Goal: Entertainment & Leisure: Browse casually

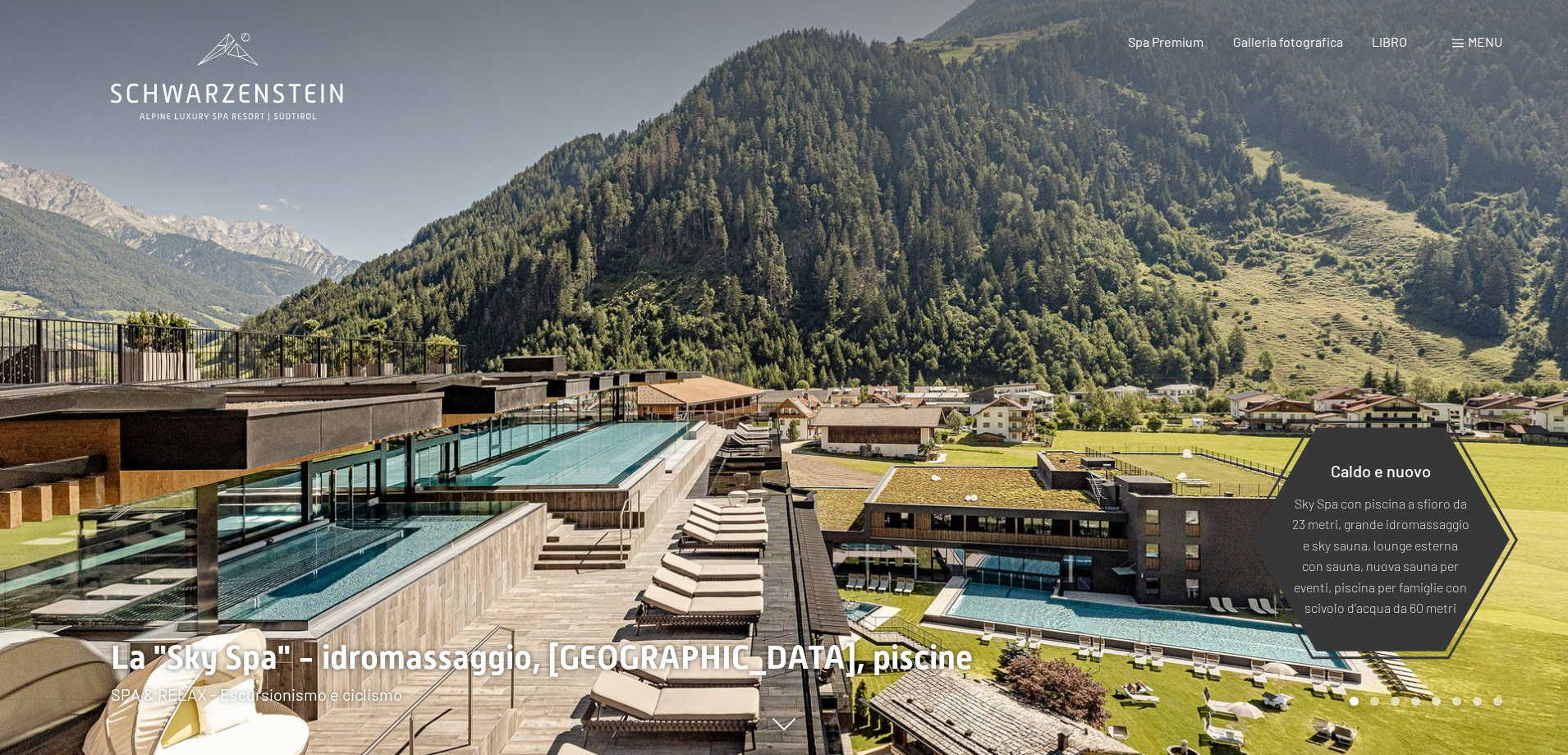
click at [1464, 46] on div "menu" at bounding box center [1477, 42] width 50 height 18
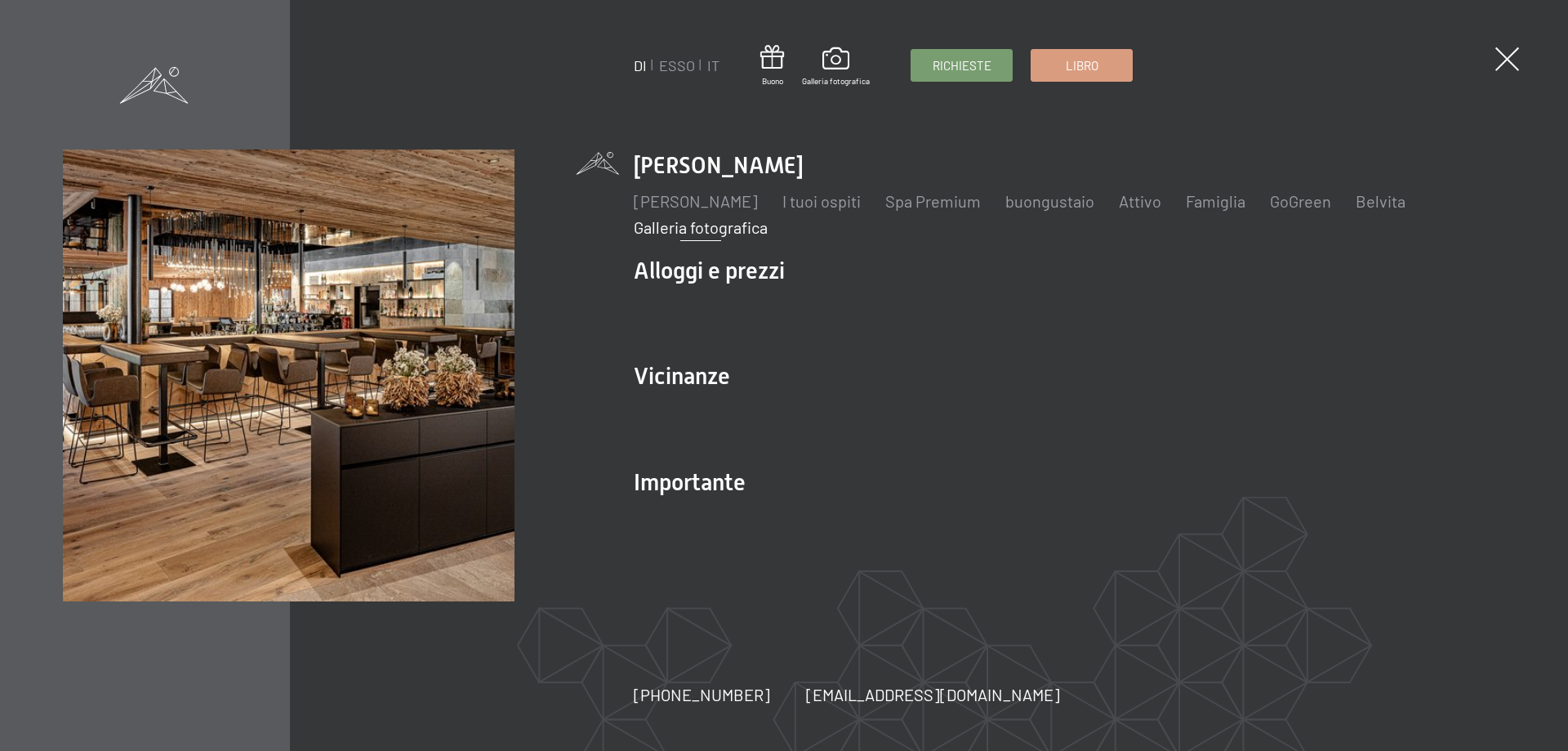
click at [738, 227] on font "Galleria fotografica" at bounding box center [701, 227] width 134 height 20
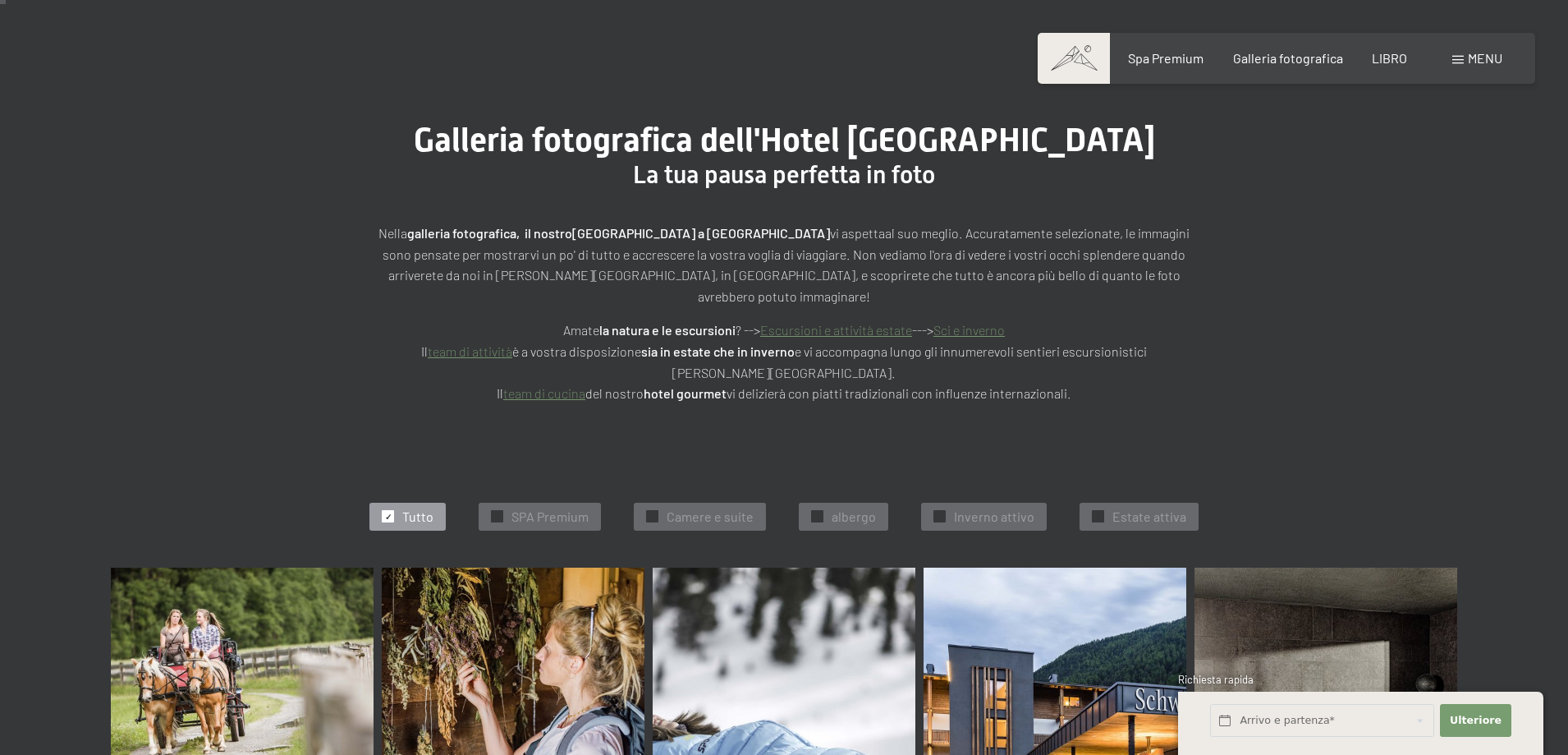
scroll to position [82, 0]
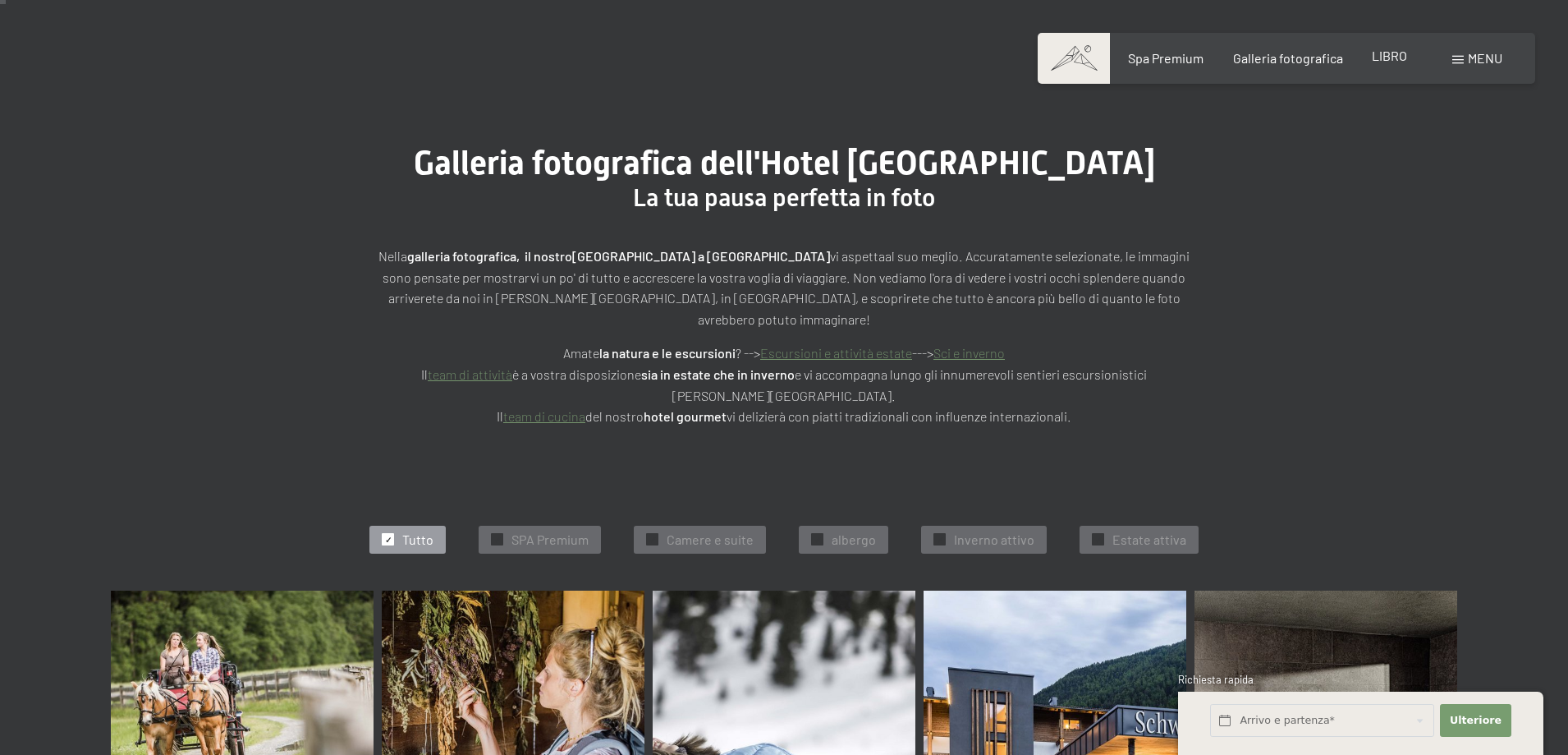
click at [1383, 58] on font "LIBRO" at bounding box center [1390, 55] width 36 height 15
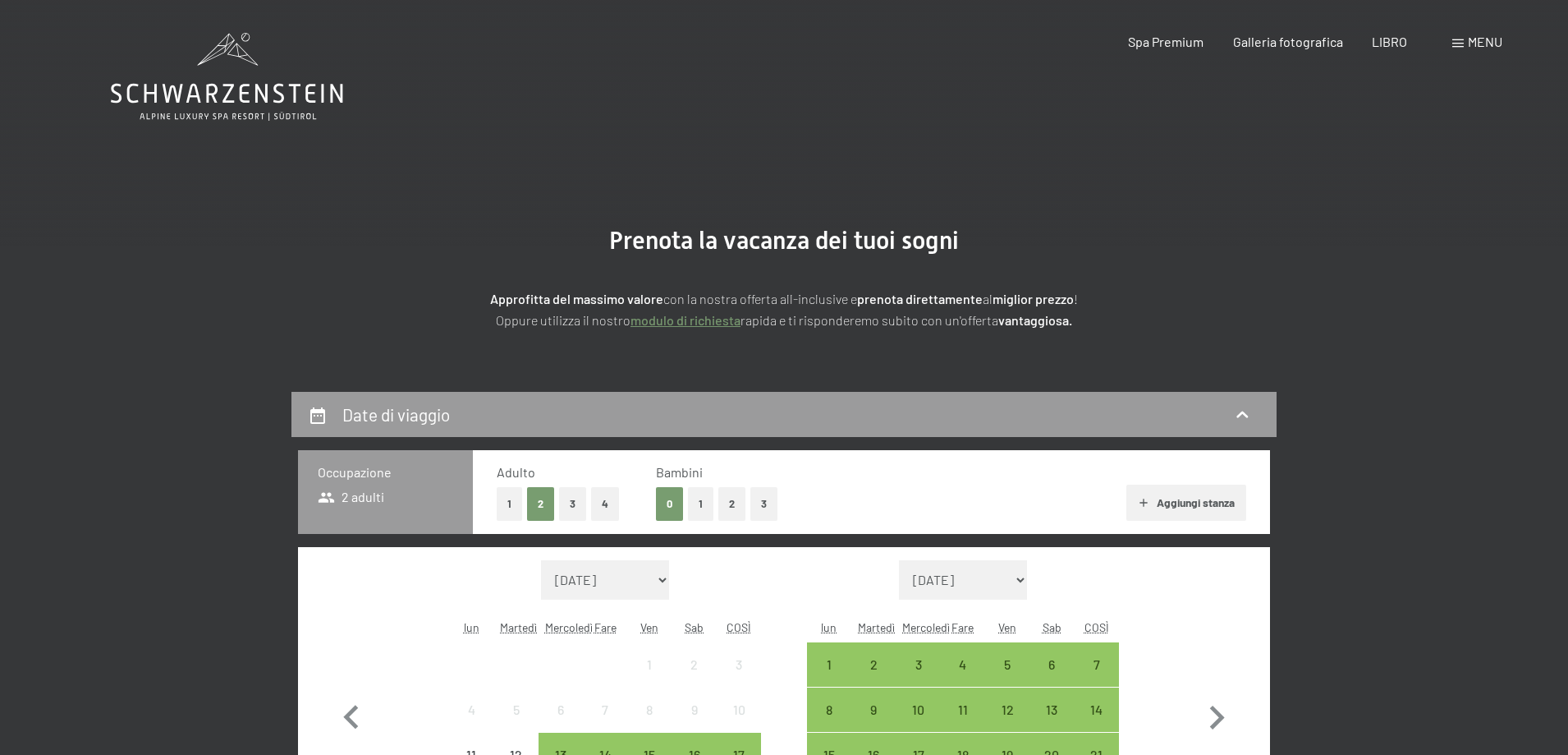
click at [1484, 42] on font "menu" at bounding box center [1485, 41] width 35 height 15
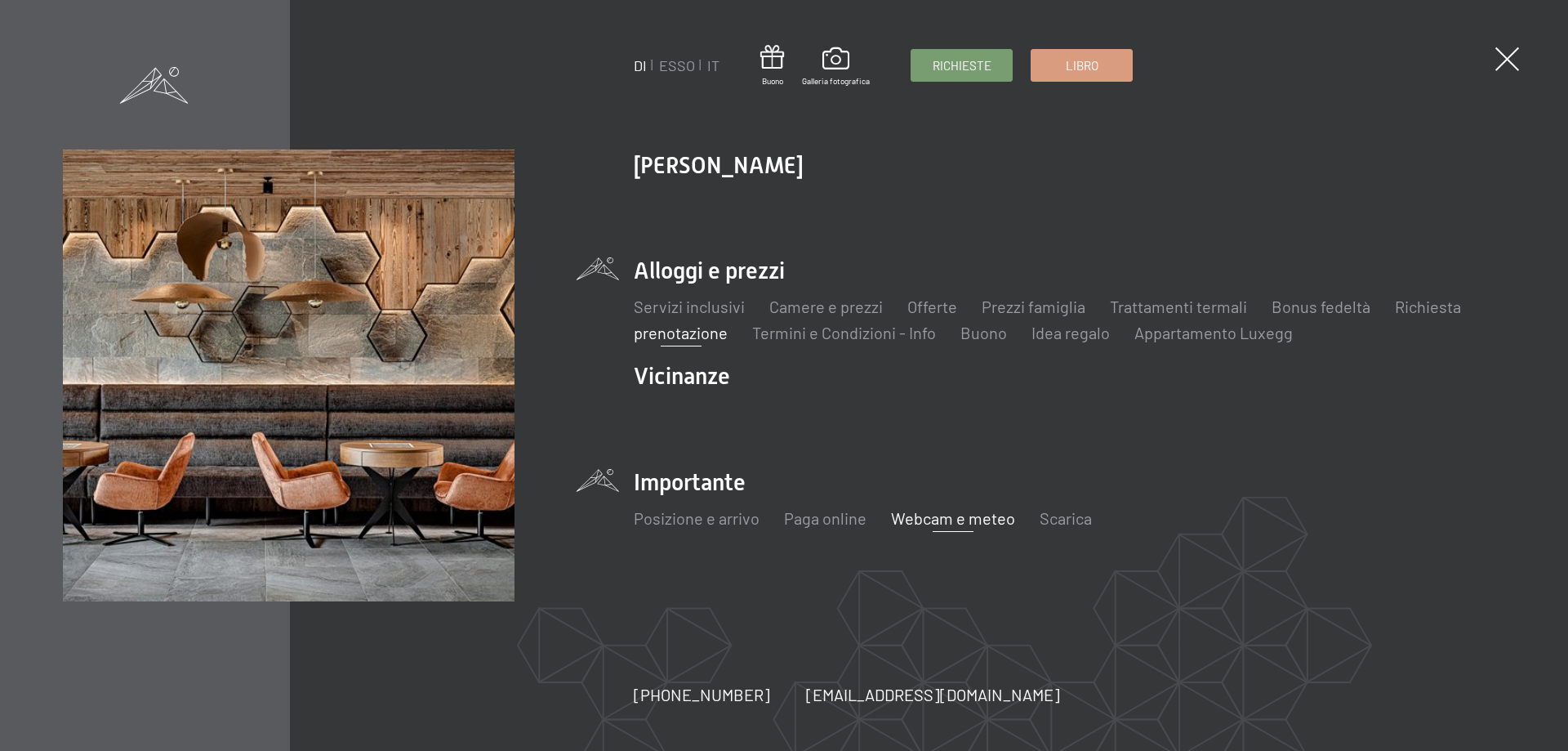
click at [964, 525] on font "Webcam e meteo" at bounding box center [953, 518] width 124 height 20
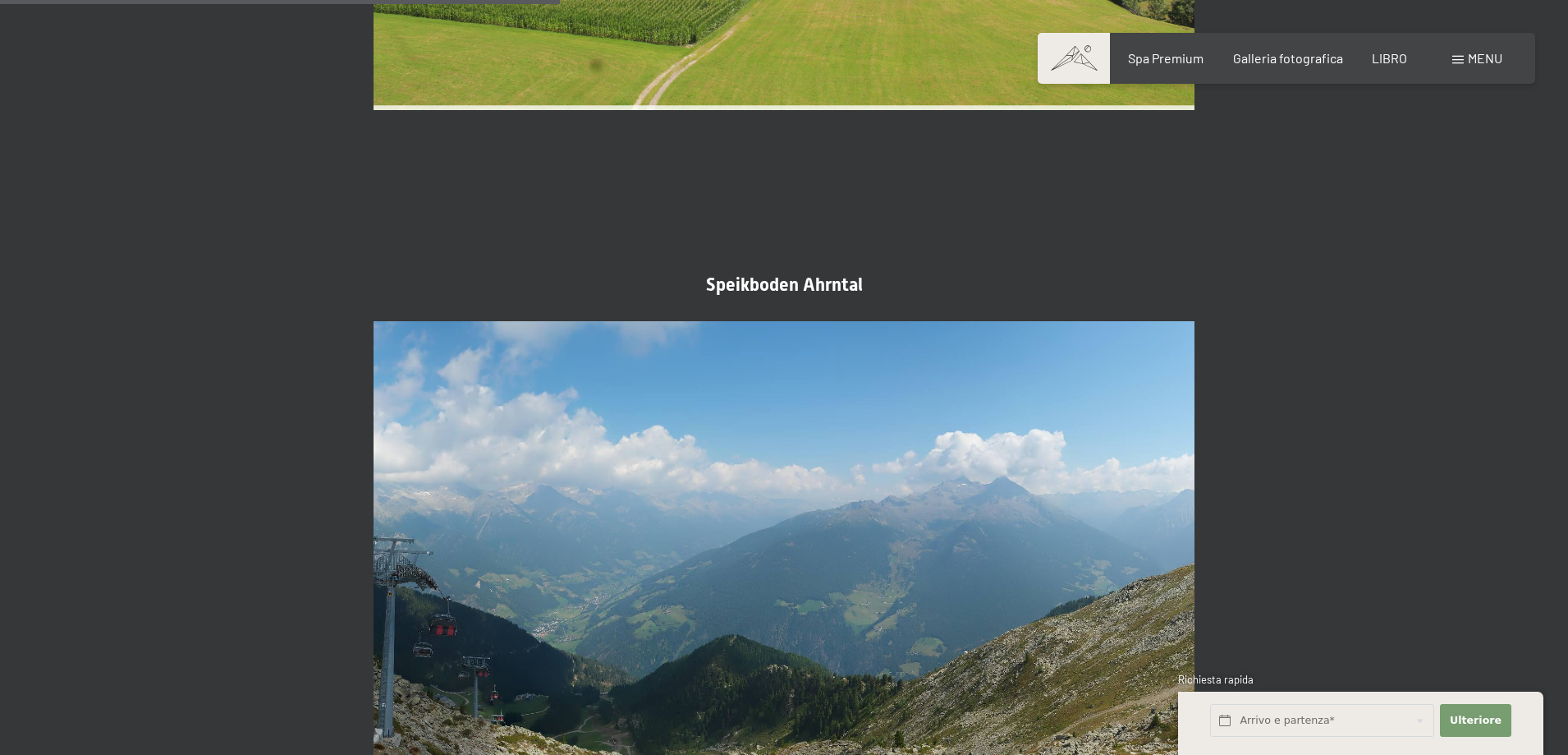
scroll to position [2053, 0]
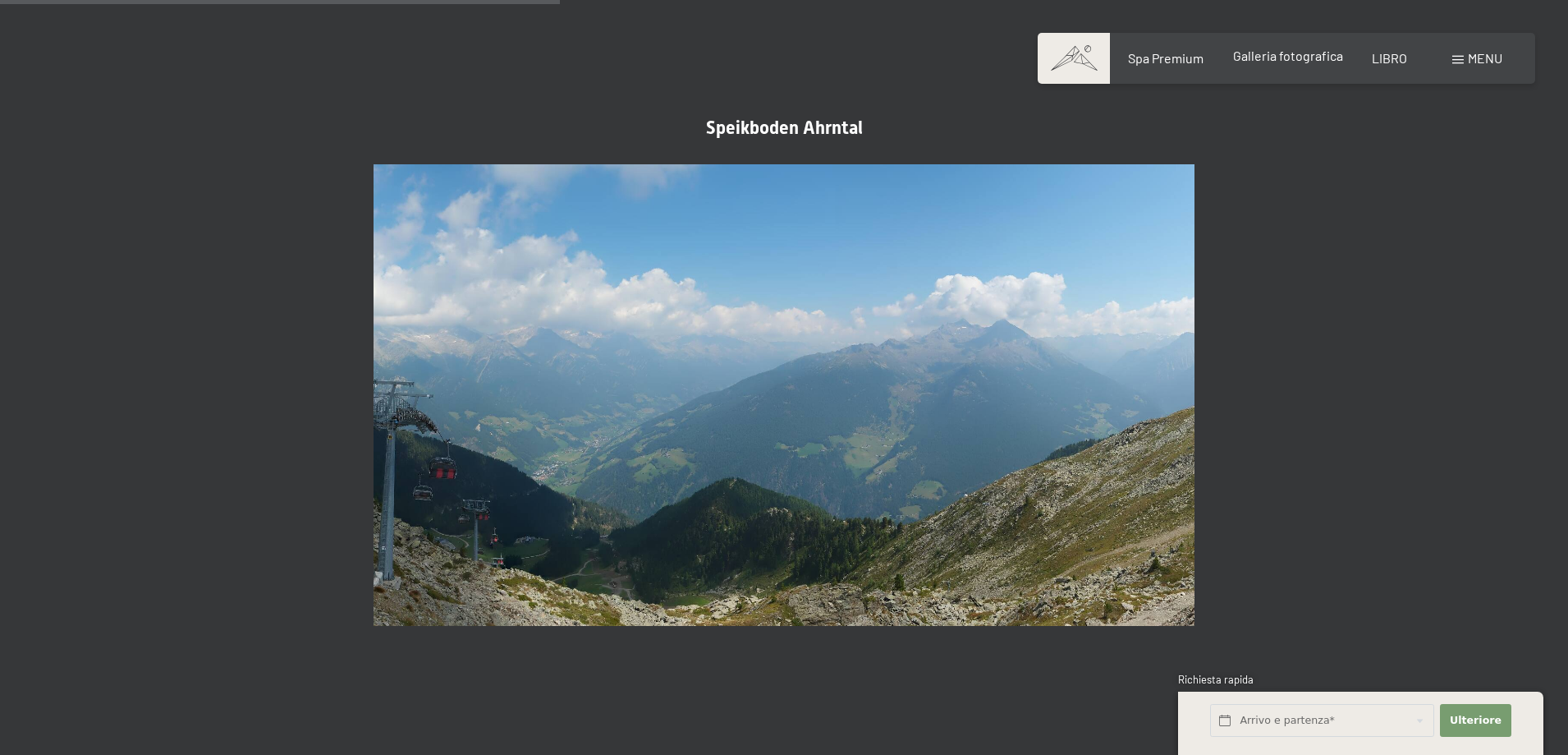
click at [1300, 63] on font "Galleria fotografica" at bounding box center [1288, 55] width 110 height 15
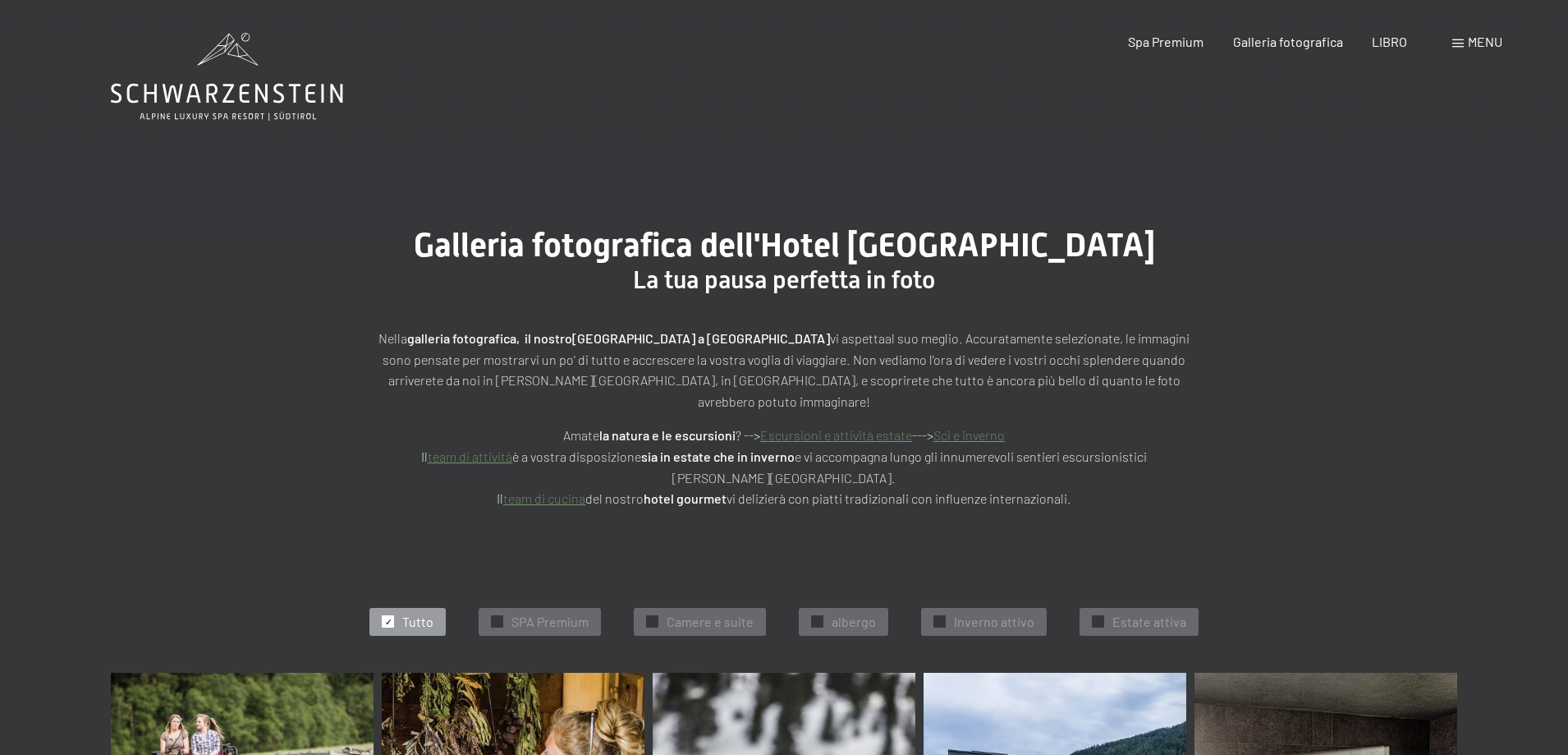
click at [1454, 40] on span at bounding box center [1458, 43] width 12 height 8
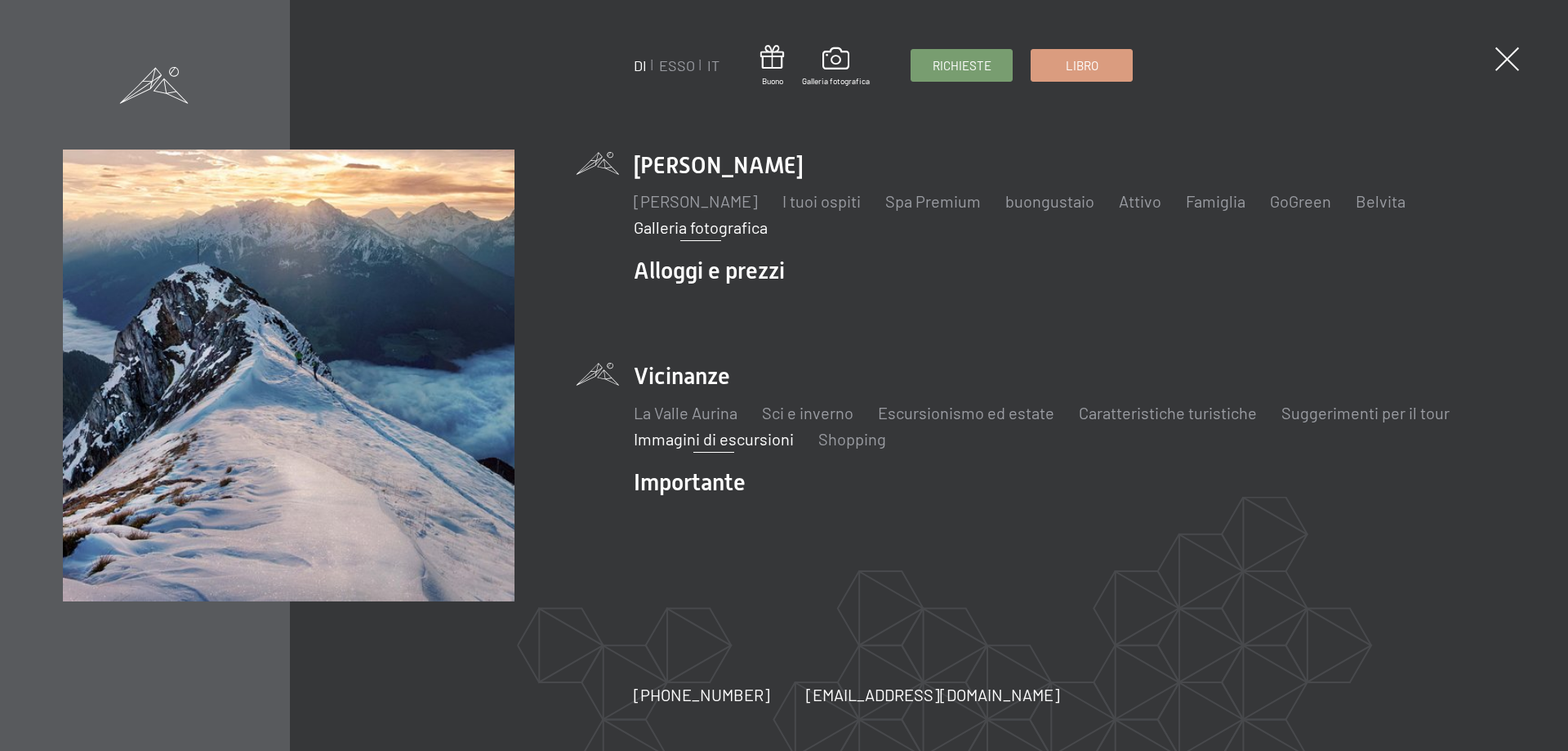
click at [747, 442] on font "Immagini di escursioni" at bounding box center [714, 438] width 160 height 20
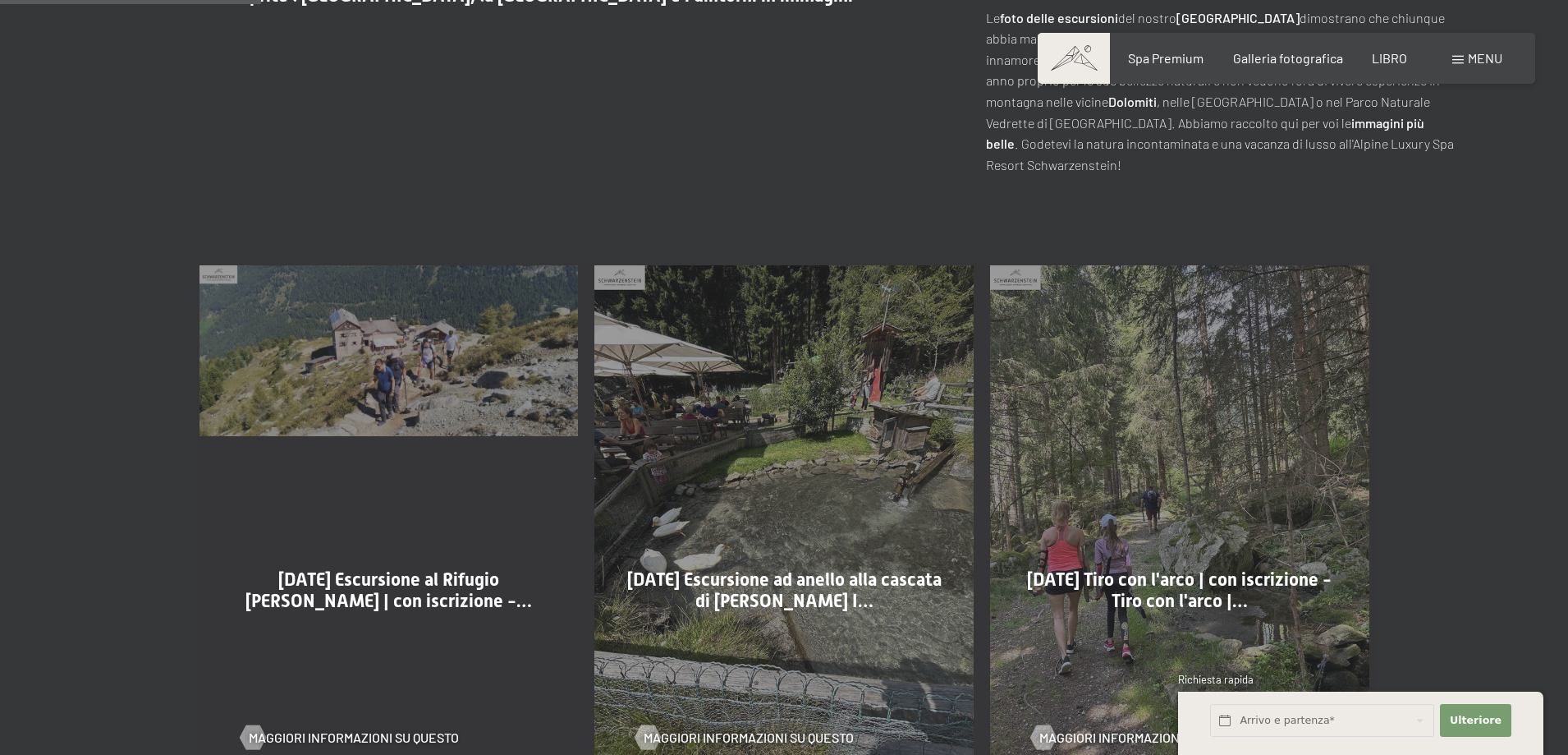
scroll to position [903, 0]
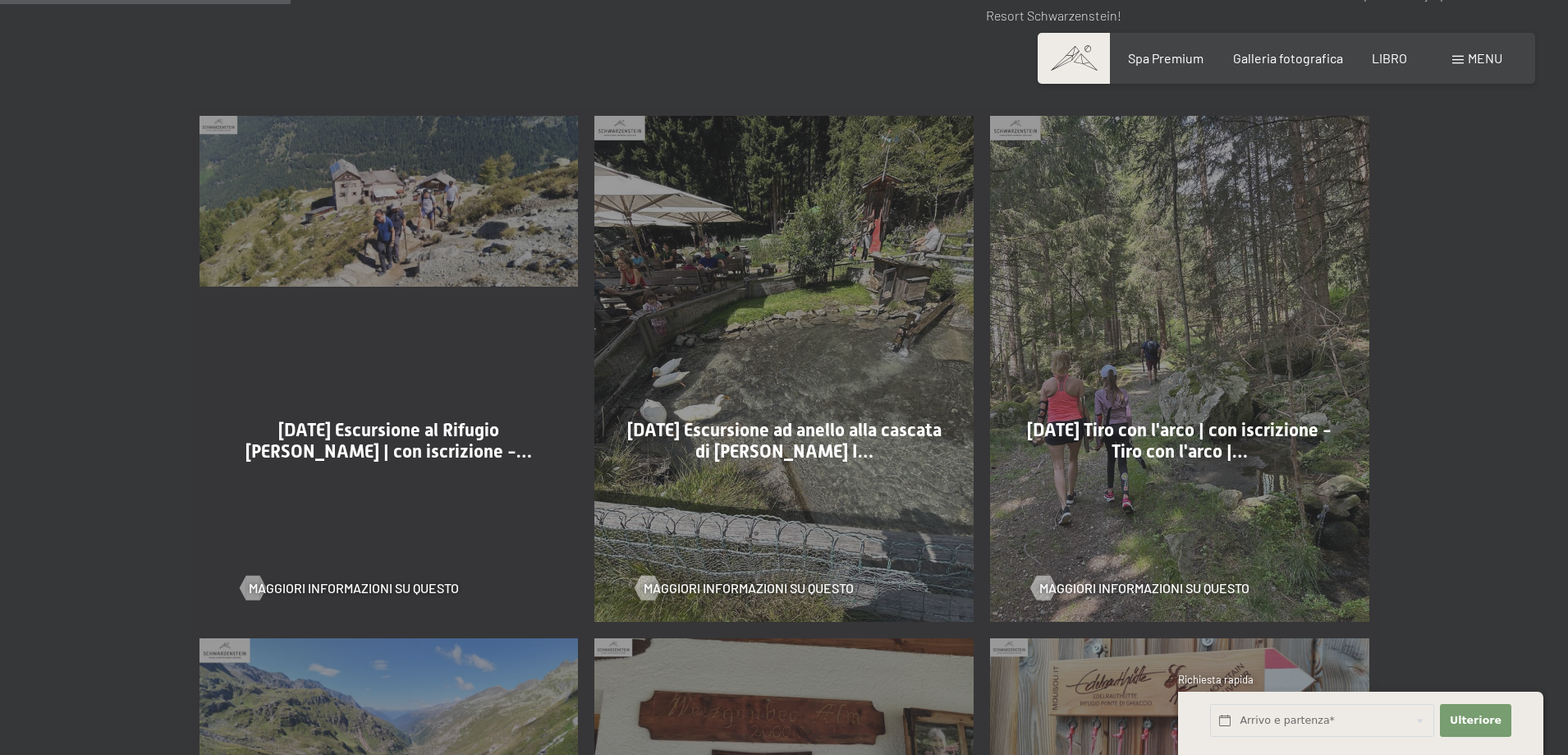
click at [473, 224] on div "08-08-2025 Escursione al Rifugio Kassler | con iscrizione -… Maggiori informazi…" at bounding box center [389, 368] width 396 height 522
click at [444, 434] on font "[DATE] Escursione al Rifugio [PERSON_NAME] | con iscrizione -…" at bounding box center [389, 441] width 287 height 42
click at [555, 177] on div "08-08-2025 Escursione al Rifugio Kassler | con iscrizione -… Maggiori informazi…" at bounding box center [389, 368] width 396 height 522
click at [409, 580] on font "Maggiori informazioni su questo" at bounding box center [370, 587] width 210 height 15
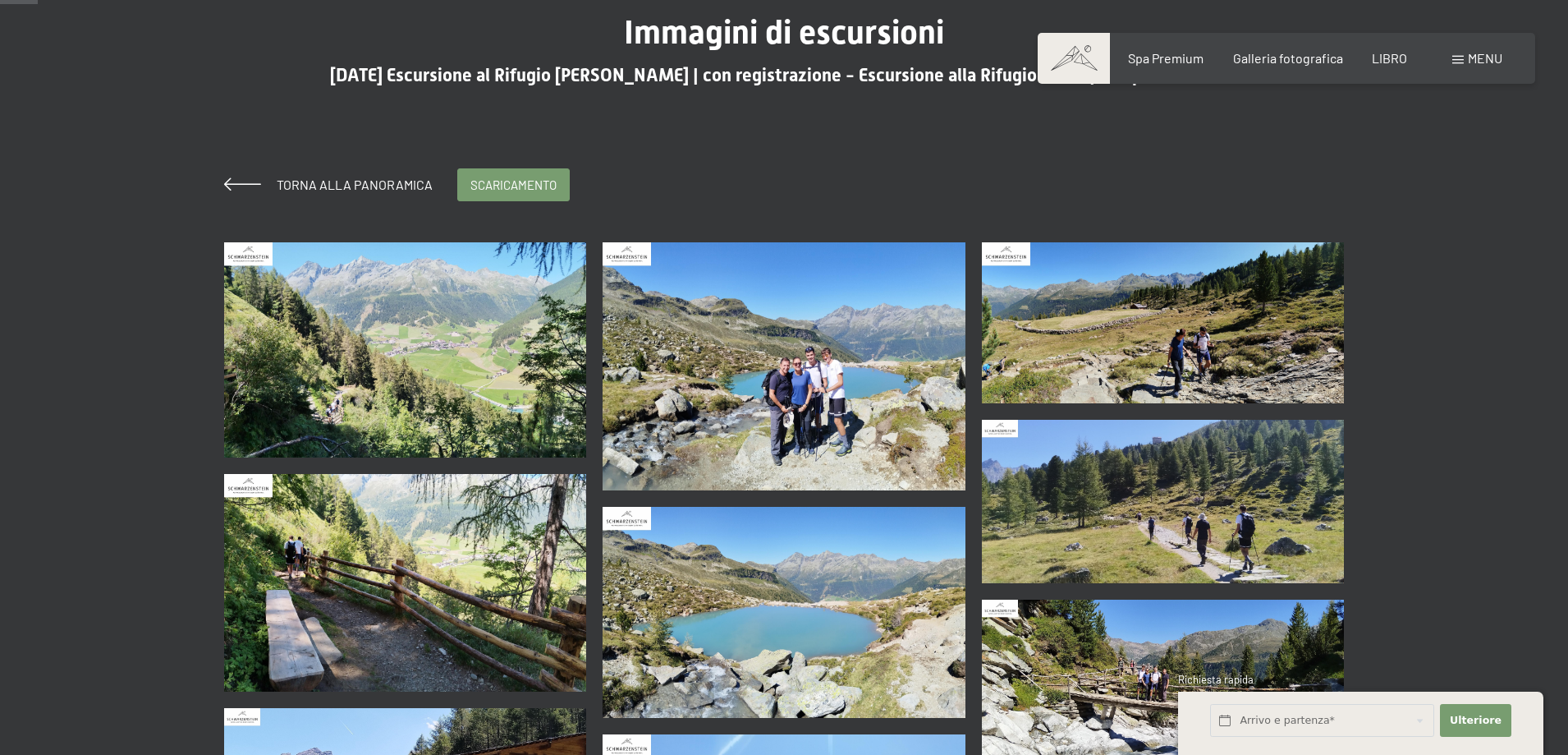
scroll to position [164, 0]
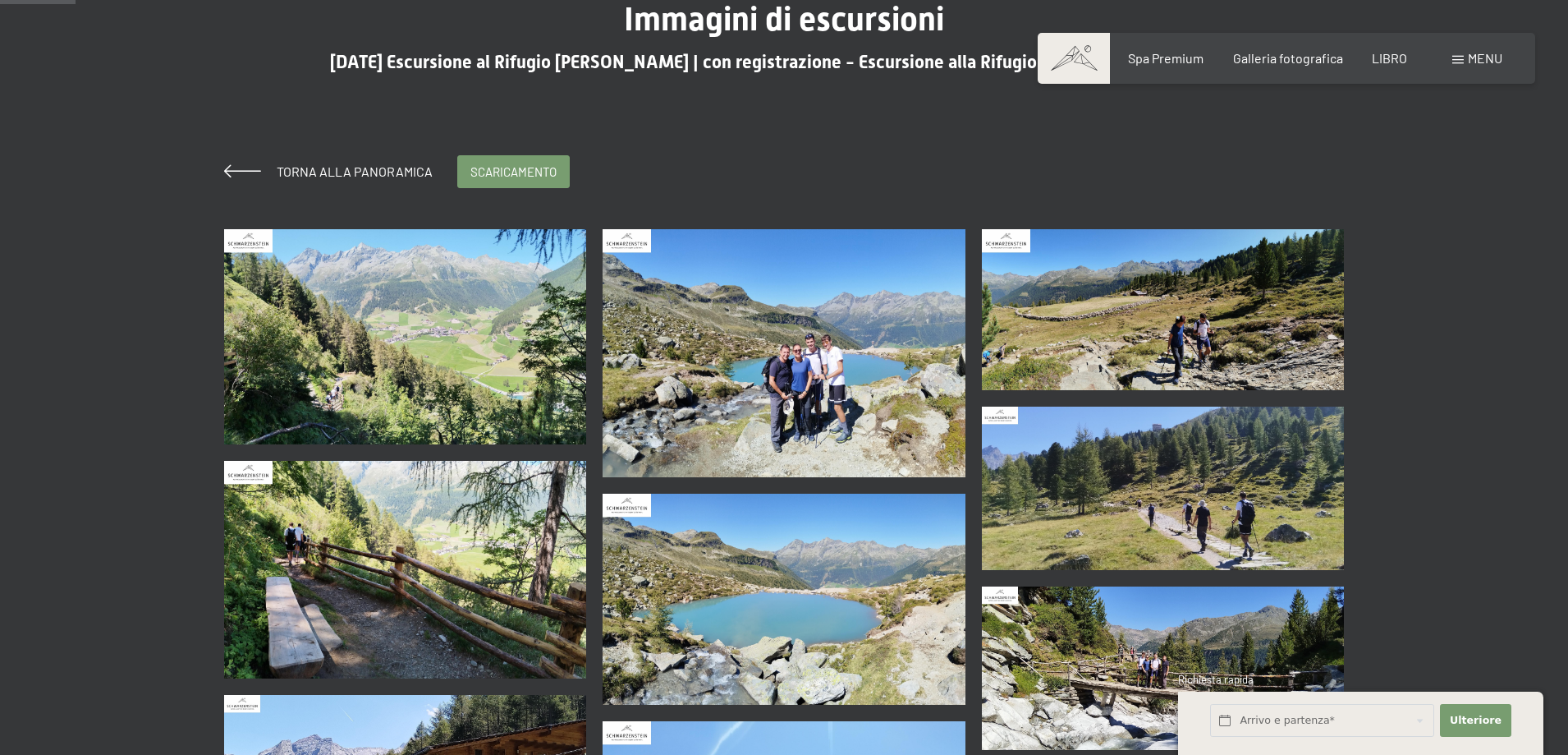
click at [790, 389] on img at bounding box center [784, 353] width 363 height 248
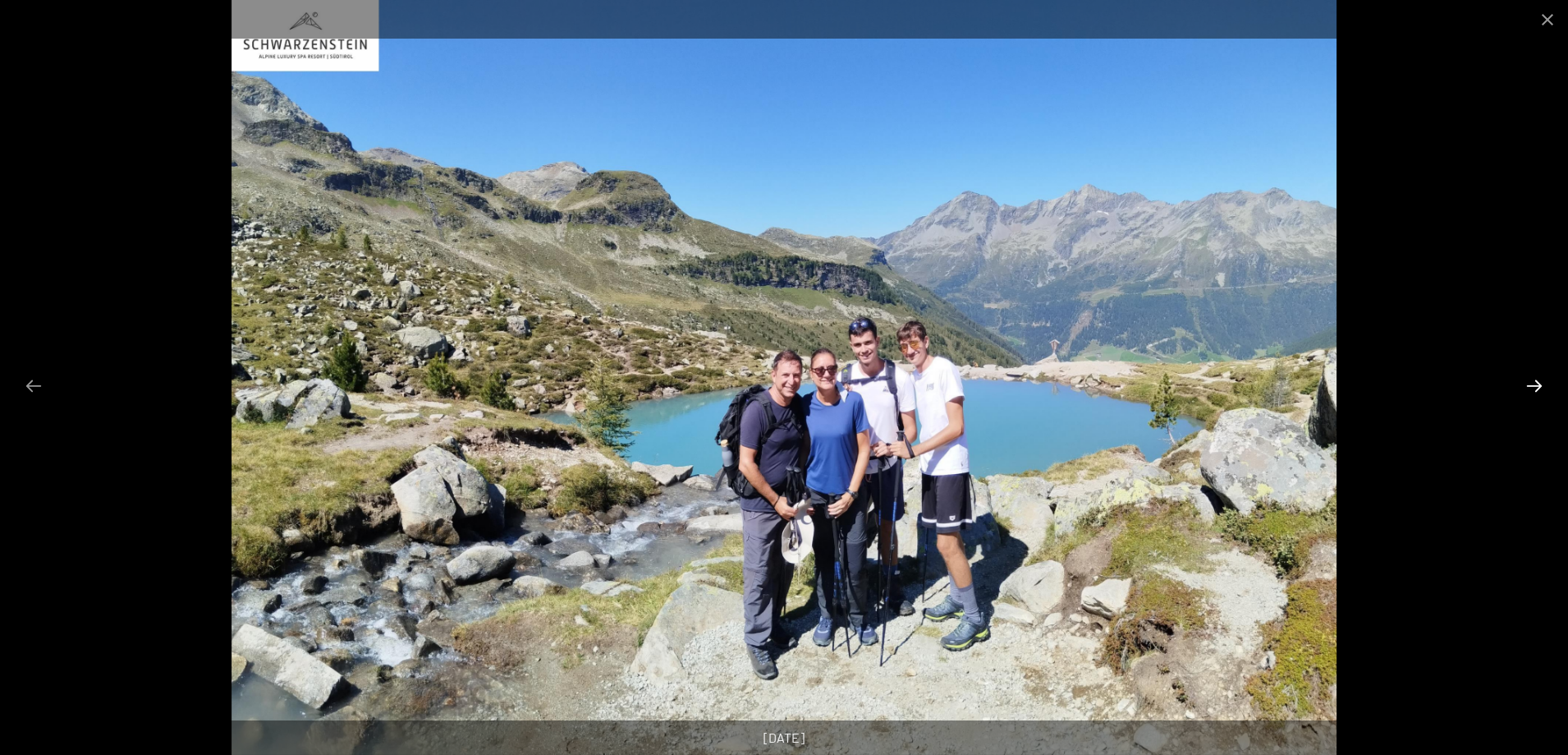
click at [1532, 388] on button "Diapositiva successiva" at bounding box center [1534, 385] width 35 height 32
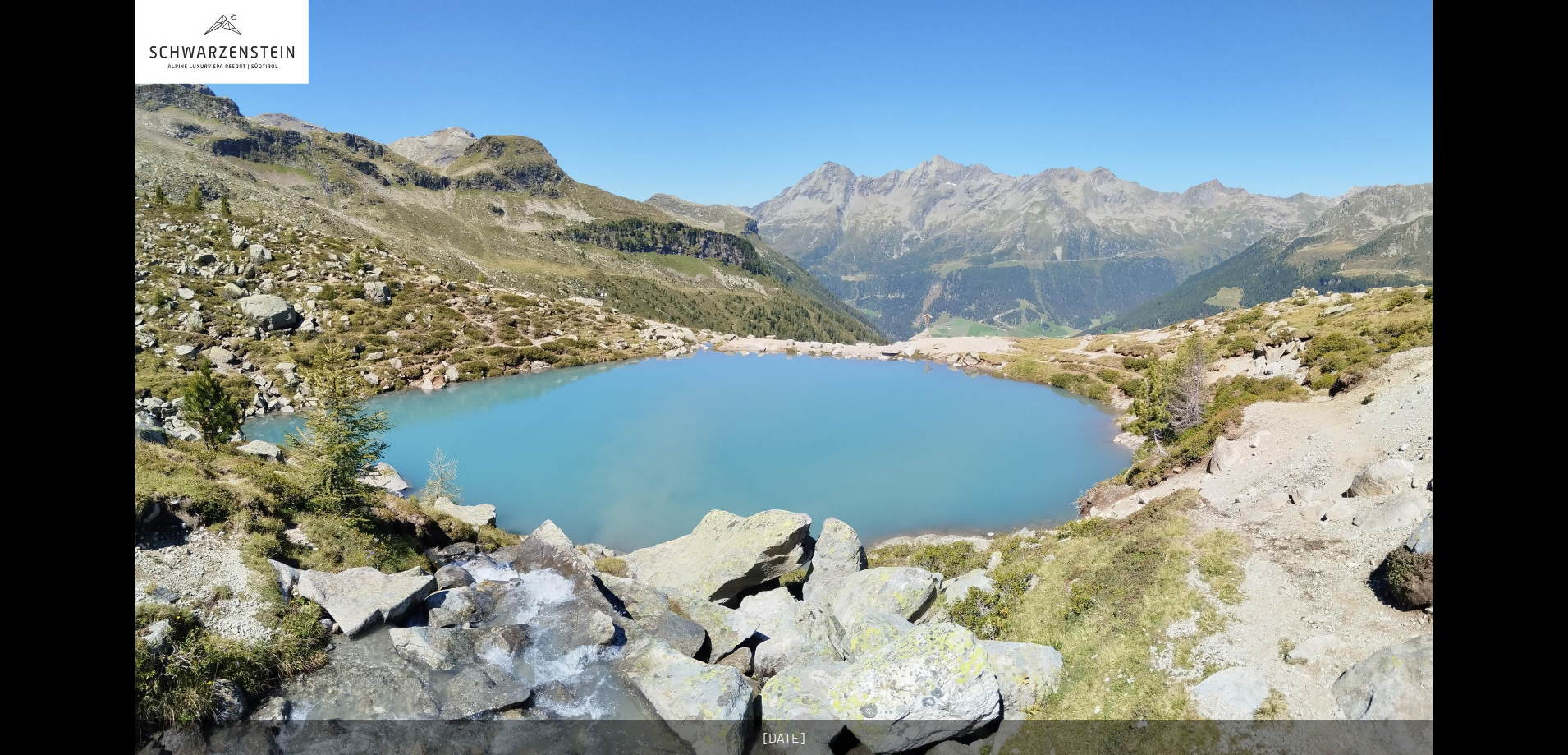
click at [1532, 388] on button "Diapositiva successiva" at bounding box center [1543, 385] width 35 height 32
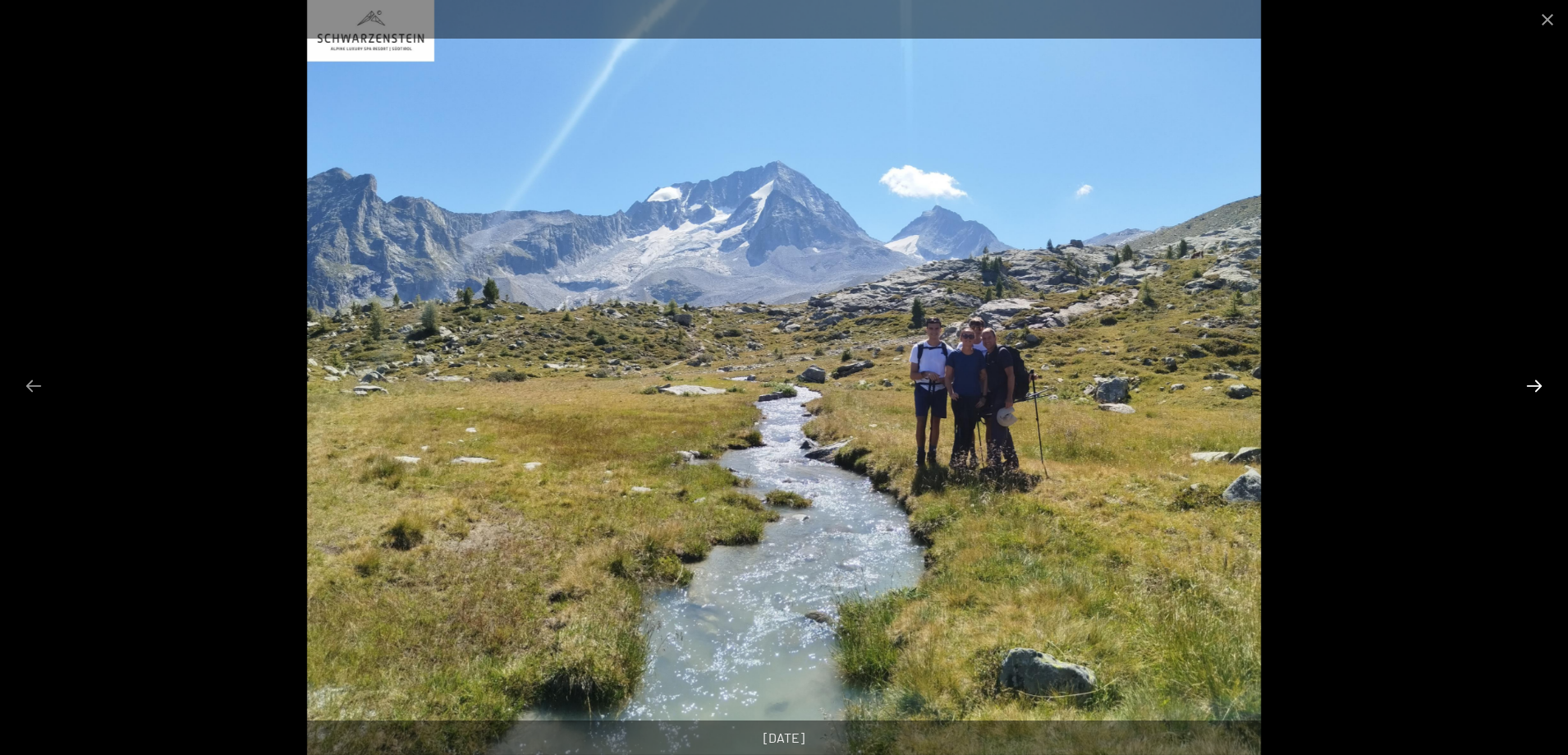
click at [1532, 388] on button "Diapositiva successiva" at bounding box center [1534, 385] width 35 height 32
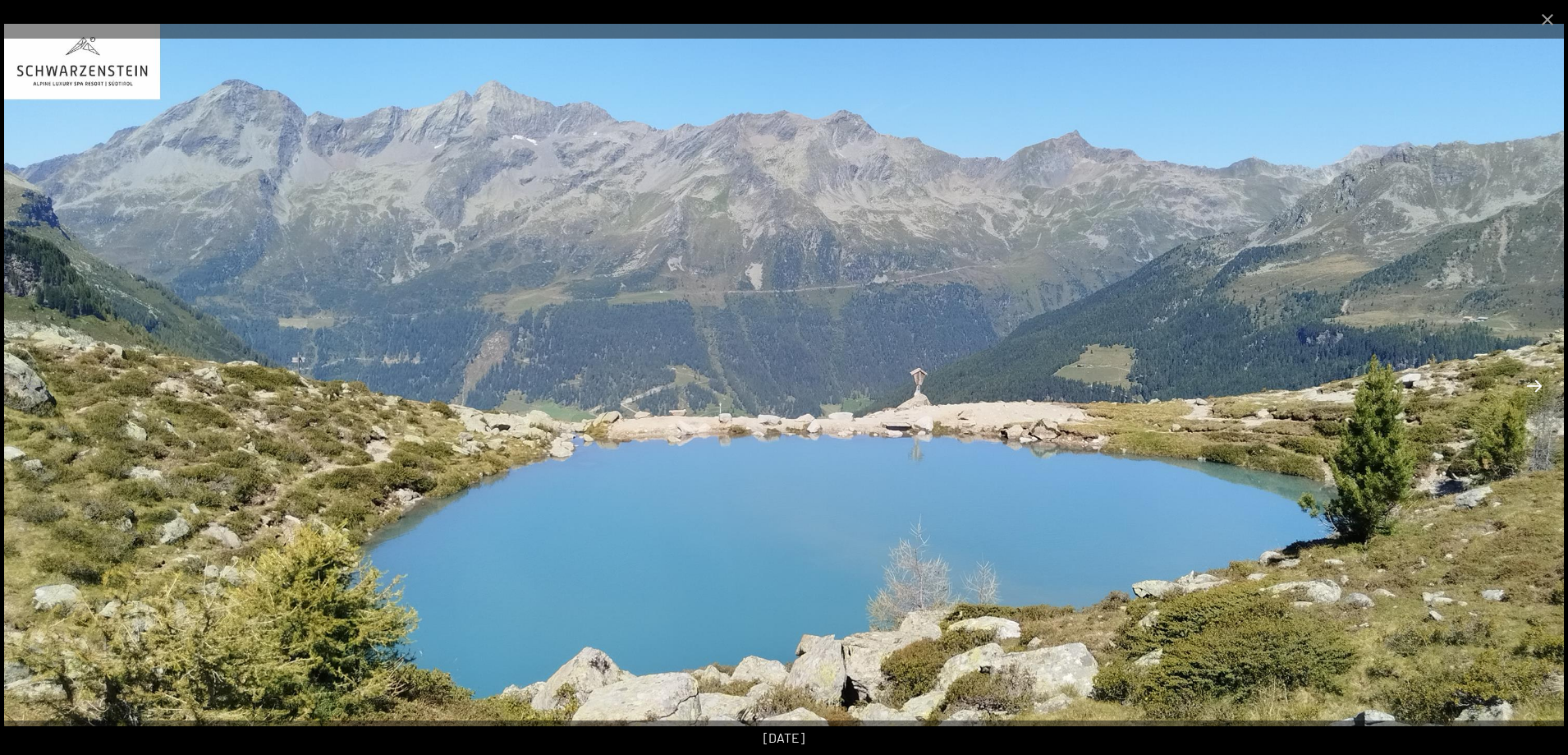
click at [1532, 388] on button "Diapositiva successiva" at bounding box center [1534, 385] width 35 height 32
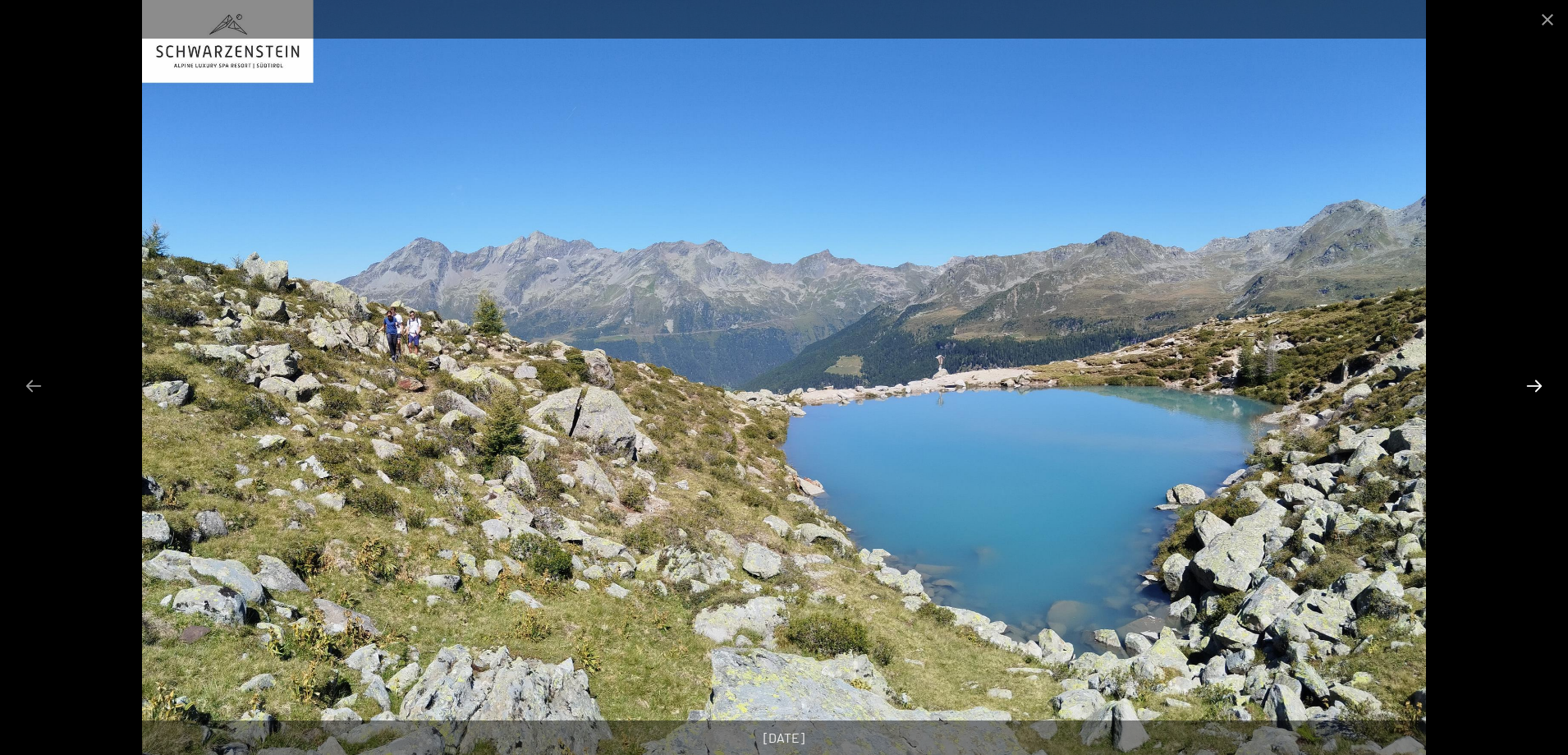
click at [1532, 388] on button "Diapositiva successiva" at bounding box center [1534, 385] width 35 height 32
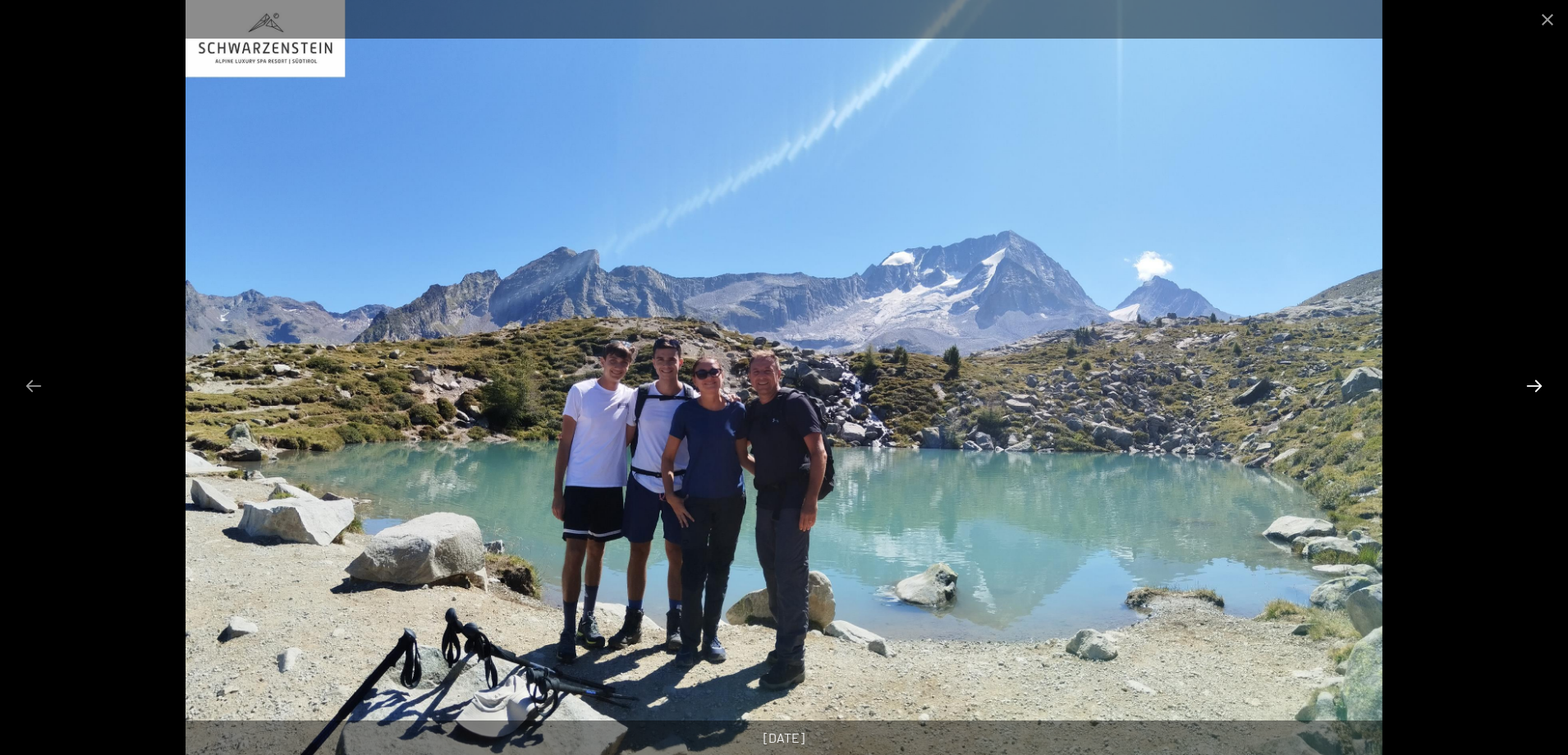
click at [1532, 388] on button "Diapositiva successiva" at bounding box center [1534, 385] width 35 height 32
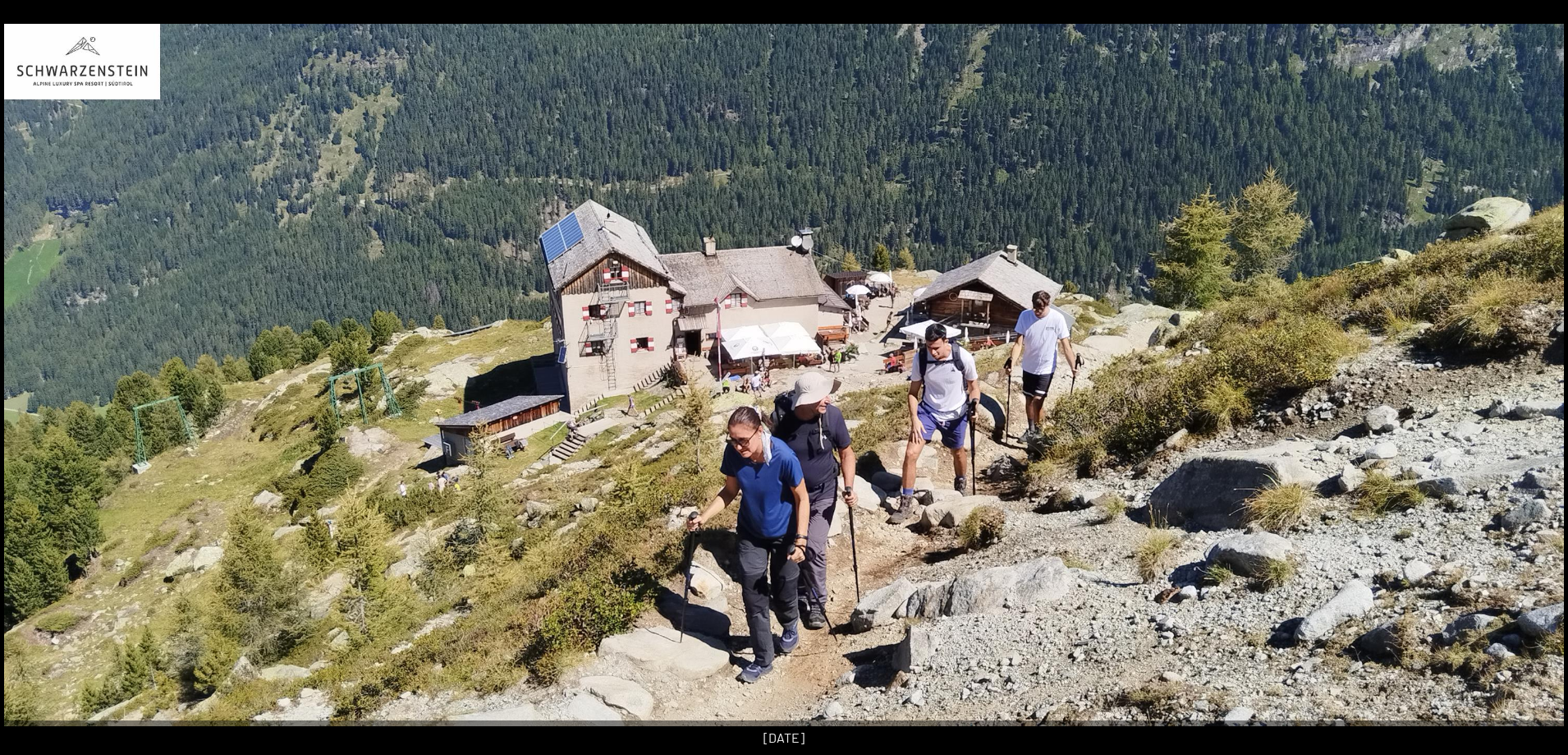
click at [1532, 388] on button "Diapositiva successiva" at bounding box center [1543, 385] width 35 height 32
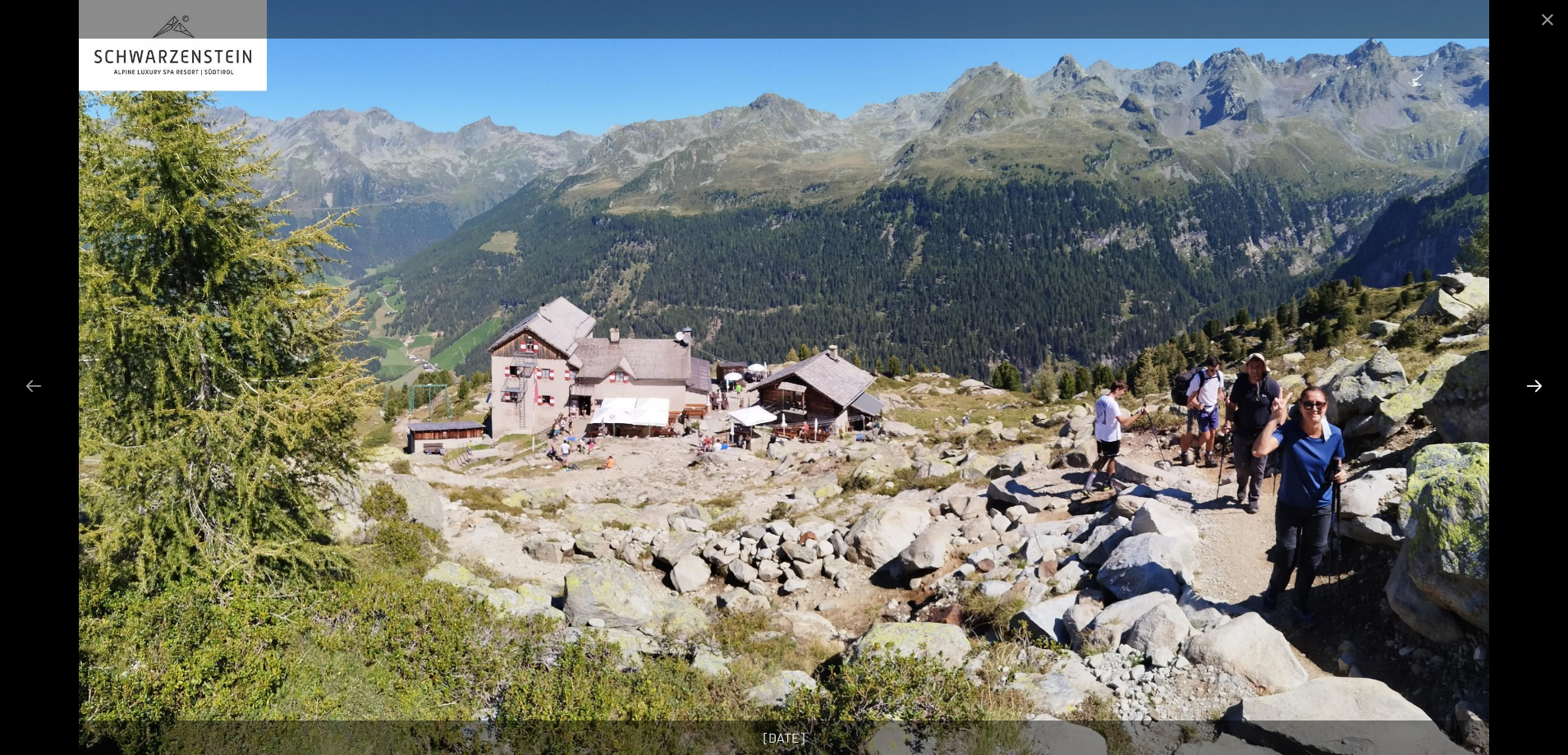
click at [1532, 388] on button "Diapositiva successiva" at bounding box center [1534, 385] width 35 height 32
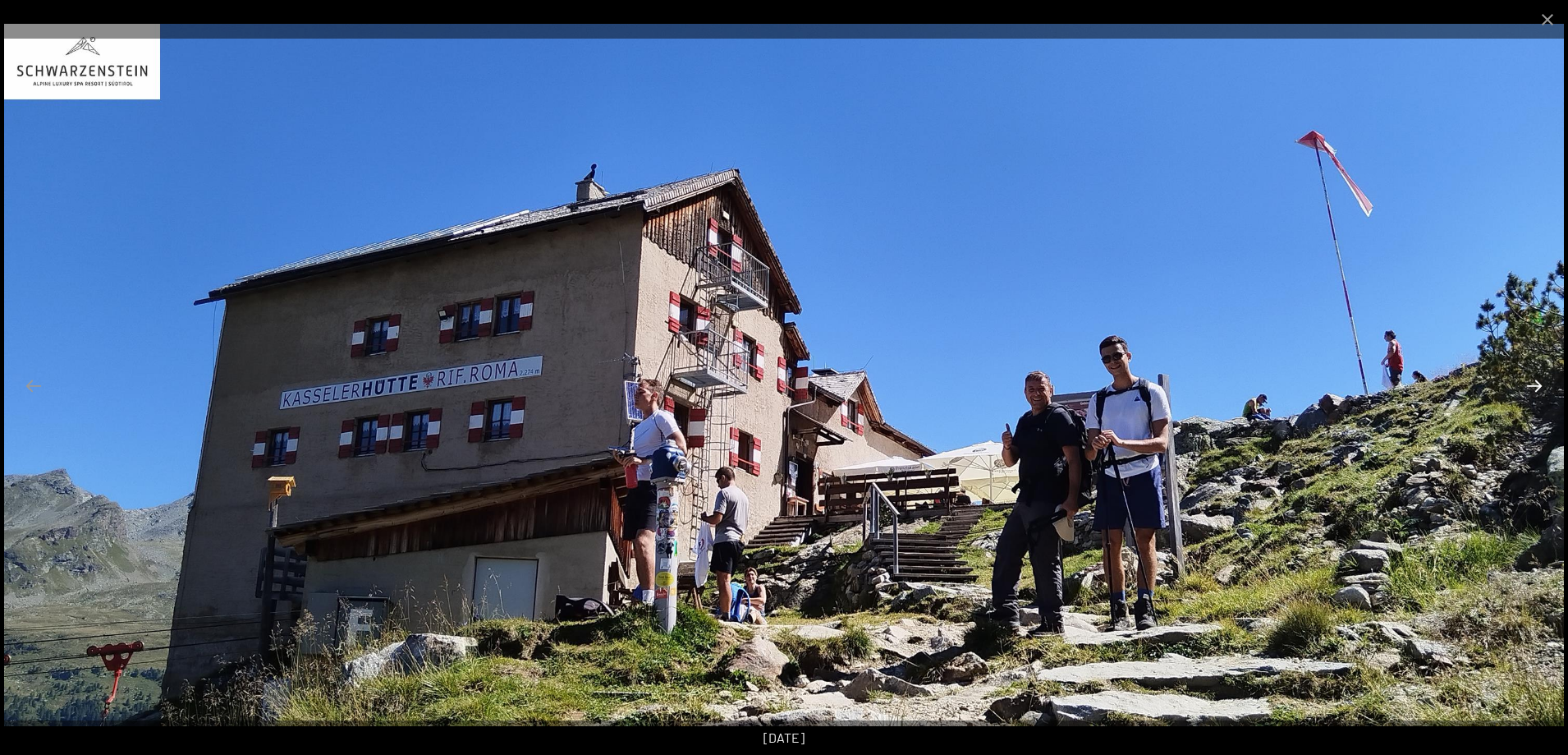
click at [1531, 387] on button "Diapositiva successiva" at bounding box center [1534, 385] width 35 height 32
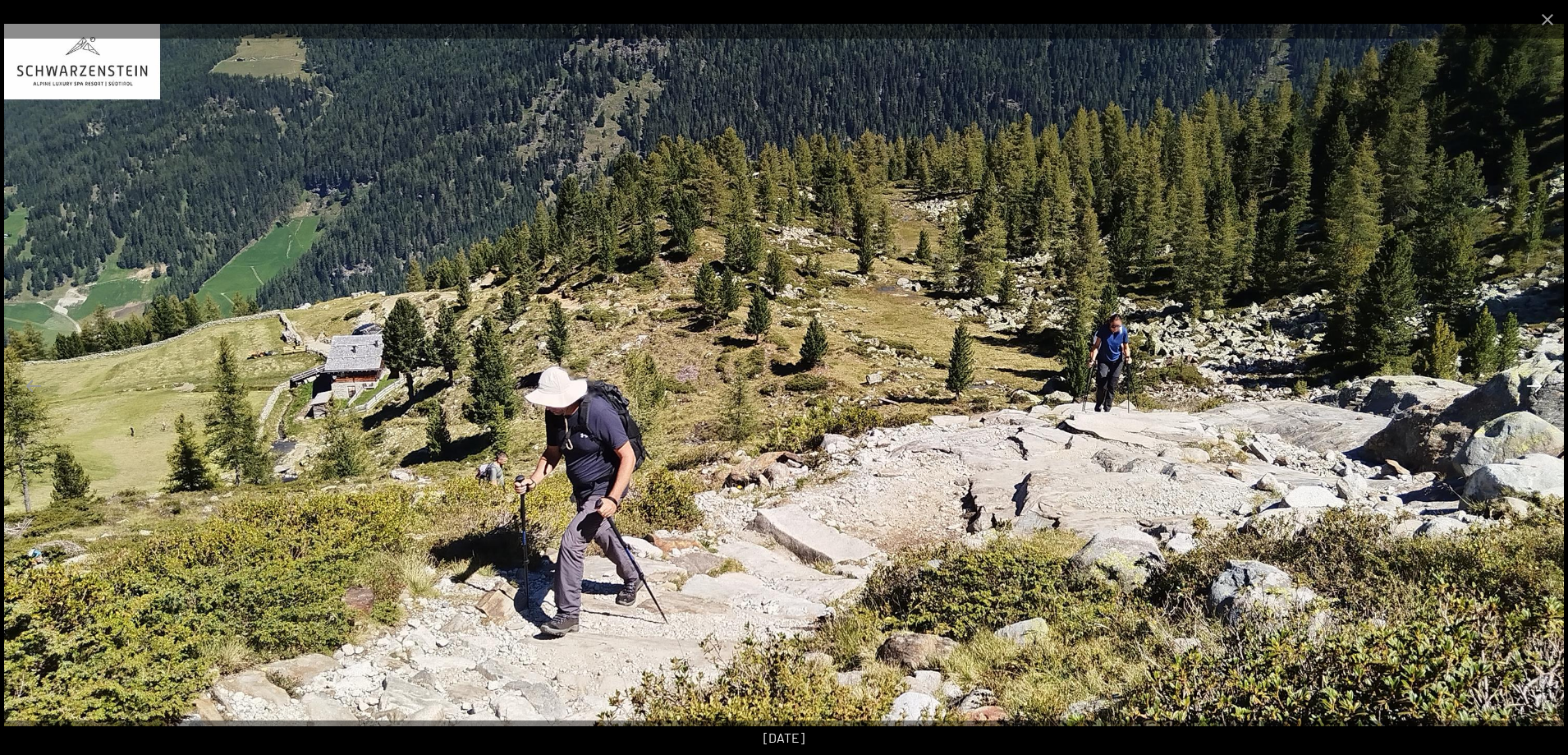
click at [1531, 387] on button "Diapositiva successiva" at bounding box center [1534, 385] width 35 height 32
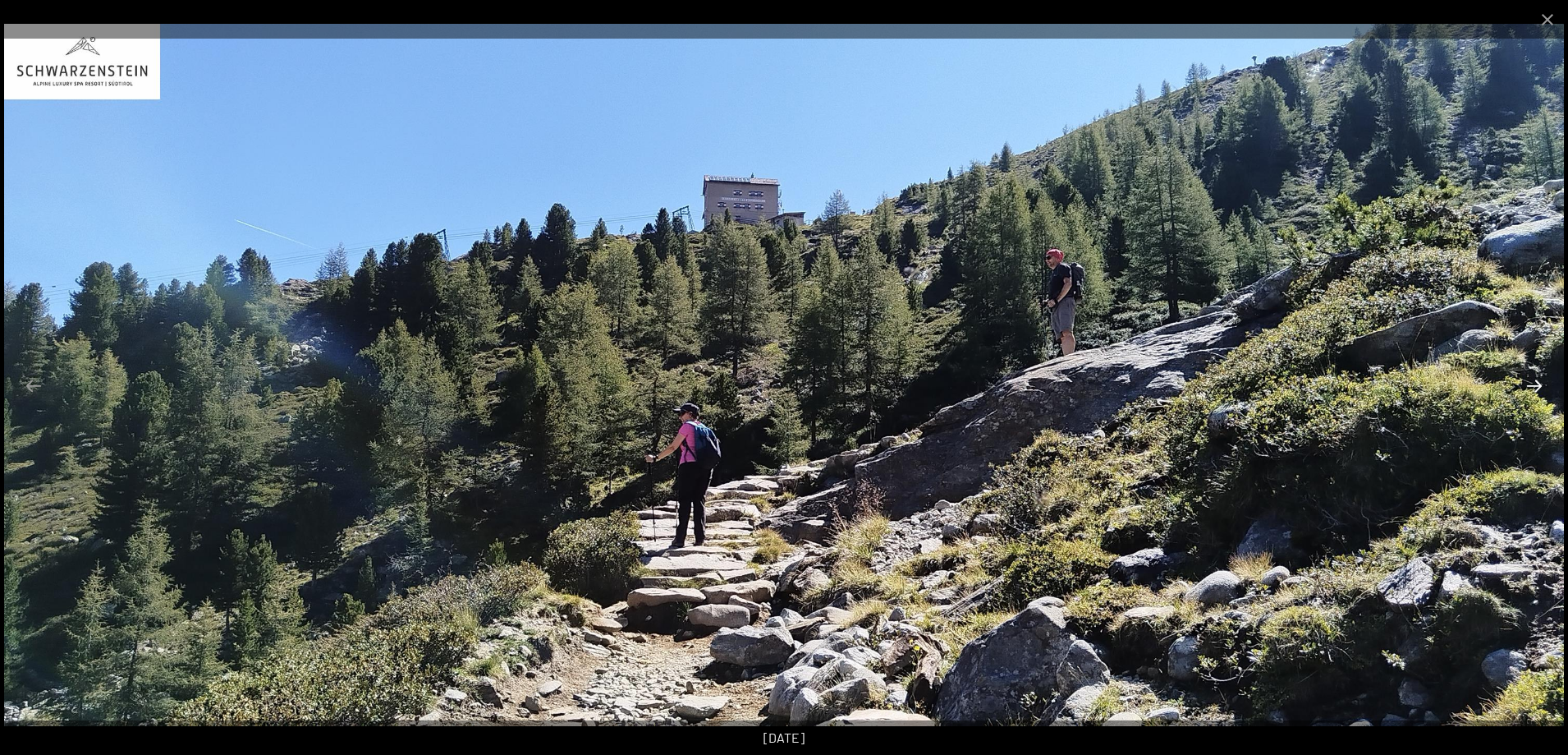
click at [1531, 387] on button "Diapositiva successiva" at bounding box center [1534, 385] width 35 height 32
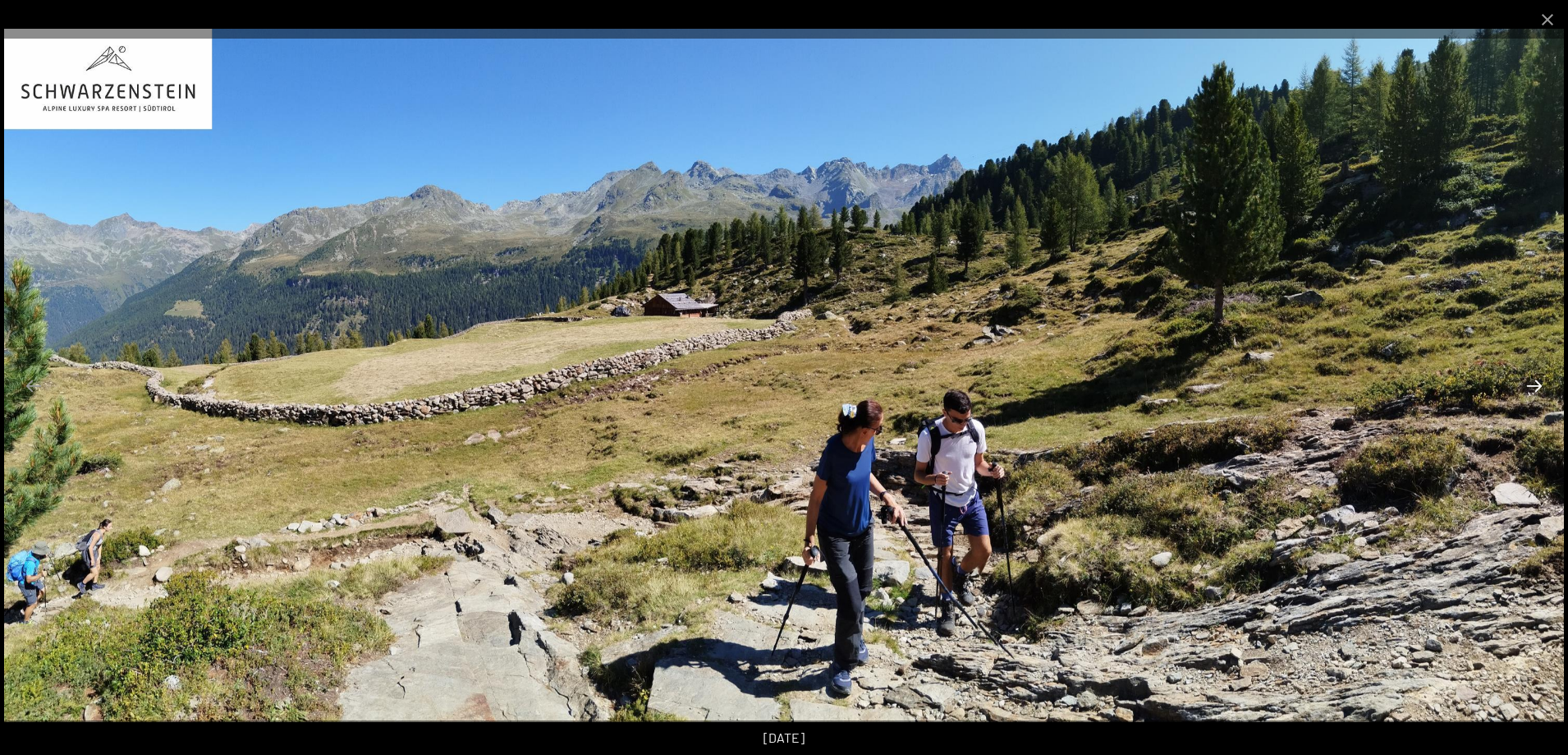
click at [1531, 387] on button "Diapositiva successiva" at bounding box center [1534, 385] width 35 height 32
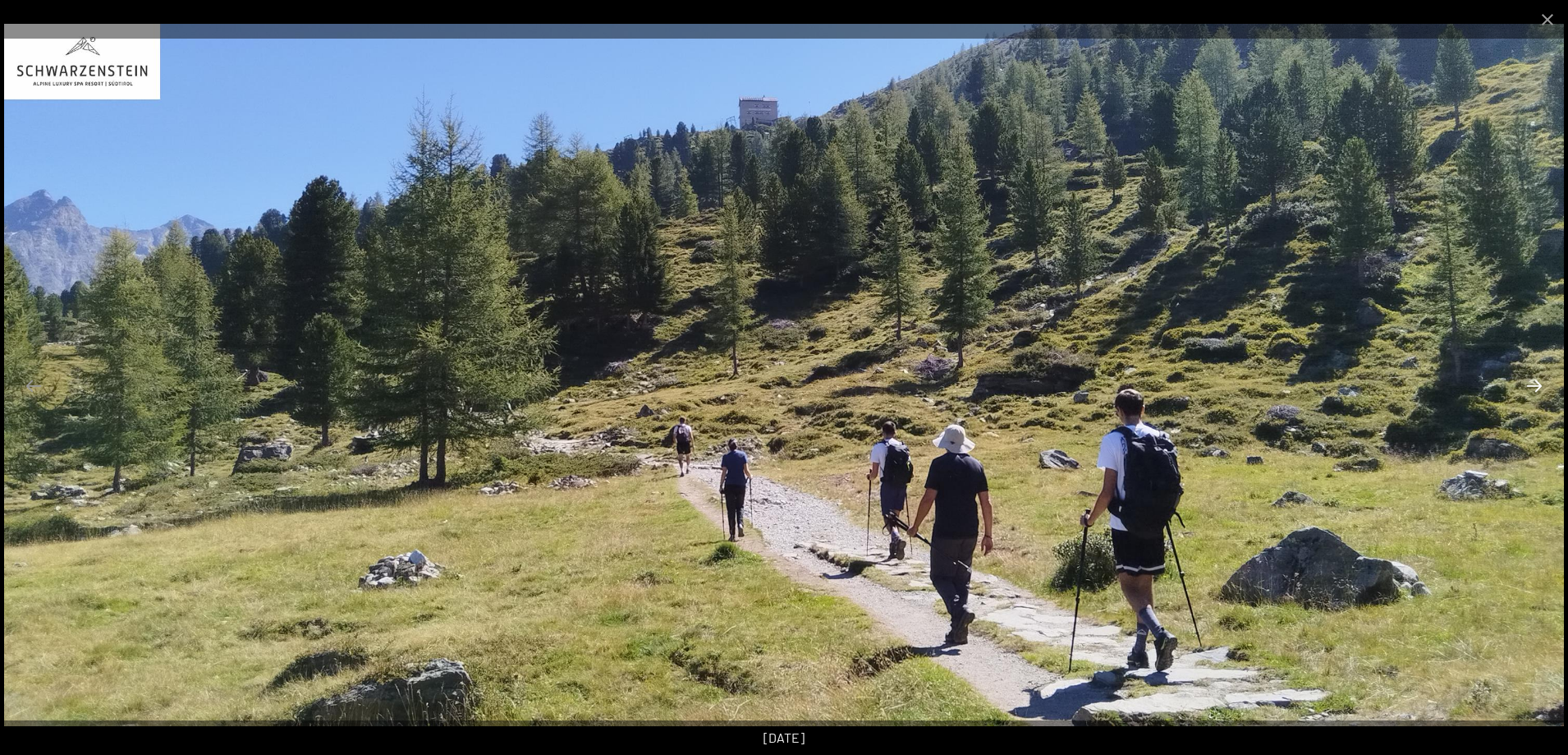
click at [1531, 387] on button "Diapositiva successiva" at bounding box center [1534, 385] width 35 height 32
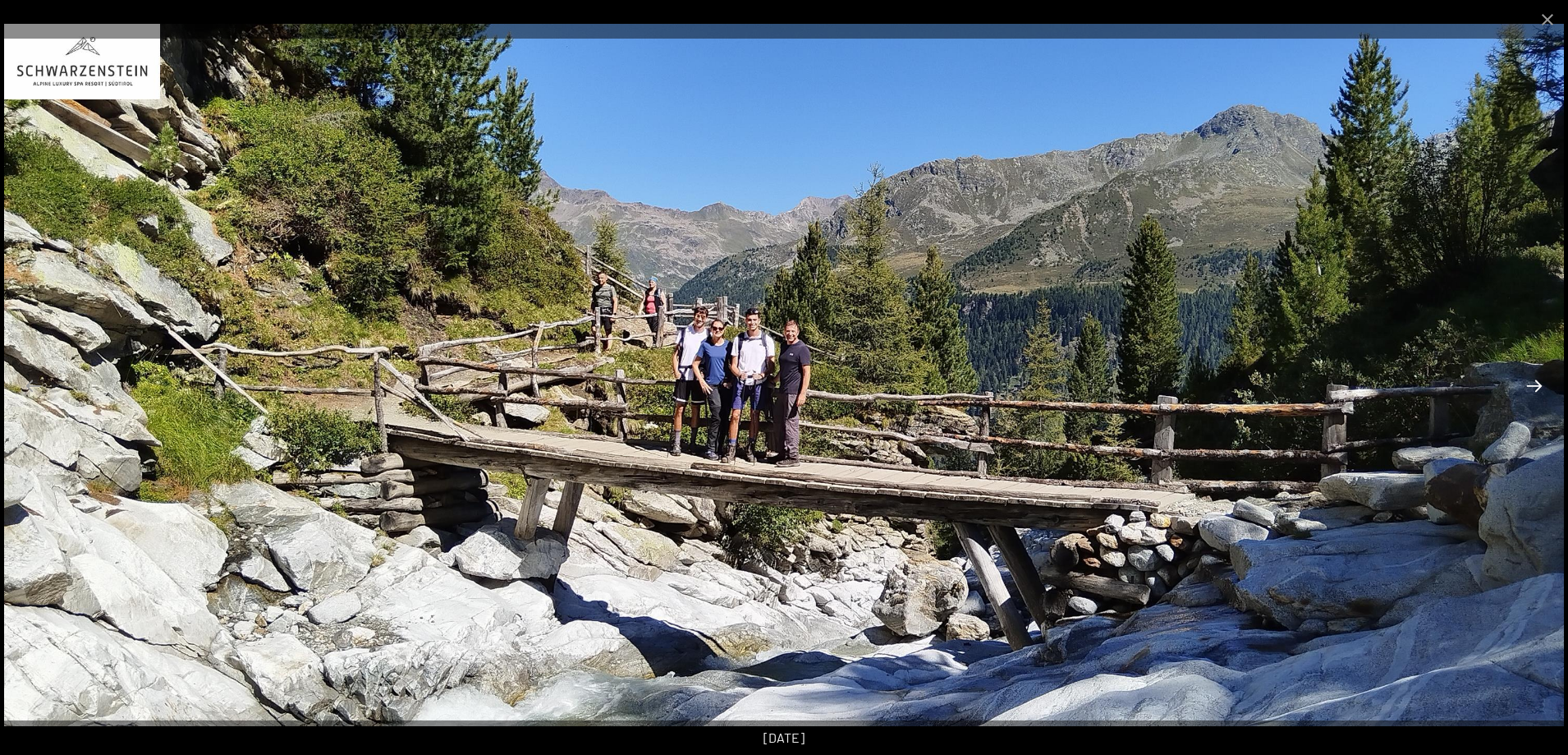
click at [1531, 387] on button "Diapositiva successiva" at bounding box center [1534, 385] width 35 height 32
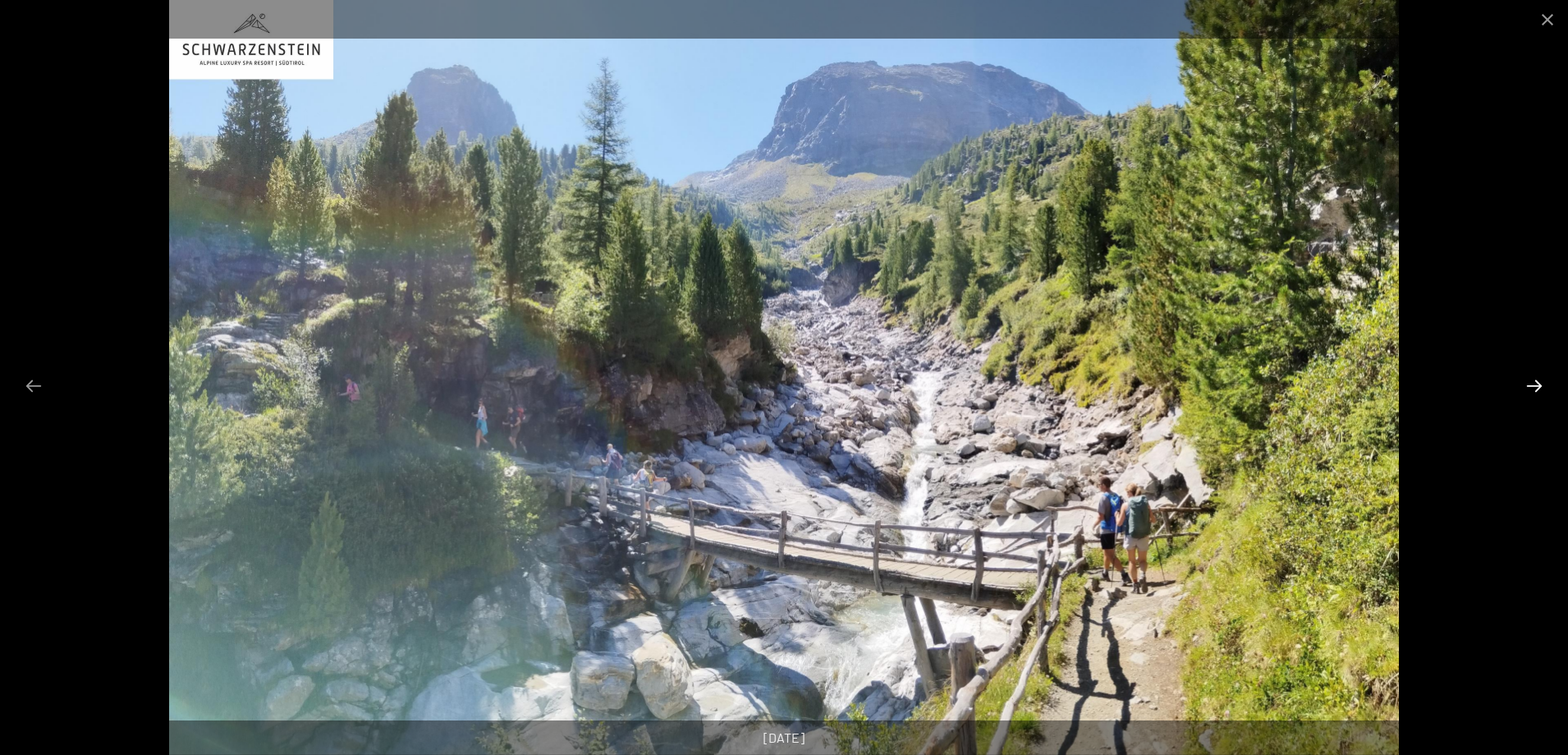
click at [1531, 387] on button "Diapositiva successiva" at bounding box center [1534, 385] width 35 height 32
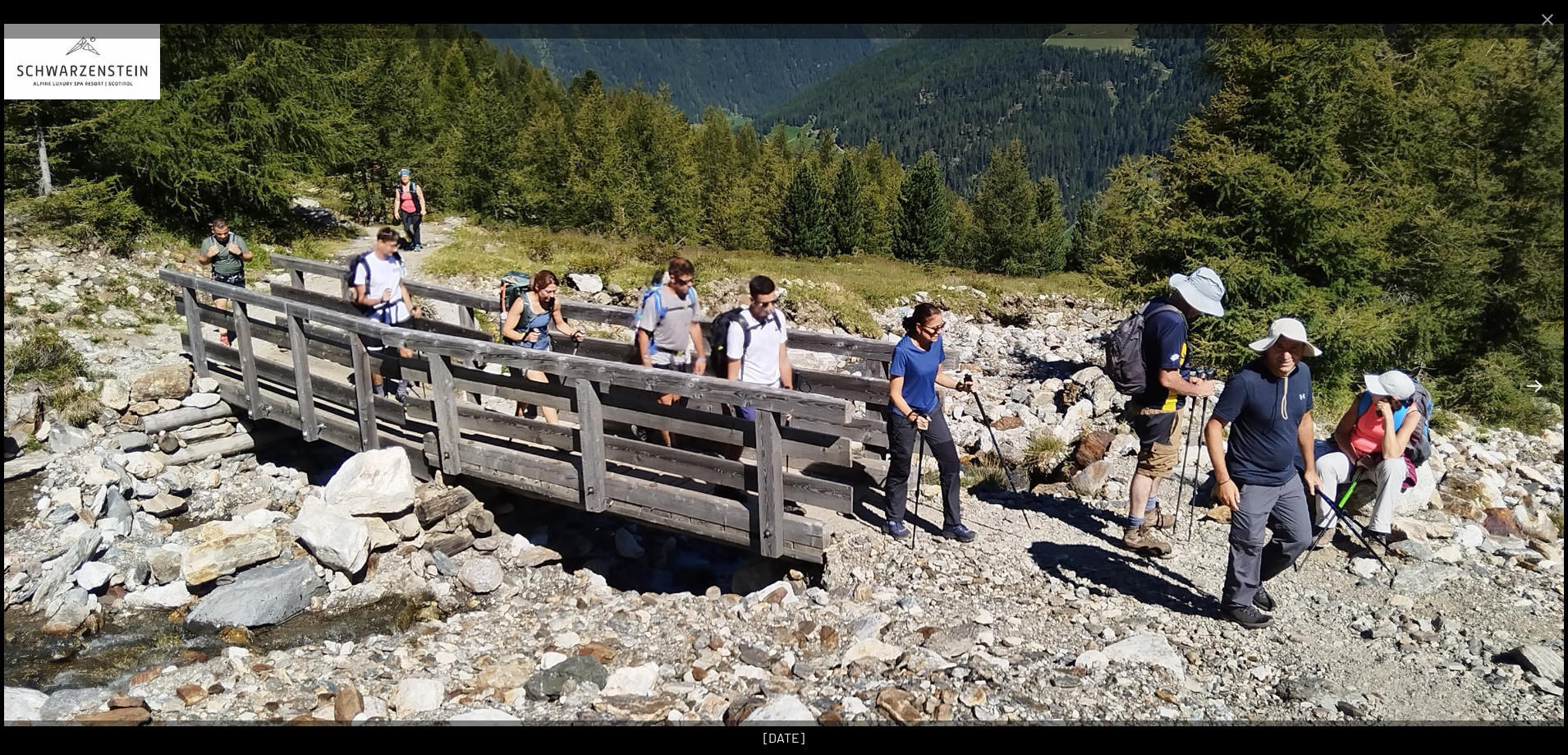
click at [1531, 387] on button "Diapositiva successiva" at bounding box center [1534, 385] width 35 height 32
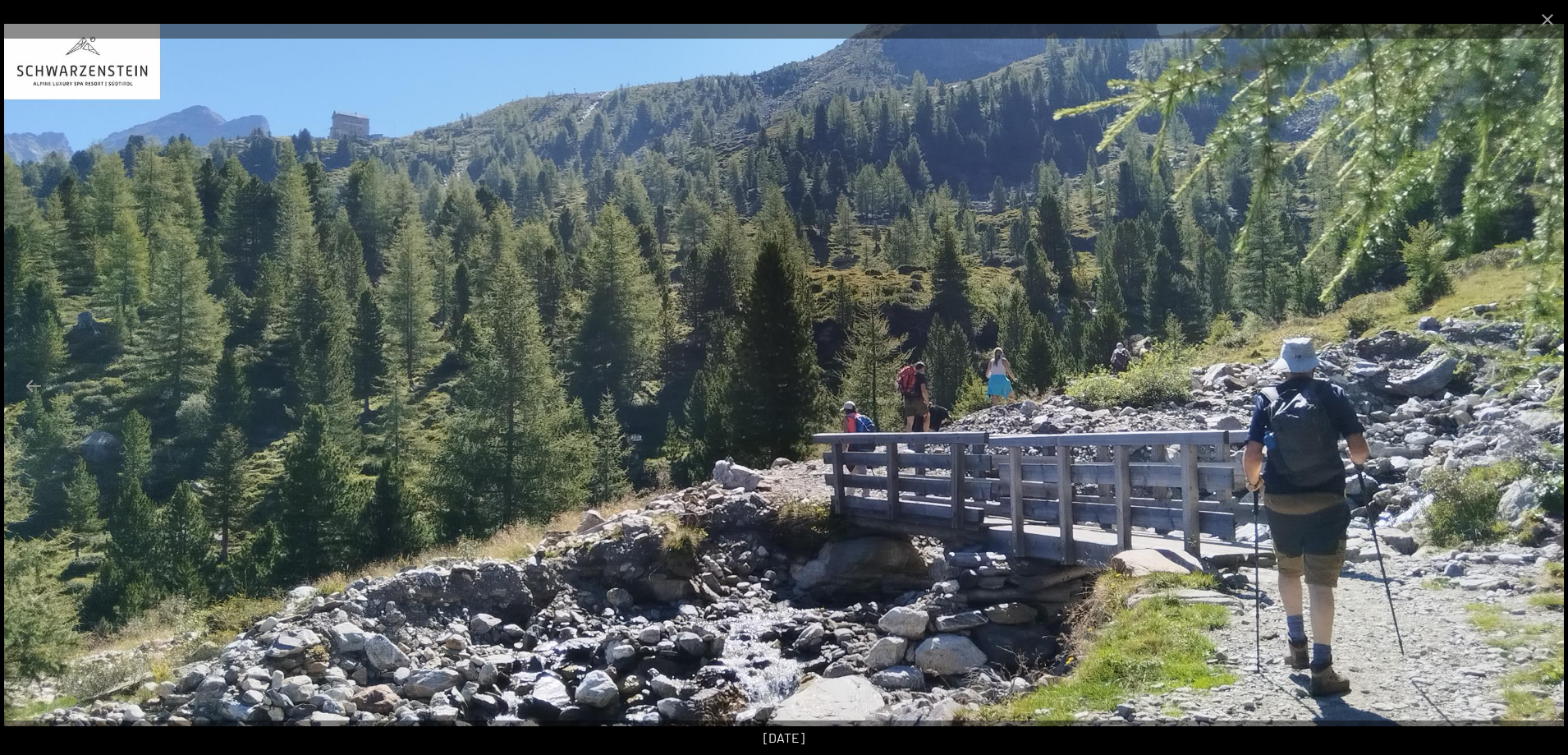
click at [1531, 387] on button "Diapositiva successiva" at bounding box center [1534, 385] width 35 height 32
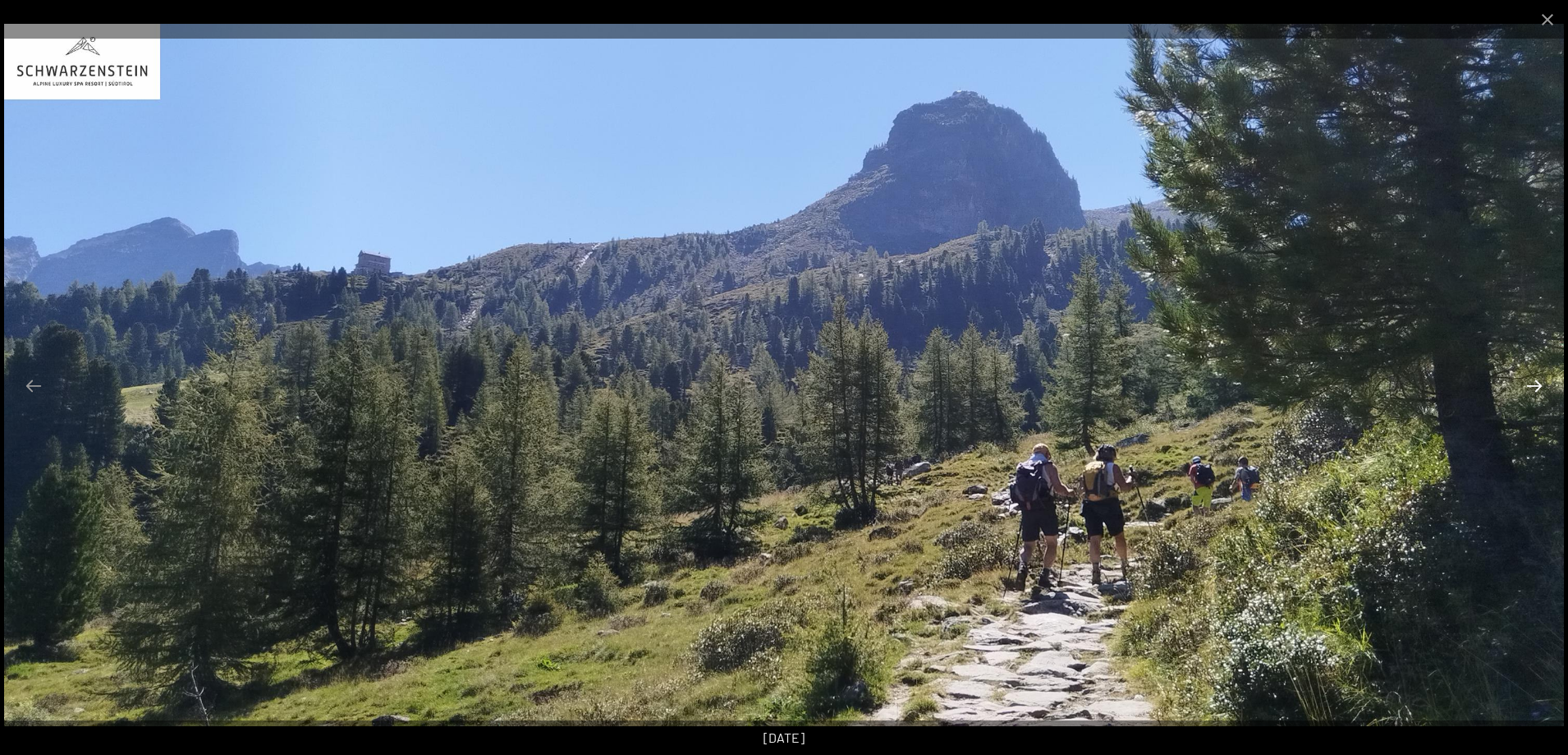
click at [1531, 387] on button "Diapositiva successiva" at bounding box center [1534, 385] width 35 height 32
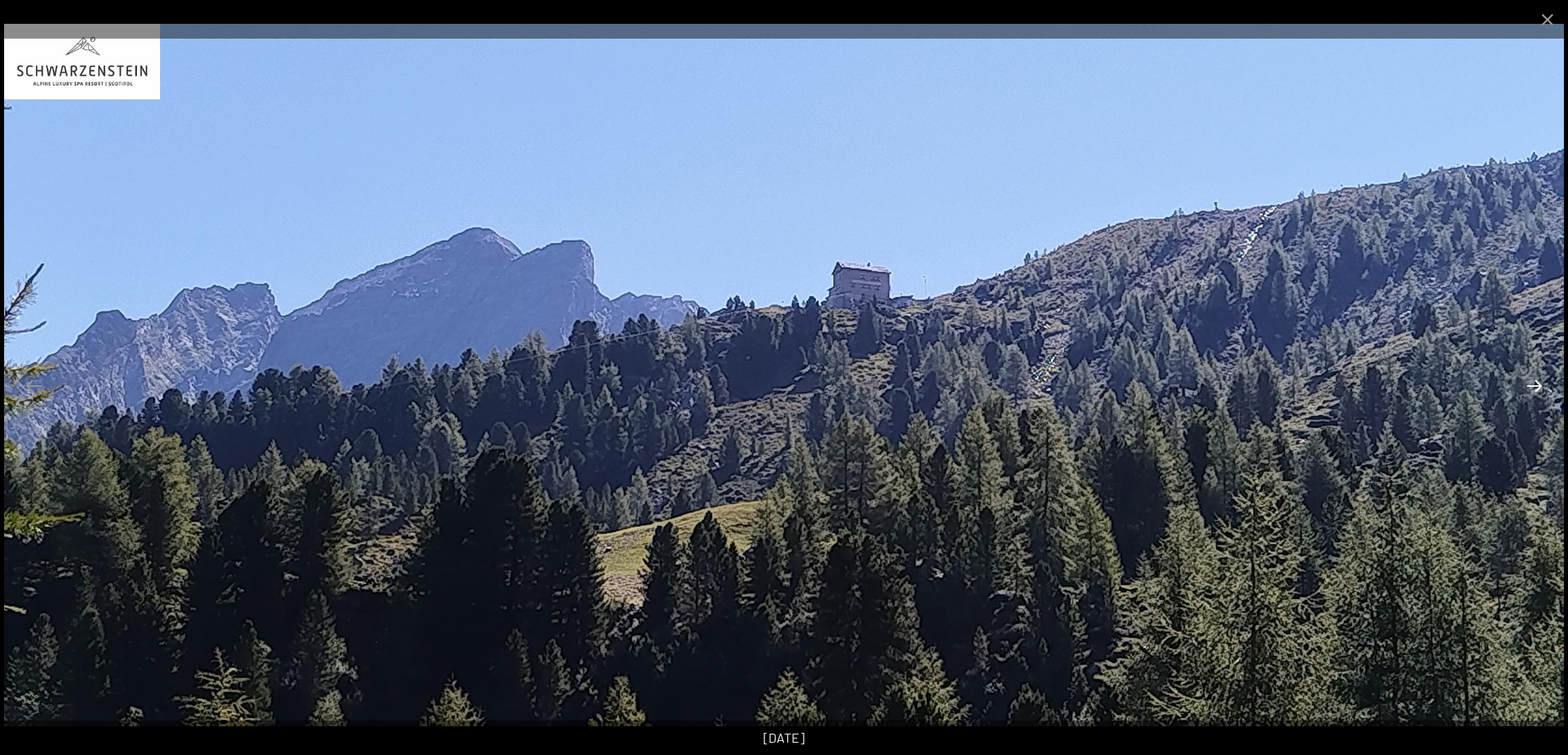
click at [1531, 387] on button "Diapositiva successiva" at bounding box center [1534, 385] width 35 height 32
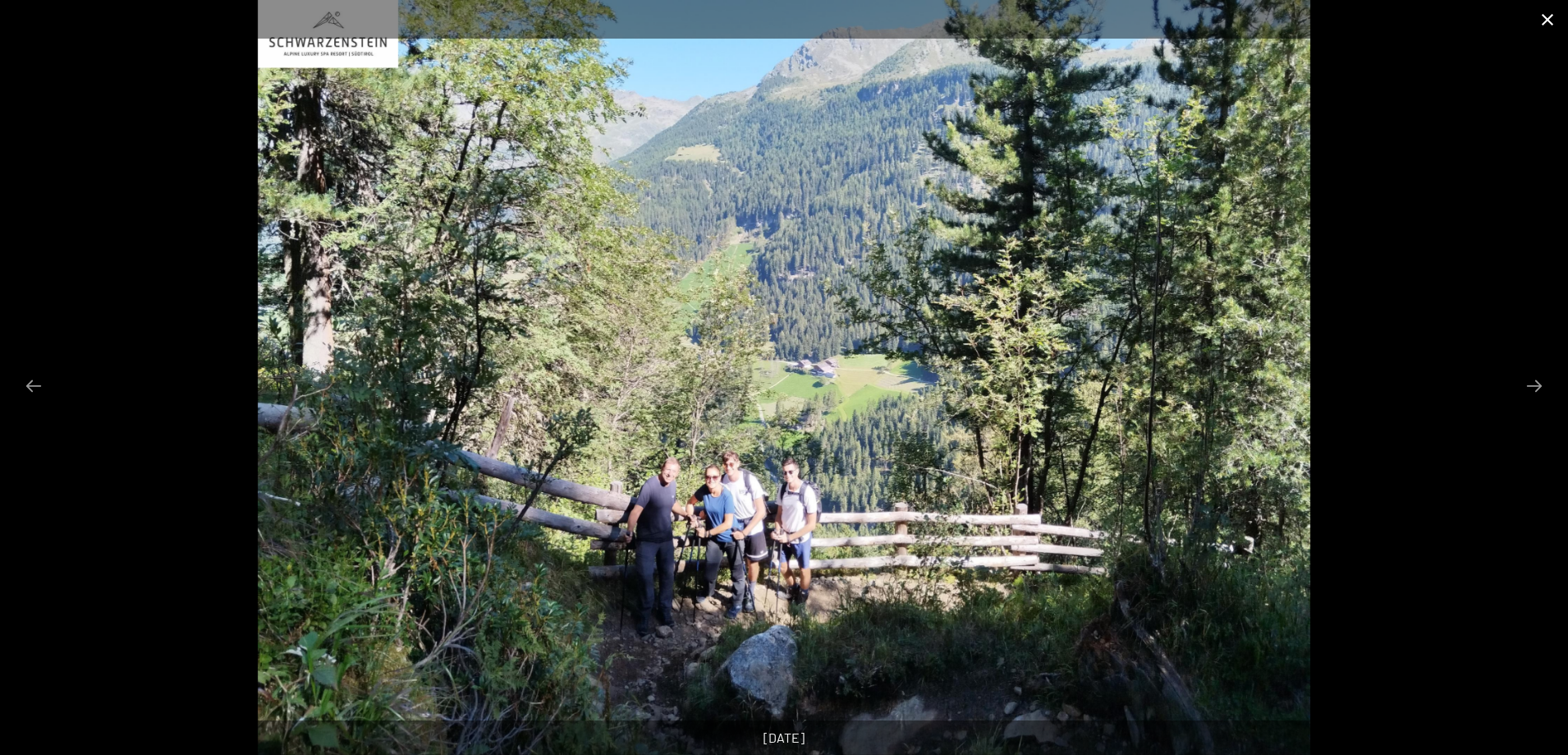
click at [1544, 22] on button "Chiudi galleria" at bounding box center [1547, 19] width 41 height 38
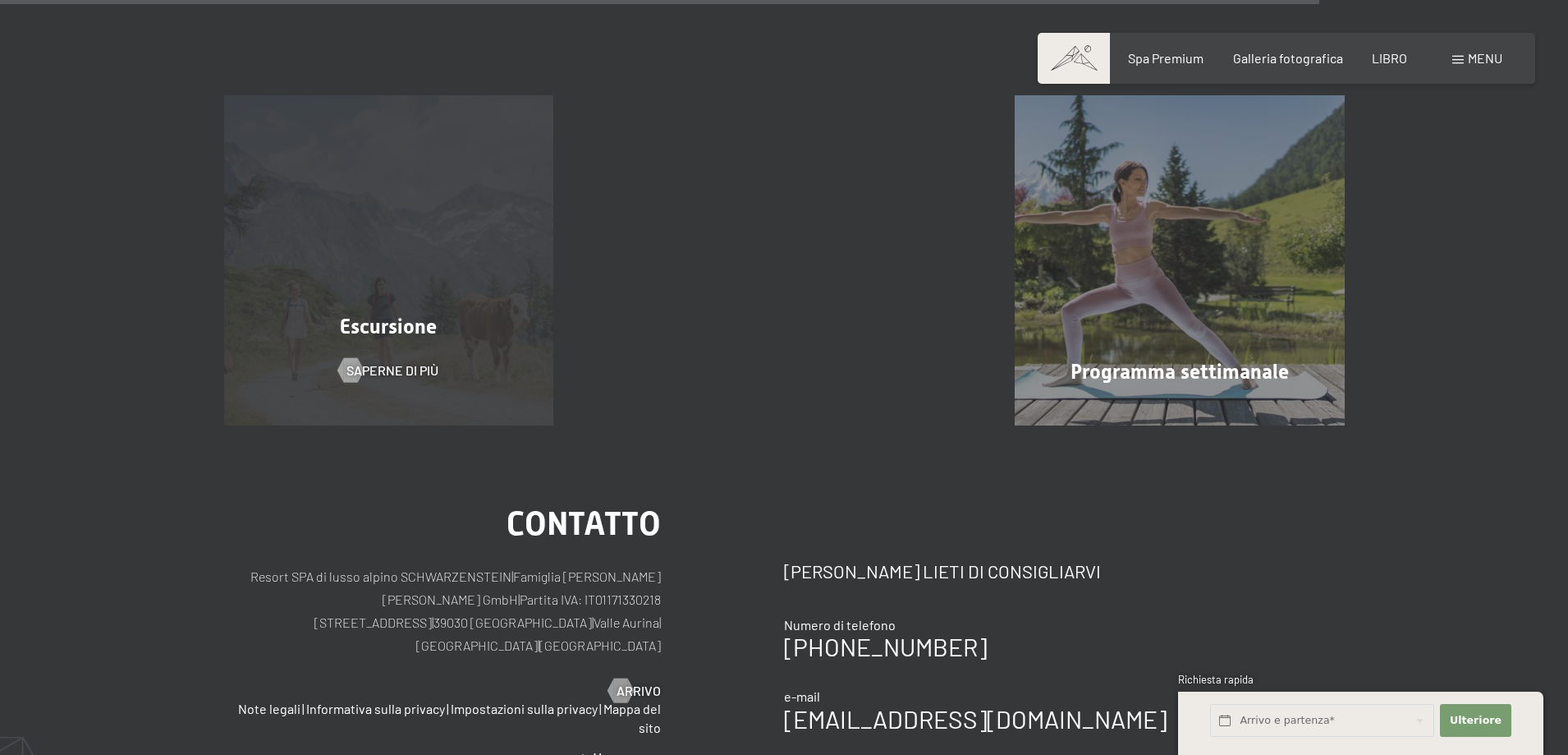
scroll to position [2791, 0]
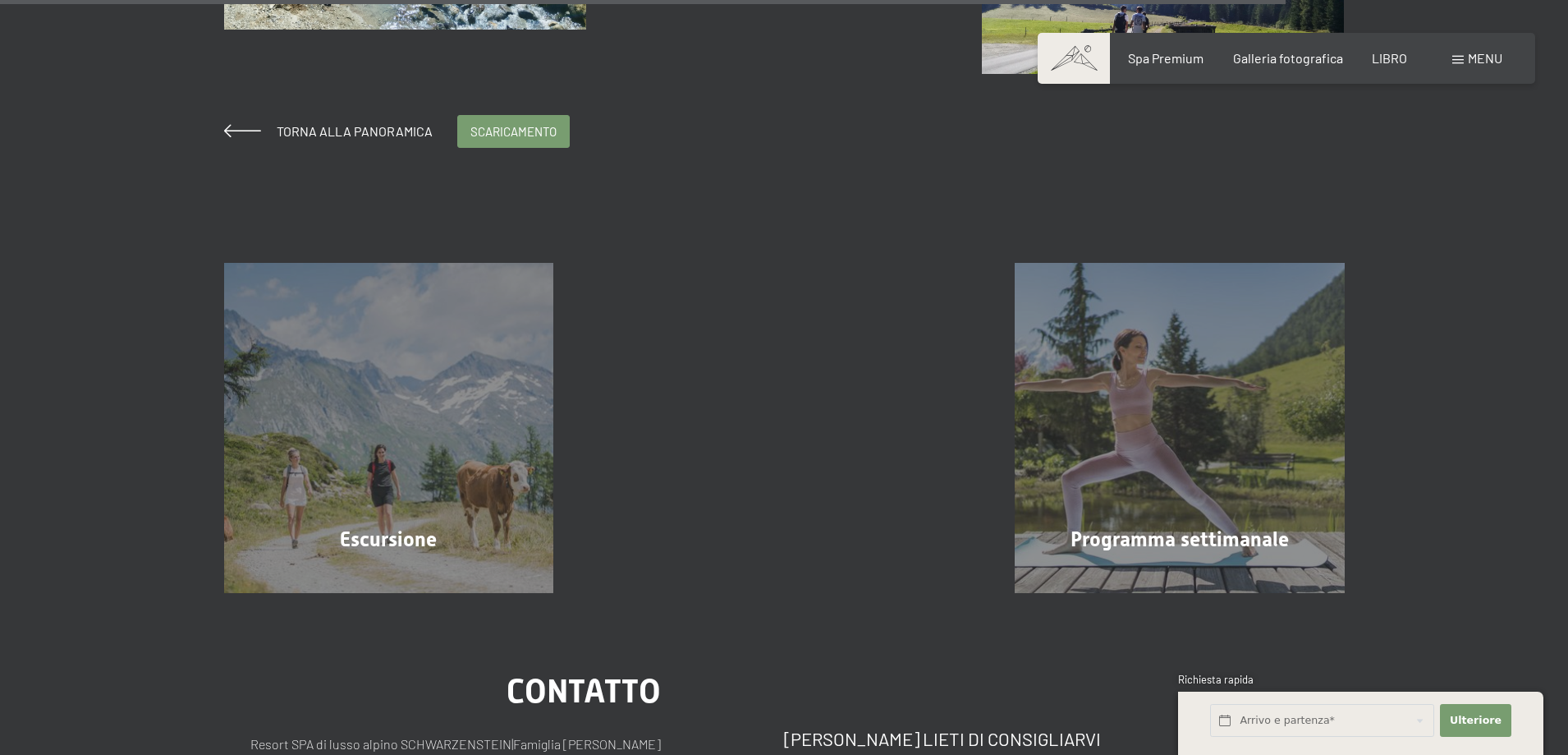
click at [372, 119] on div "Torna alla panoramica scaricamento" at bounding box center [397, 131] width 346 height 33
click at [372, 130] on font "Torna alla panoramica" at bounding box center [354, 130] width 156 height 15
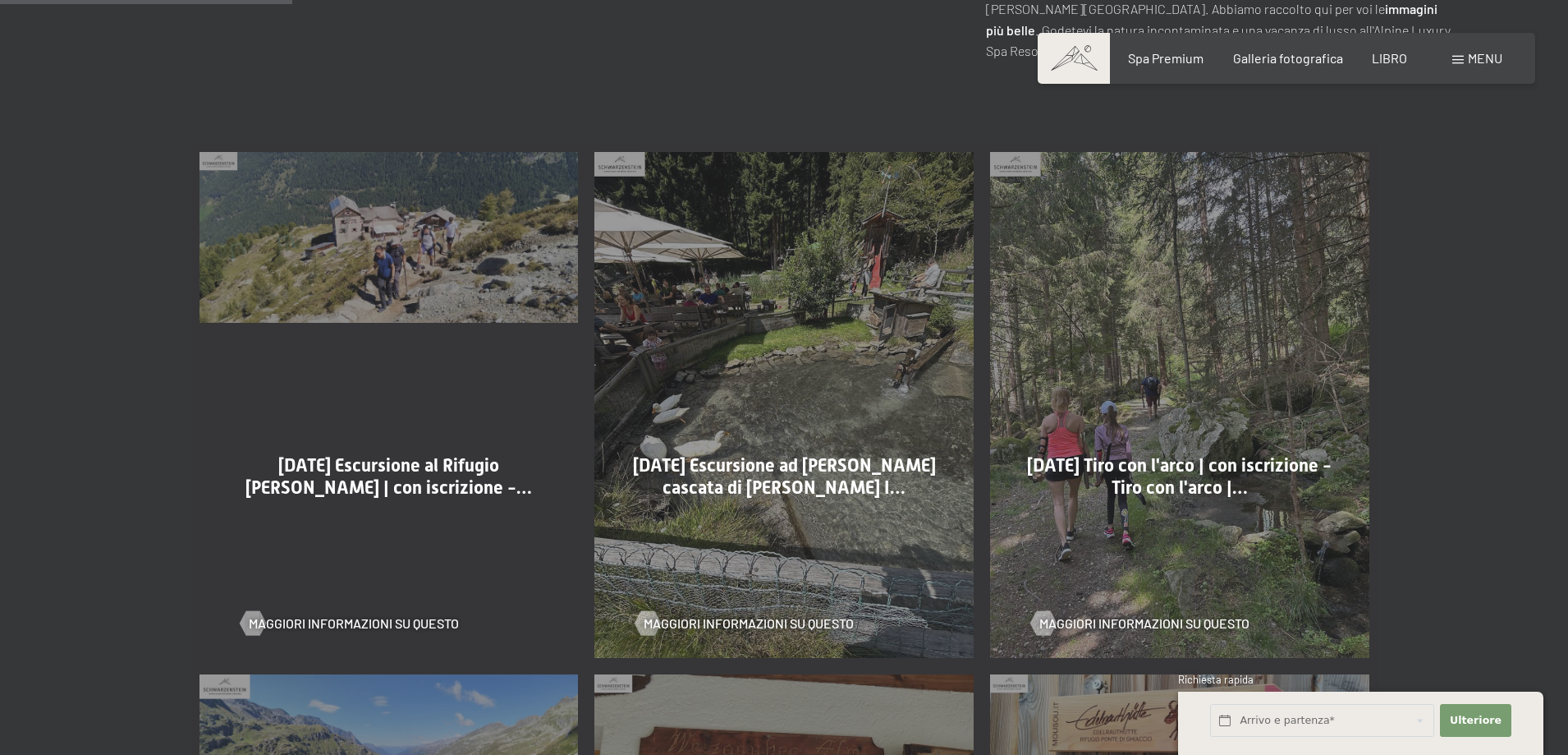
scroll to position [985, 0]
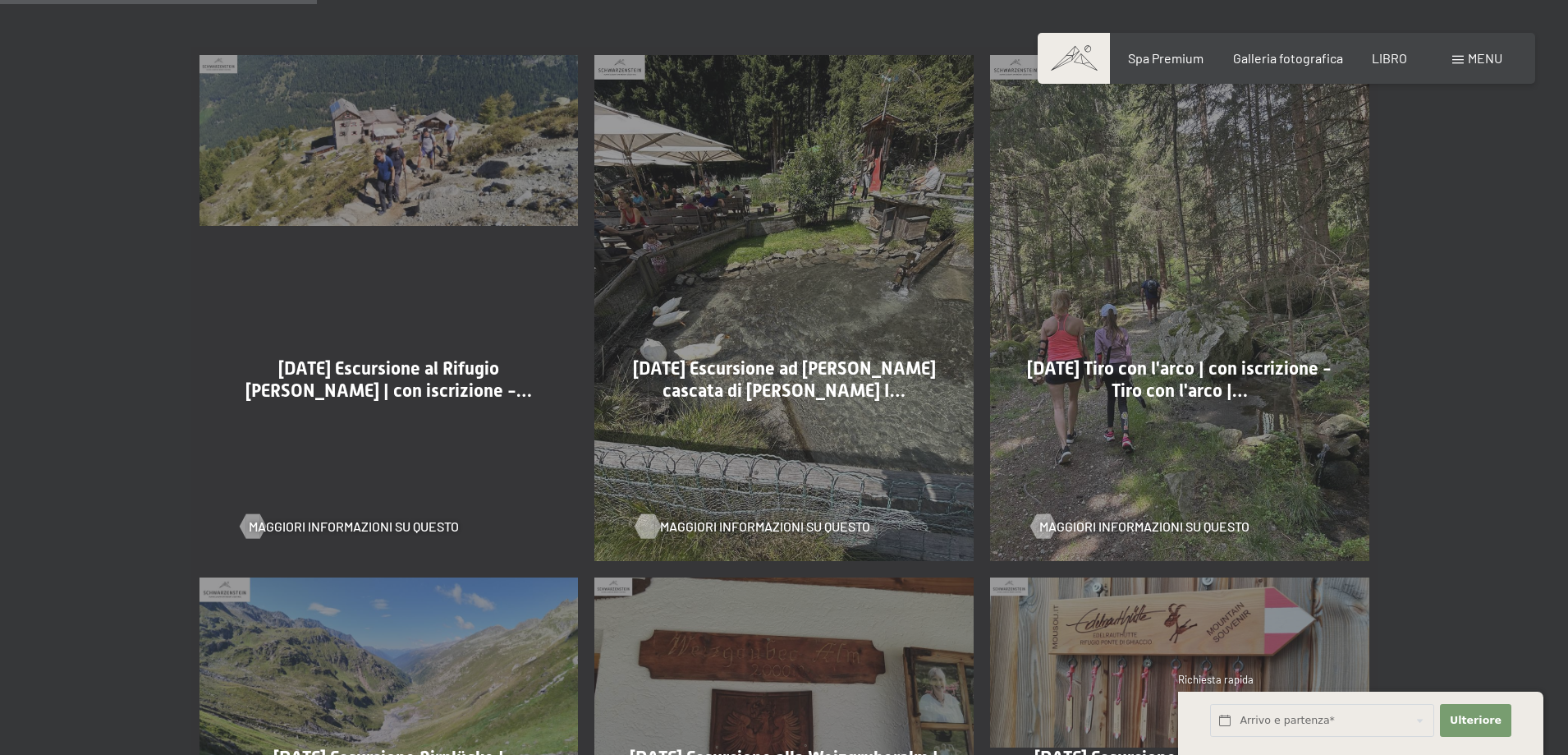
click at [821, 518] on font "Maggiori informazioni su questo" at bounding box center [765, 525] width 210 height 15
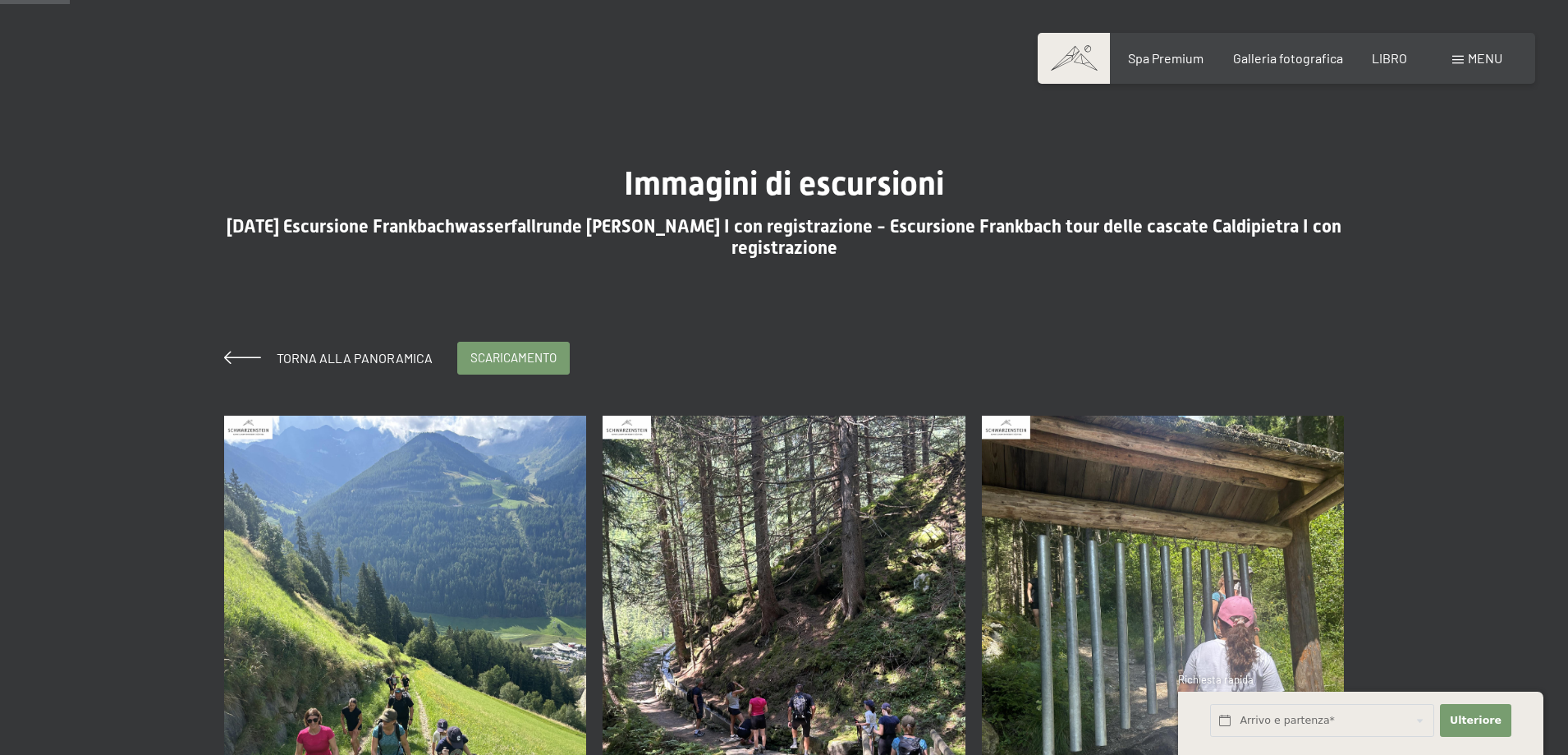
scroll to position [246, 0]
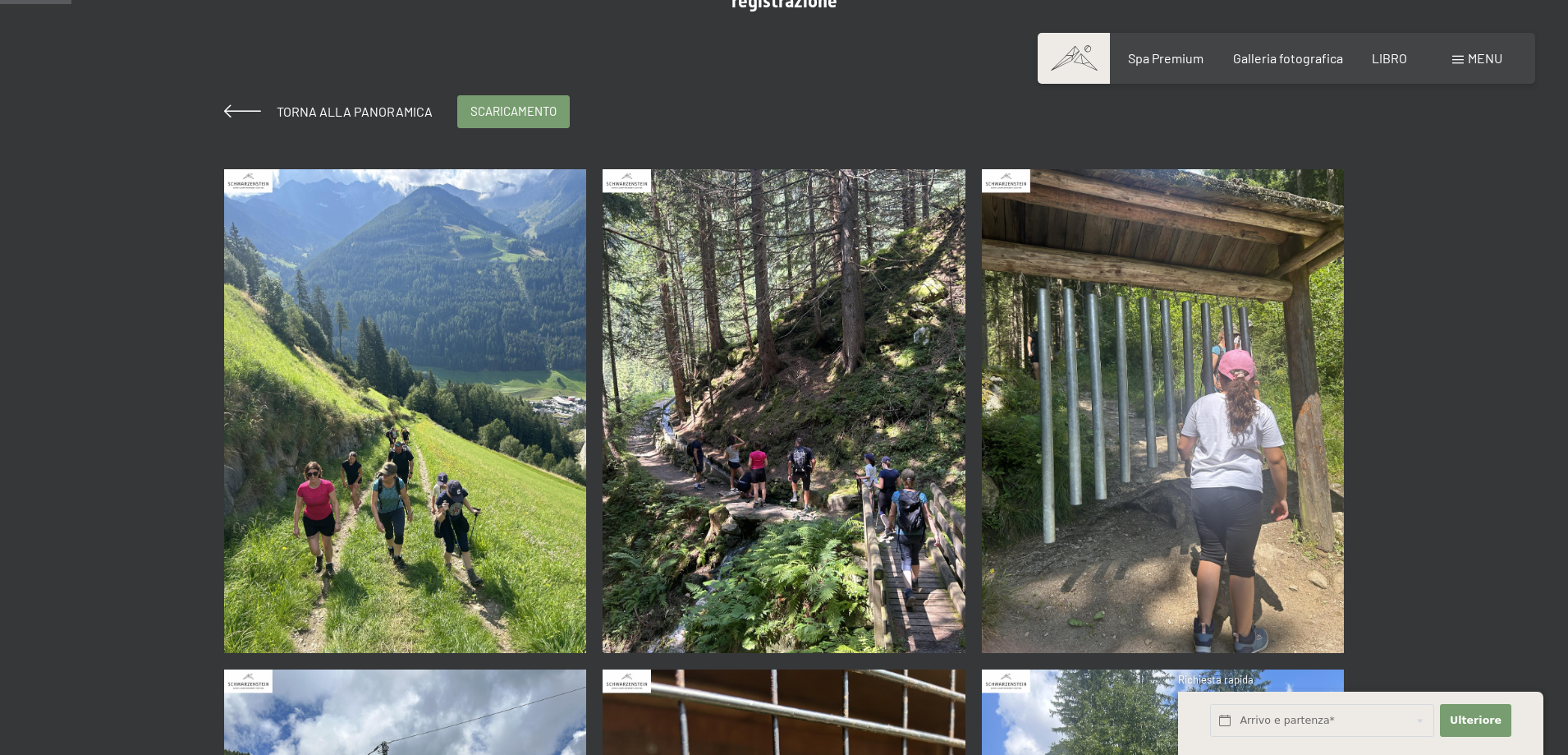
click at [474, 403] on img at bounding box center [405, 411] width 363 height 484
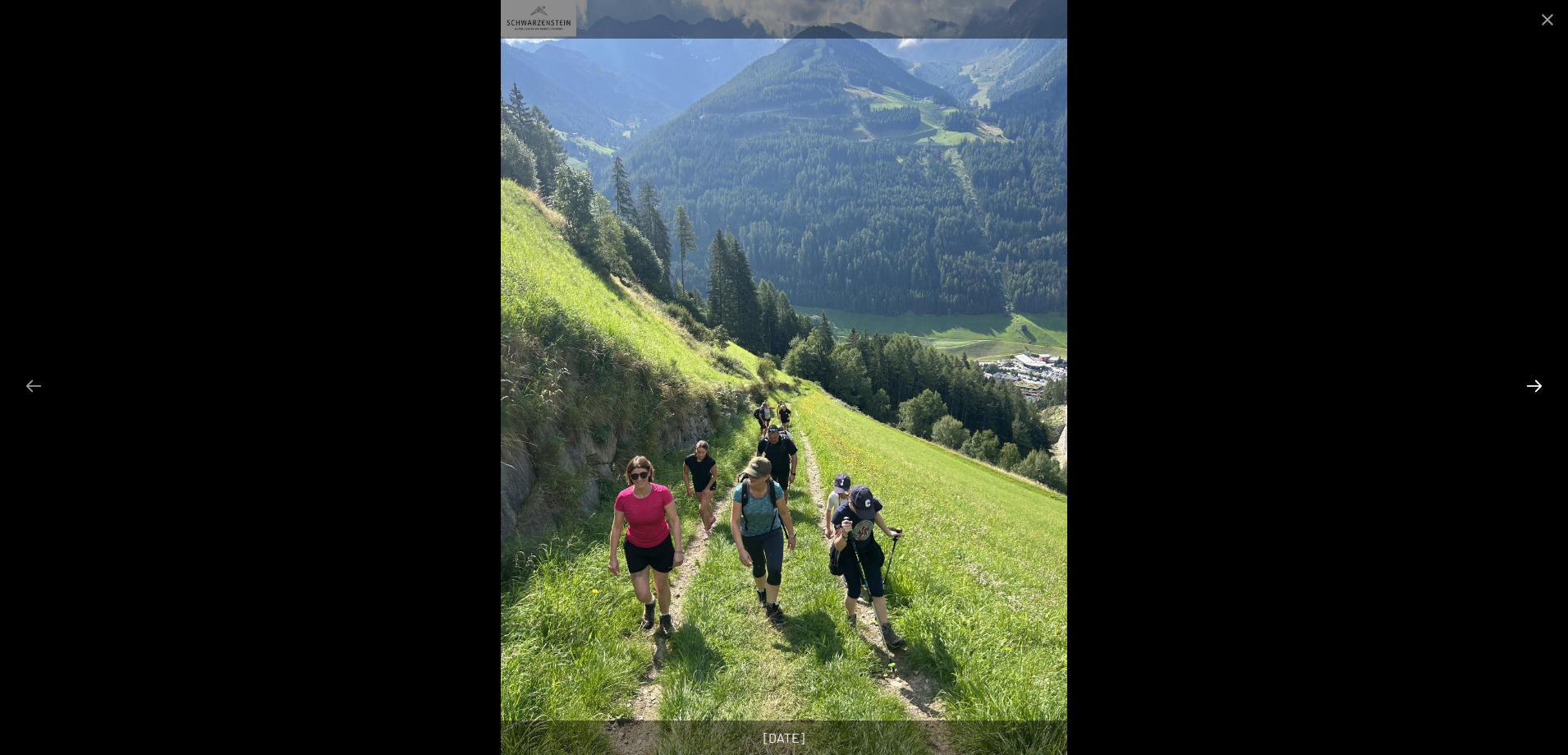
click at [1528, 387] on button "Diapositiva successiva" at bounding box center [1534, 385] width 35 height 32
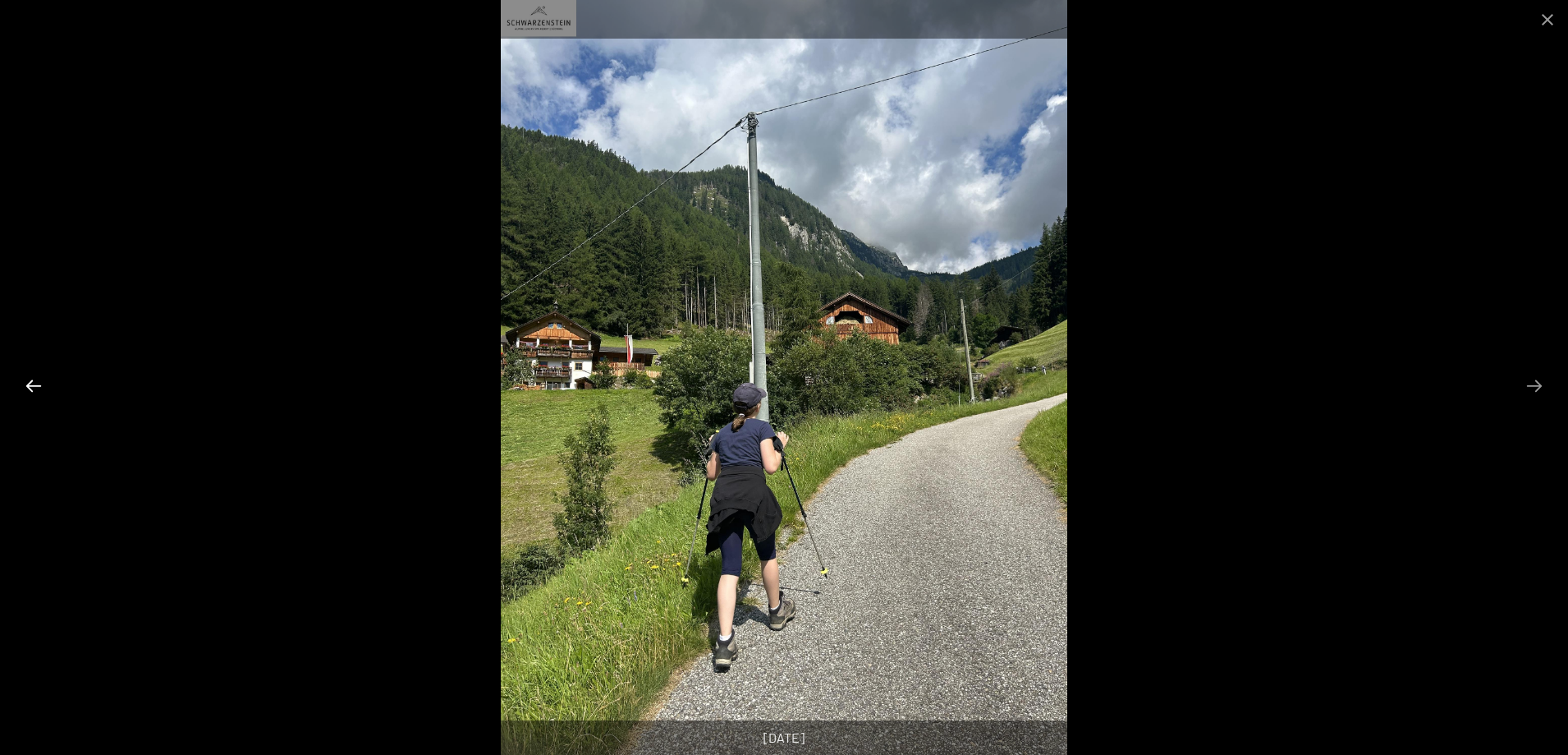
click at [32, 387] on button "Diapositiva precedente" at bounding box center [34, 385] width 35 height 32
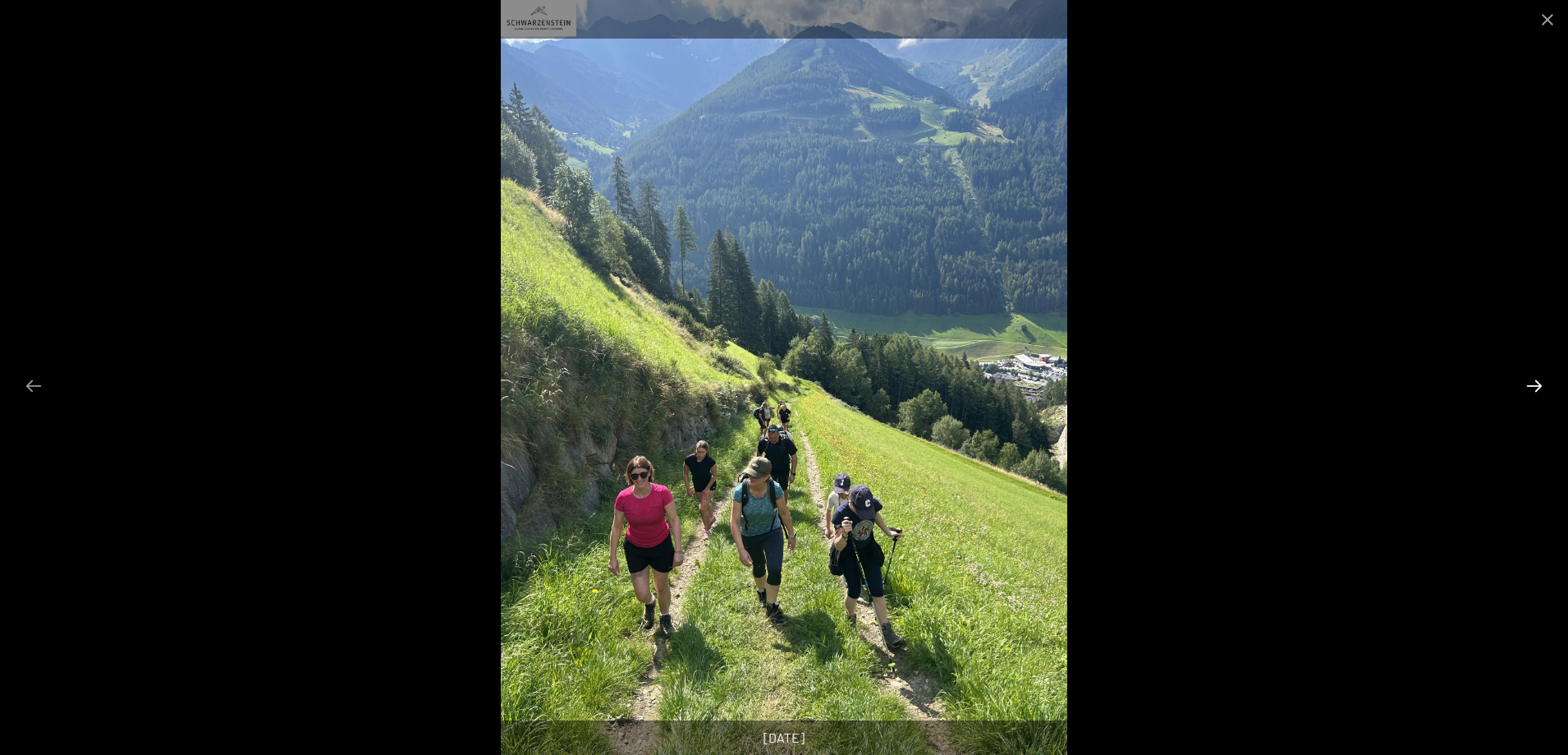
click at [1535, 380] on button "Diapositiva successiva" at bounding box center [1534, 385] width 35 height 32
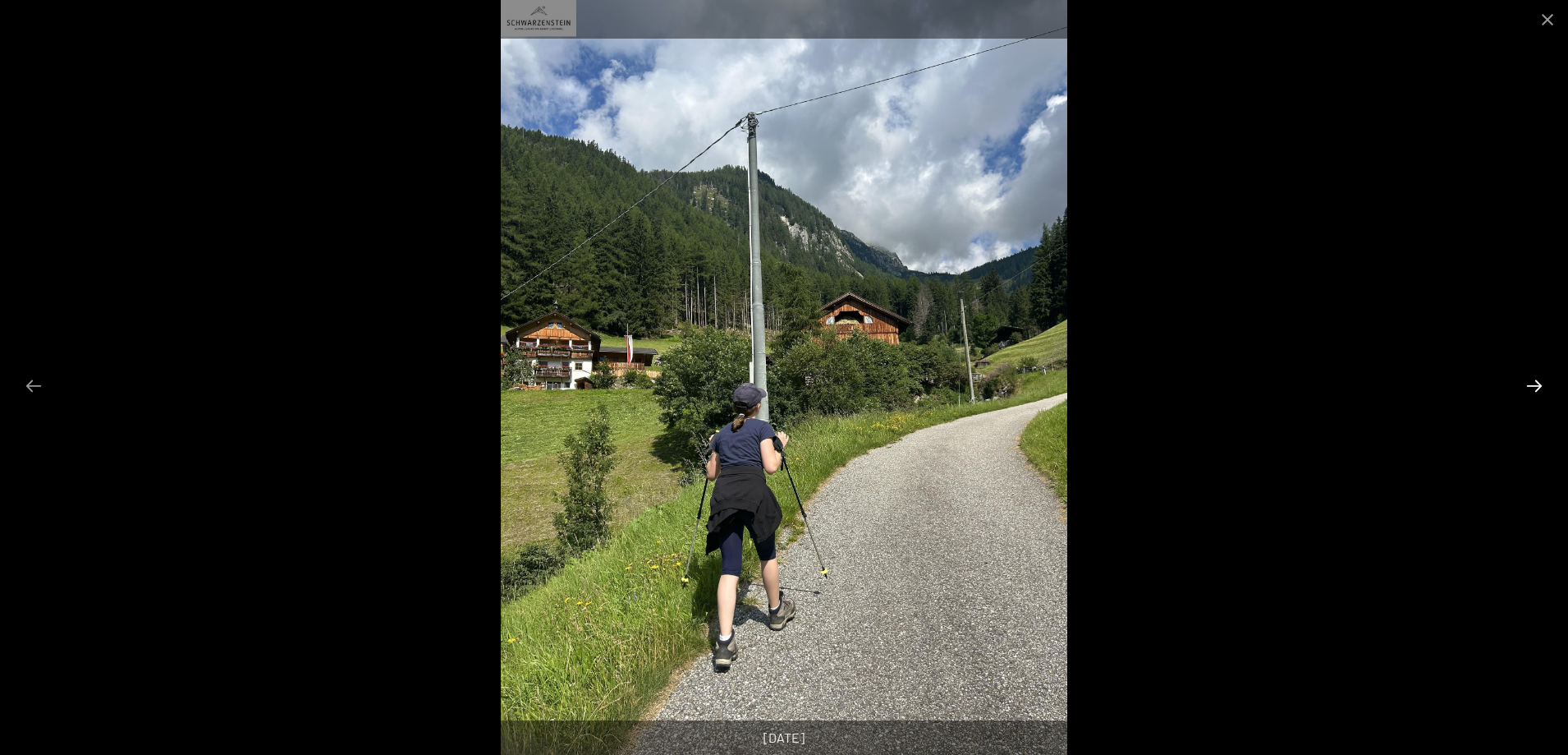
click at [1535, 380] on button "Diapositiva successiva" at bounding box center [1534, 385] width 35 height 32
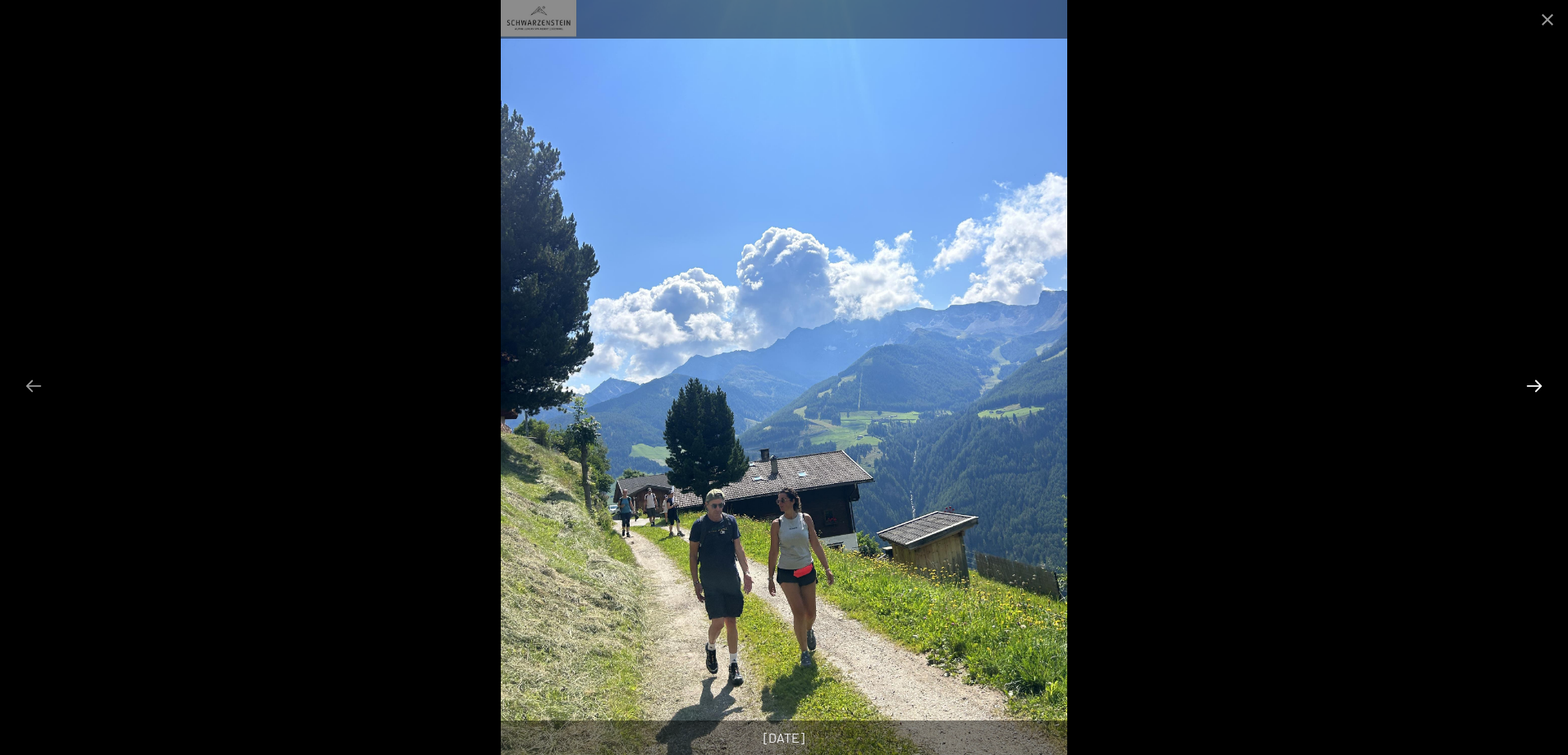
click at [1535, 380] on button "Diapositiva successiva" at bounding box center [1534, 385] width 35 height 32
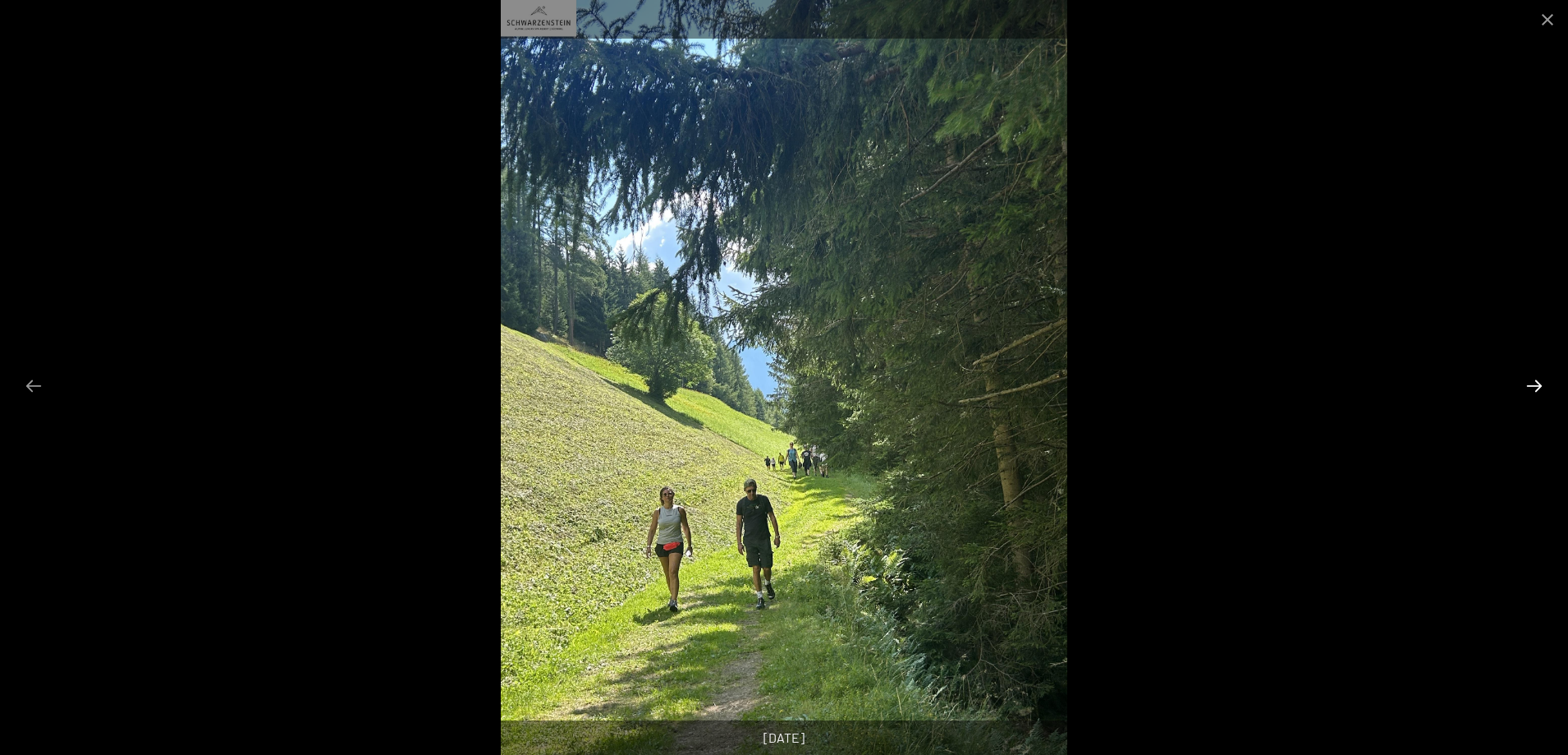
click at [1535, 380] on button "Diapositiva successiva" at bounding box center [1534, 385] width 35 height 32
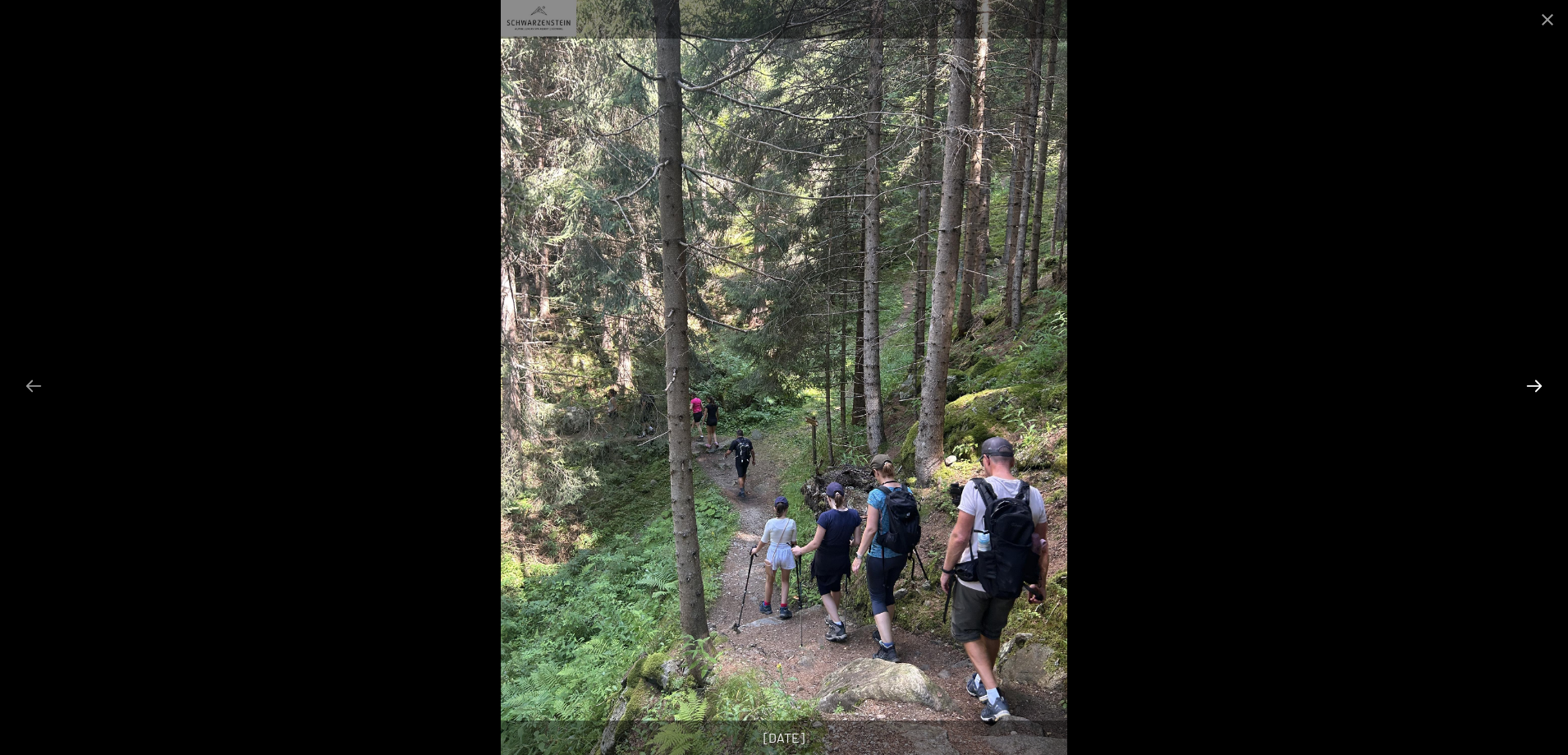
click at [1535, 380] on button "Diapositiva successiva" at bounding box center [1534, 385] width 35 height 32
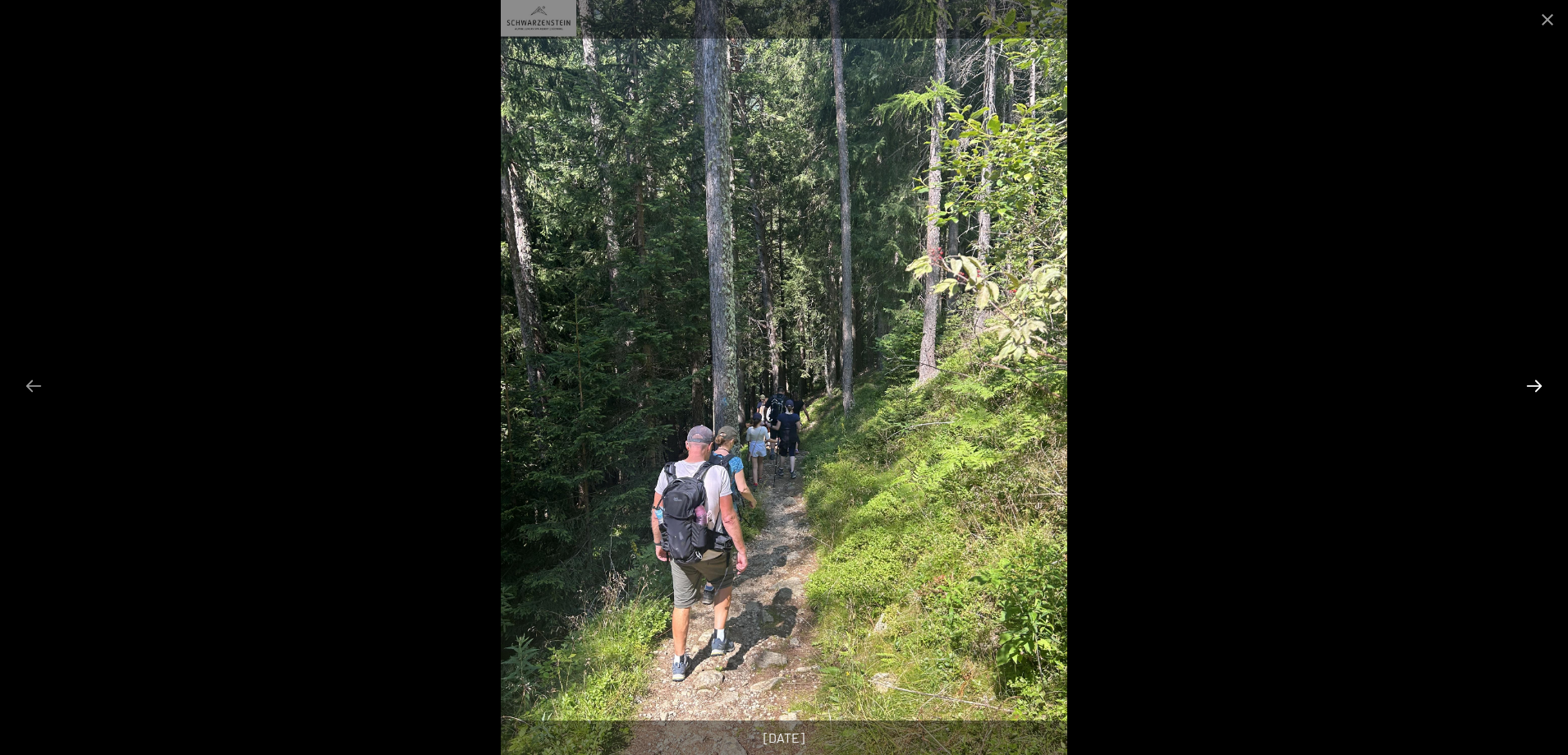
click at [1535, 380] on button "Diapositiva successiva" at bounding box center [1534, 385] width 35 height 32
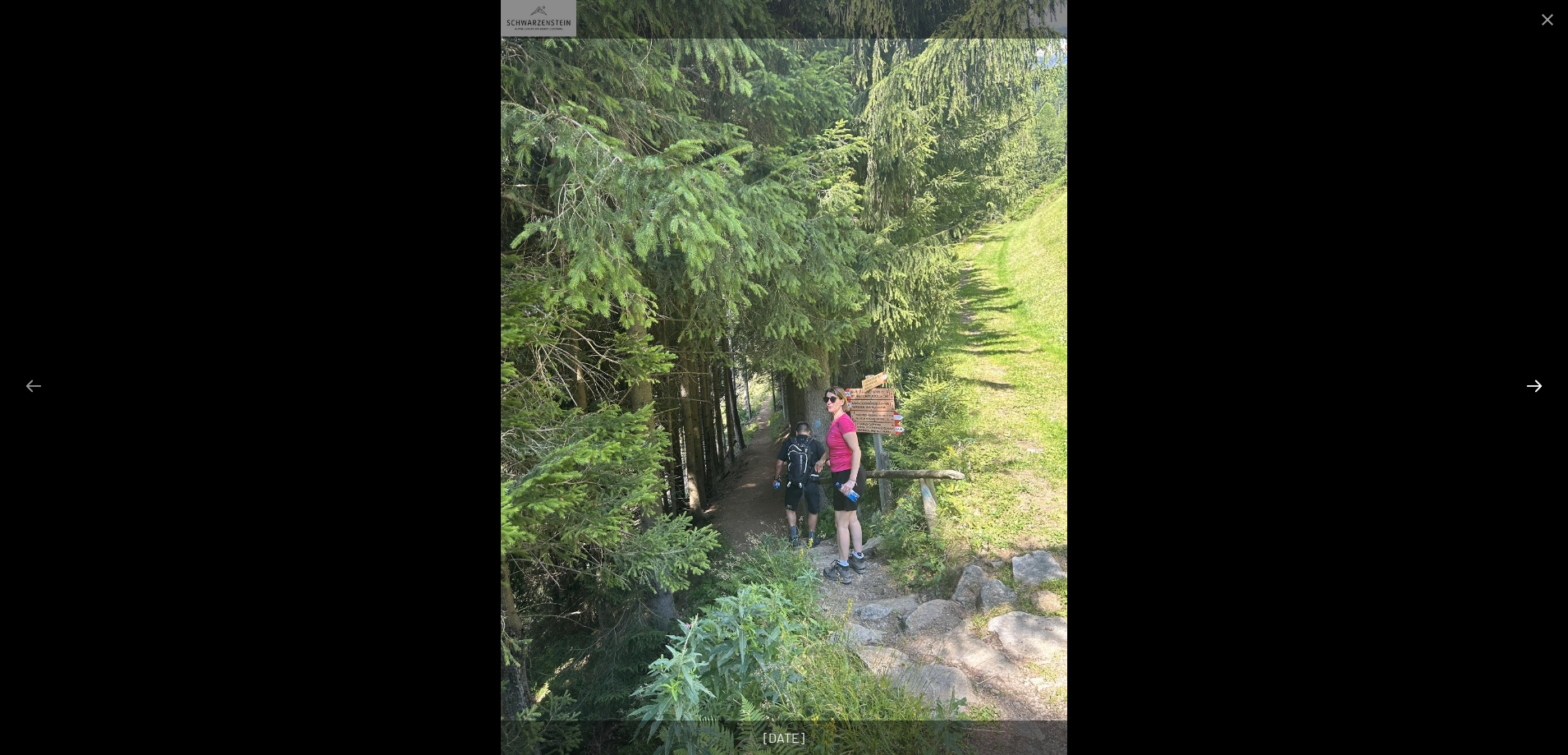
click at [1535, 380] on button "Diapositiva successiva" at bounding box center [1534, 385] width 35 height 32
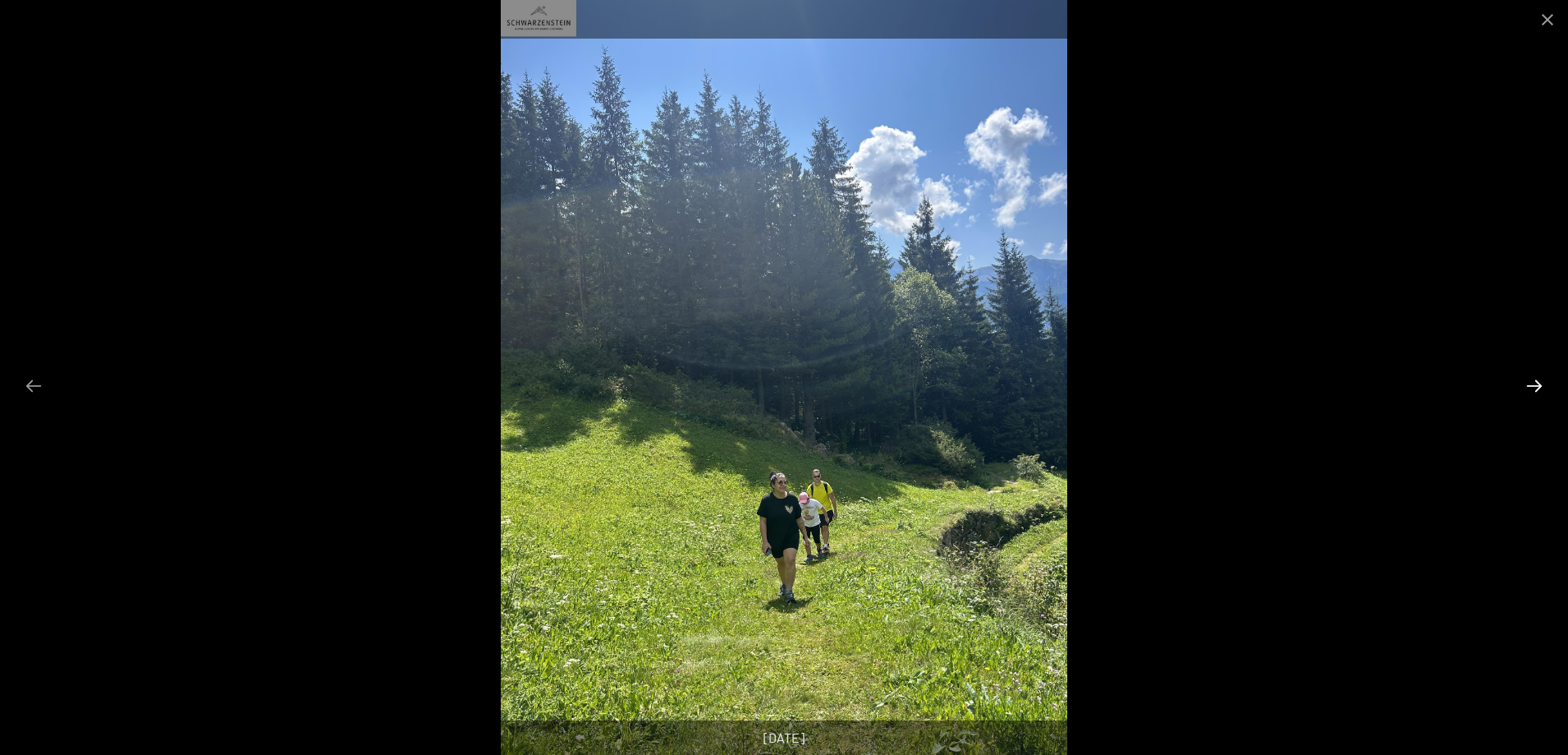
click at [1535, 380] on button "Diapositiva successiva" at bounding box center [1534, 385] width 35 height 32
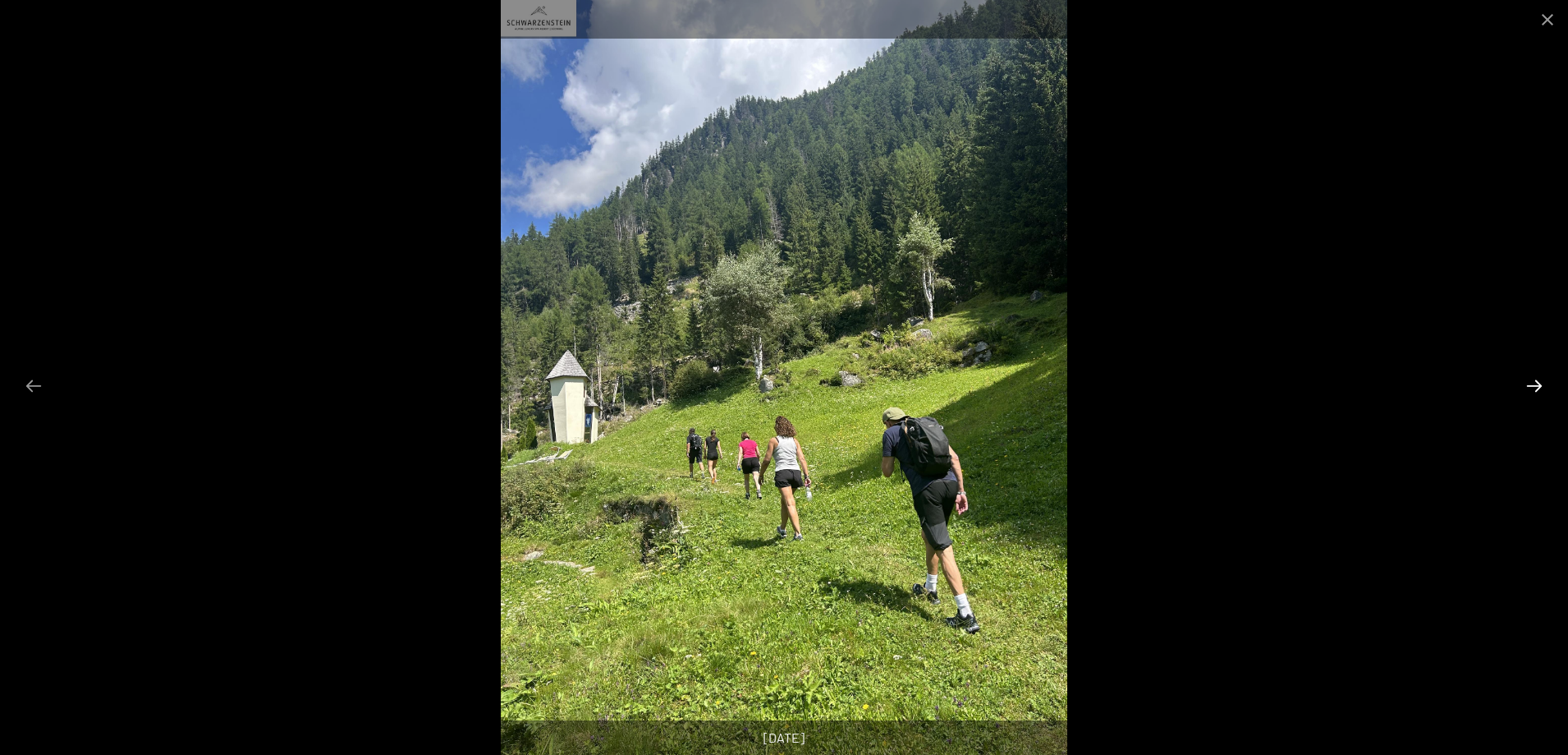
click at [1535, 380] on button "Diapositiva successiva" at bounding box center [1534, 385] width 35 height 32
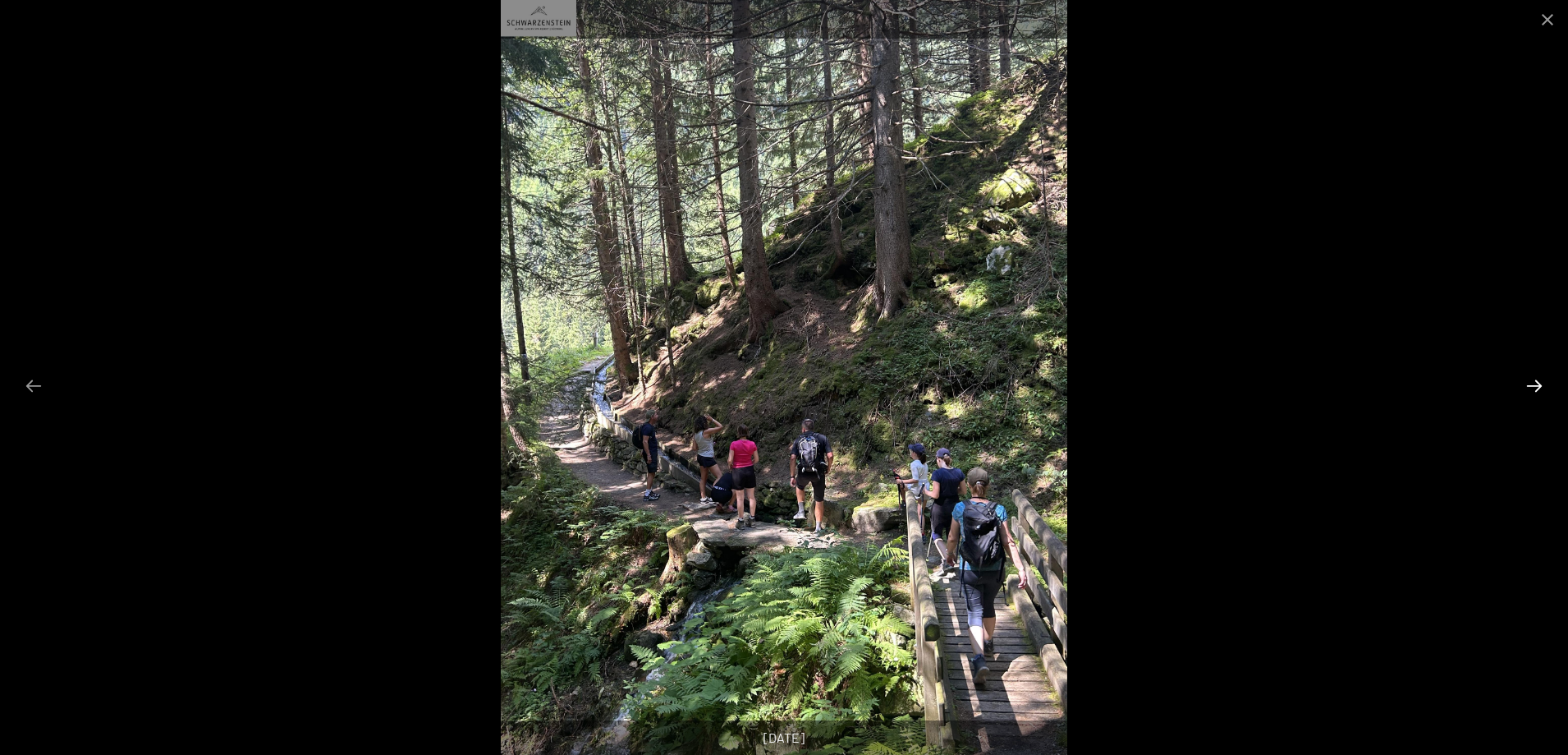
click at [1535, 380] on button "Diapositiva successiva" at bounding box center [1534, 385] width 35 height 32
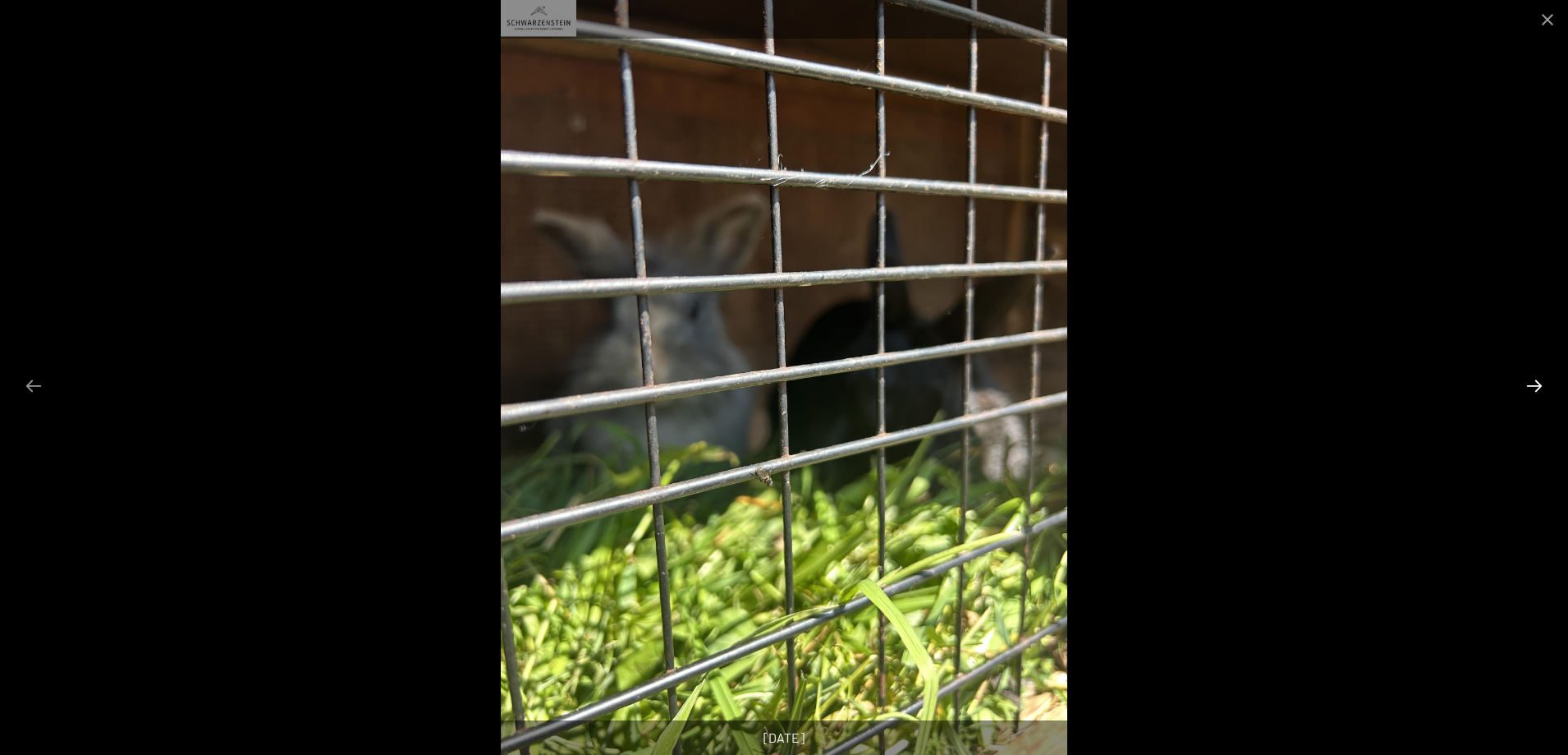
click at [1535, 380] on button "Diapositiva successiva" at bounding box center [1534, 385] width 35 height 32
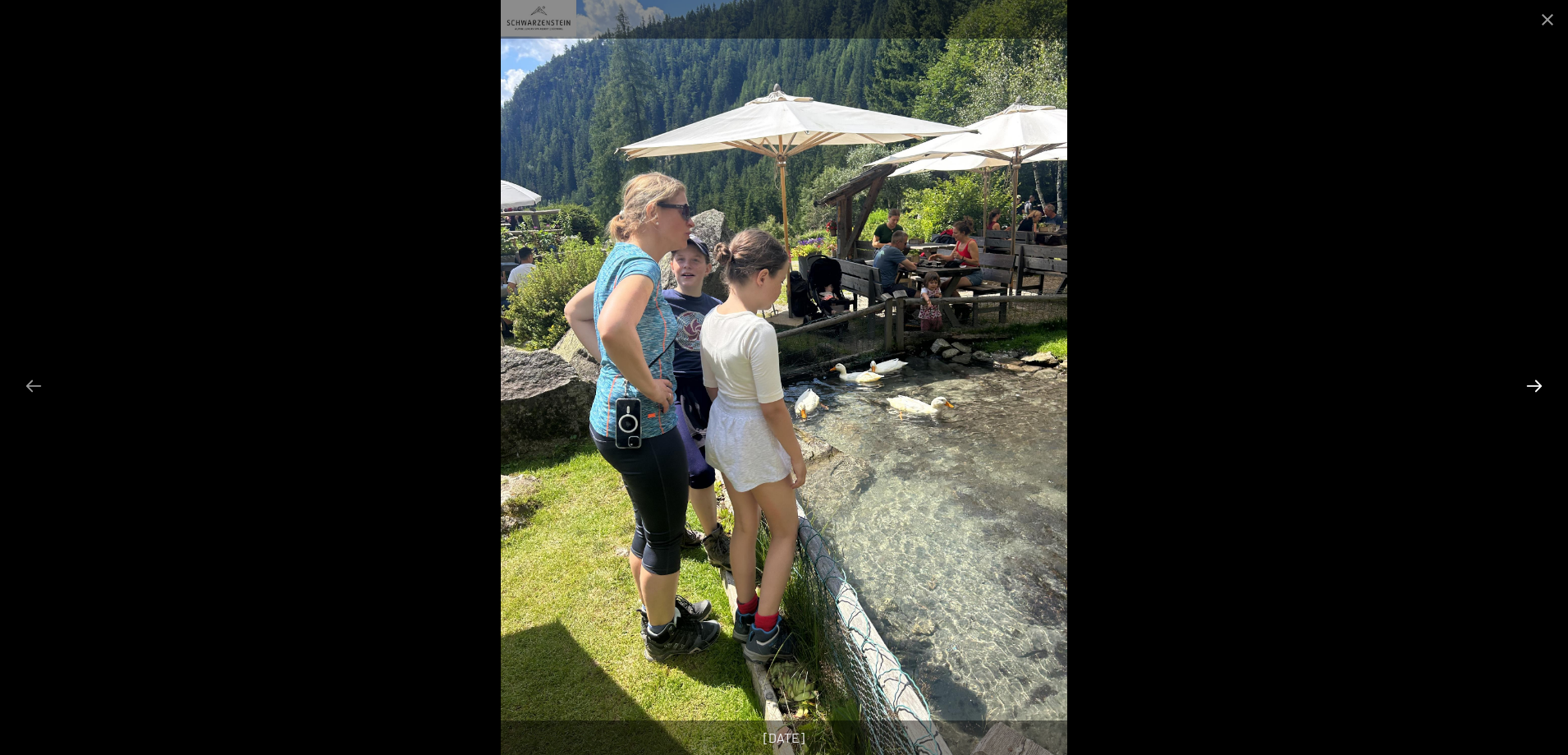
click at [1535, 380] on button "Diapositiva successiva" at bounding box center [1534, 385] width 35 height 32
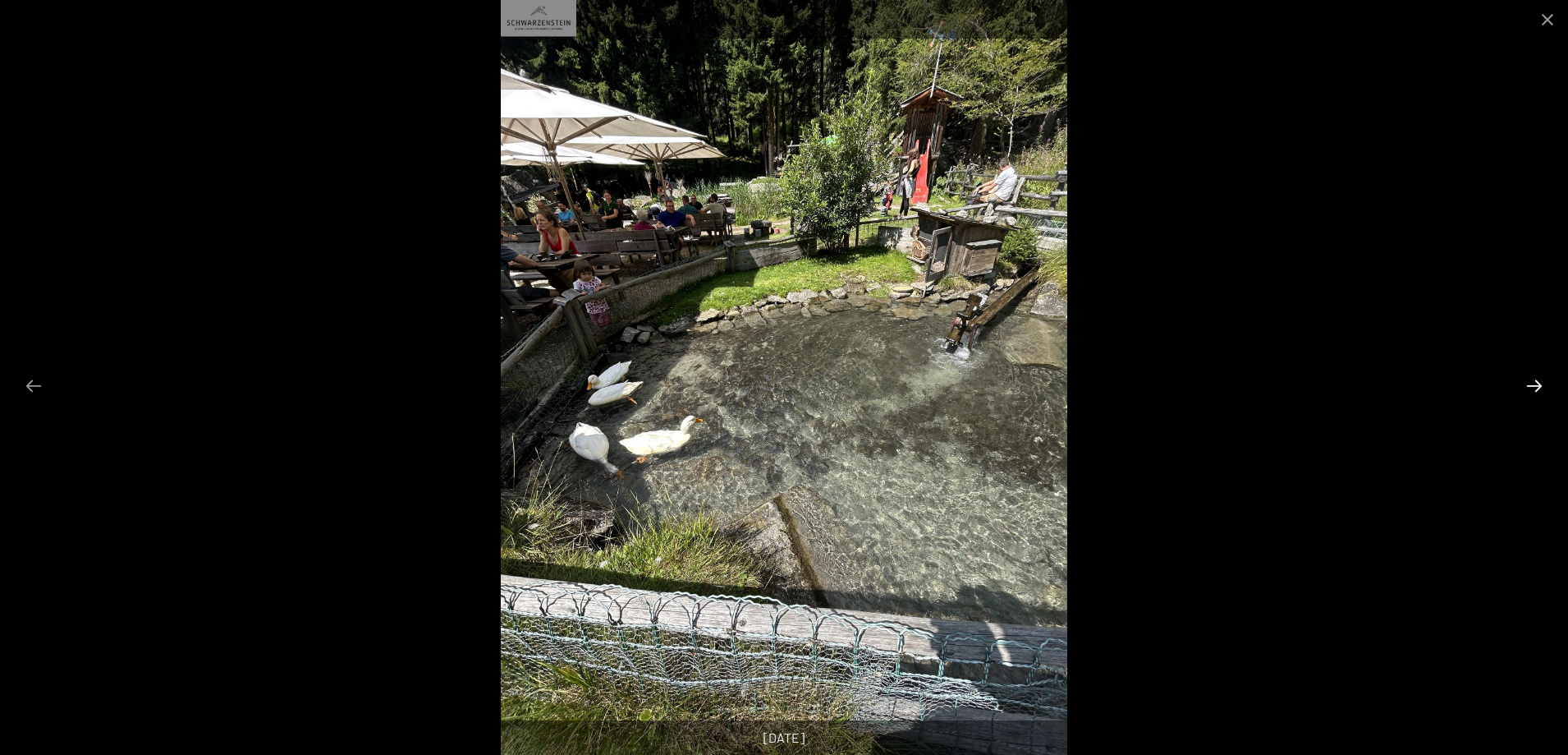
click at [1535, 380] on button "Diapositiva successiva" at bounding box center [1534, 385] width 35 height 32
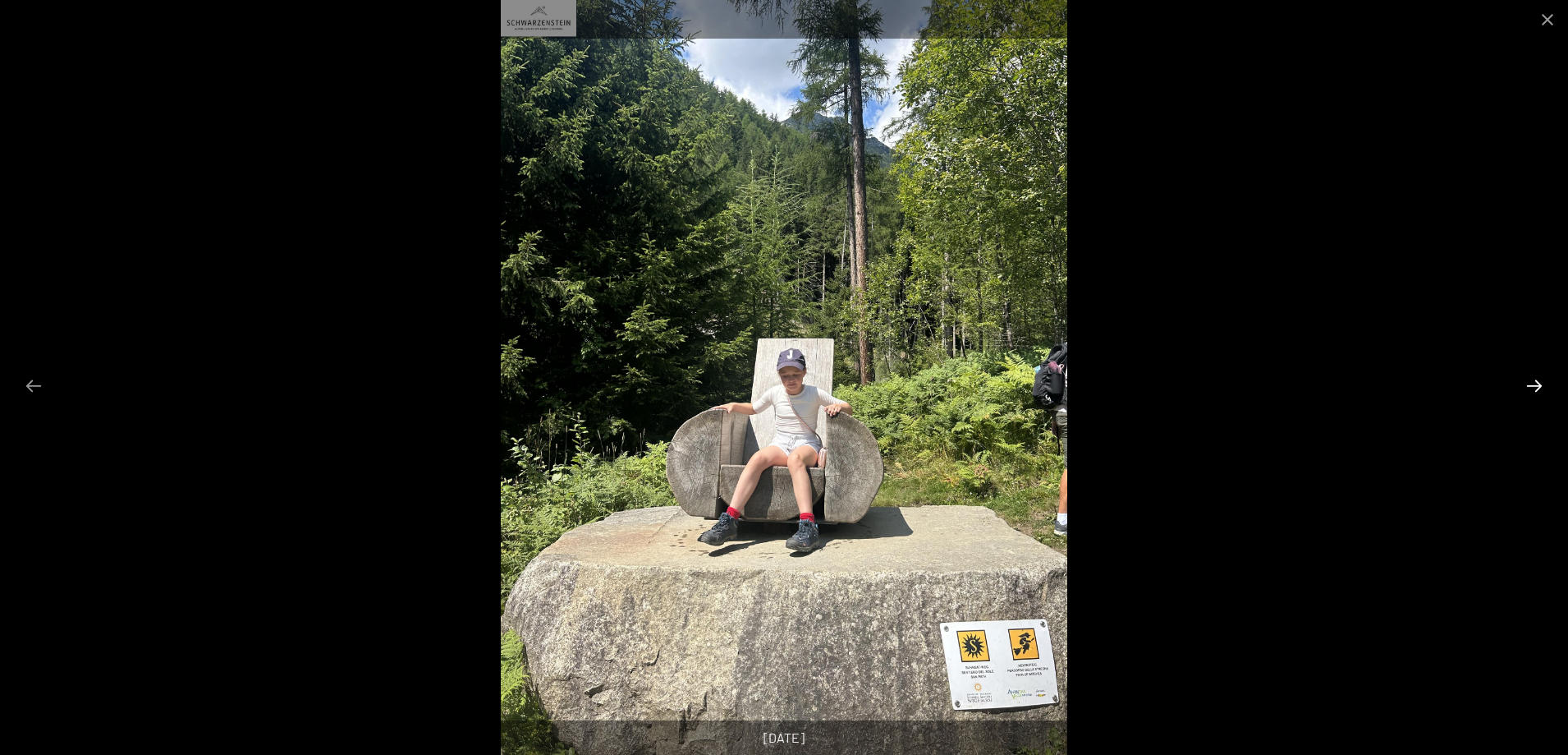
click at [1535, 380] on button "Diapositiva successiva" at bounding box center [1534, 385] width 35 height 32
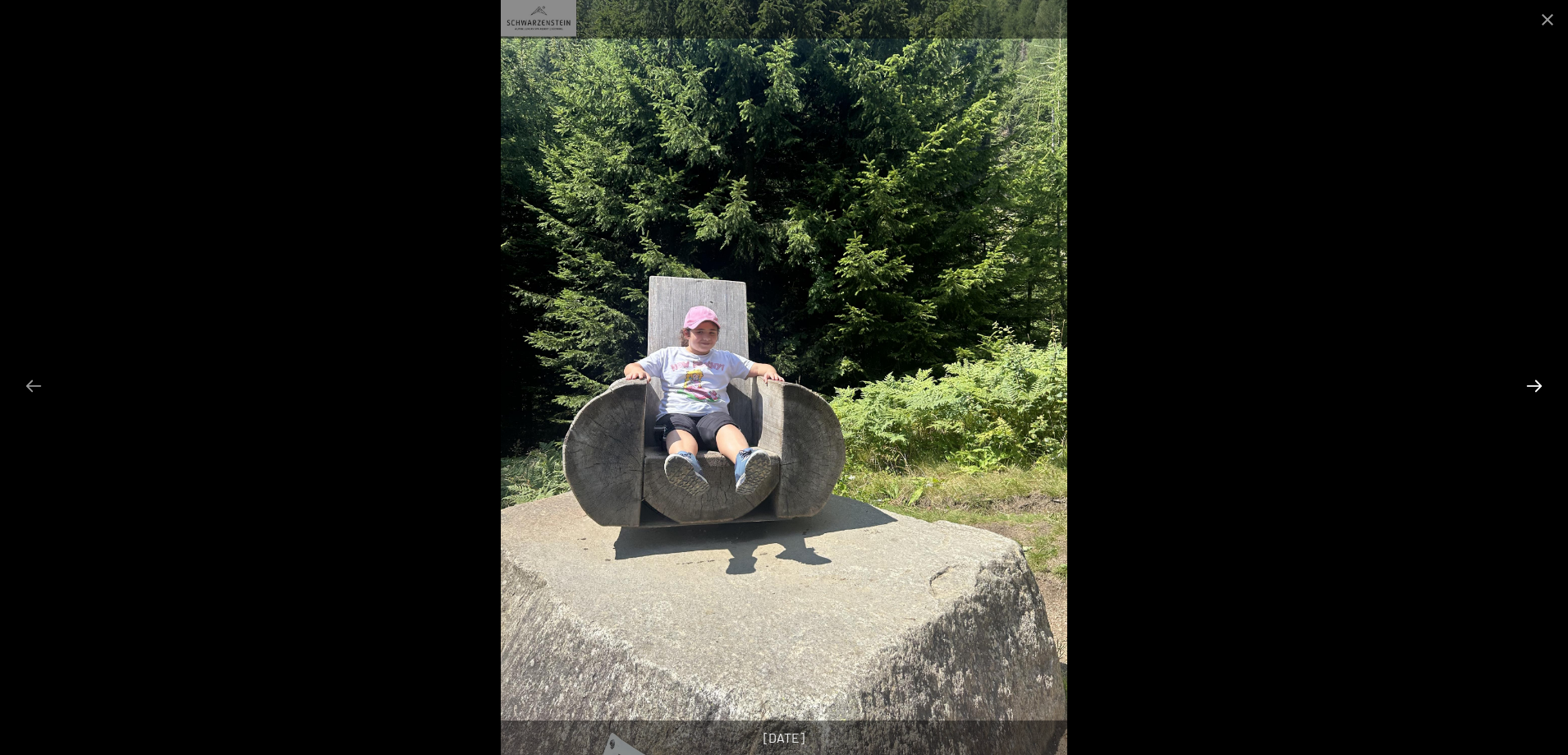
click at [1535, 380] on button "Diapositiva successiva" at bounding box center [1534, 385] width 35 height 32
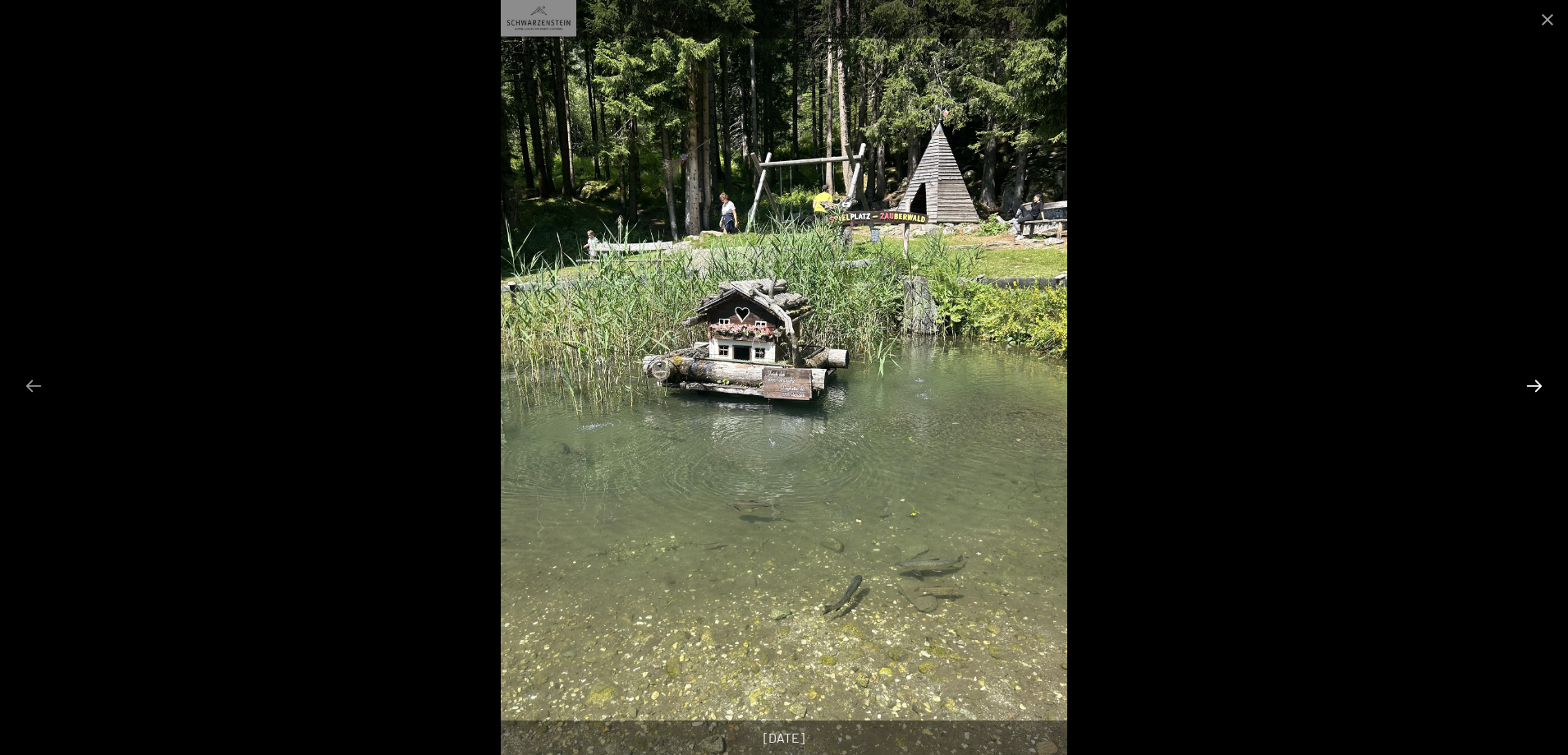
click at [1535, 380] on button "Diapositiva successiva" at bounding box center [1534, 385] width 35 height 32
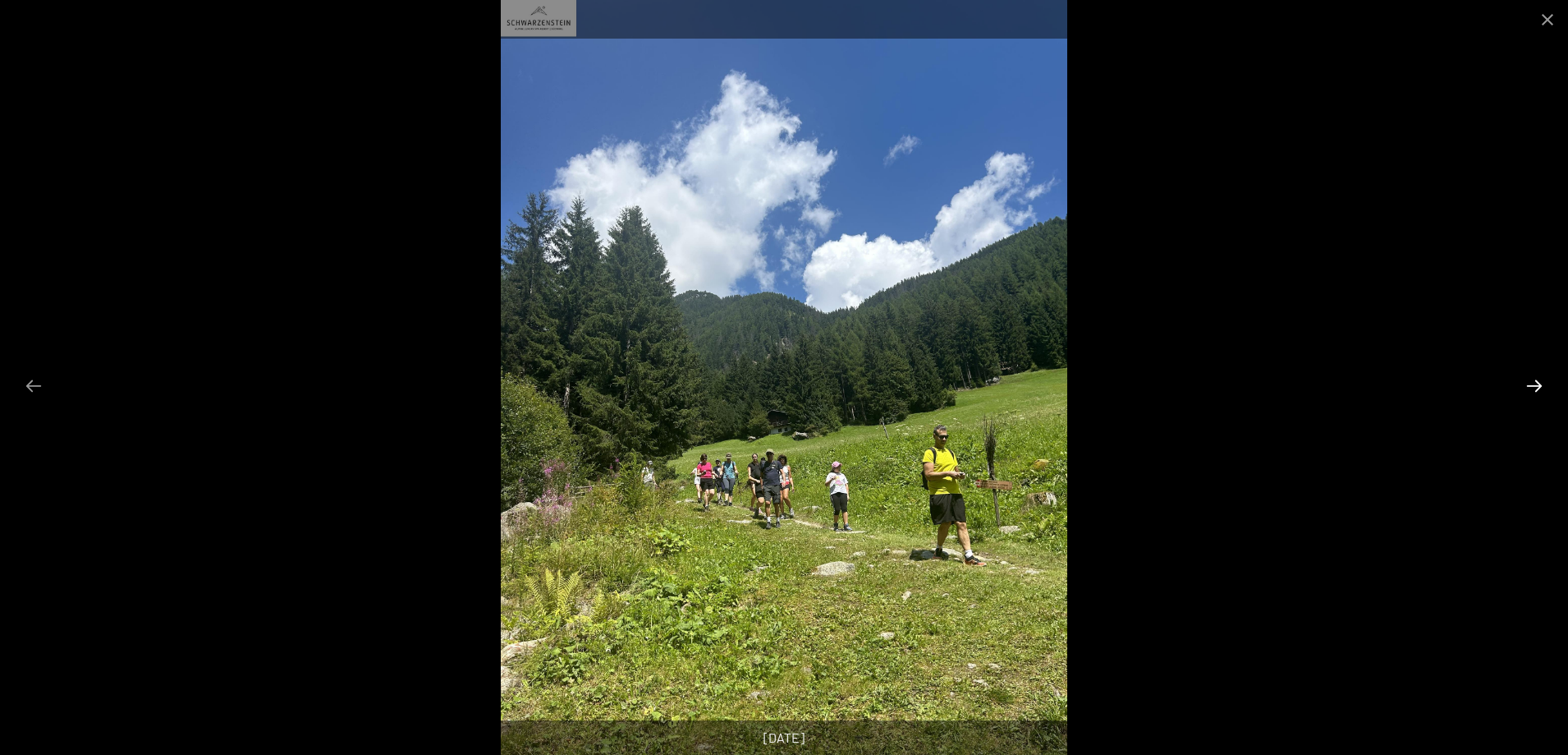
click at [1535, 380] on button "Diapositiva successiva" at bounding box center [1534, 385] width 35 height 32
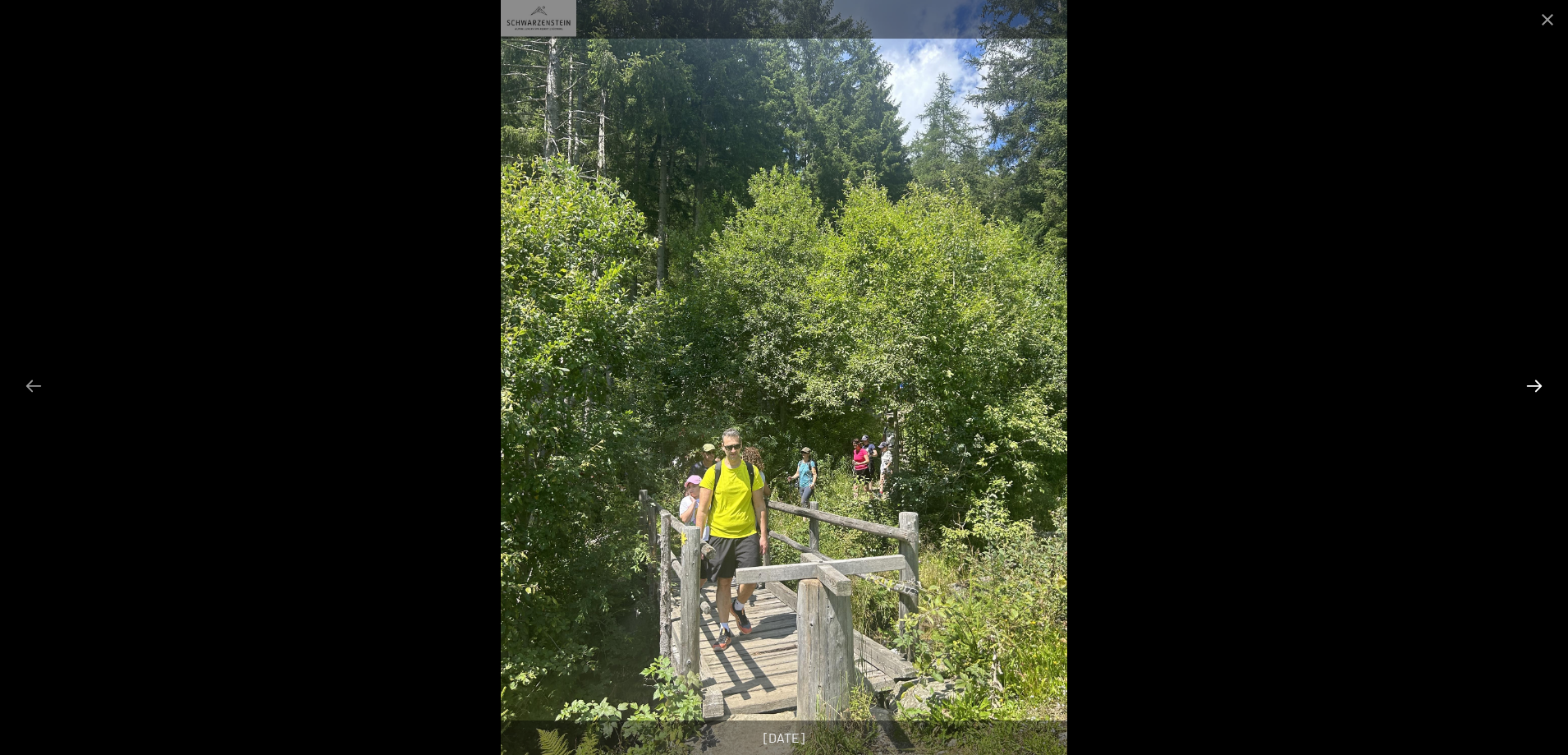
click at [1535, 380] on button "Diapositiva successiva" at bounding box center [1534, 385] width 35 height 32
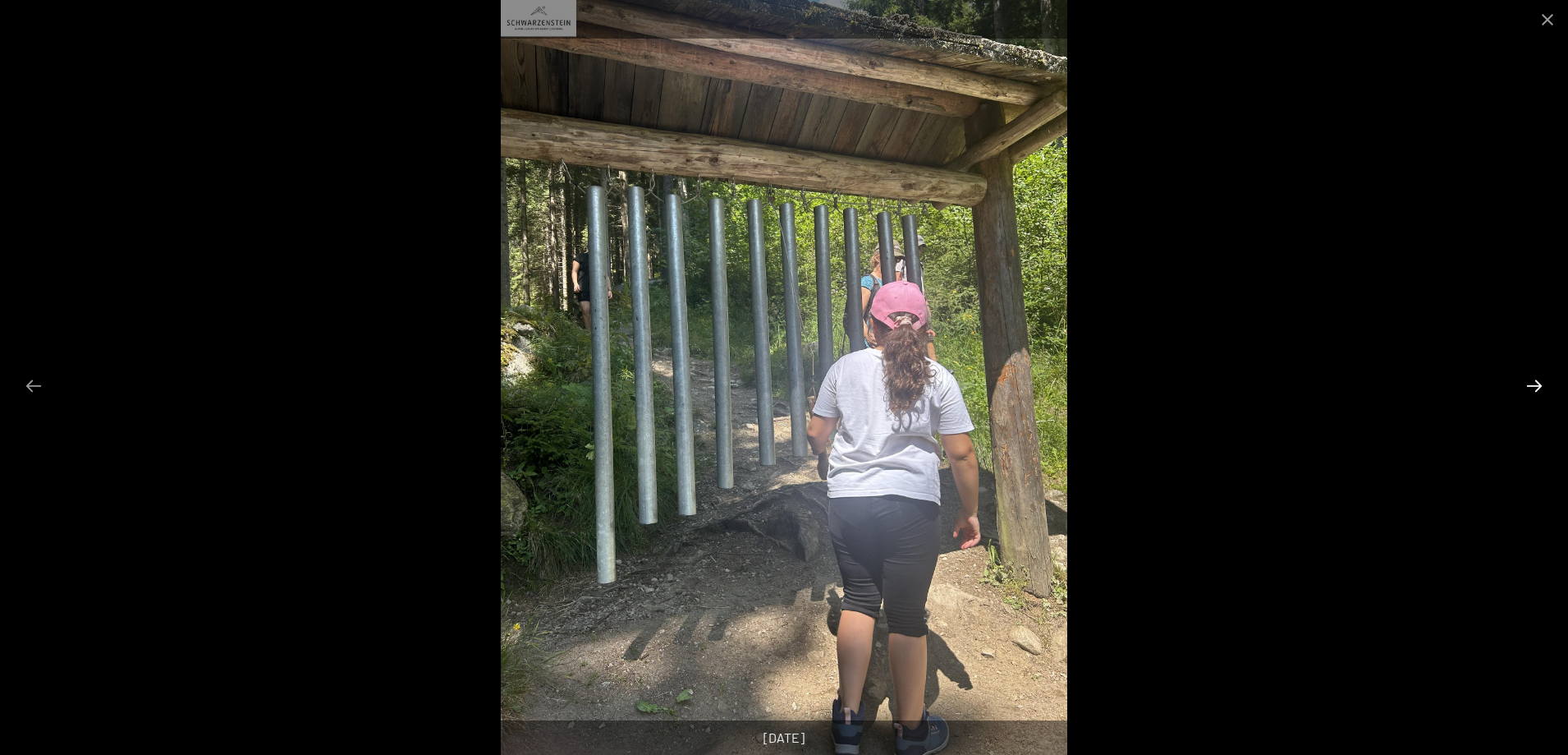
click at [1535, 380] on button "Diapositiva successiva" at bounding box center [1534, 385] width 35 height 32
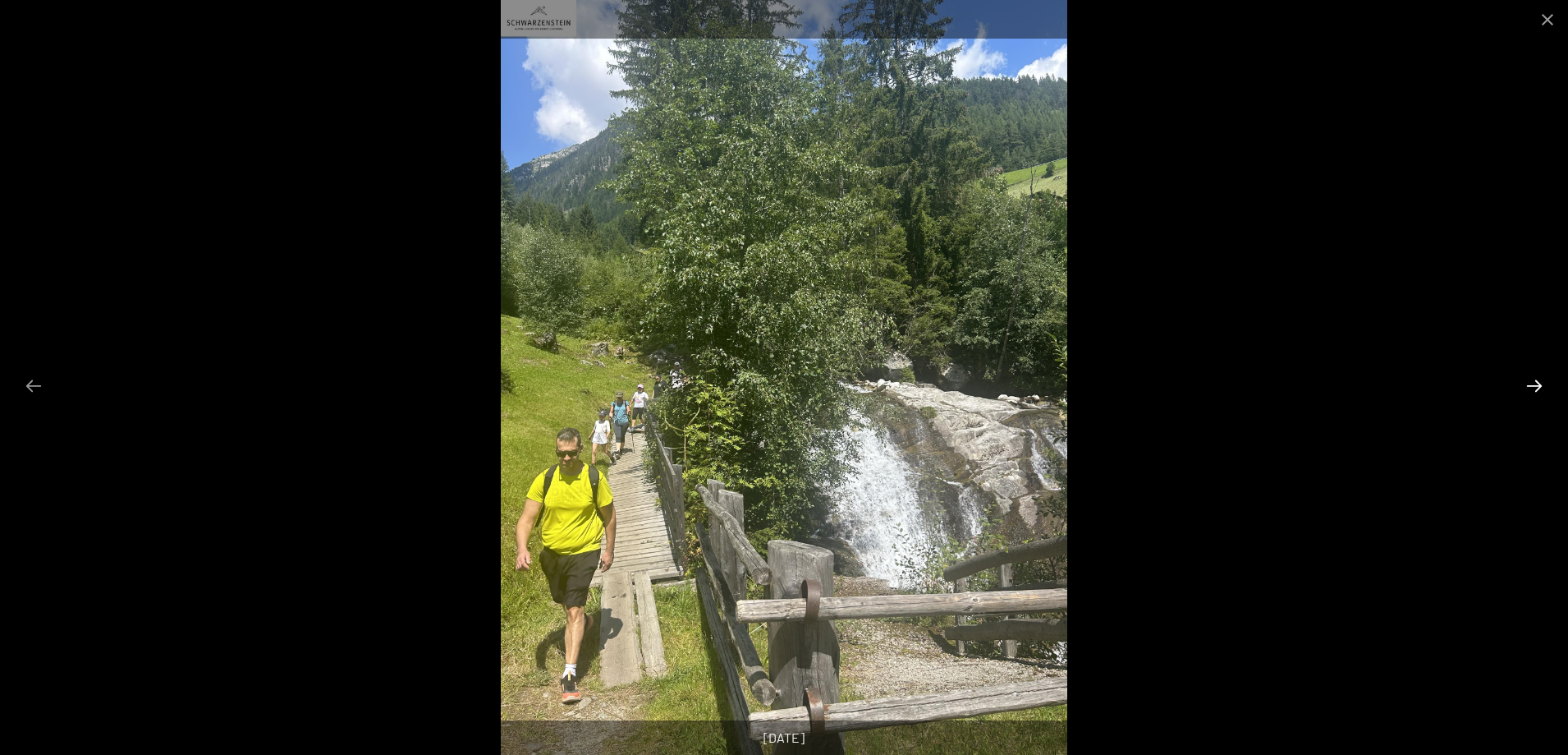
click at [1535, 380] on button "Diapositiva successiva" at bounding box center [1534, 385] width 35 height 32
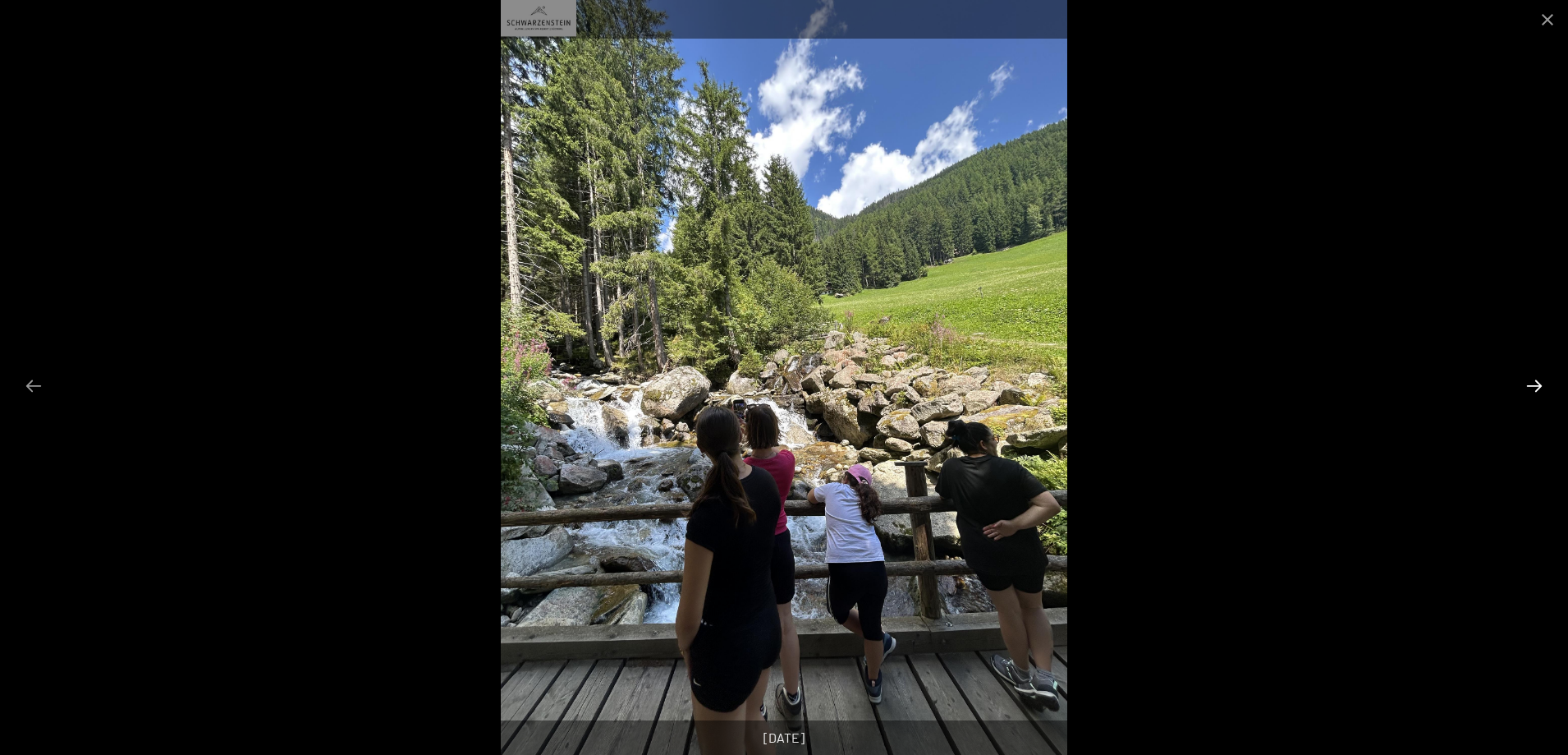
click at [1535, 380] on button "Diapositiva successiva" at bounding box center [1534, 385] width 35 height 32
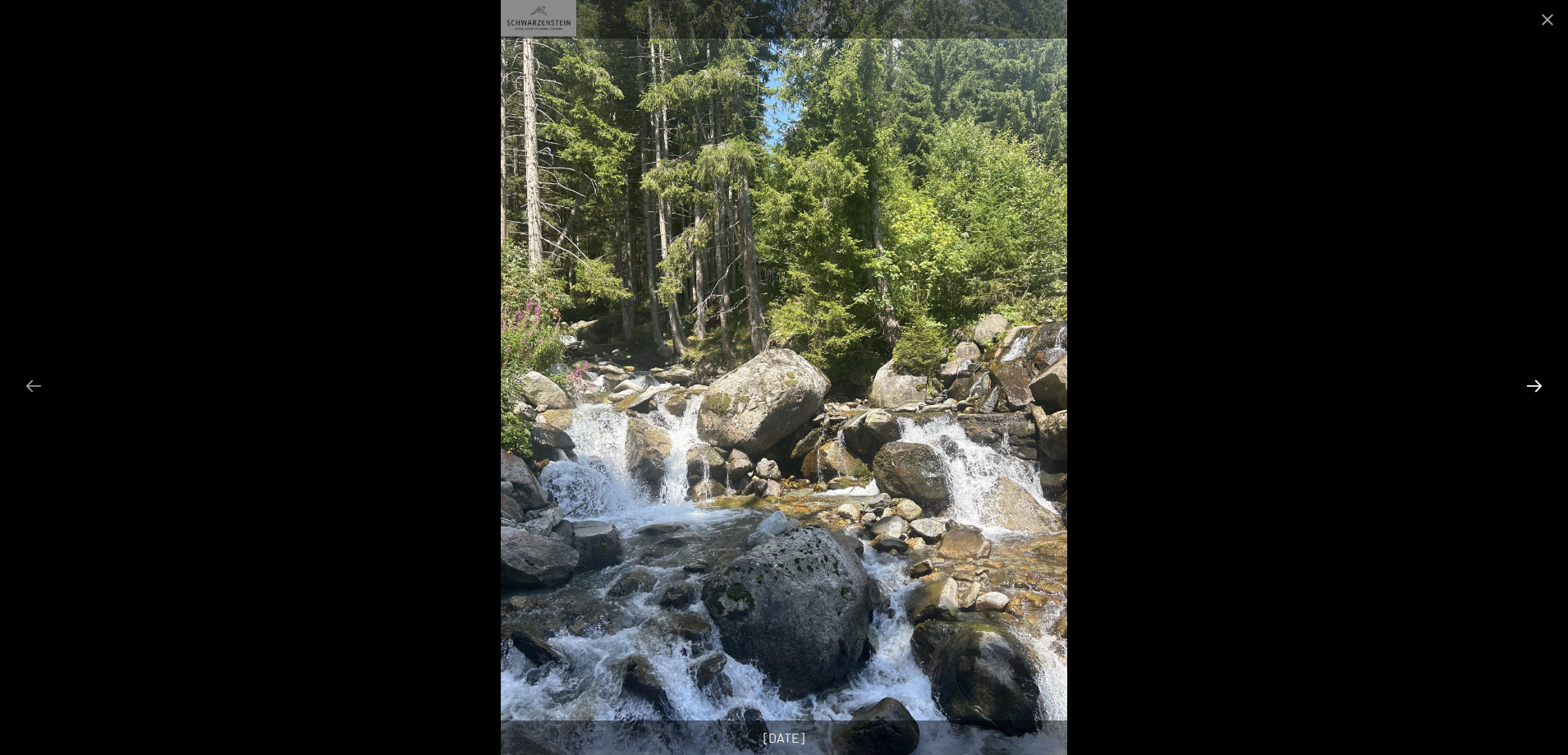
click at [1535, 380] on button "Diapositiva successiva" at bounding box center [1534, 385] width 35 height 32
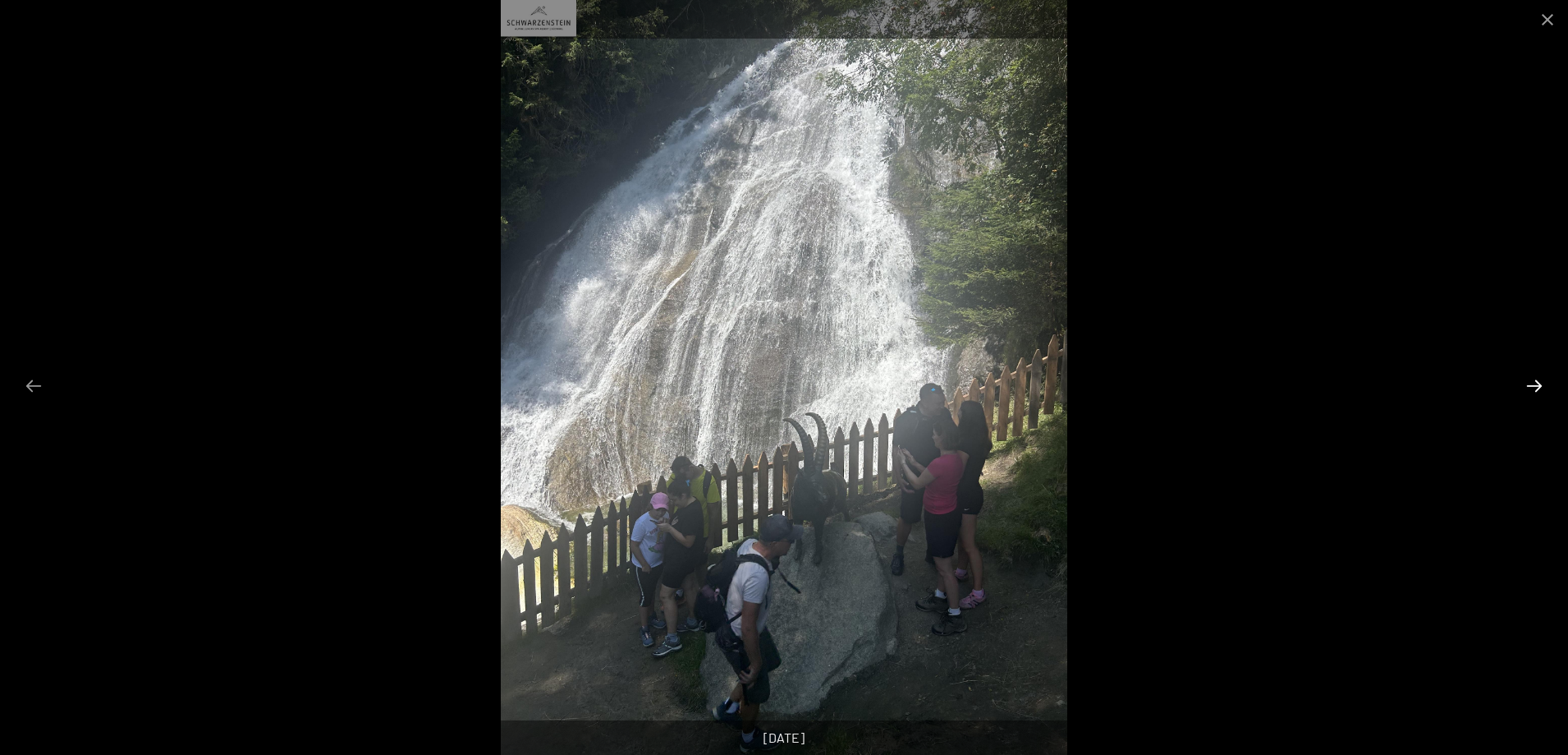
click at [1535, 380] on button "Diapositiva successiva" at bounding box center [1534, 385] width 35 height 32
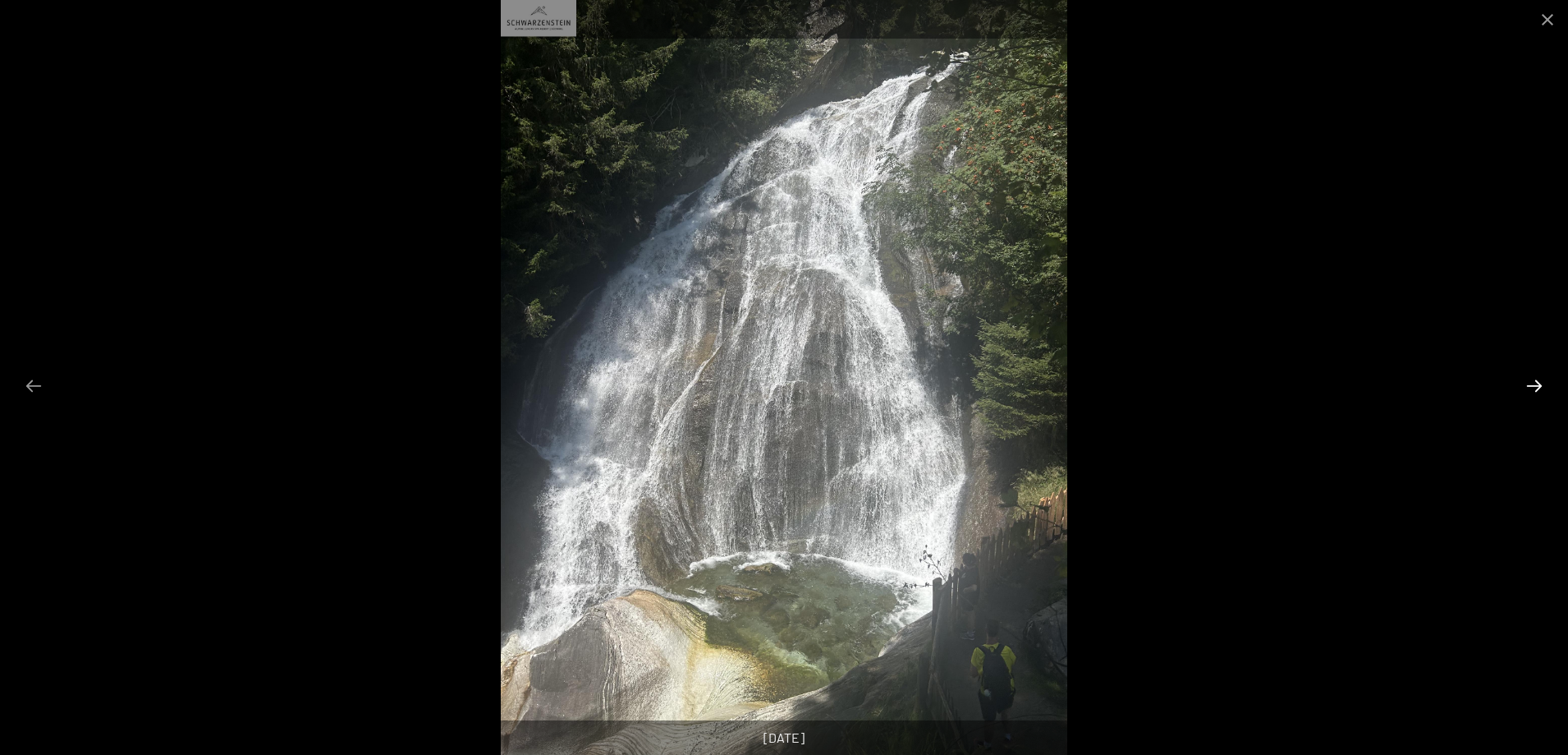
click at [1535, 380] on button "Diapositiva successiva" at bounding box center [1534, 385] width 35 height 32
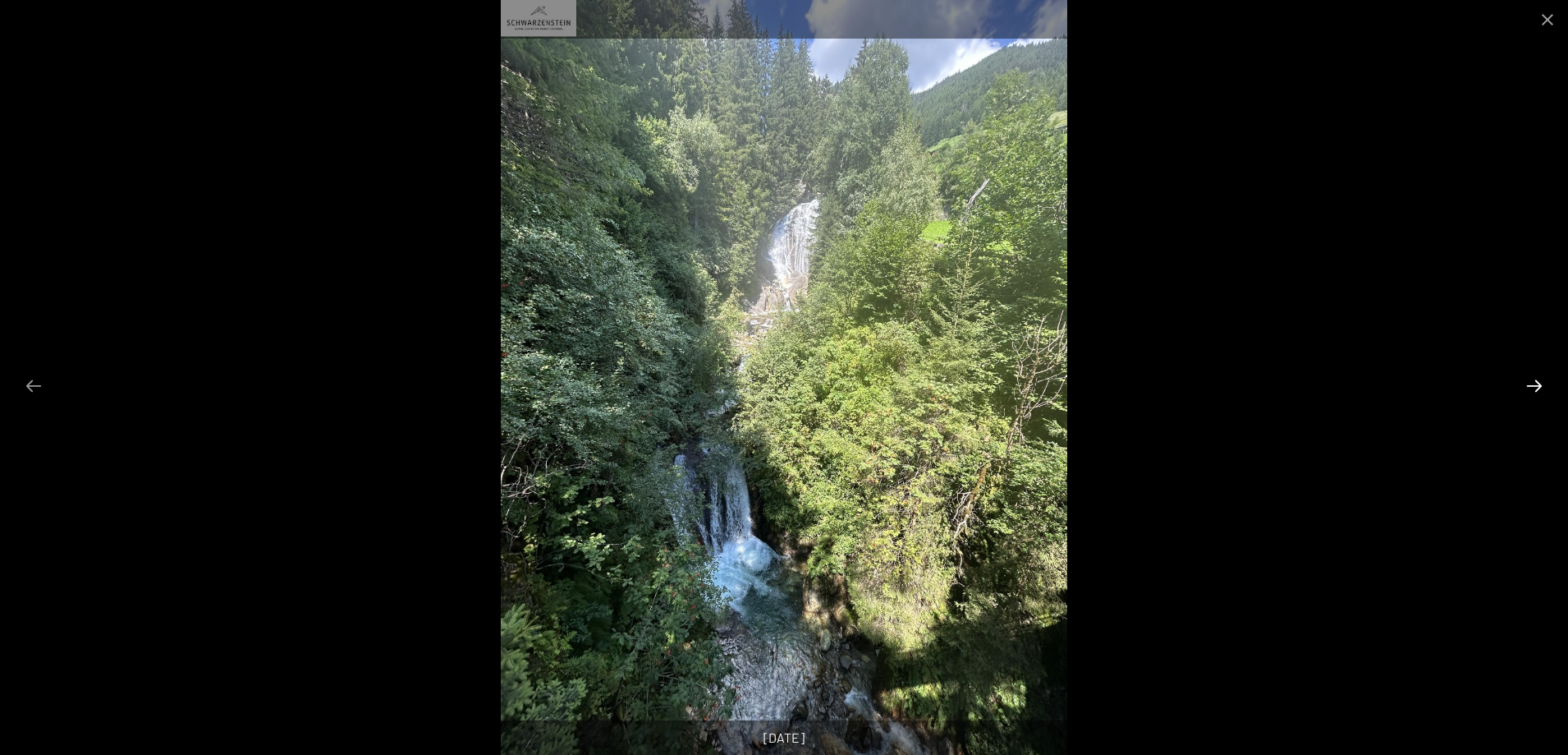
click at [1535, 380] on button "Diapositiva successiva" at bounding box center [1534, 385] width 35 height 32
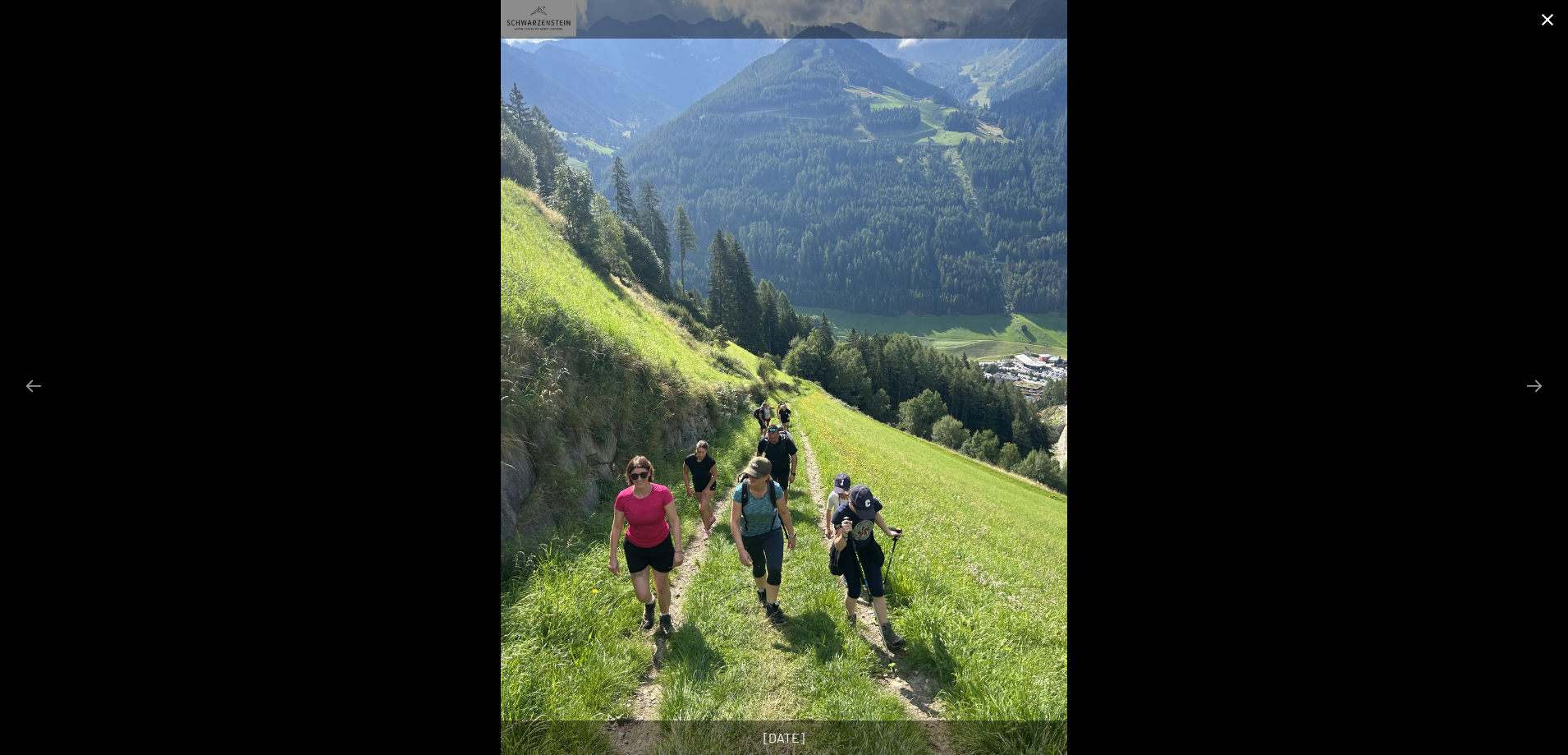
click at [1547, 20] on button "Chiudi galleria" at bounding box center [1547, 19] width 41 height 38
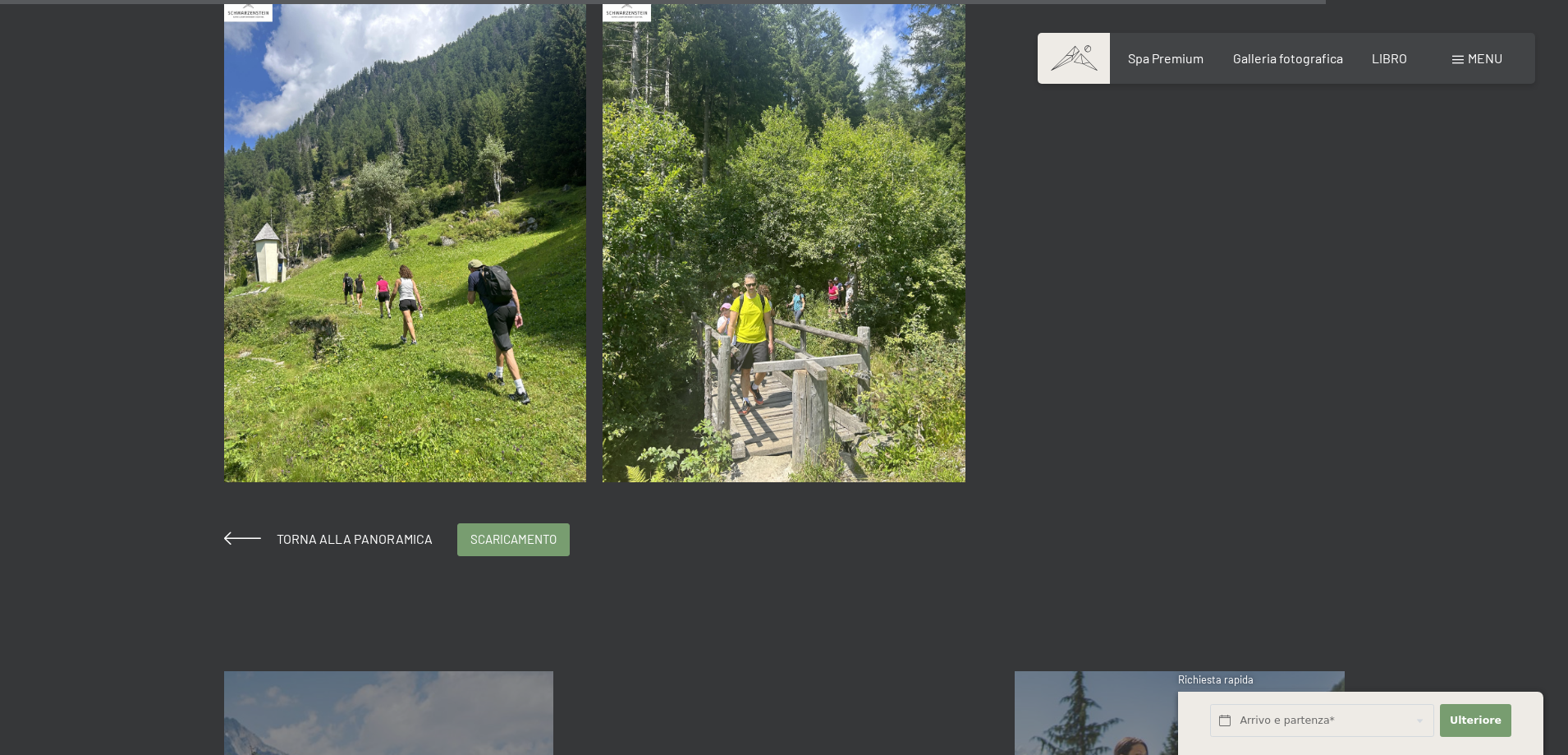
scroll to position [4598, 0]
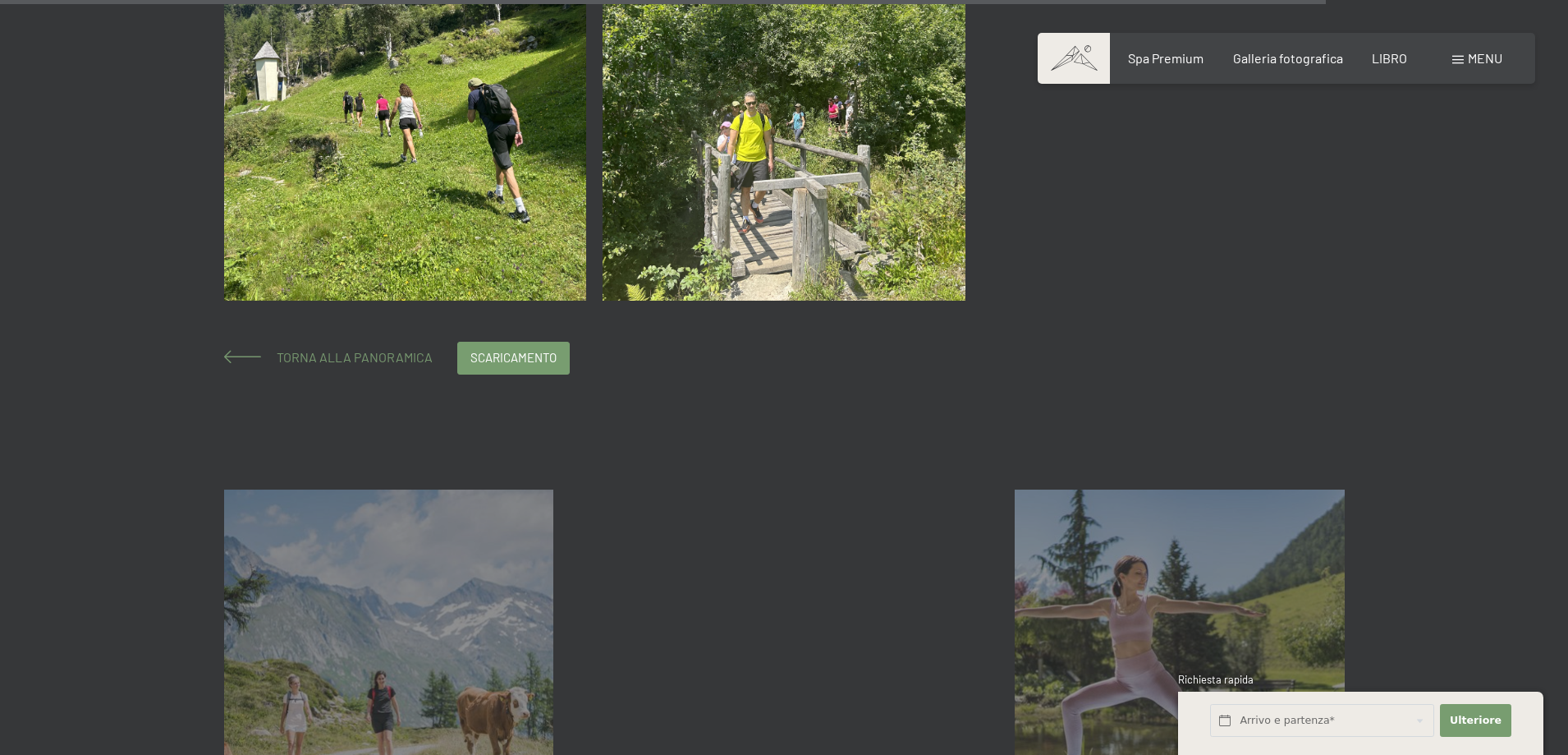
click at [393, 358] on font "Torna alla panoramica" at bounding box center [354, 356] width 156 height 15
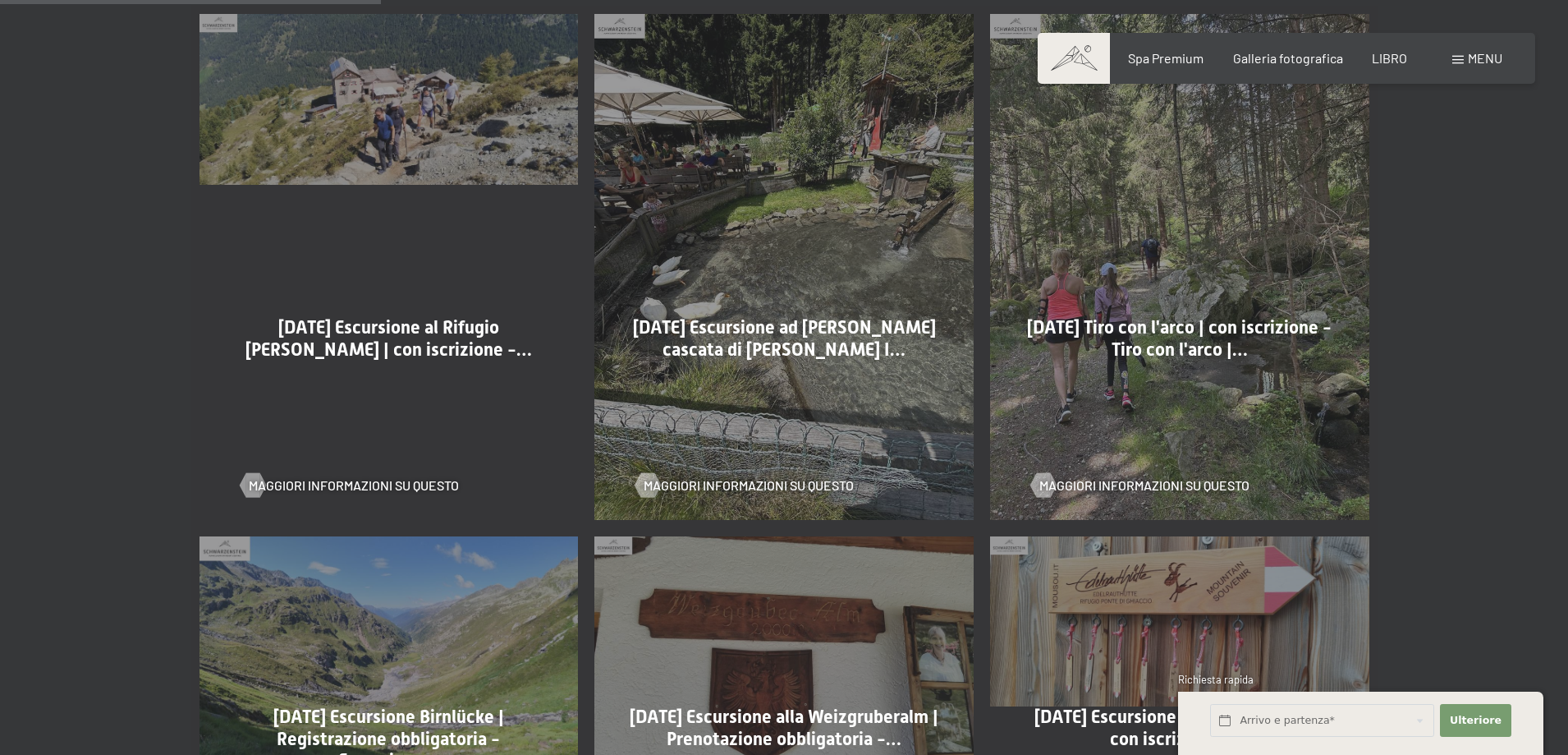
scroll to position [1231, 0]
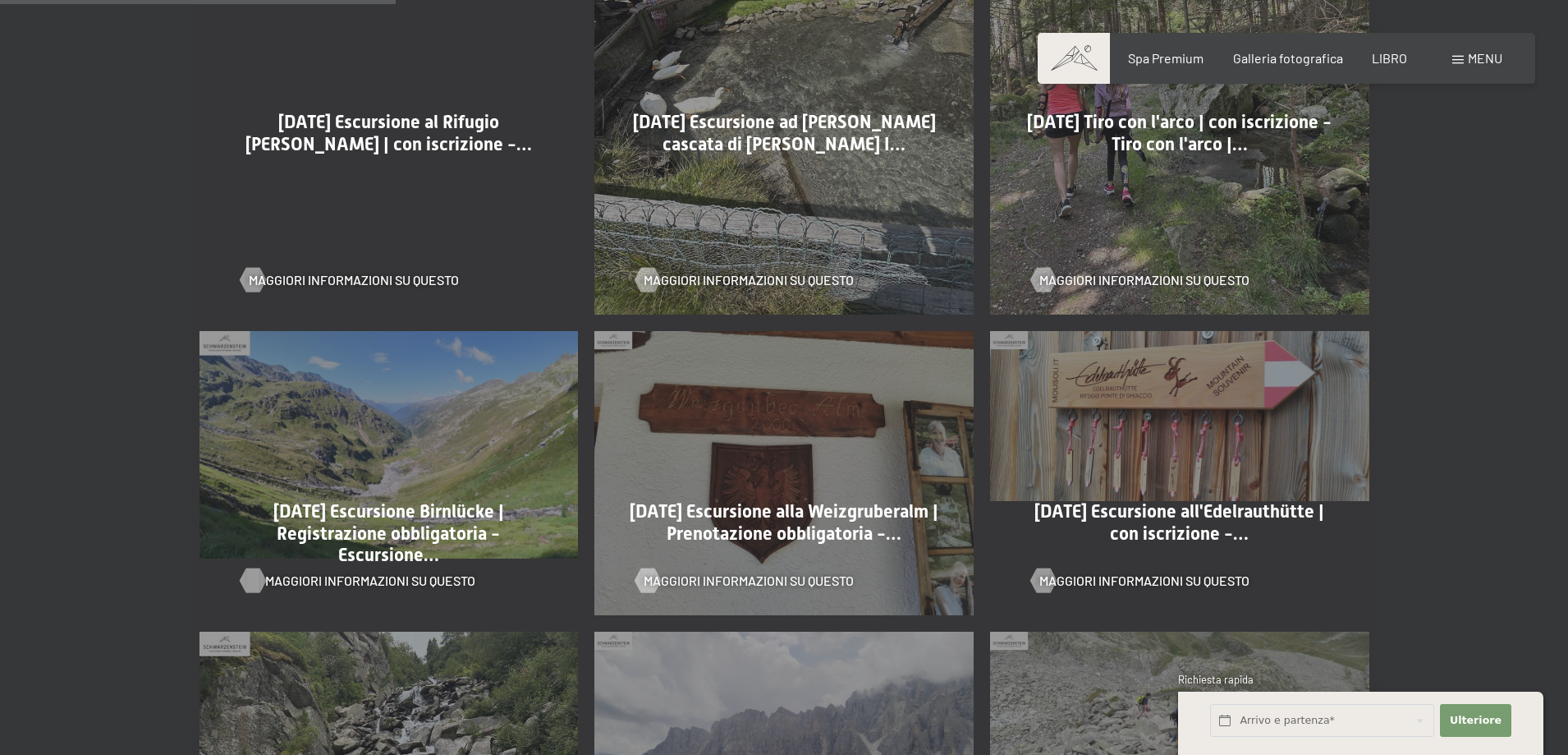
click at [399, 572] on font "Maggiori informazioni su questo" at bounding box center [370, 579] width 210 height 15
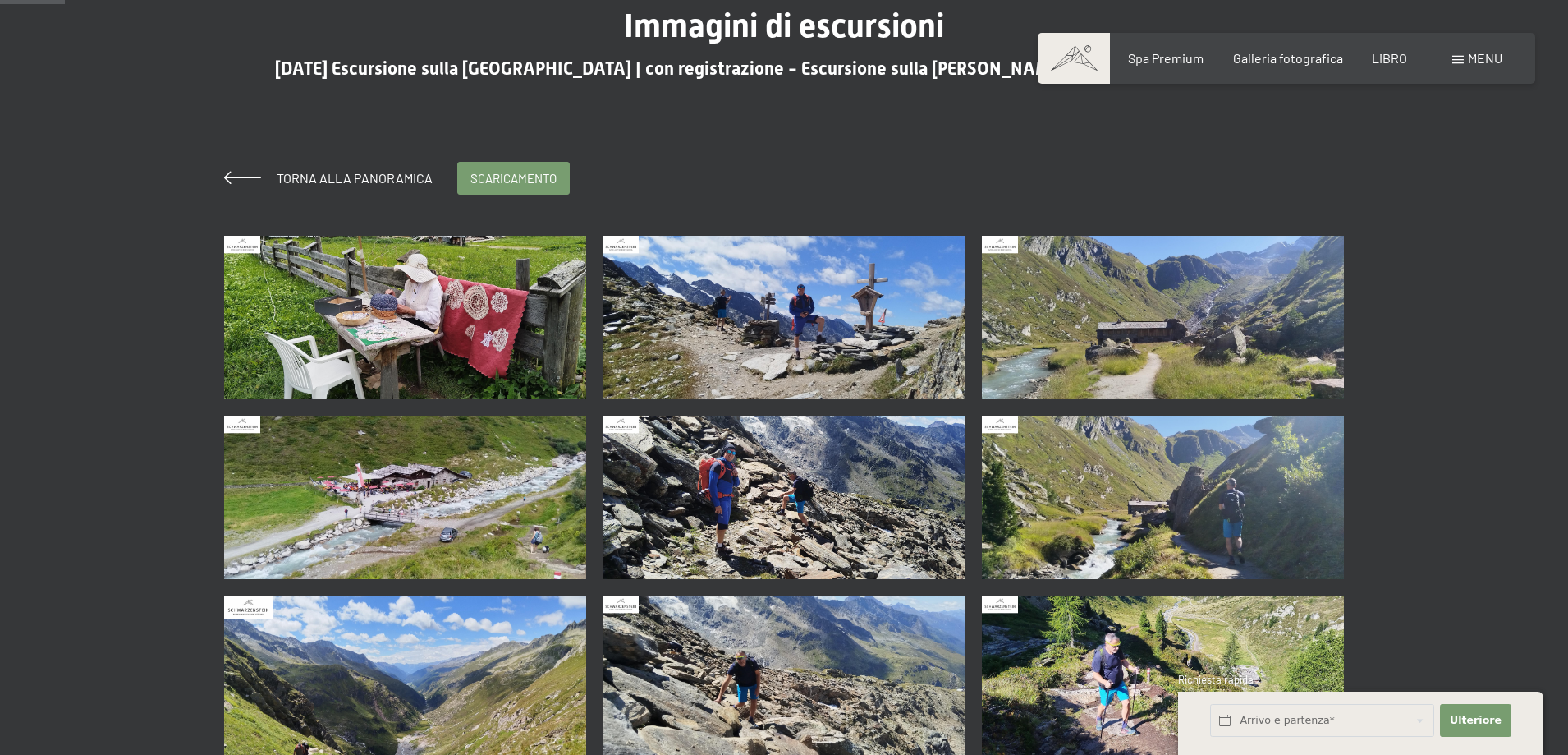
scroll to position [164, 0]
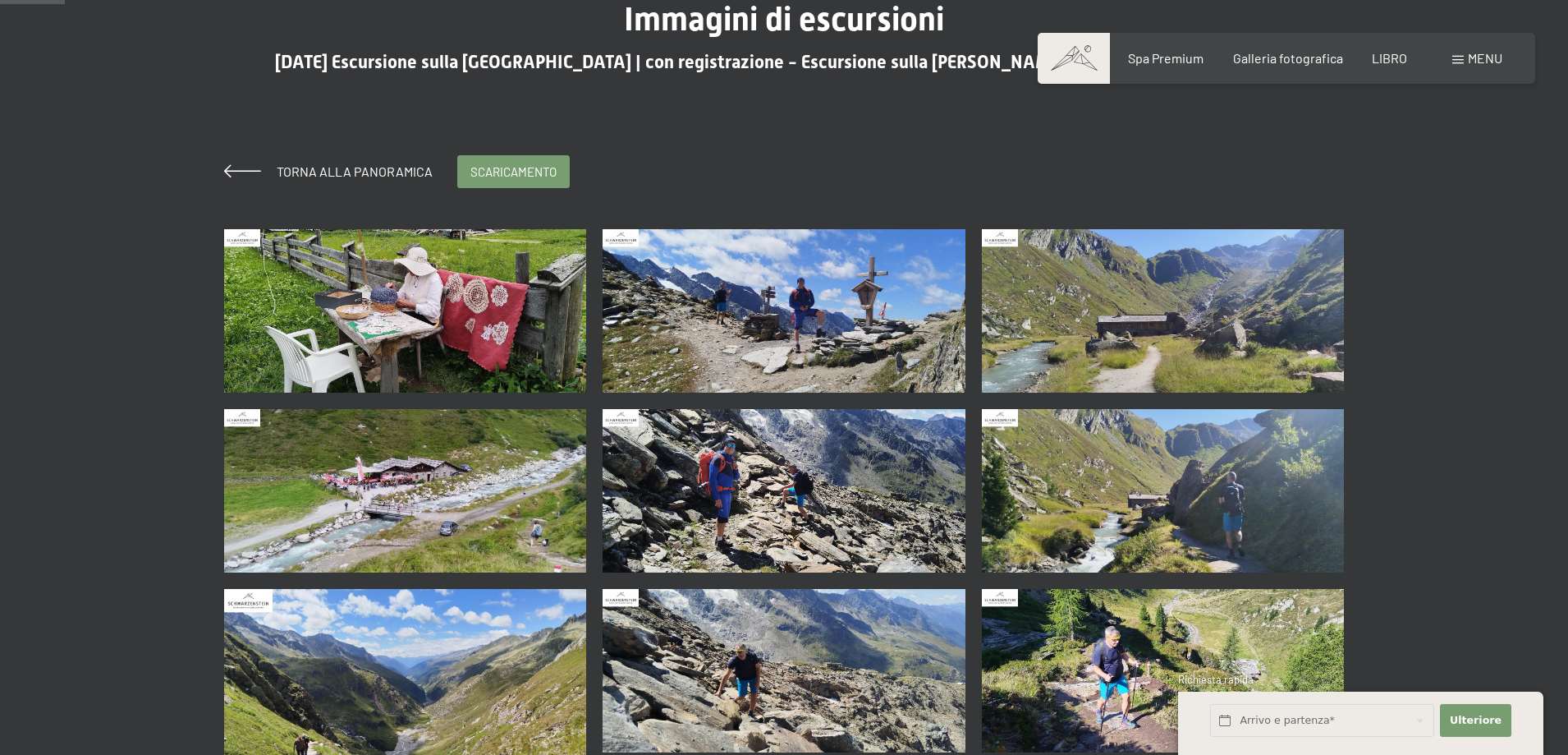
click at [605, 460] on img at bounding box center [784, 490] width 363 height 163
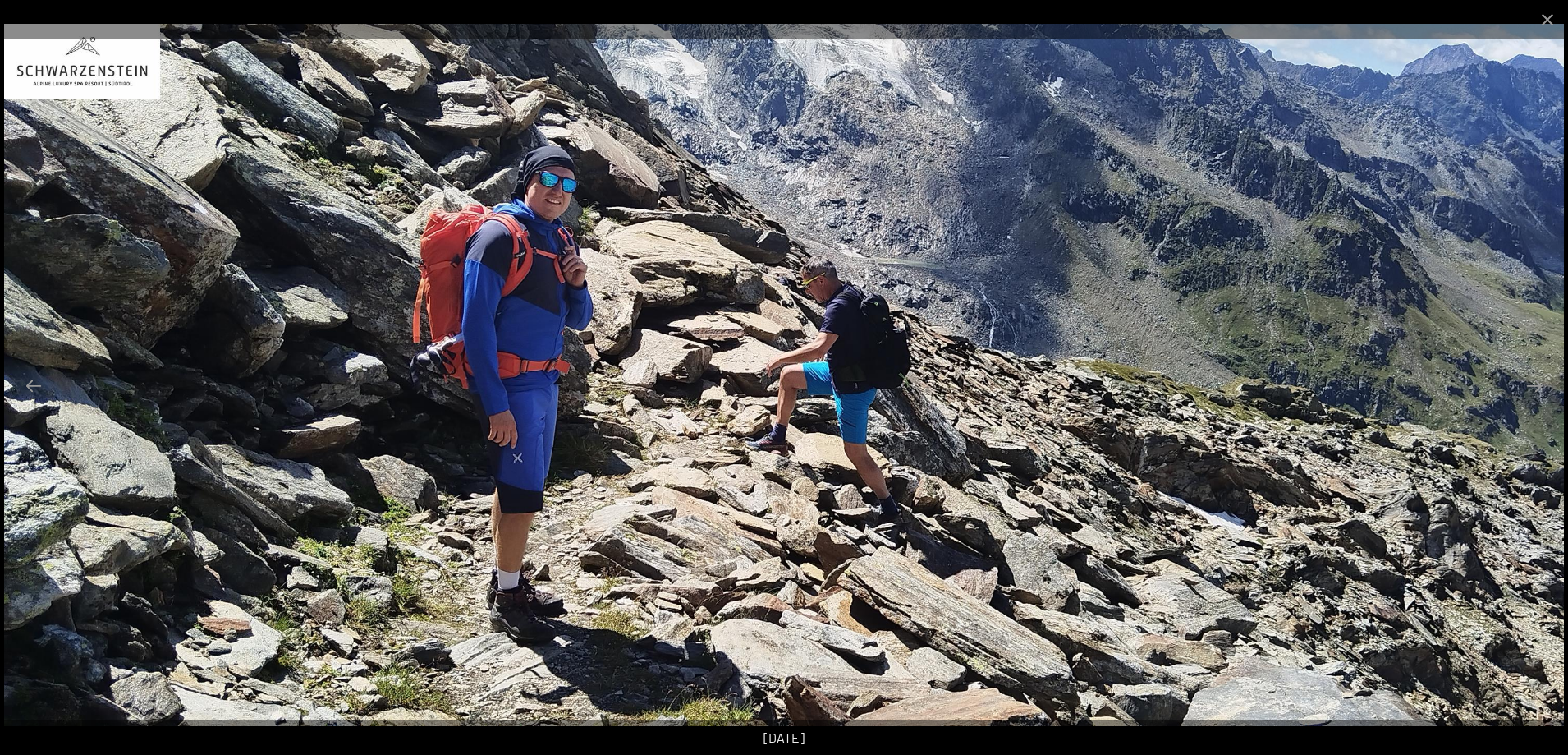
click at [1526, 413] on img at bounding box center [784, 374] width 1560 height 702
click at [1461, 404] on img at bounding box center [784, 374] width 1560 height 702
click at [479, 366] on img at bounding box center [784, 374] width 1560 height 702
click at [1550, 12] on button "Chiudi galleria" at bounding box center [1547, 19] width 41 height 38
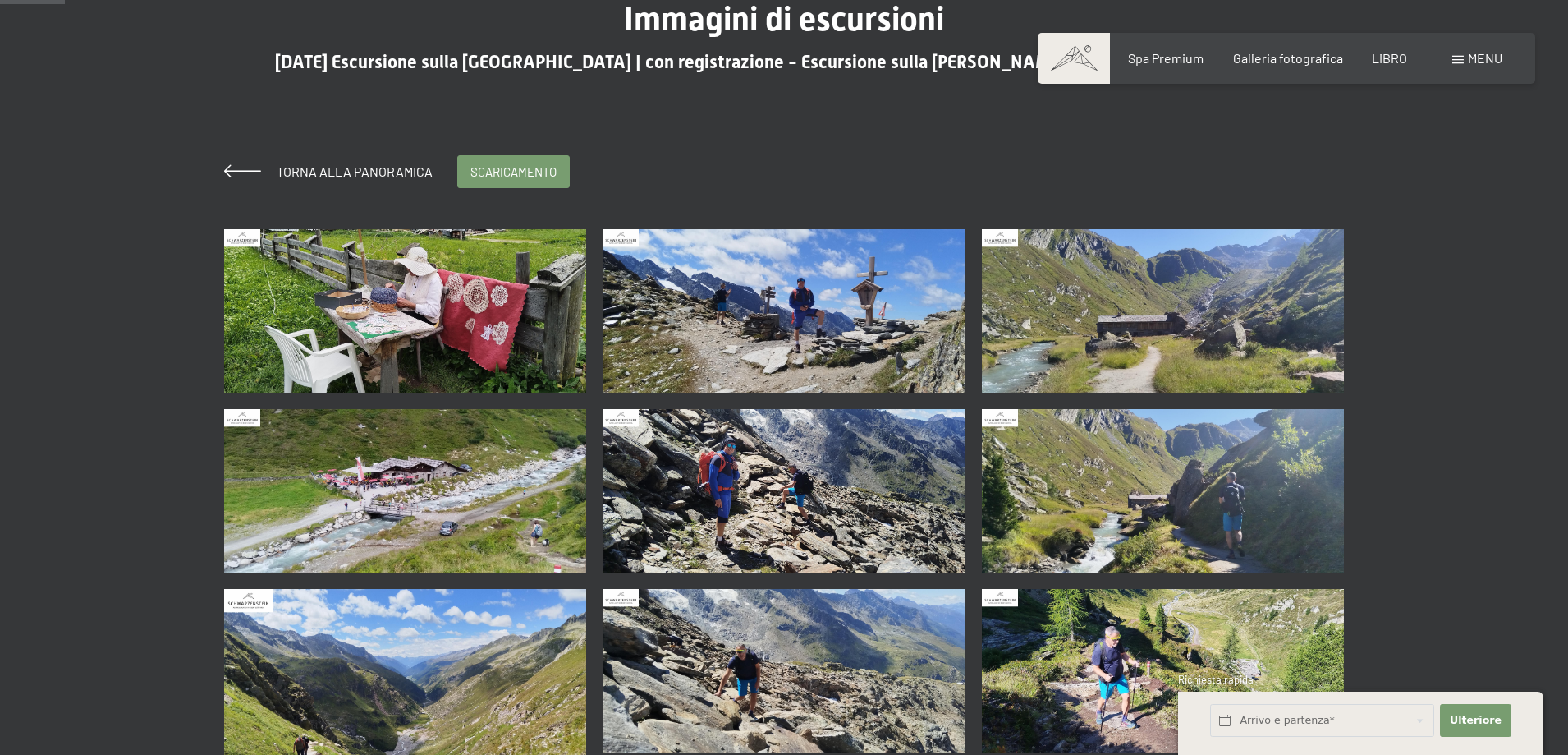
click at [489, 442] on img at bounding box center [405, 490] width 363 height 163
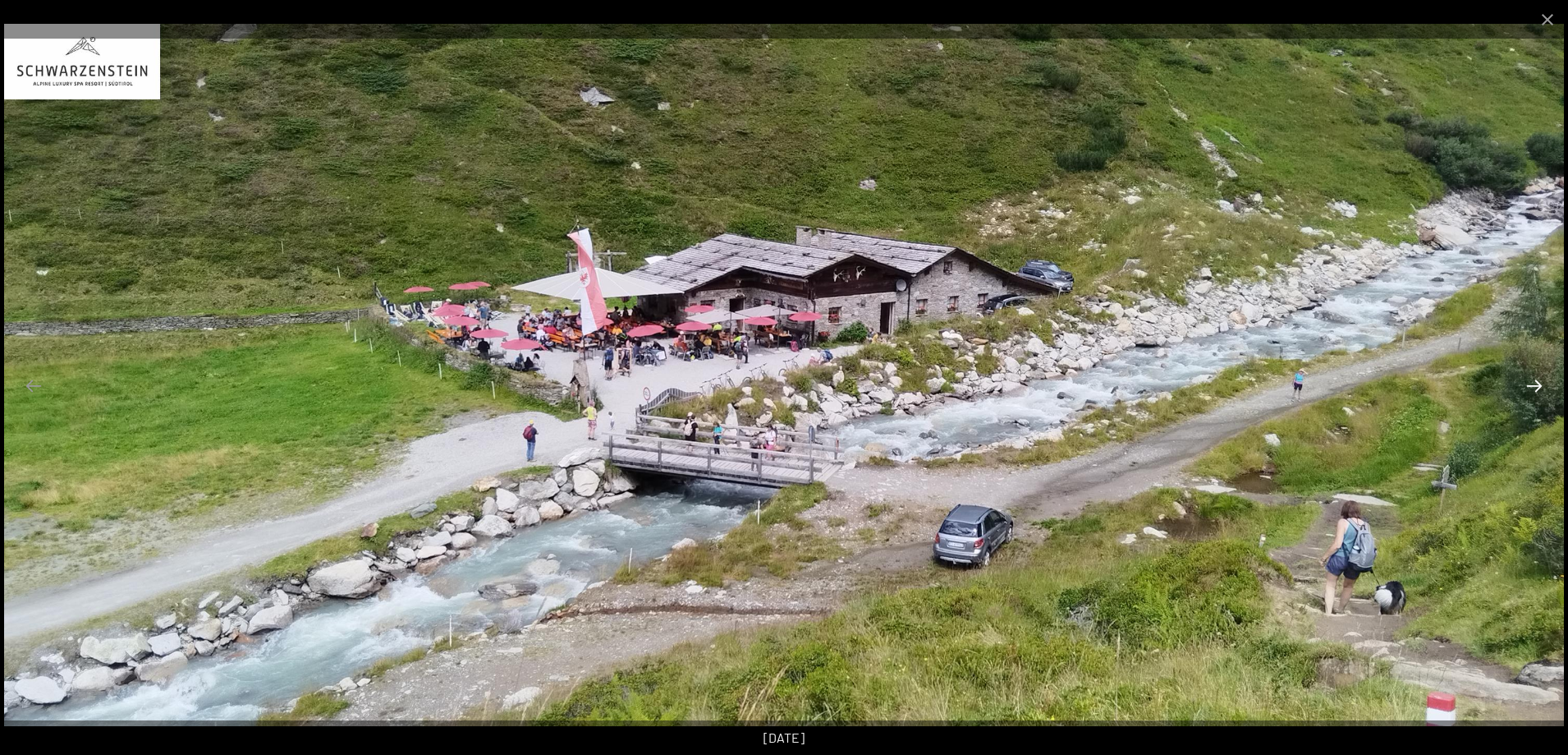
click at [1539, 389] on button "Diapositiva successiva" at bounding box center [1534, 385] width 35 height 32
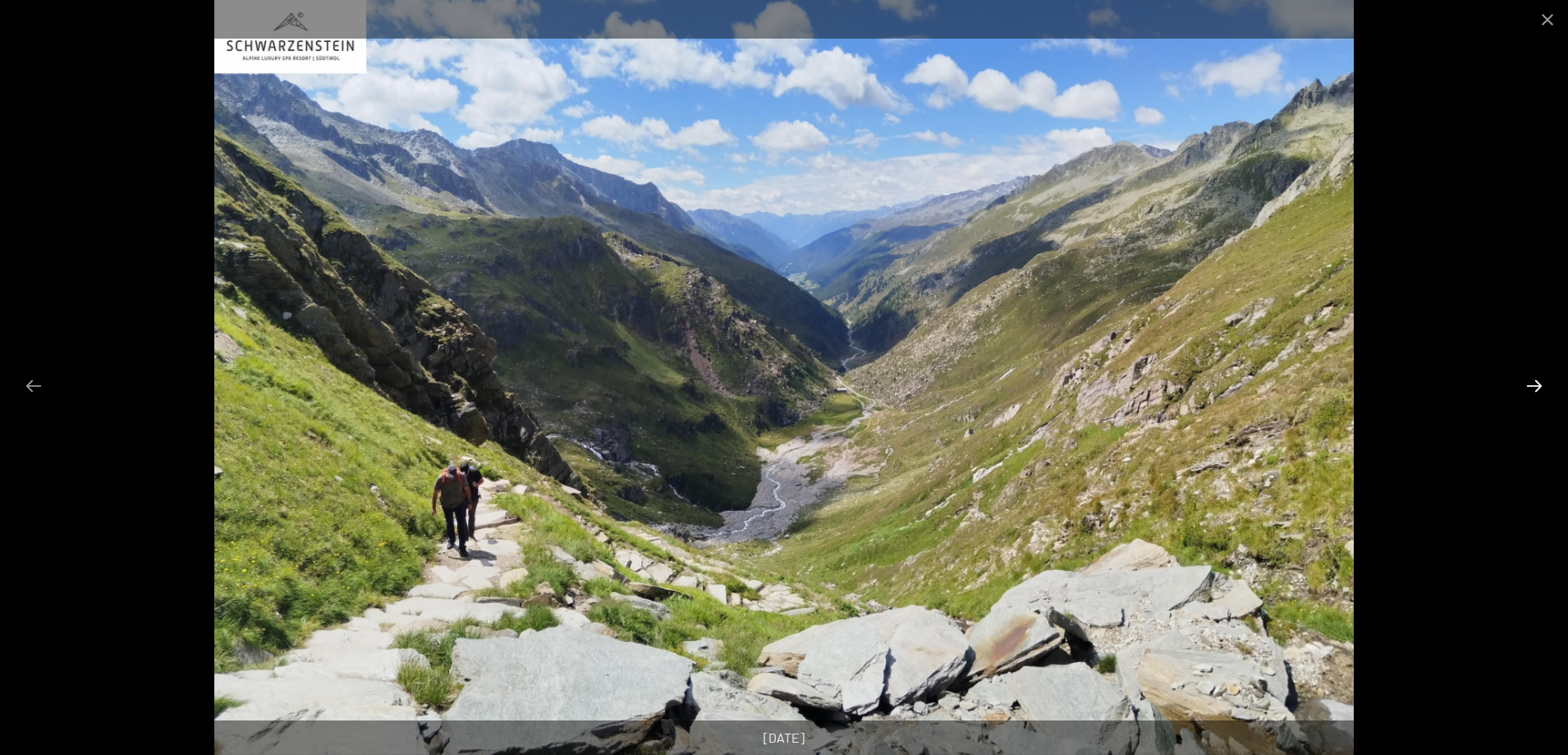
click at [1539, 389] on button "Diapositiva successiva" at bounding box center [1534, 385] width 35 height 32
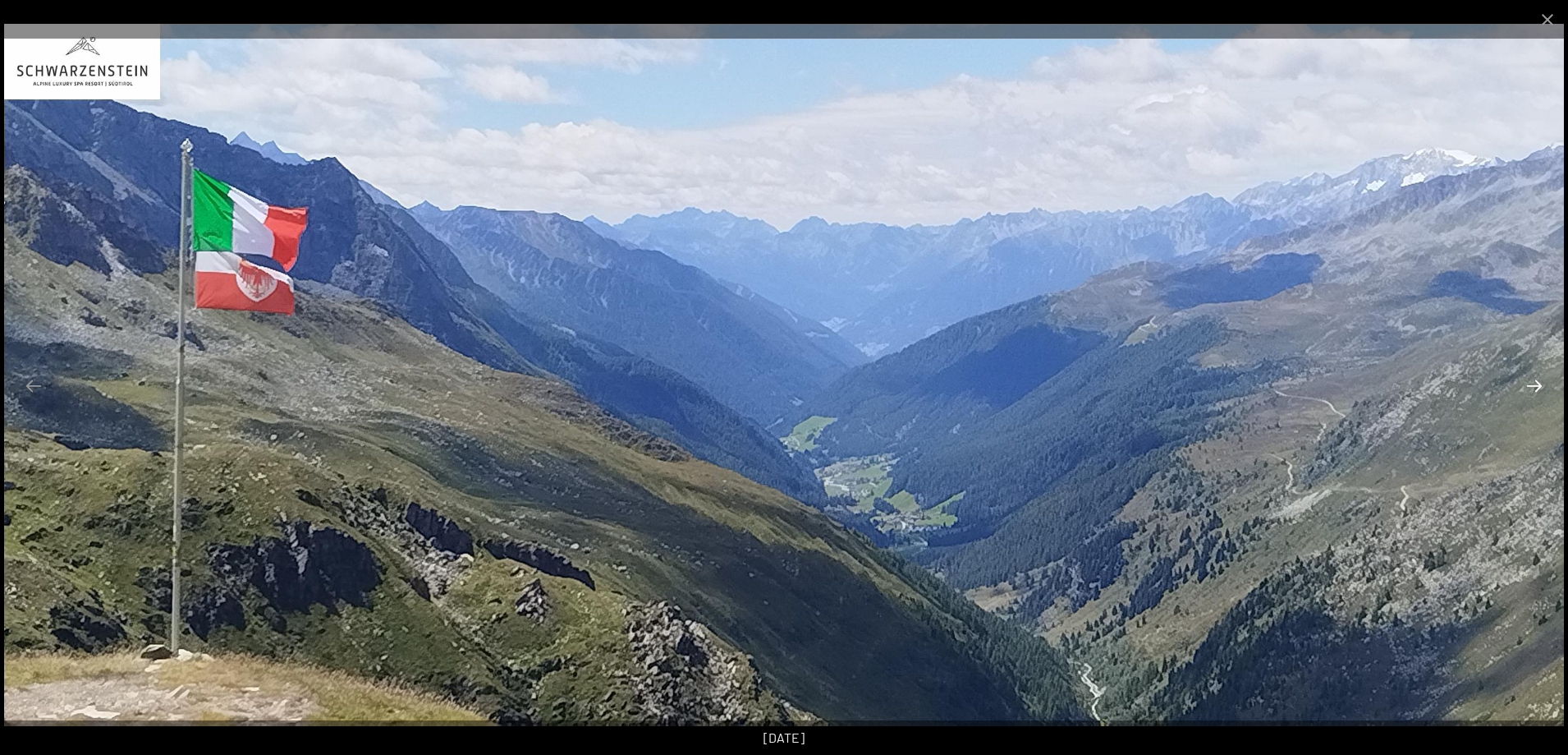
click at [1539, 389] on button "Diapositiva successiva" at bounding box center [1534, 385] width 35 height 32
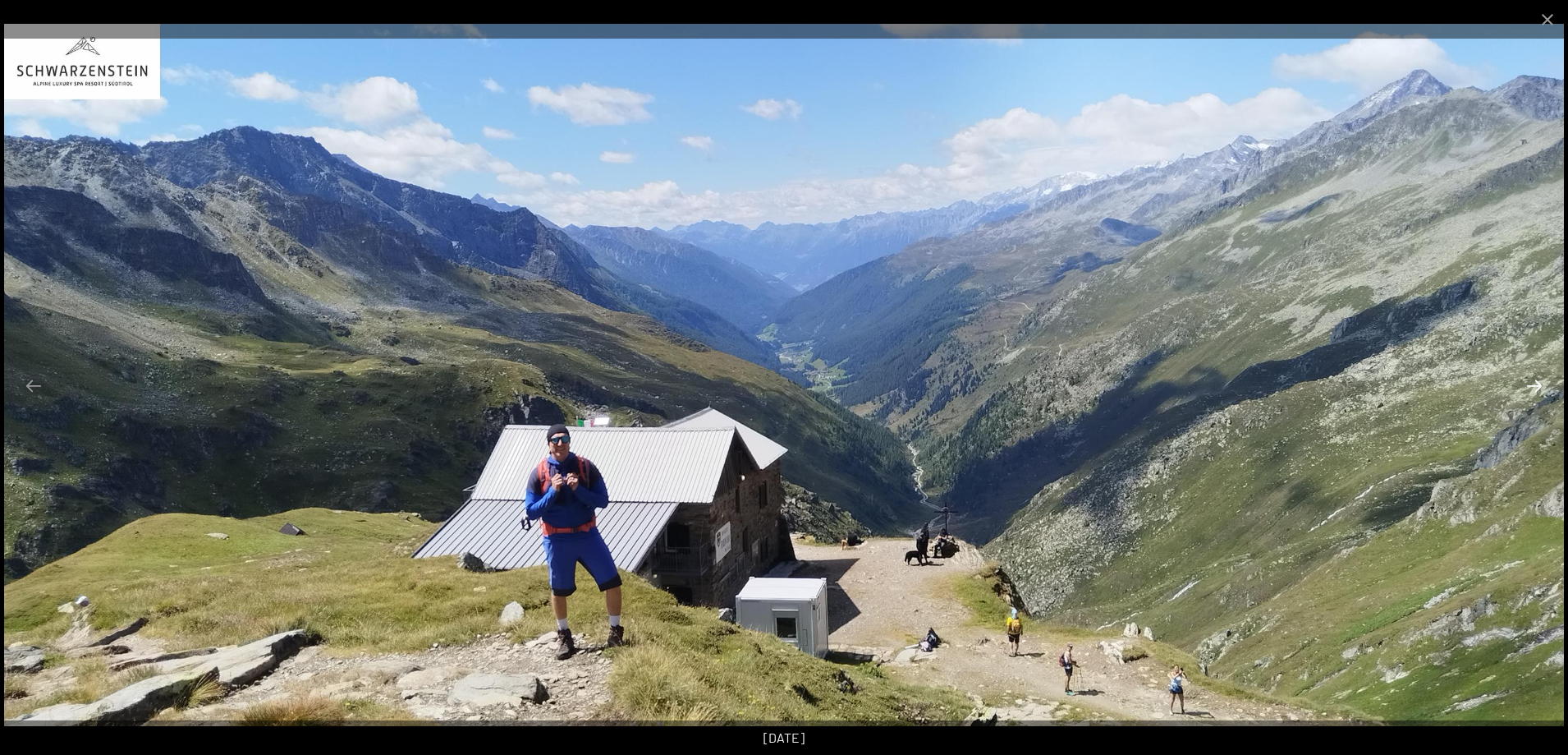
click at [1539, 389] on button "Diapositiva successiva" at bounding box center [1534, 385] width 35 height 32
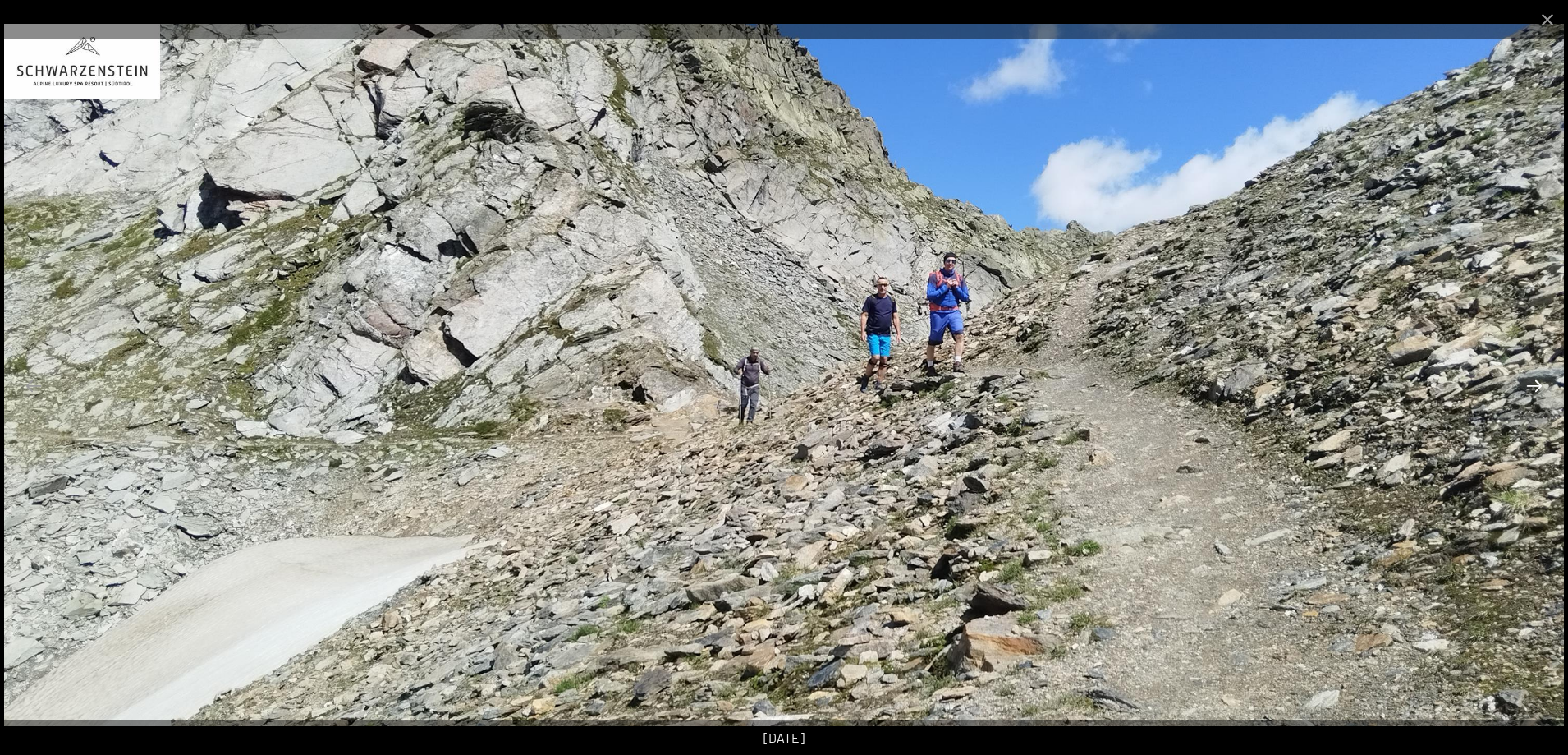
click at [1539, 389] on button "Diapositiva successiva" at bounding box center [1534, 385] width 35 height 32
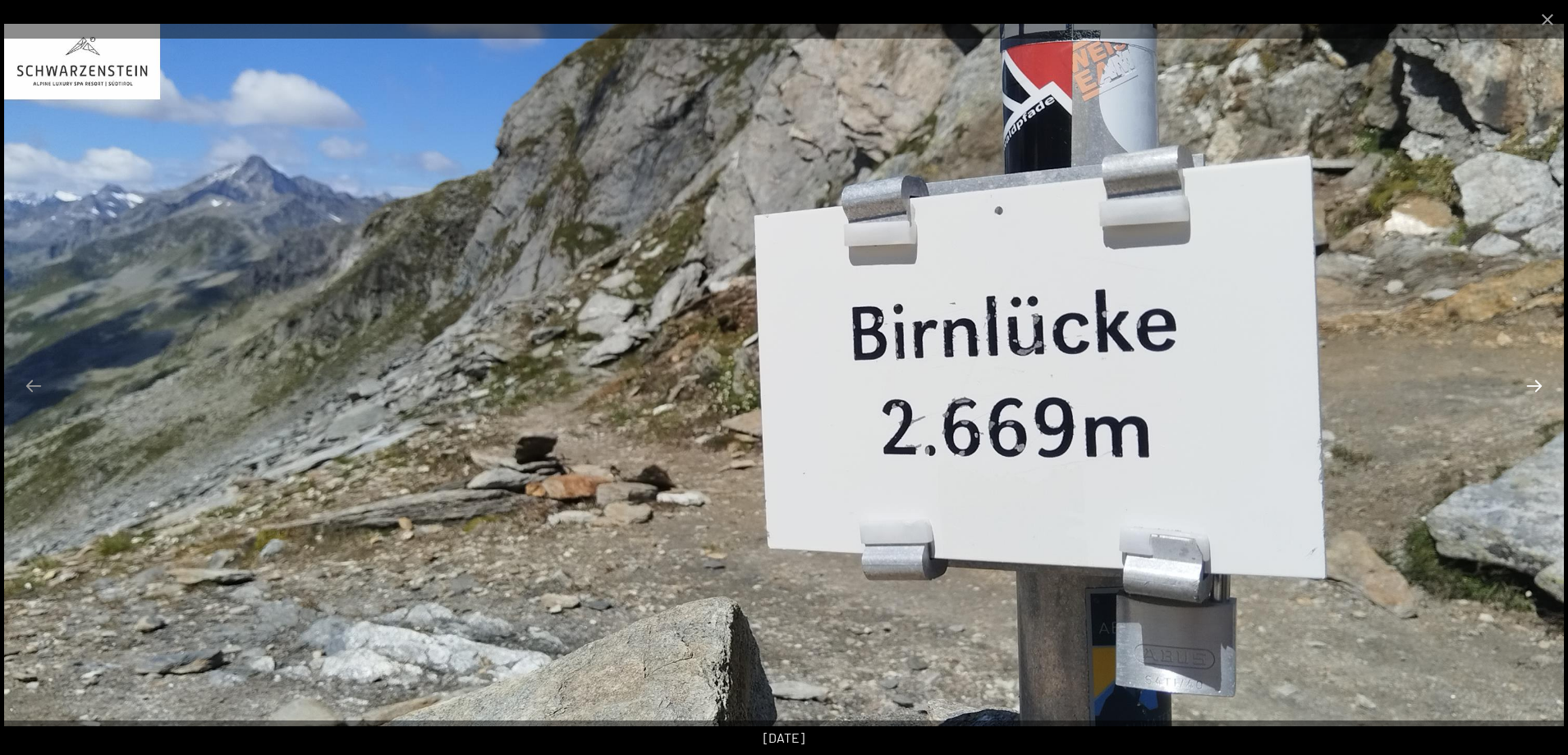
click at [1539, 389] on button "Diapositiva successiva" at bounding box center [1534, 385] width 35 height 32
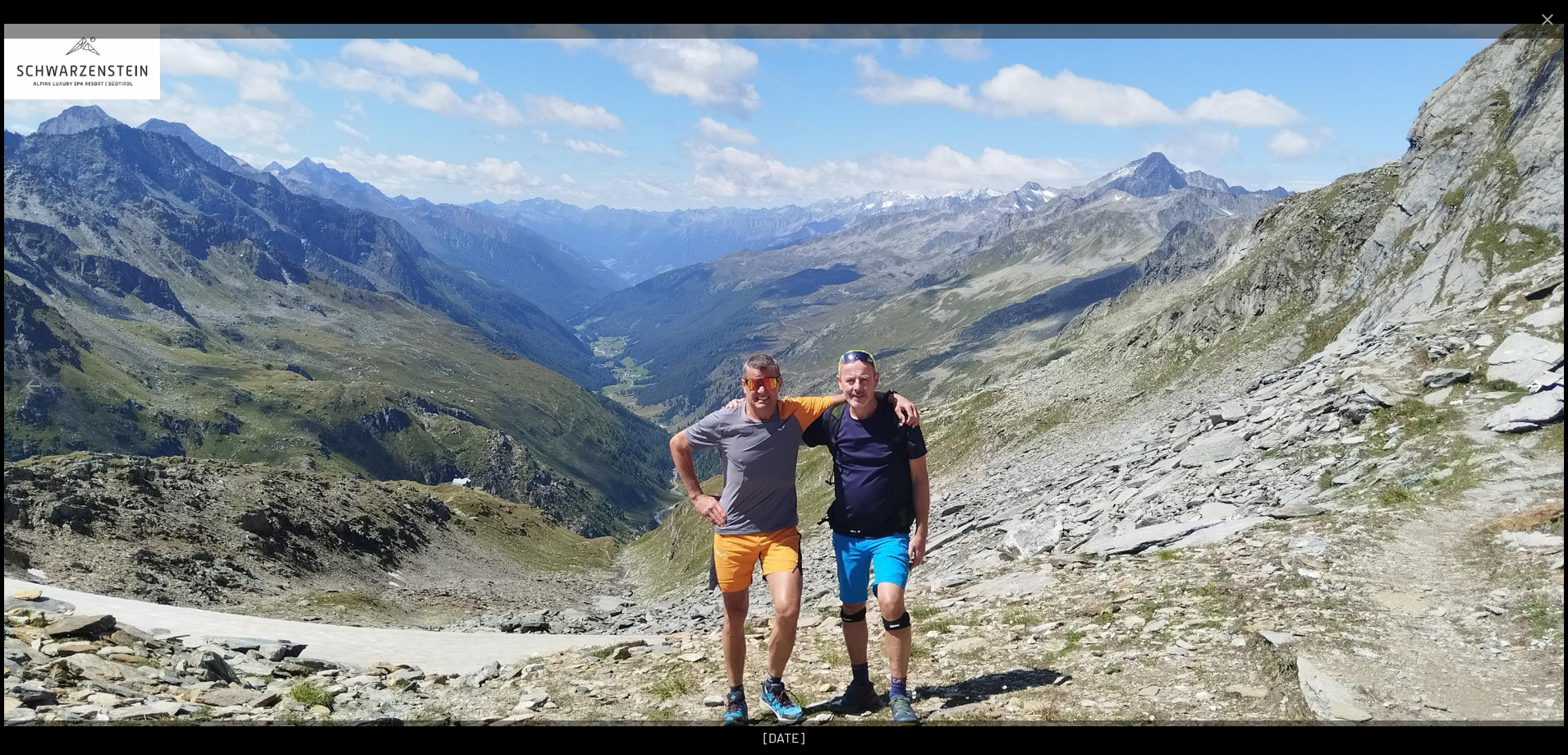
click at [1539, 389] on button "Diapositiva successiva" at bounding box center [1534, 385] width 35 height 32
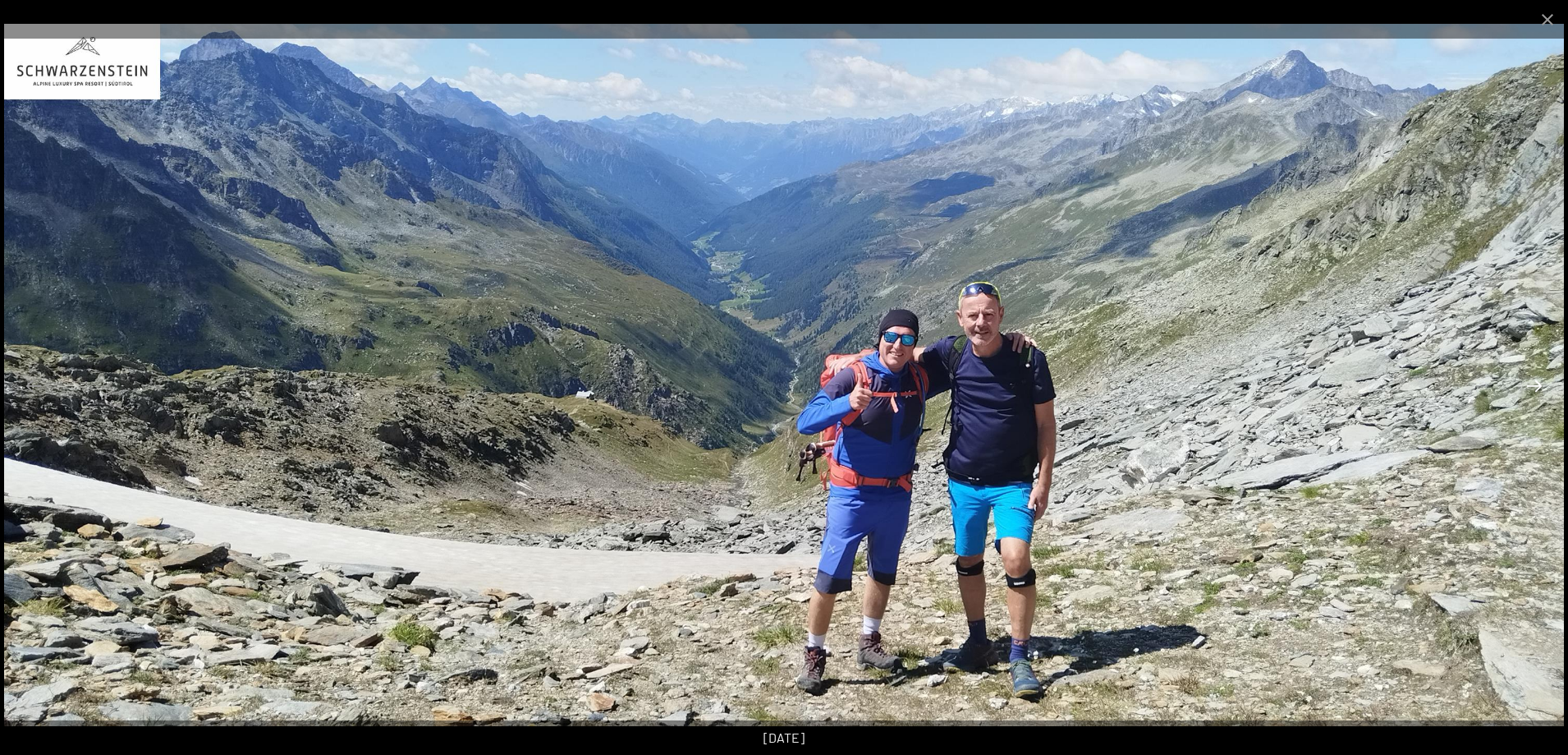
click at [1539, 389] on button "Diapositiva successiva" at bounding box center [1534, 385] width 35 height 32
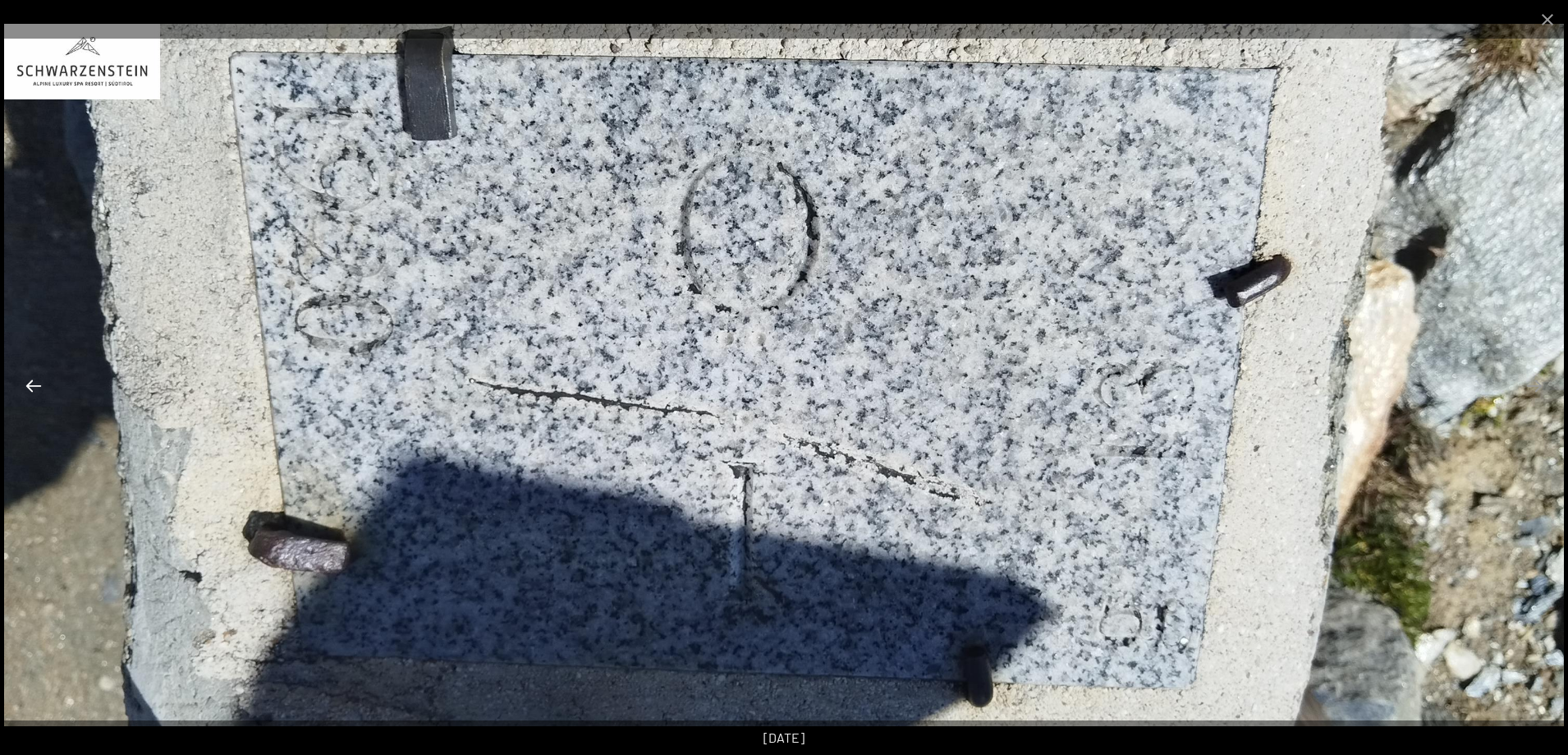
click at [38, 378] on button "Diapositiva precedente" at bounding box center [34, 385] width 35 height 32
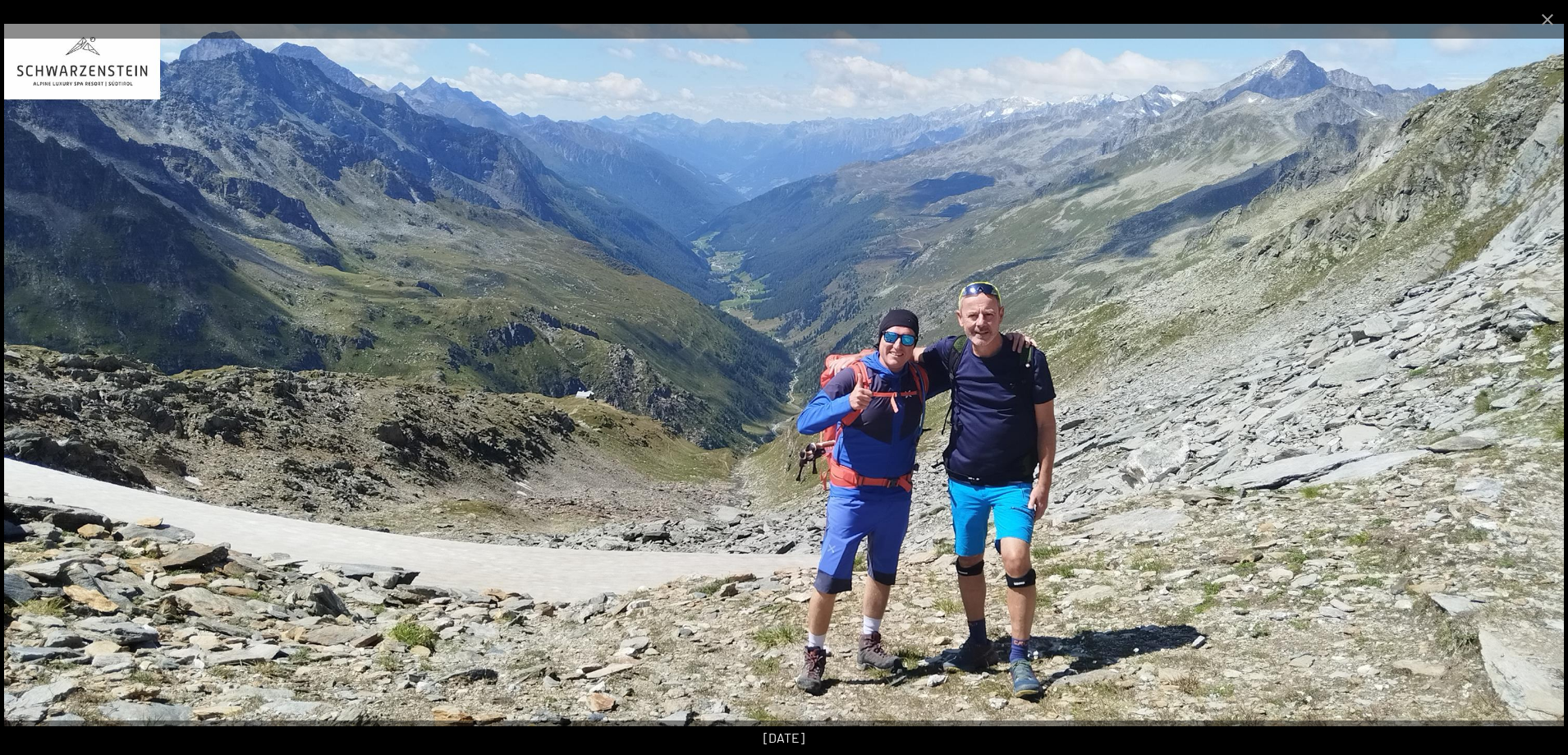
click at [1548, 404] on img at bounding box center [784, 374] width 1560 height 702
click at [1543, 404] on img at bounding box center [784, 374] width 1560 height 702
click at [1543, 403] on img at bounding box center [784, 374] width 1560 height 702
click at [1541, 402] on img at bounding box center [784, 374] width 1560 height 702
click at [1548, 33] on button "Chiudi galleria" at bounding box center [1547, 19] width 41 height 38
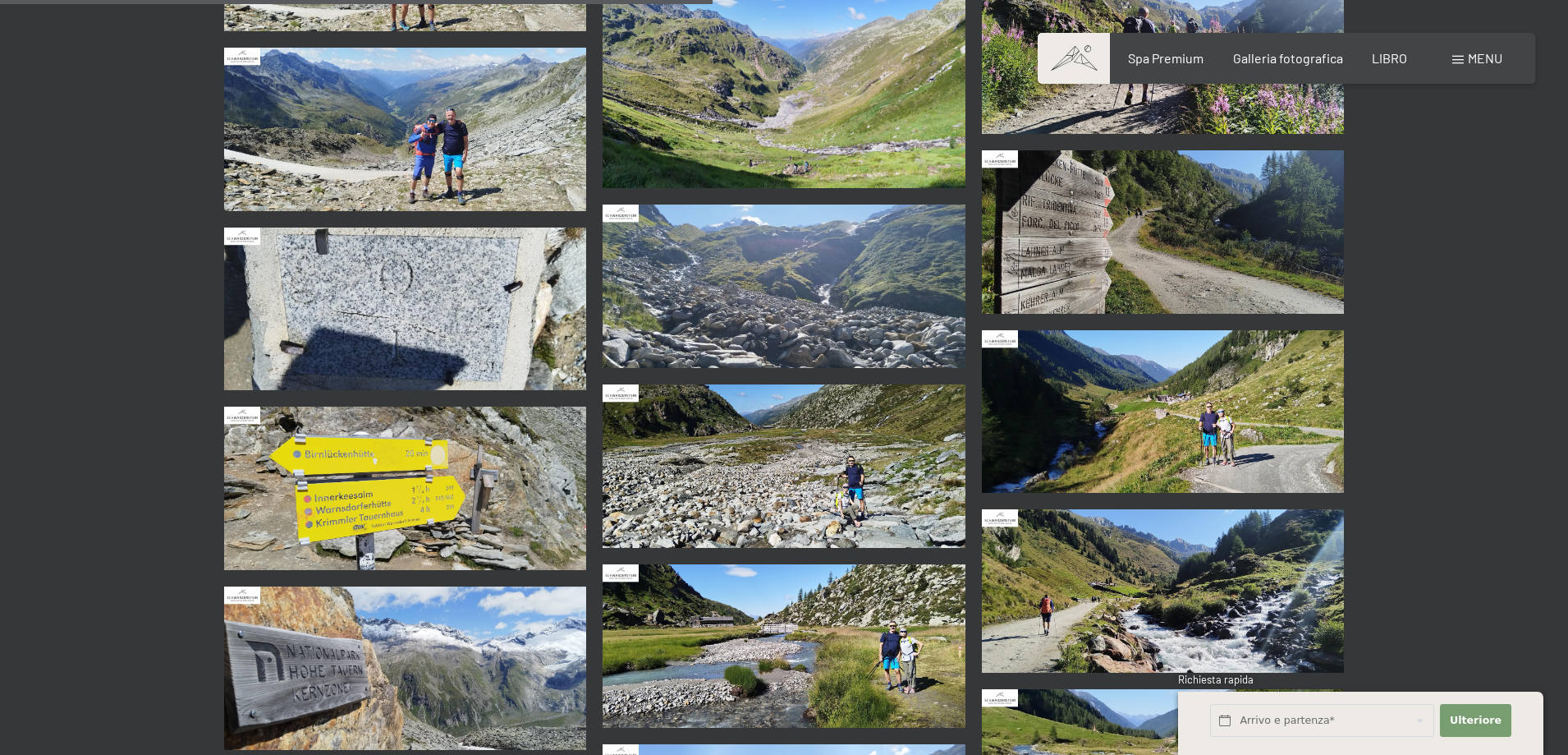
scroll to position [1889, 0]
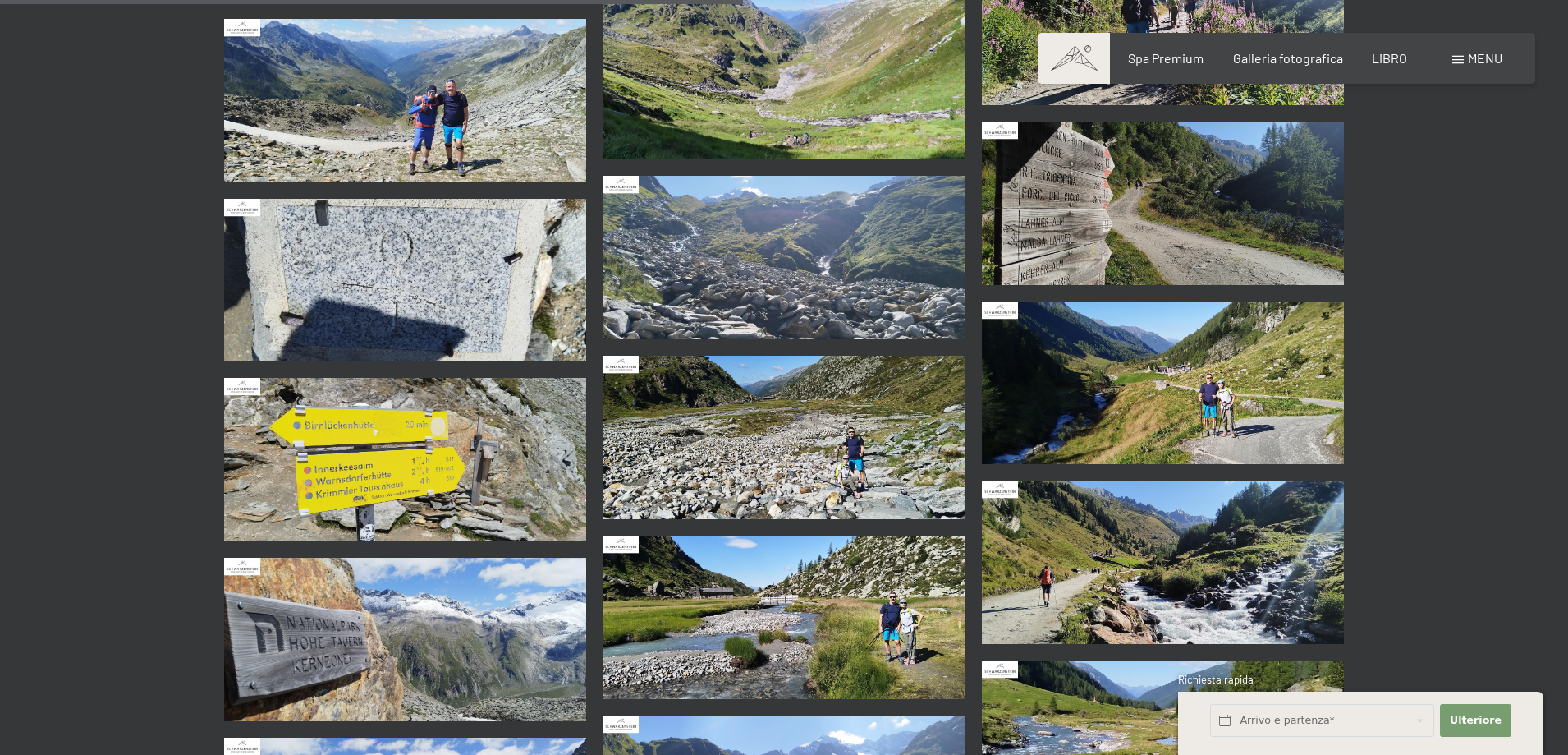
click at [843, 415] on img at bounding box center [784, 436] width 363 height 163
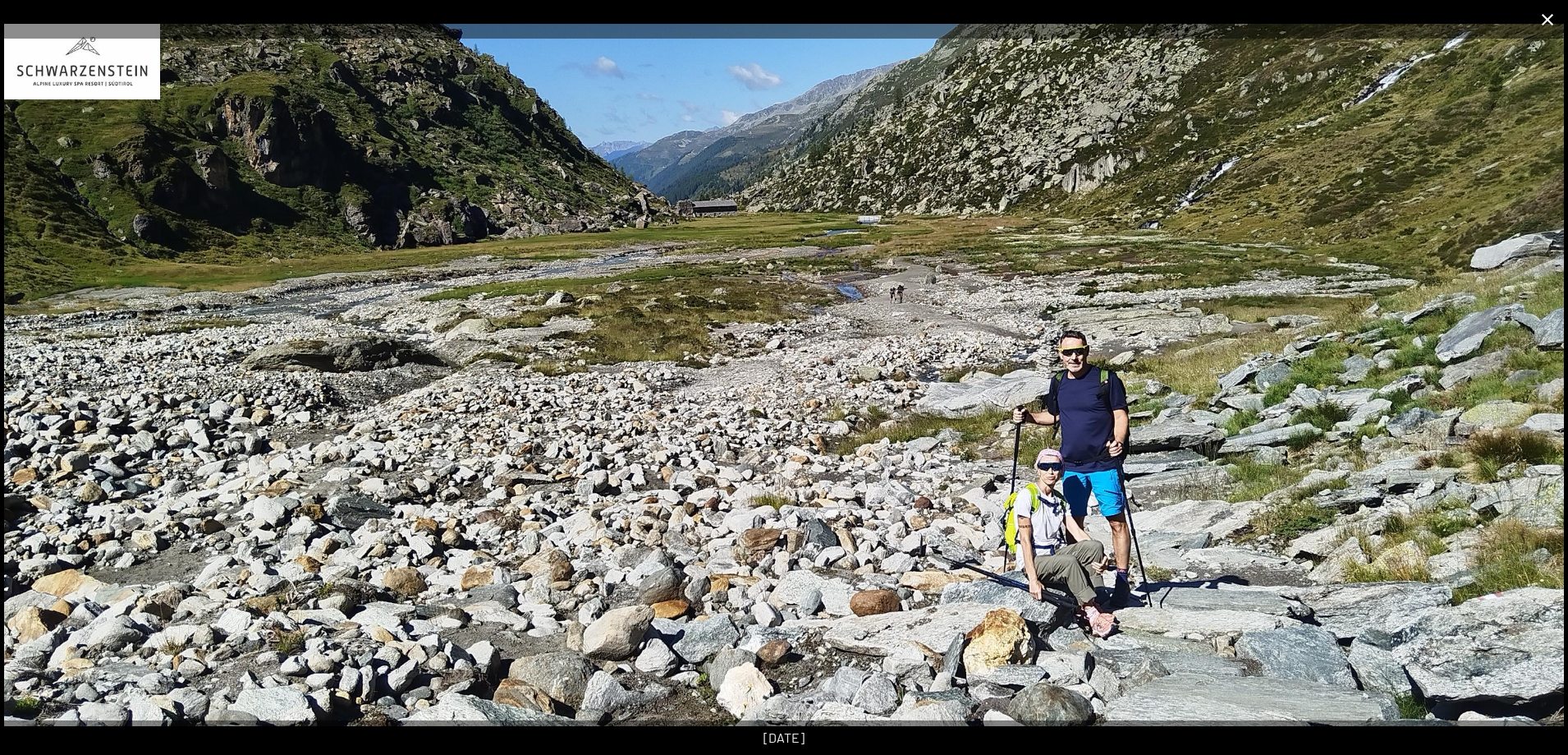
click at [1550, 16] on button "Chiudi galleria" at bounding box center [1547, 19] width 41 height 38
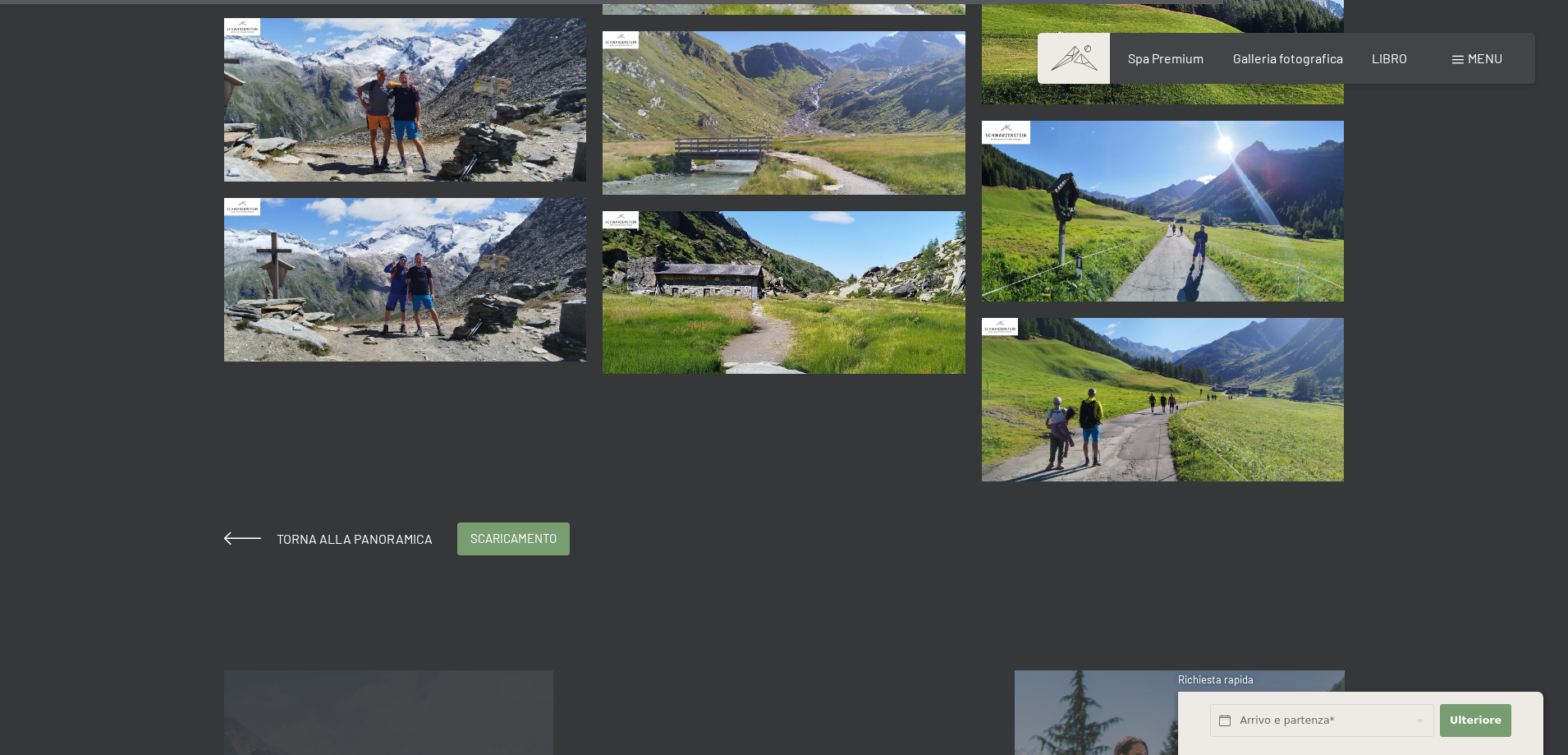
scroll to position [2956, 0]
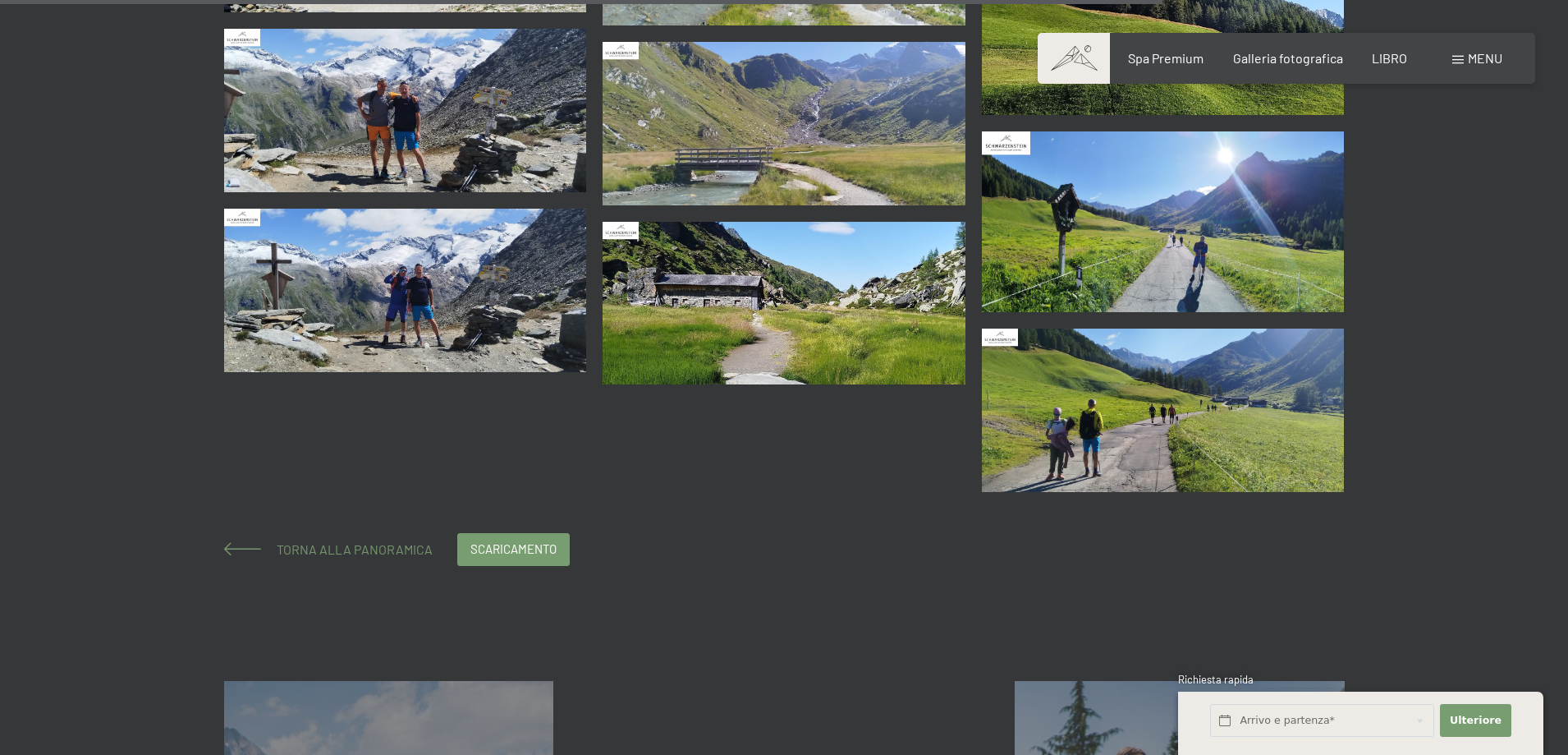
click at [373, 544] on font "Torna alla panoramica" at bounding box center [354, 548] width 156 height 15
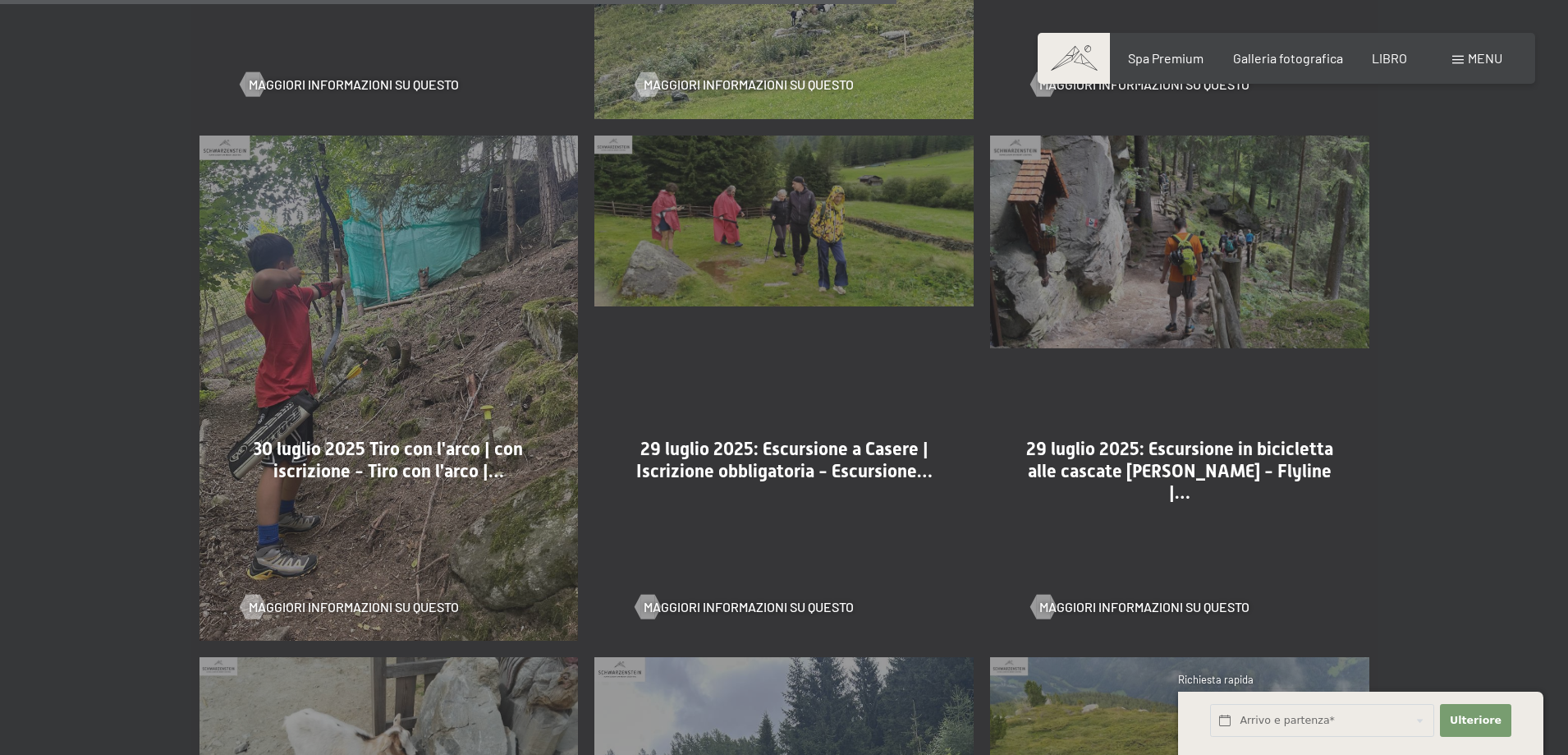
scroll to position [2791, 0]
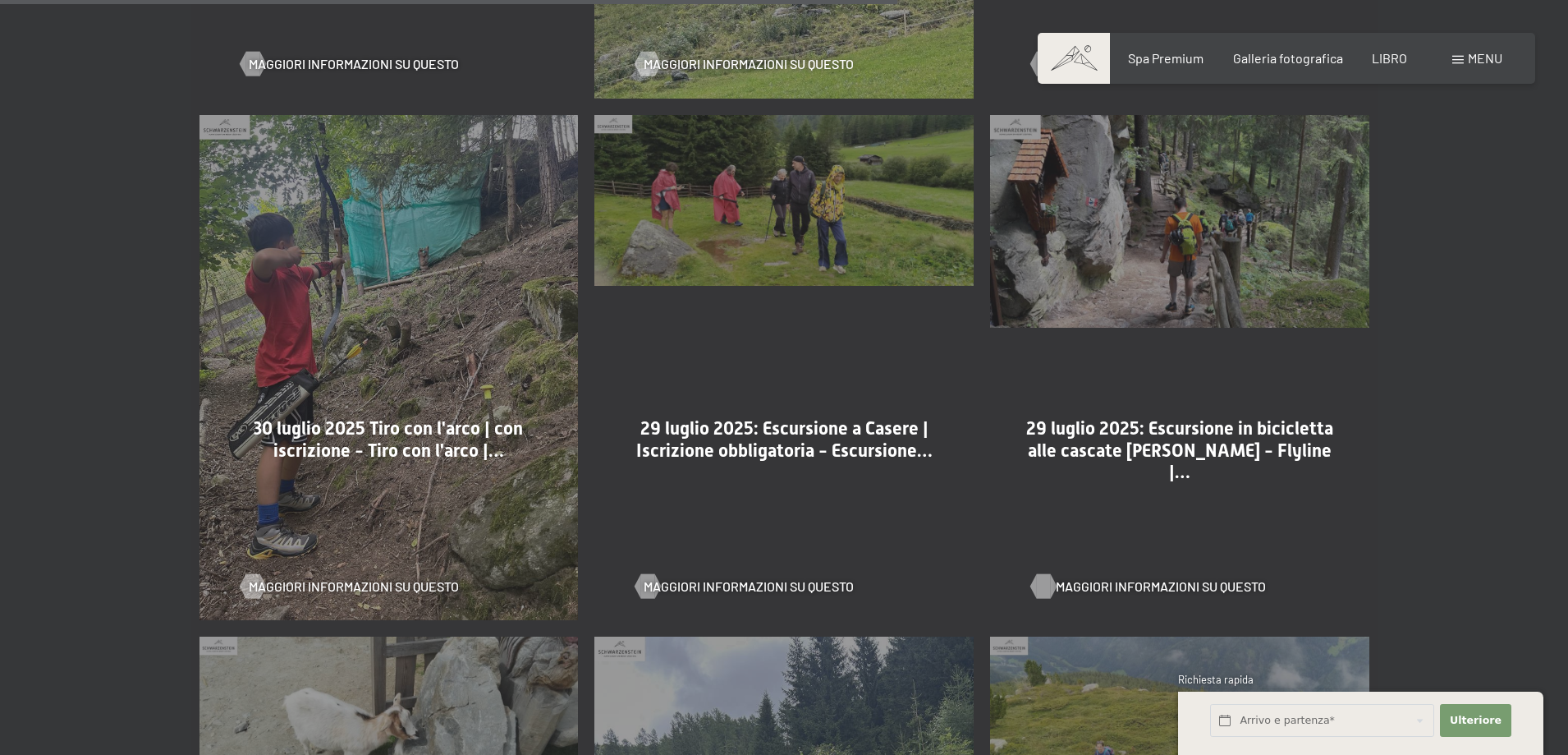
click at [1162, 578] on font "Maggiori informazioni su questo" at bounding box center [1160, 586] width 210 height 15
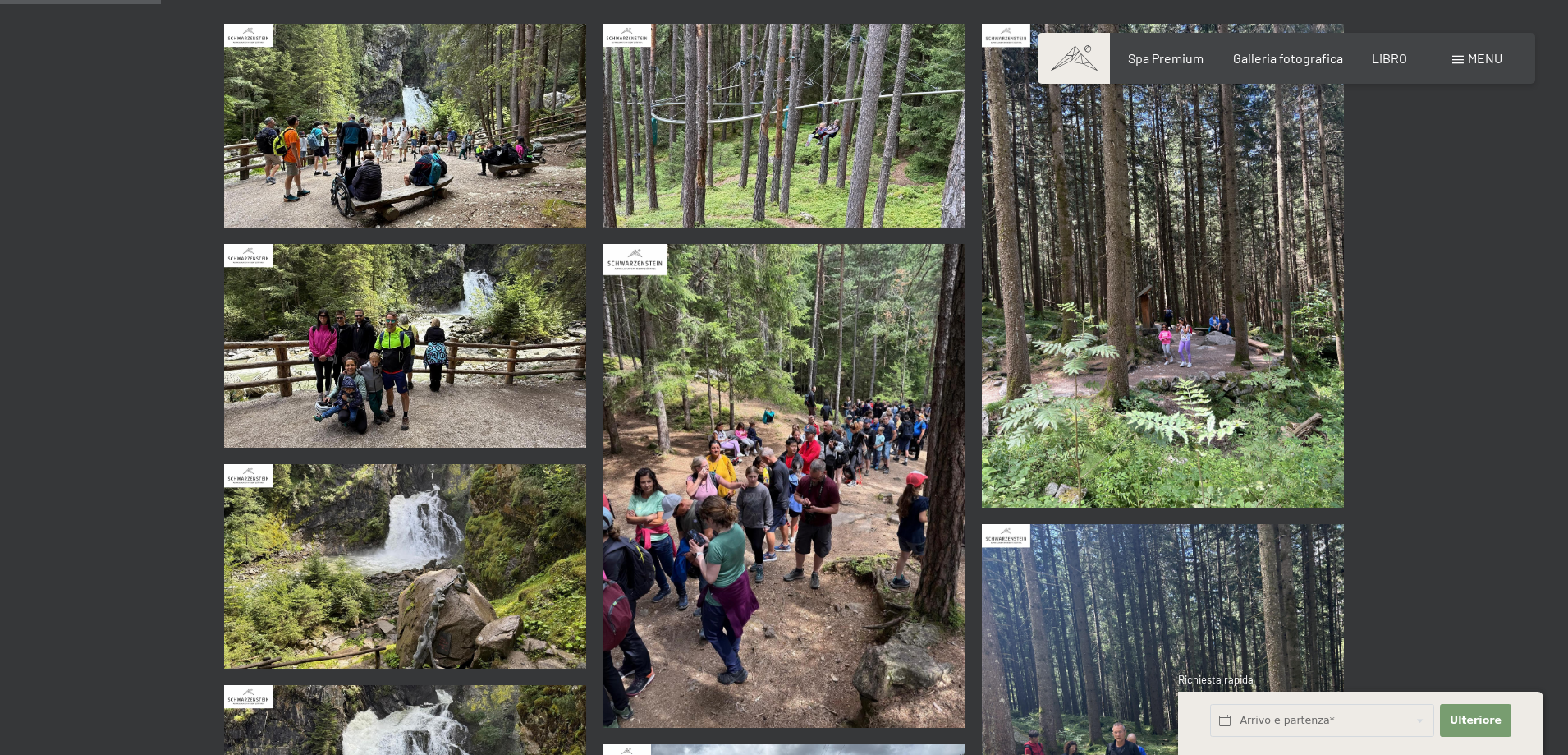
scroll to position [411, 0]
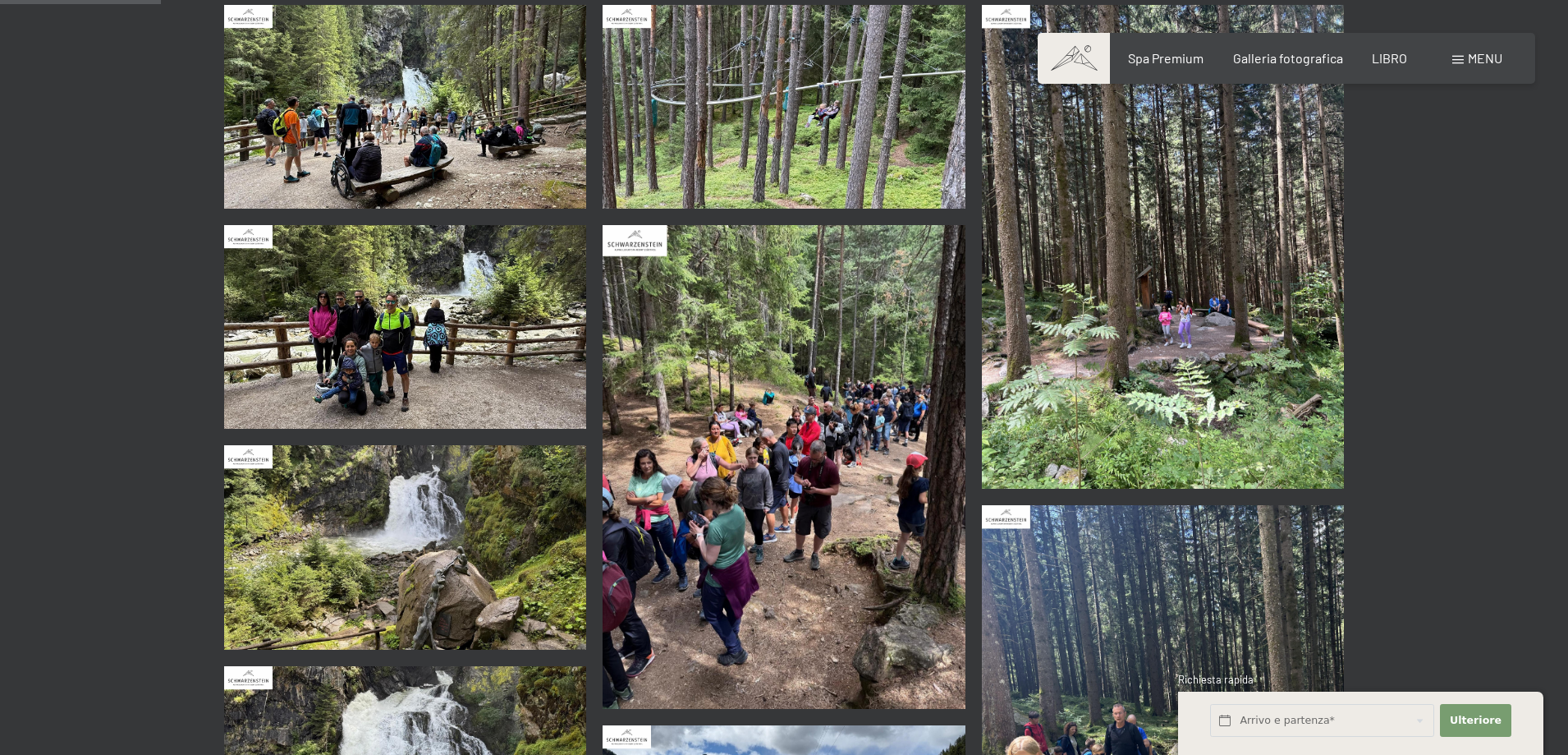
click at [842, 338] on img at bounding box center [784, 466] width 363 height 484
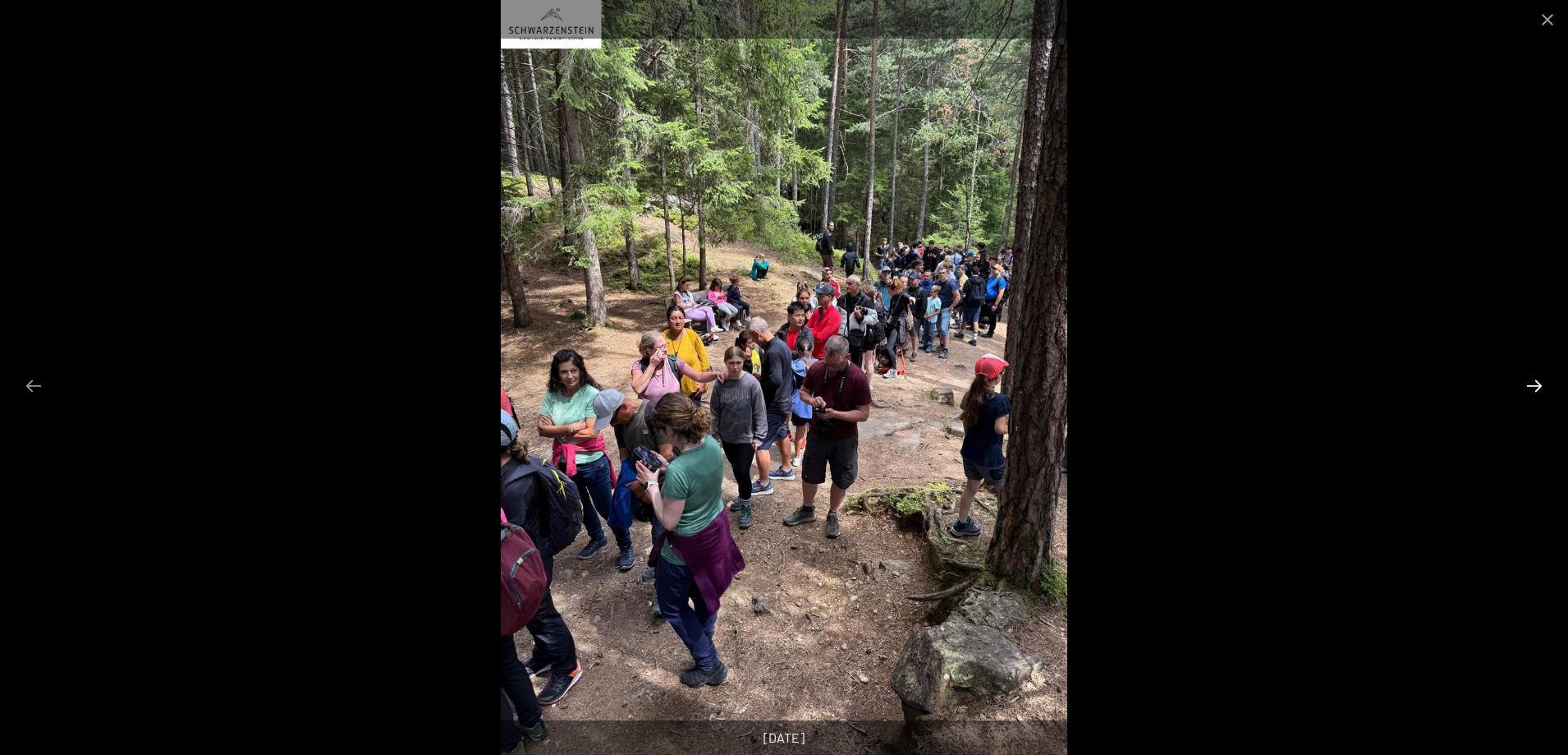
click at [1525, 384] on button "Diapositiva successiva" at bounding box center [1534, 385] width 35 height 32
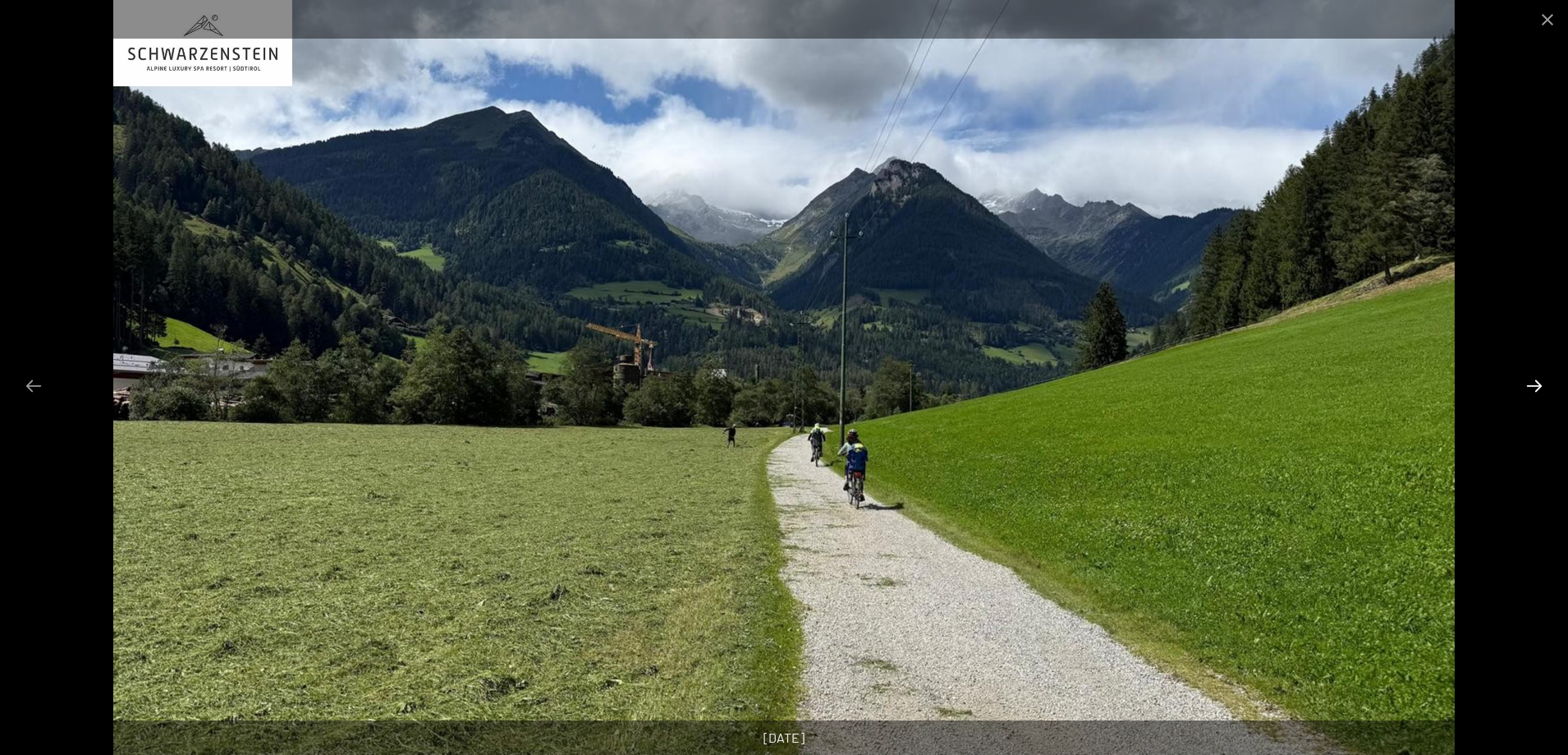
click at [1526, 384] on button "Diapositiva successiva" at bounding box center [1534, 385] width 35 height 32
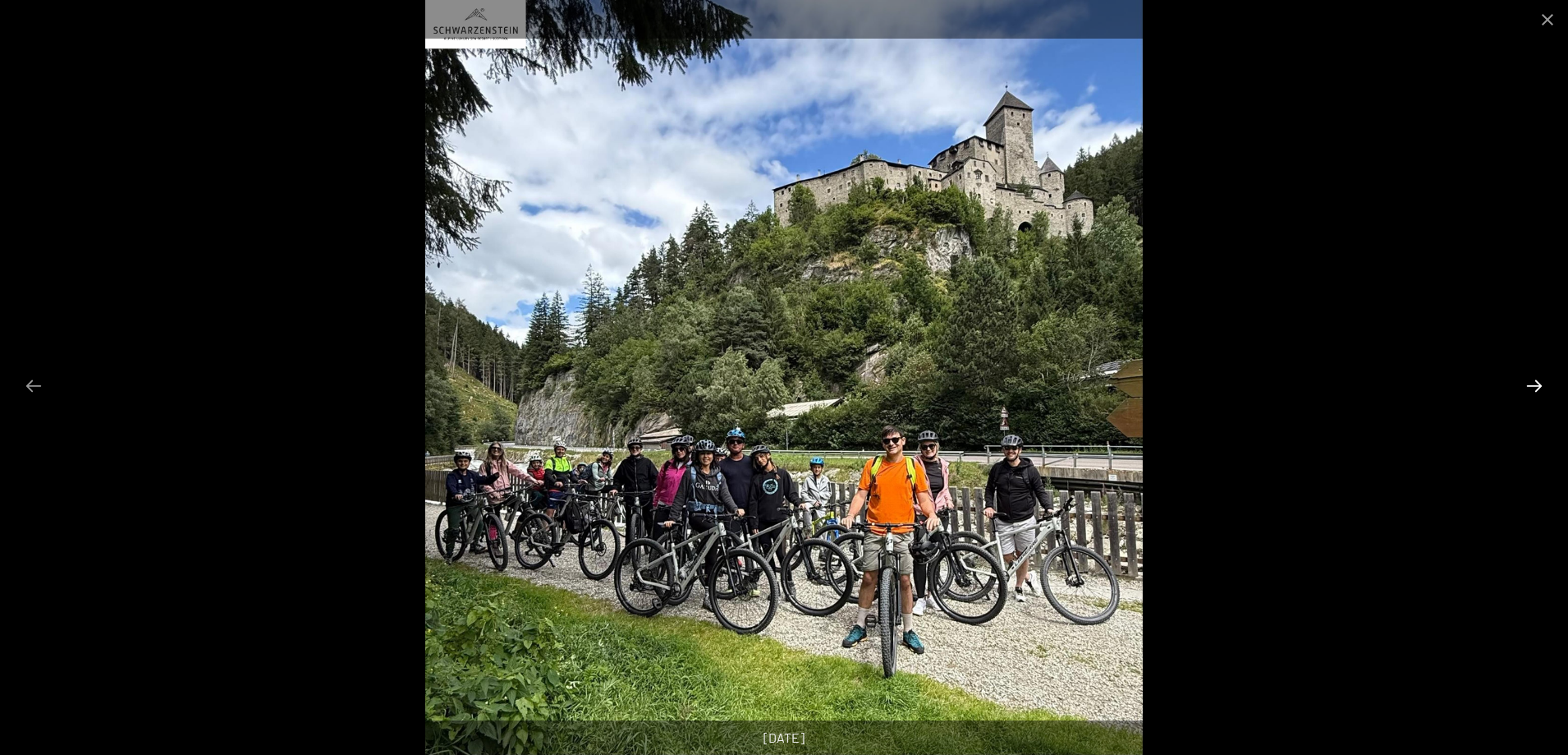
click at [1536, 384] on button "Diapositiva successiva" at bounding box center [1534, 385] width 35 height 32
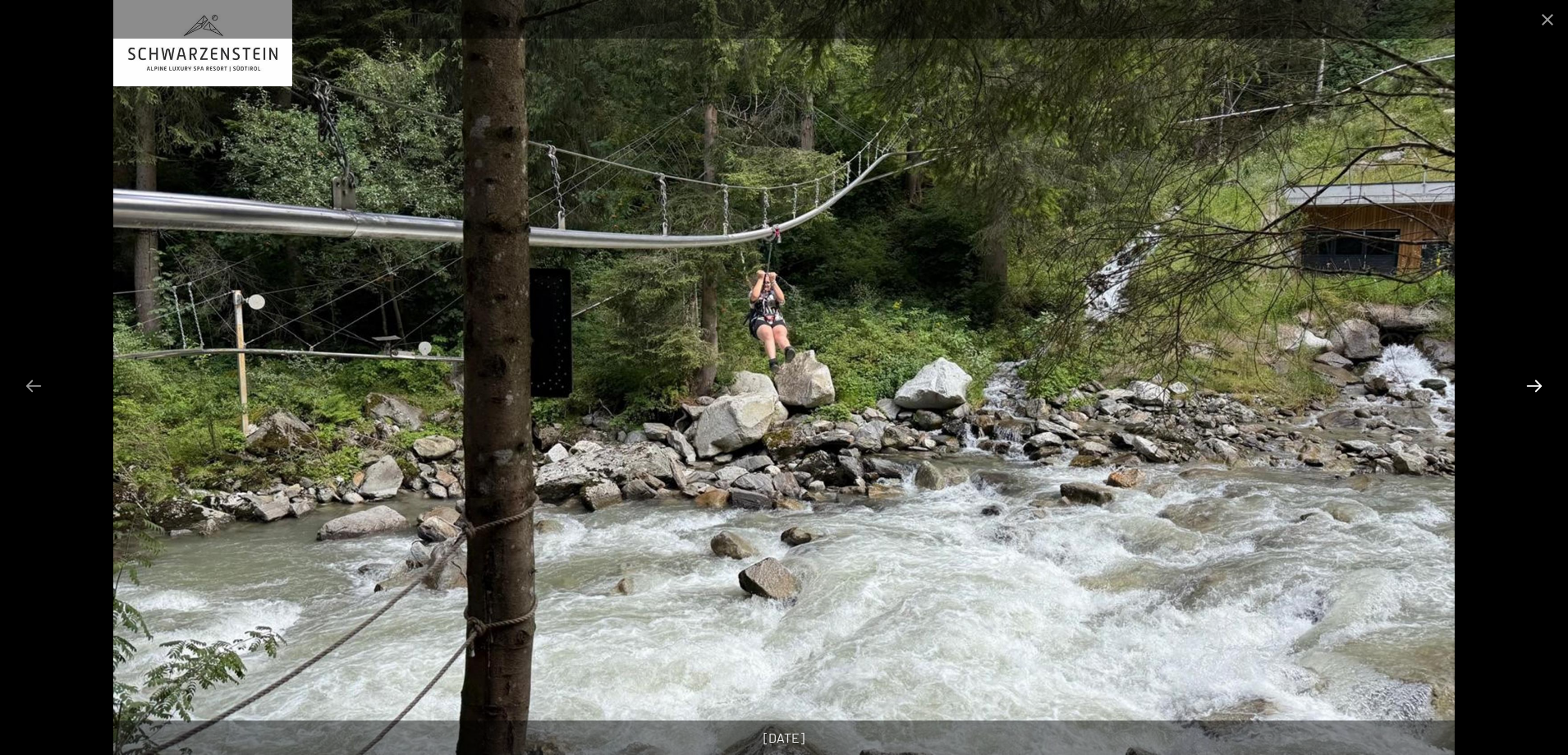
click at [1537, 384] on button "Diapositiva successiva" at bounding box center [1534, 385] width 35 height 32
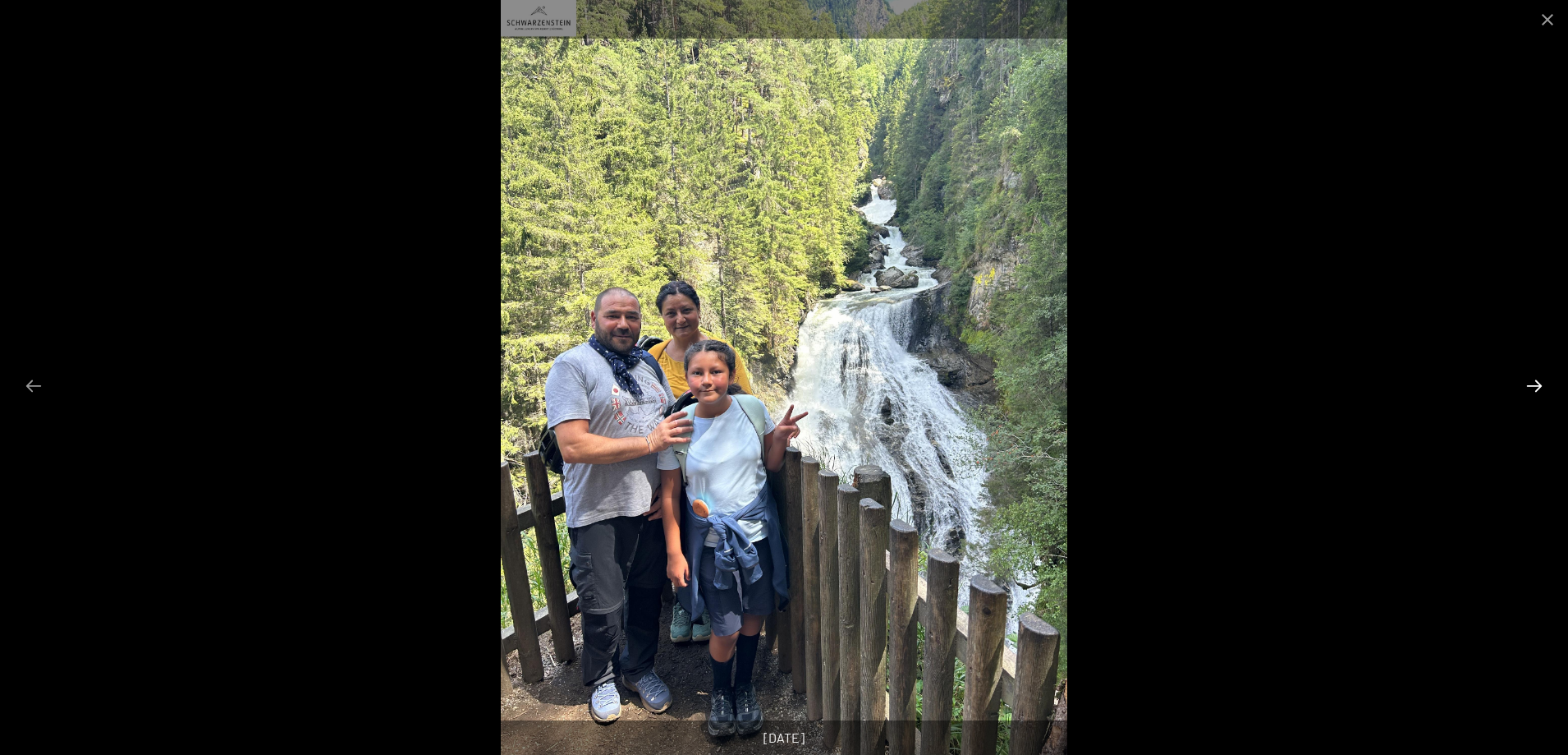
click at [1537, 384] on button "Diapositiva successiva" at bounding box center [1534, 385] width 35 height 32
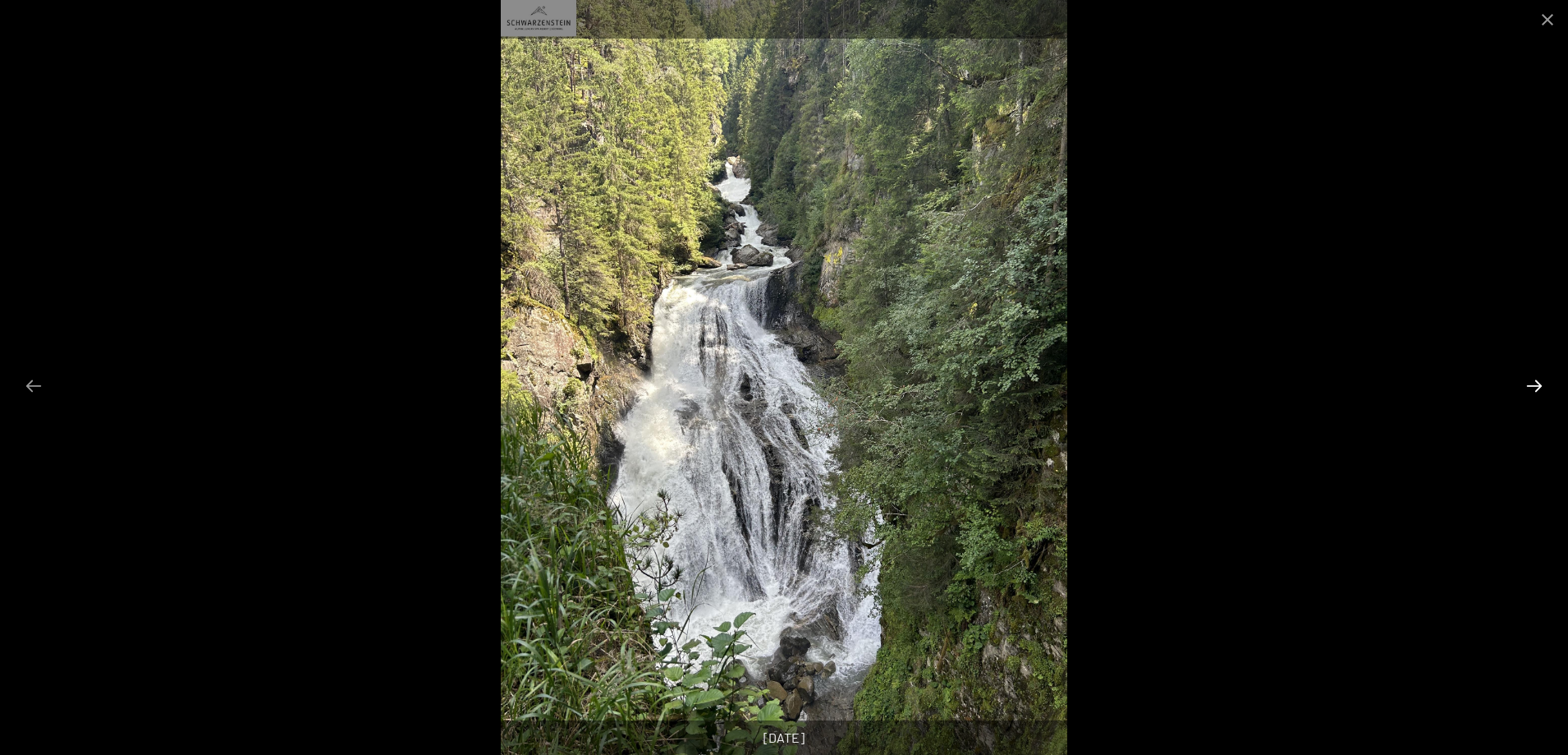
click at [1539, 384] on button "Diapositiva successiva" at bounding box center [1534, 385] width 35 height 32
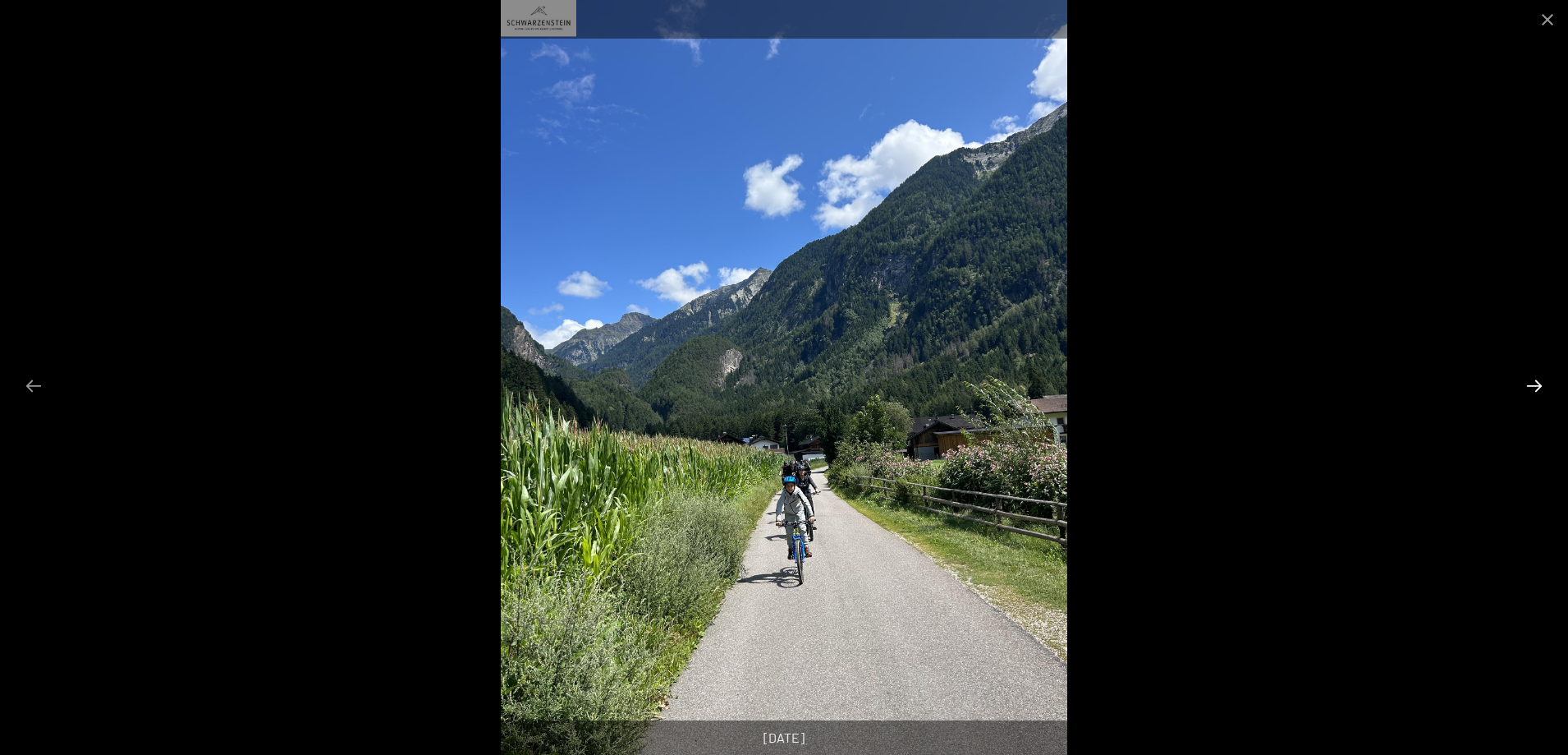
click at [1539, 385] on button "Diapositiva successiva" at bounding box center [1534, 385] width 35 height 32
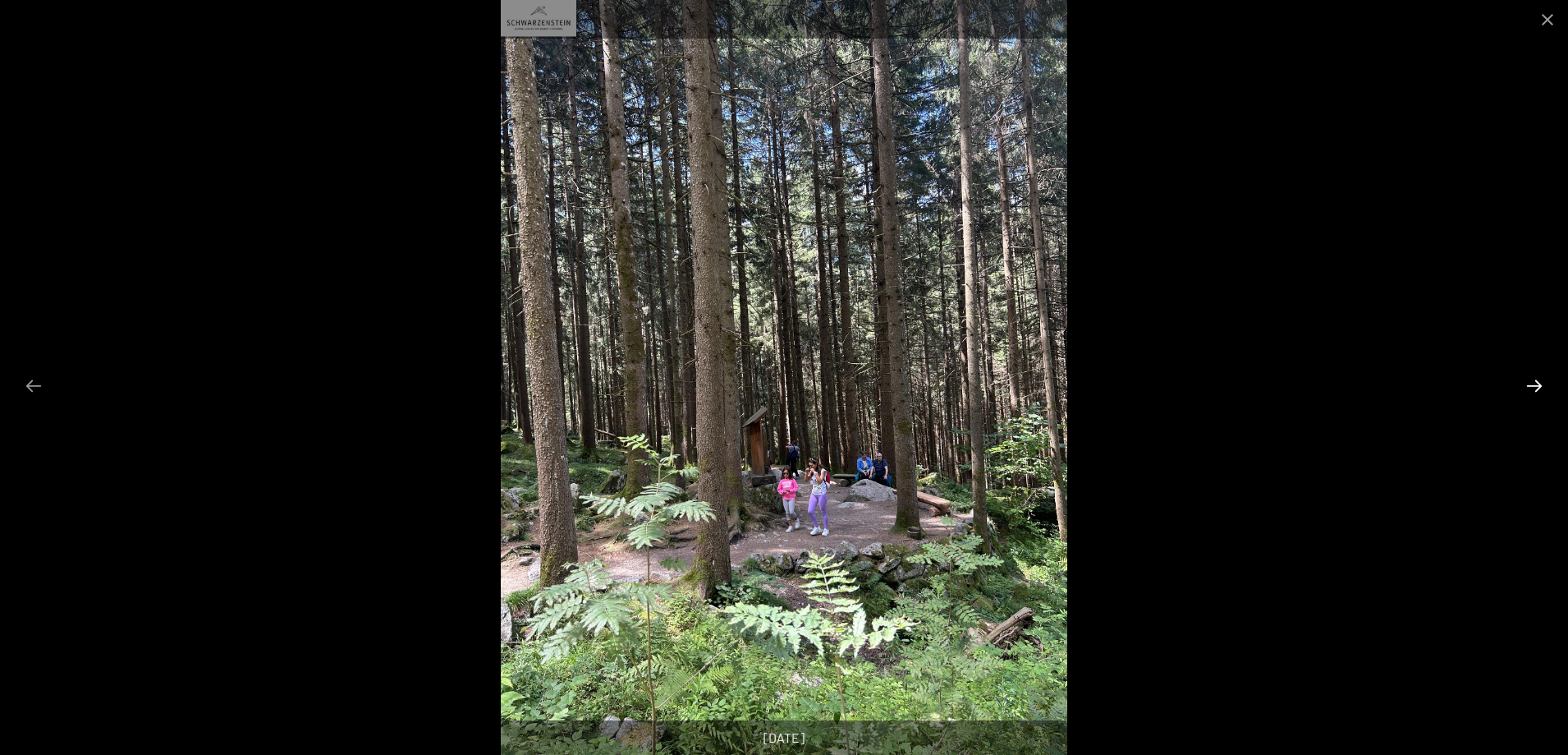
click at [1539, 385] on button "Diapositiva successiva" at bounding box center [1534, 385] width 35 height 32
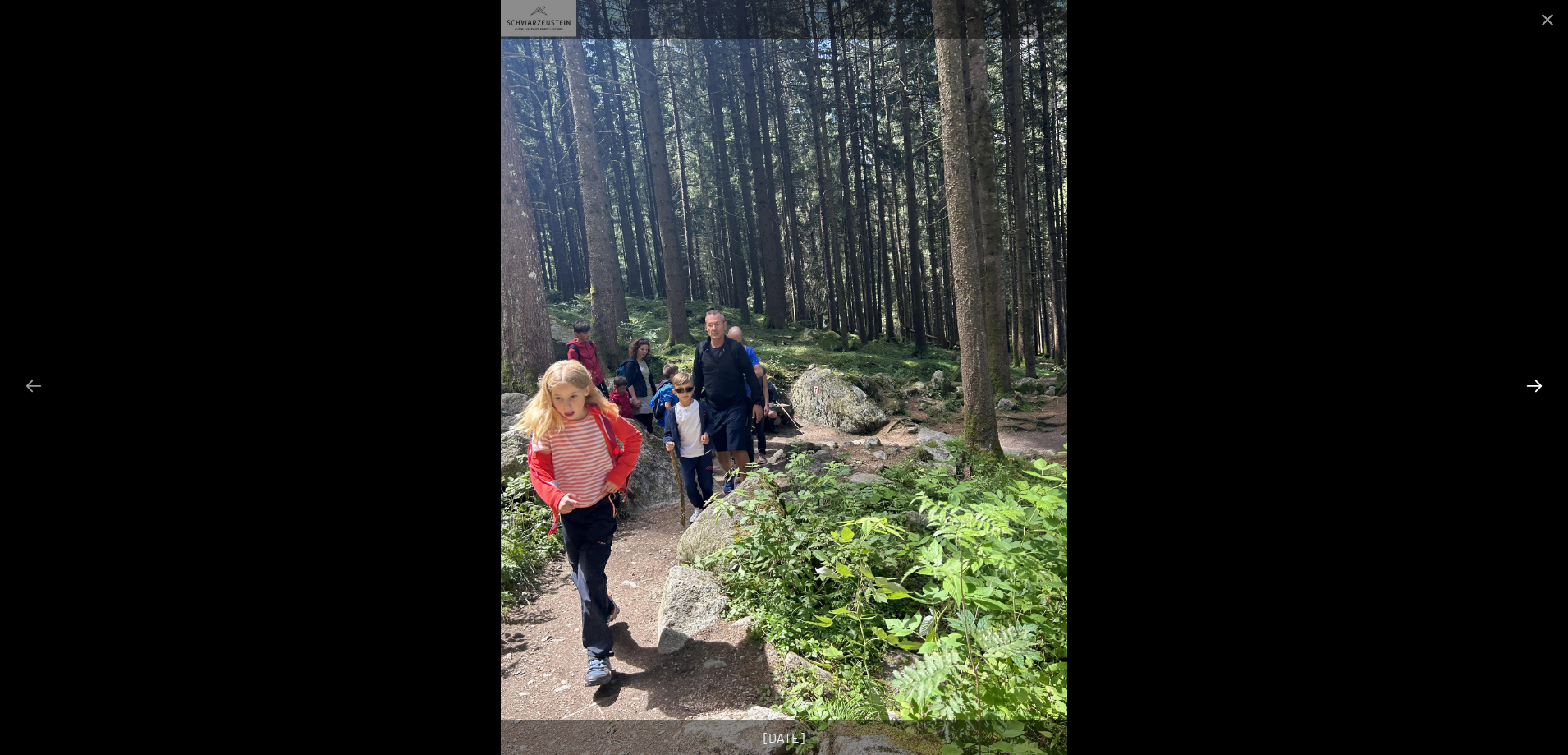
click at [1539, 385] on button "Diapositiva successiva" at bounding box center [1534, 385] width 35 height 32
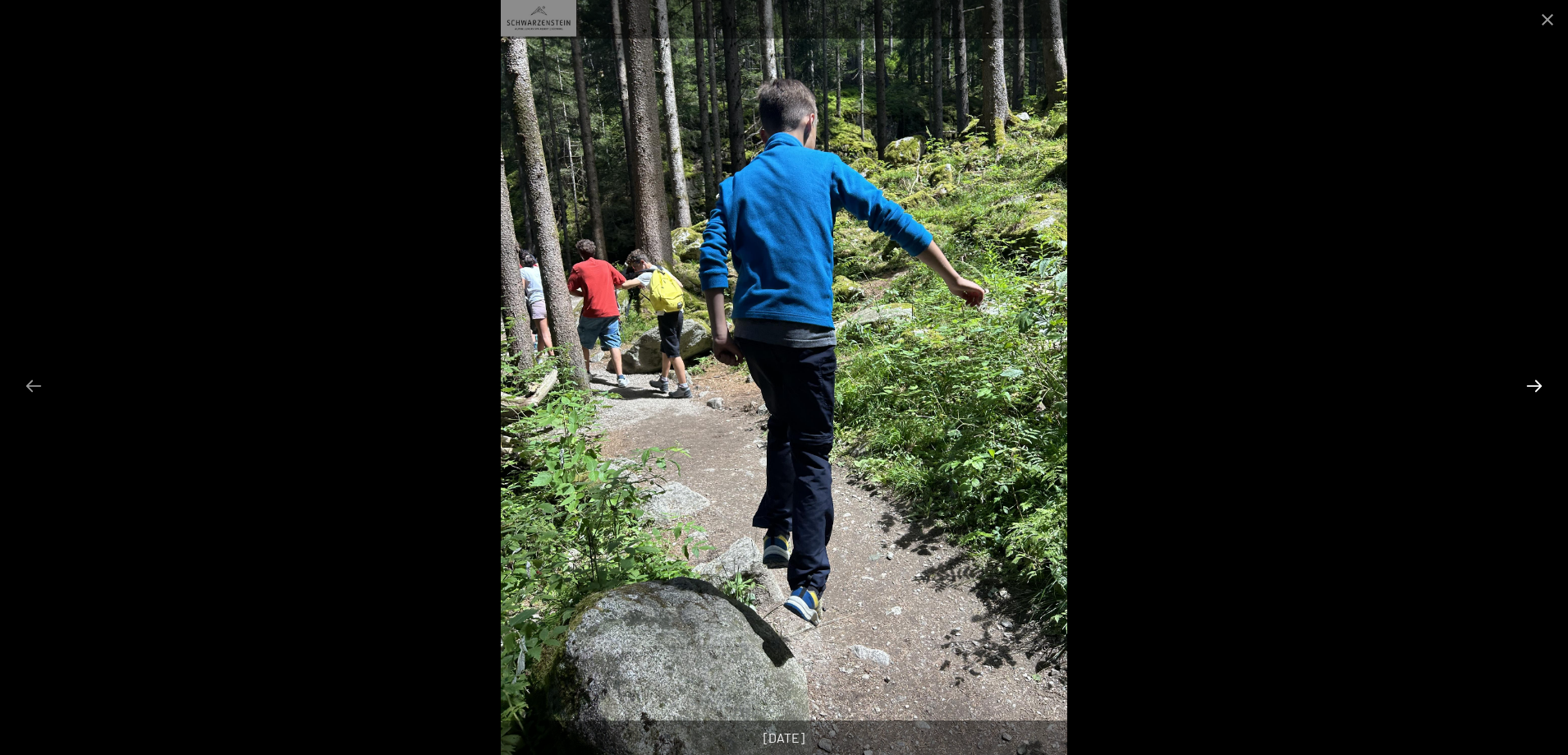
click at [1539, 385] on button "Diapositiva successiva" at bounding box center [1534, 385] width 35 height 32
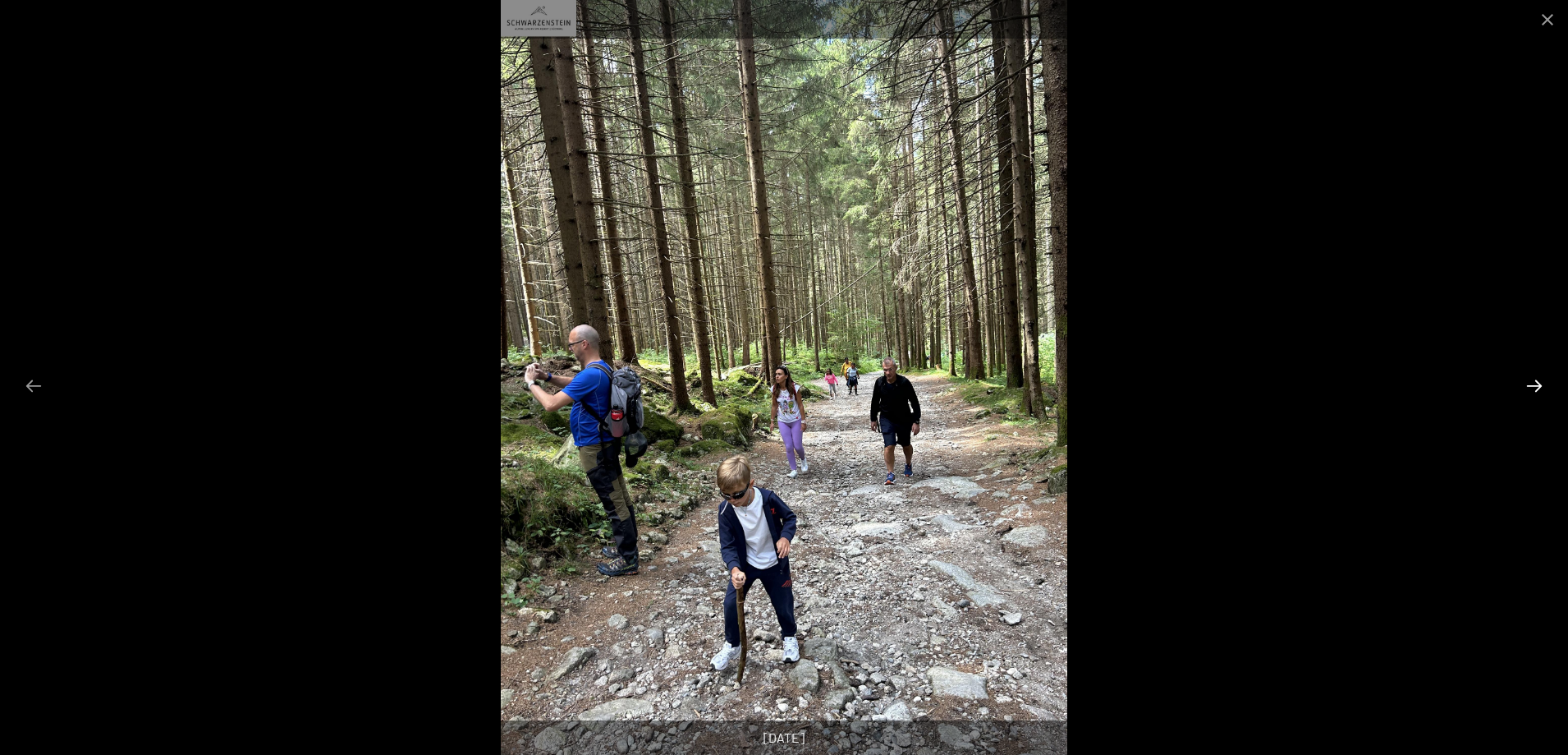
click at [1539, 385] on button "Diapositiva successiva" at bounding box center [1534, 385] width 35 height 32
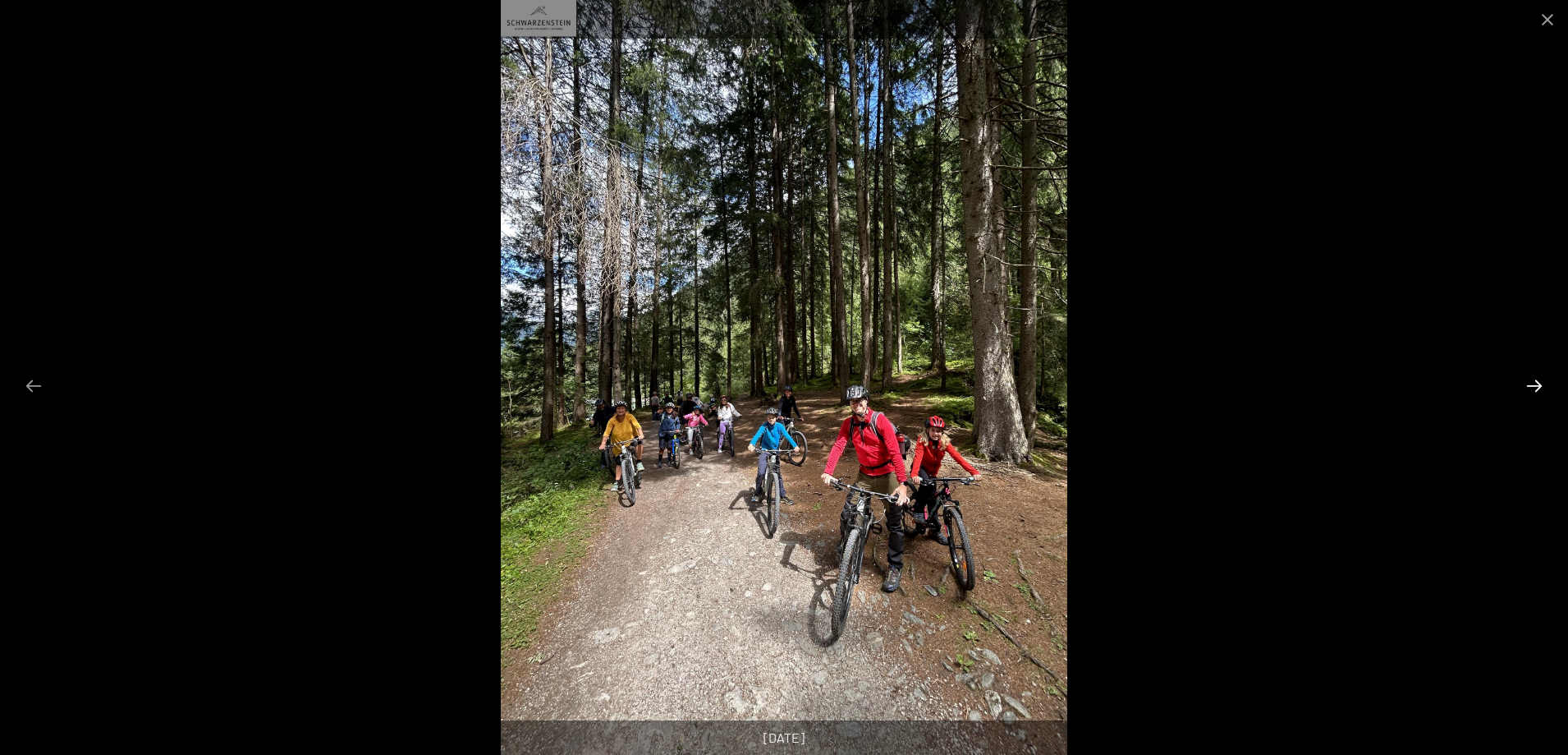
click at [1539, 385] on button "Diapositiva successiva" at bounding box center [1534, 385] width 35 height 32
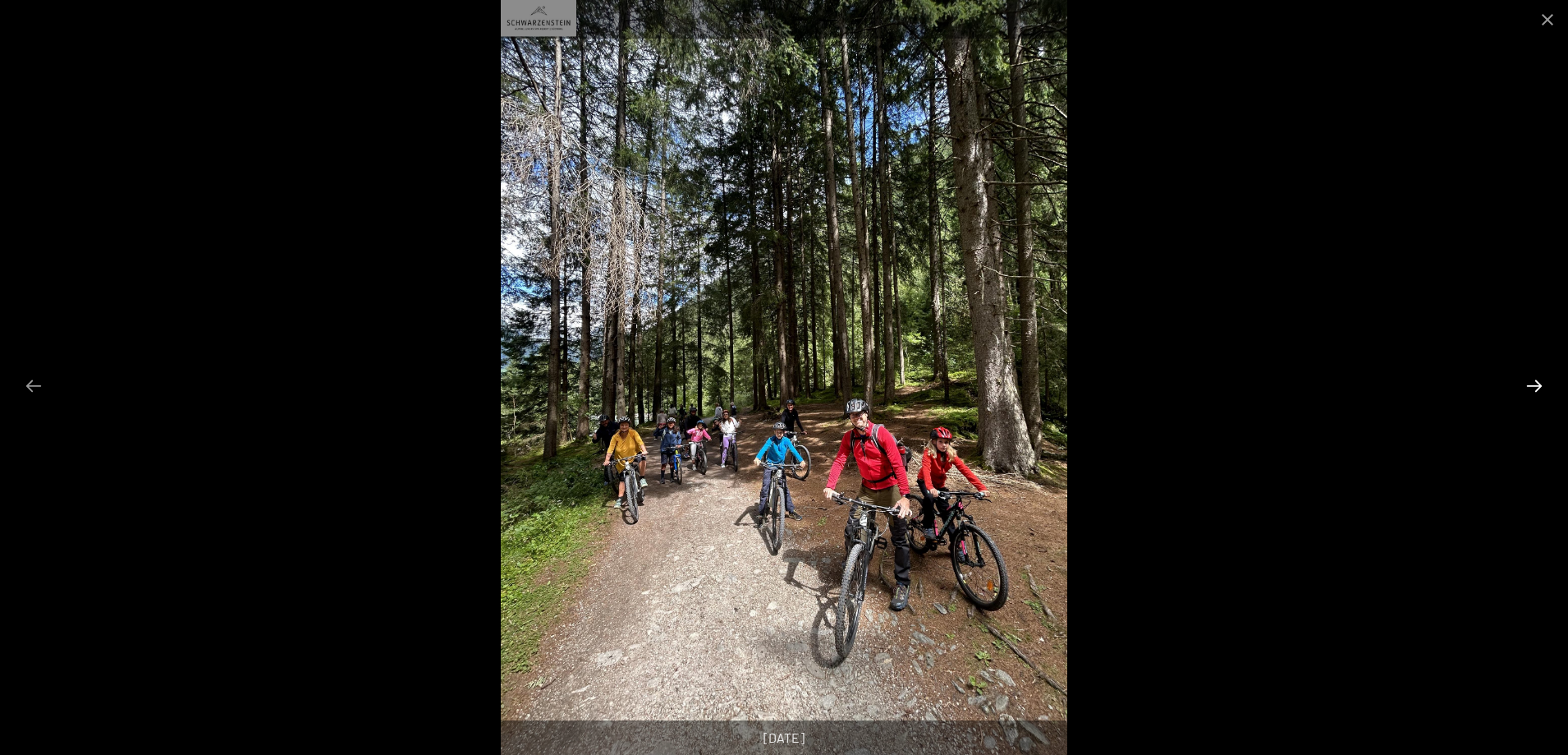
click at [1539, 385] on button "Diapositiva successiva" at bounding box center [1534, 385] width 35 height 32
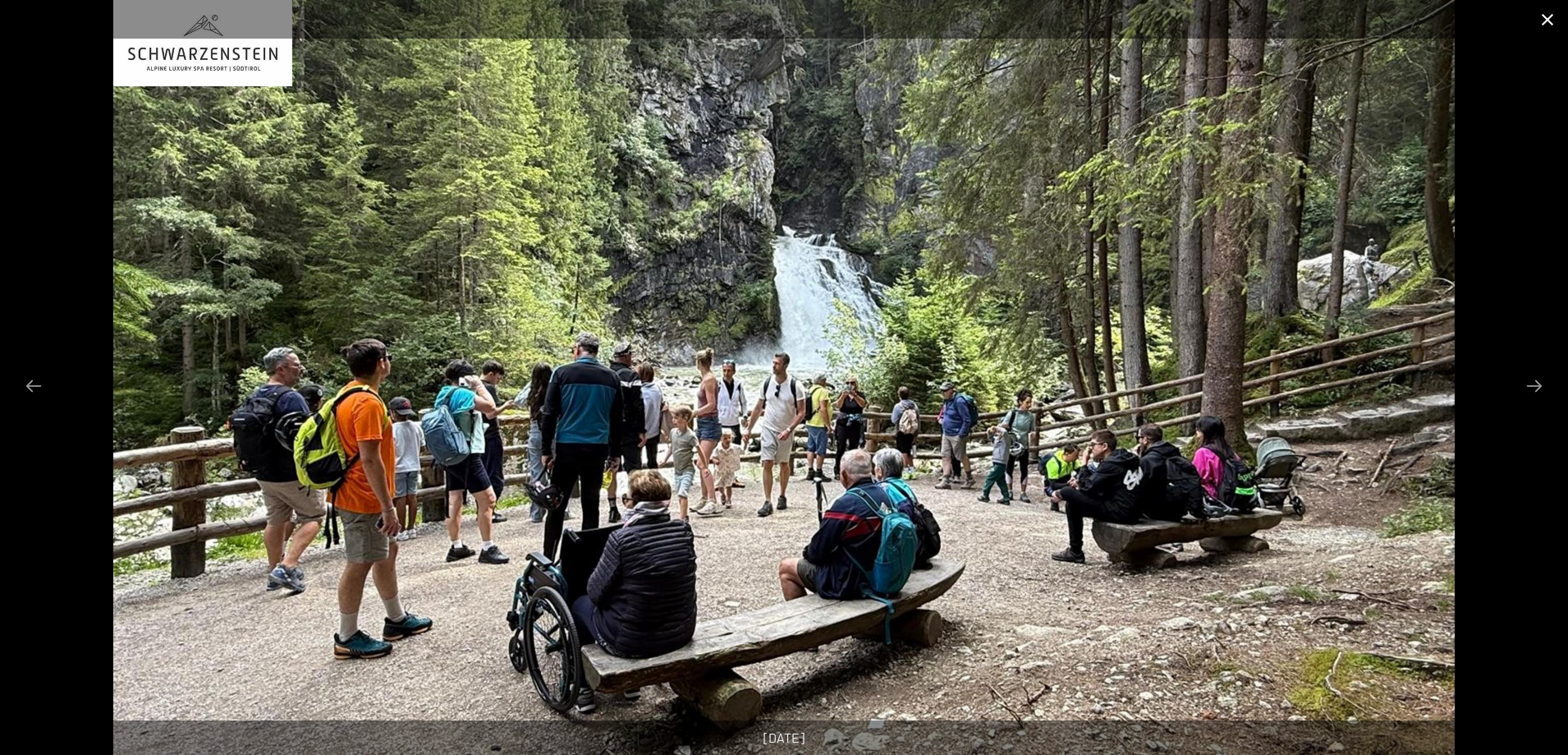
click at [1545, 18] on button "Chiudi galleria" at bounding box center [1547, 19] width 41 height 38
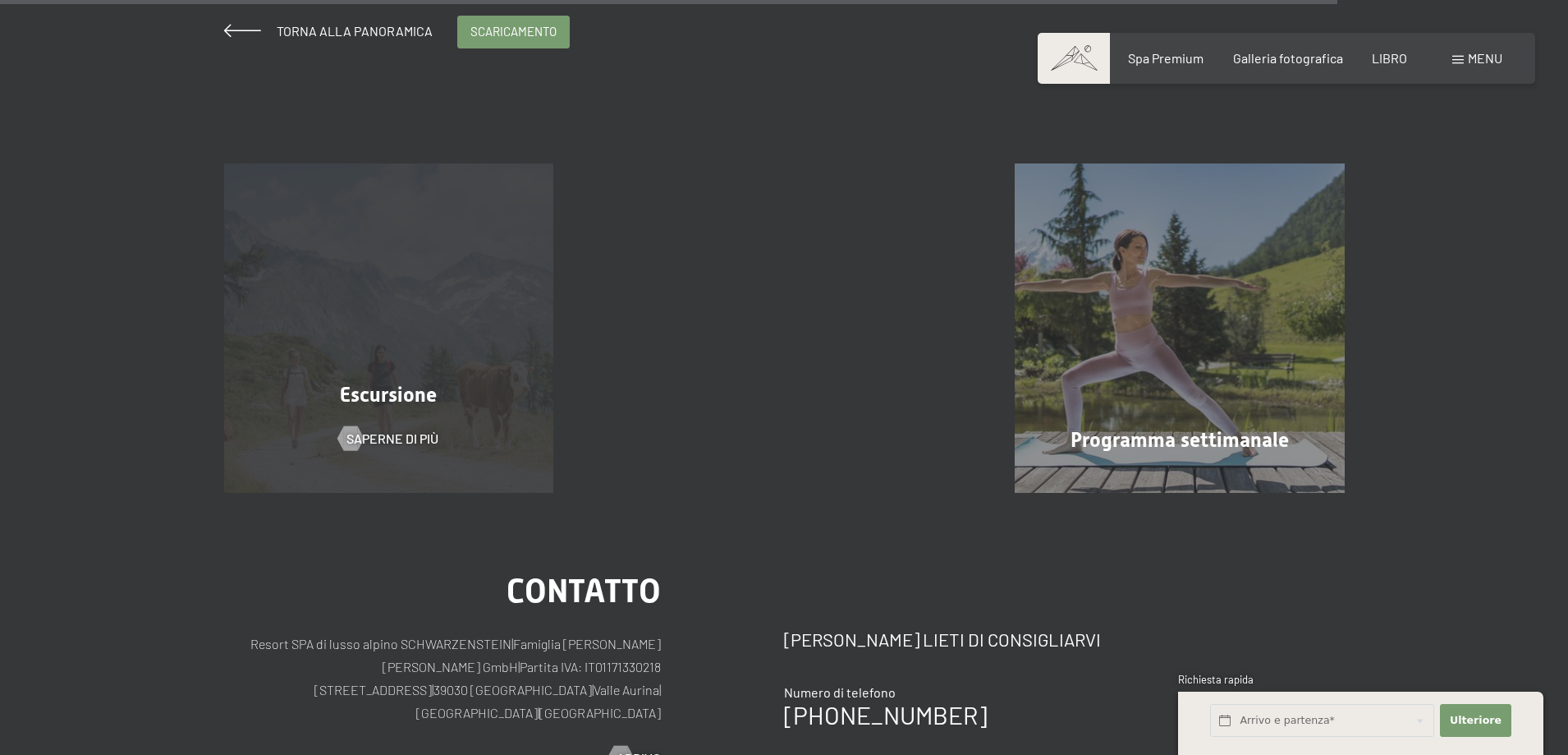
scroll to position [3181, 0]
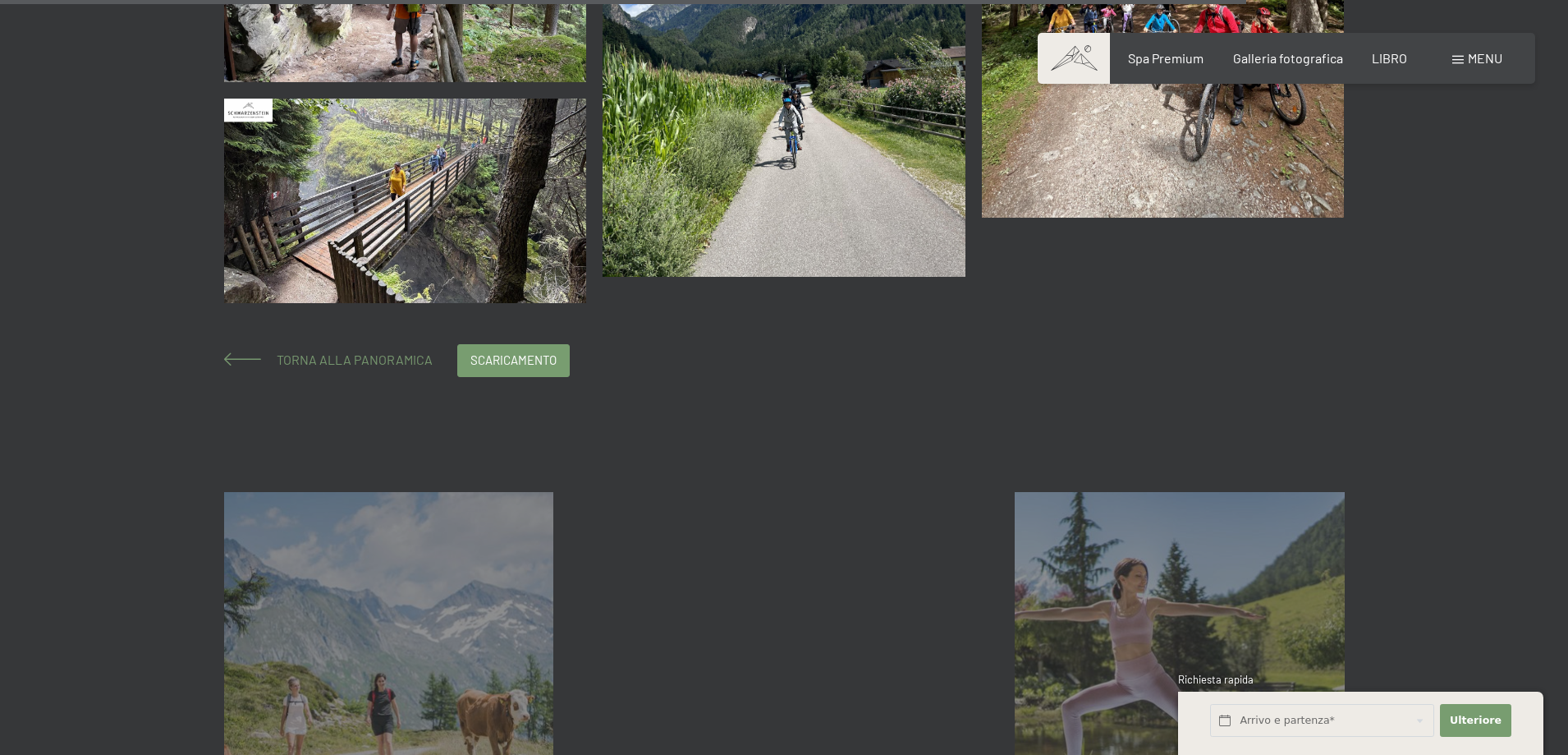
click at [408, 352] on font "Torna alla panoramica" at bounding box center [354, 359] width 156 height 15
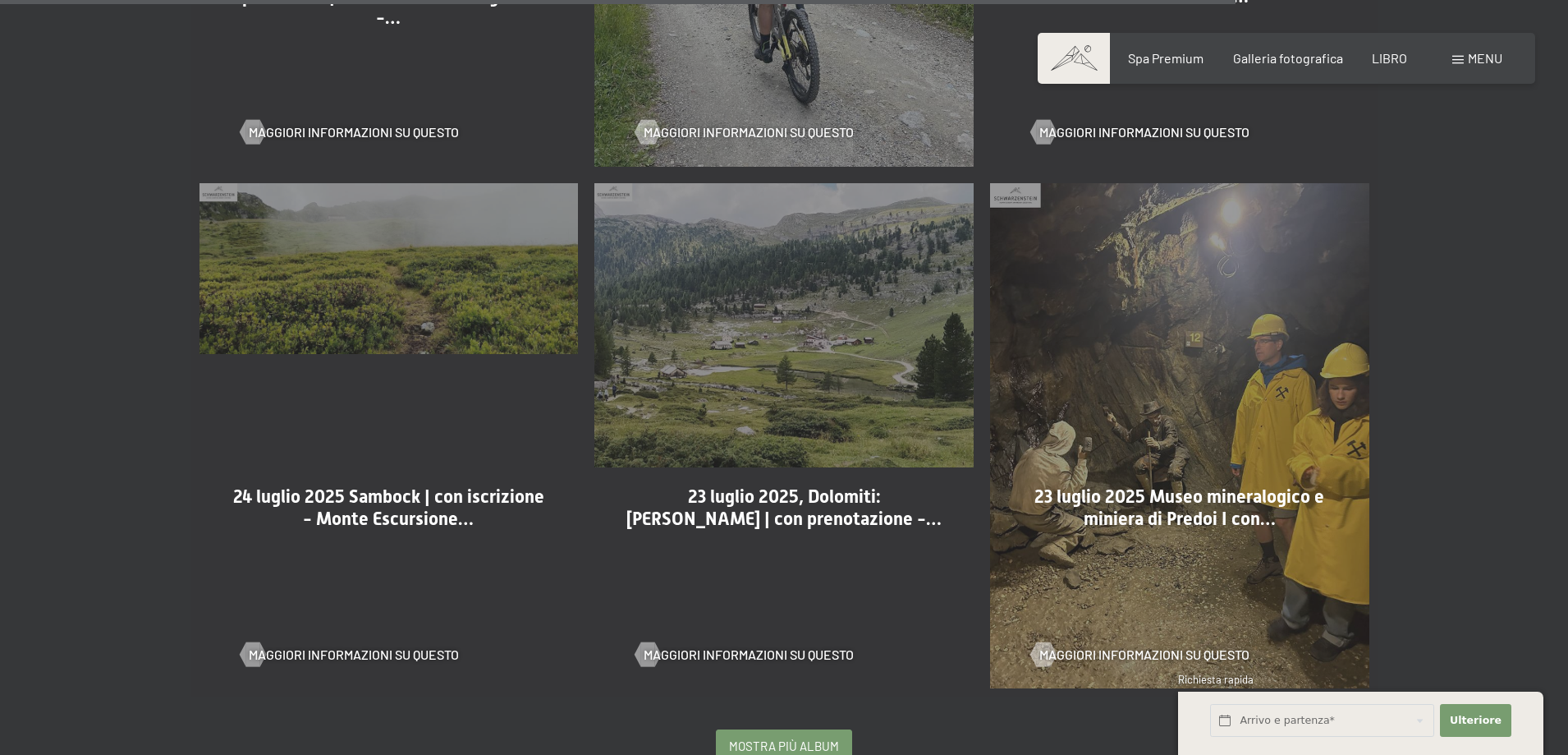
scroll to position [3860, 0]
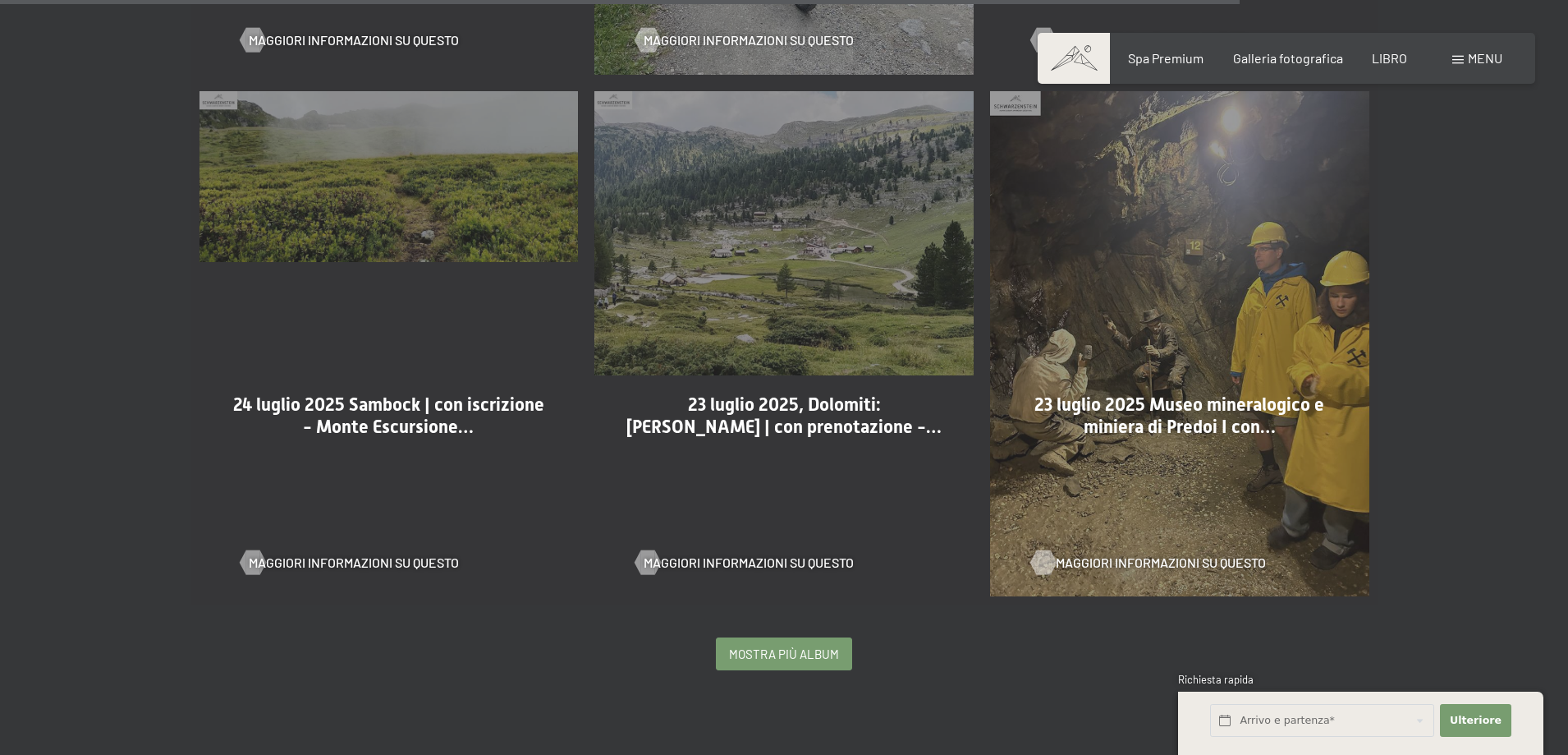
click at [1152, 555] on font "Maggiori informazioni su questo" at bounding box center [1160, 562] width 210 height 15
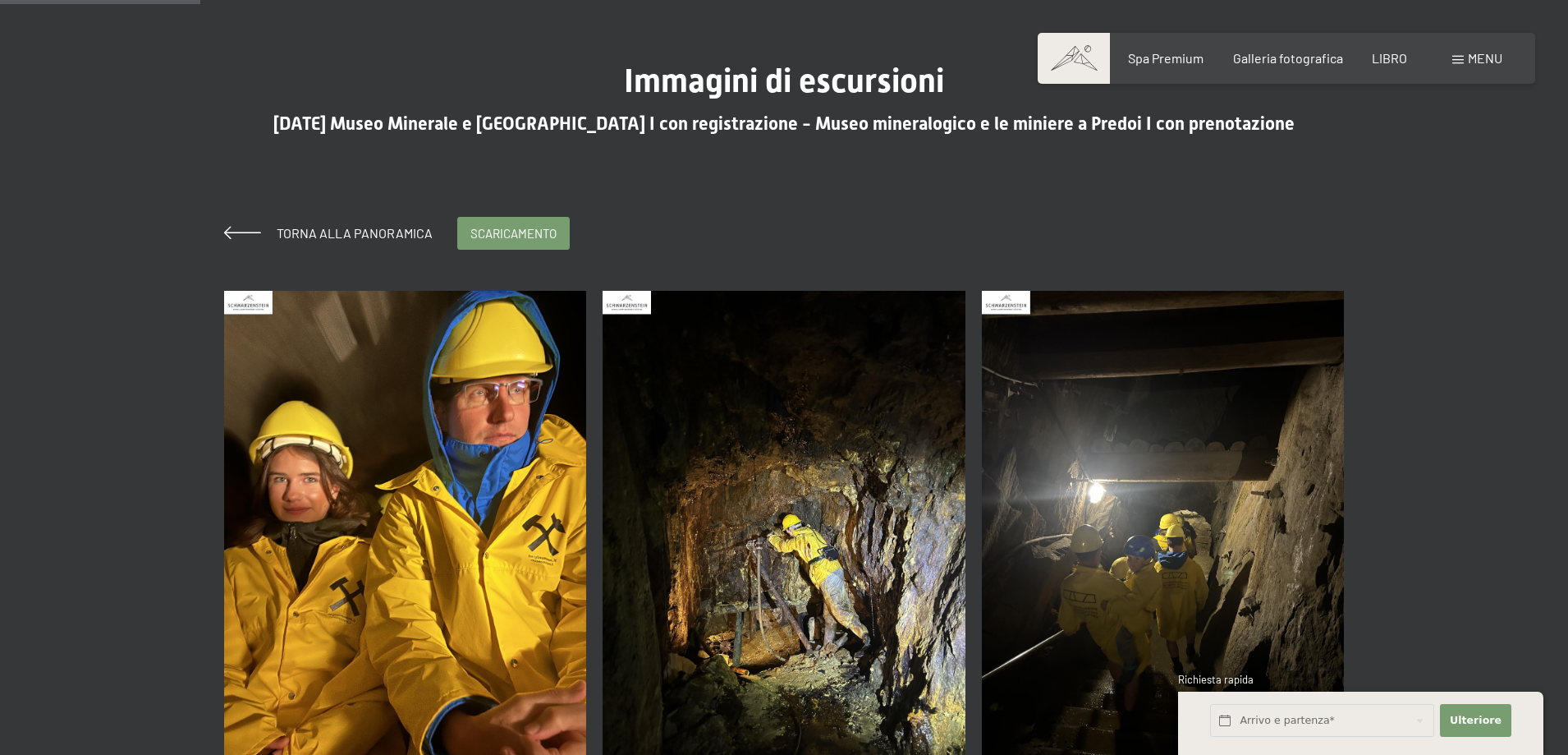
scroll to position [329, 0]
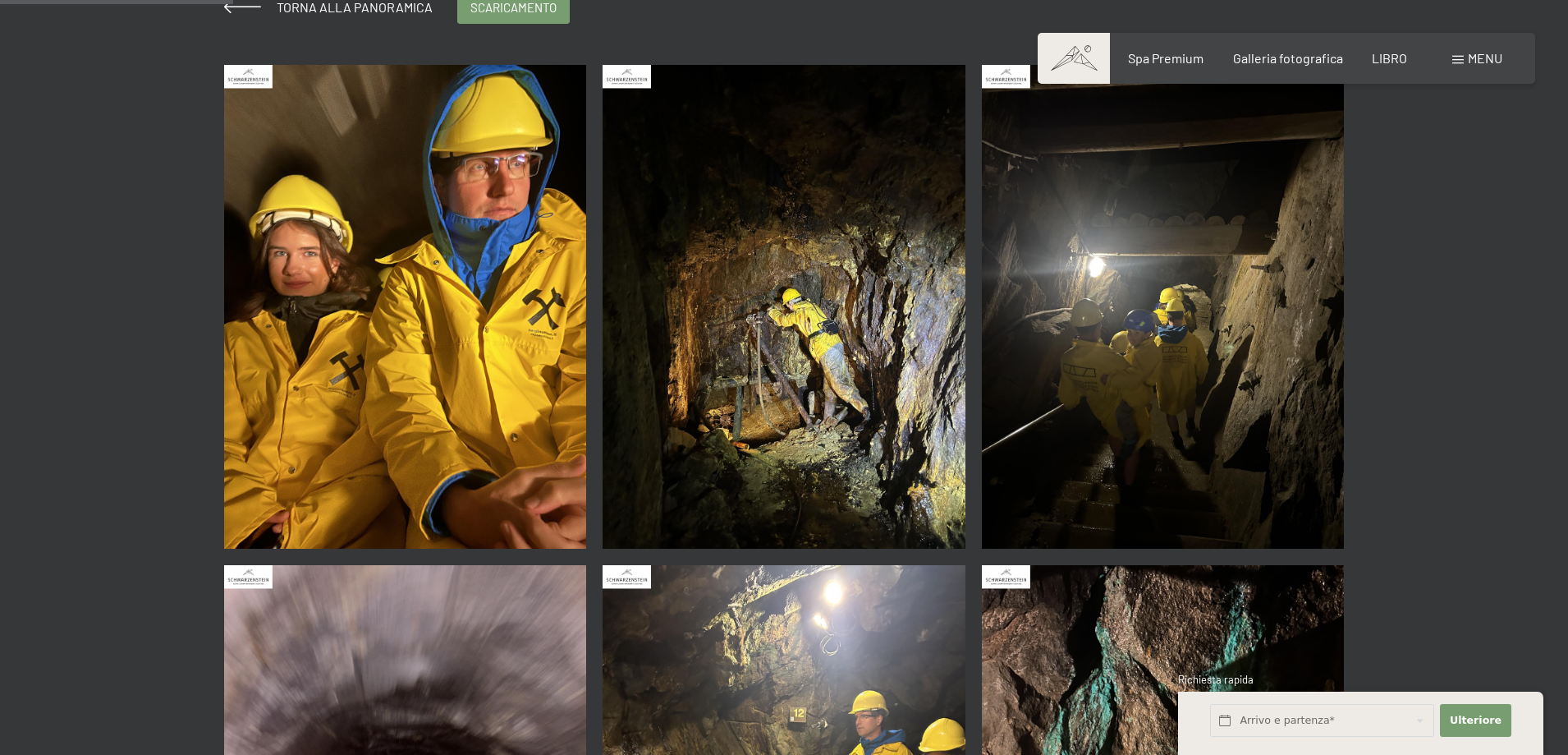
click at [501, 447] on img at bounding box center [405, 306] width 363 height 484
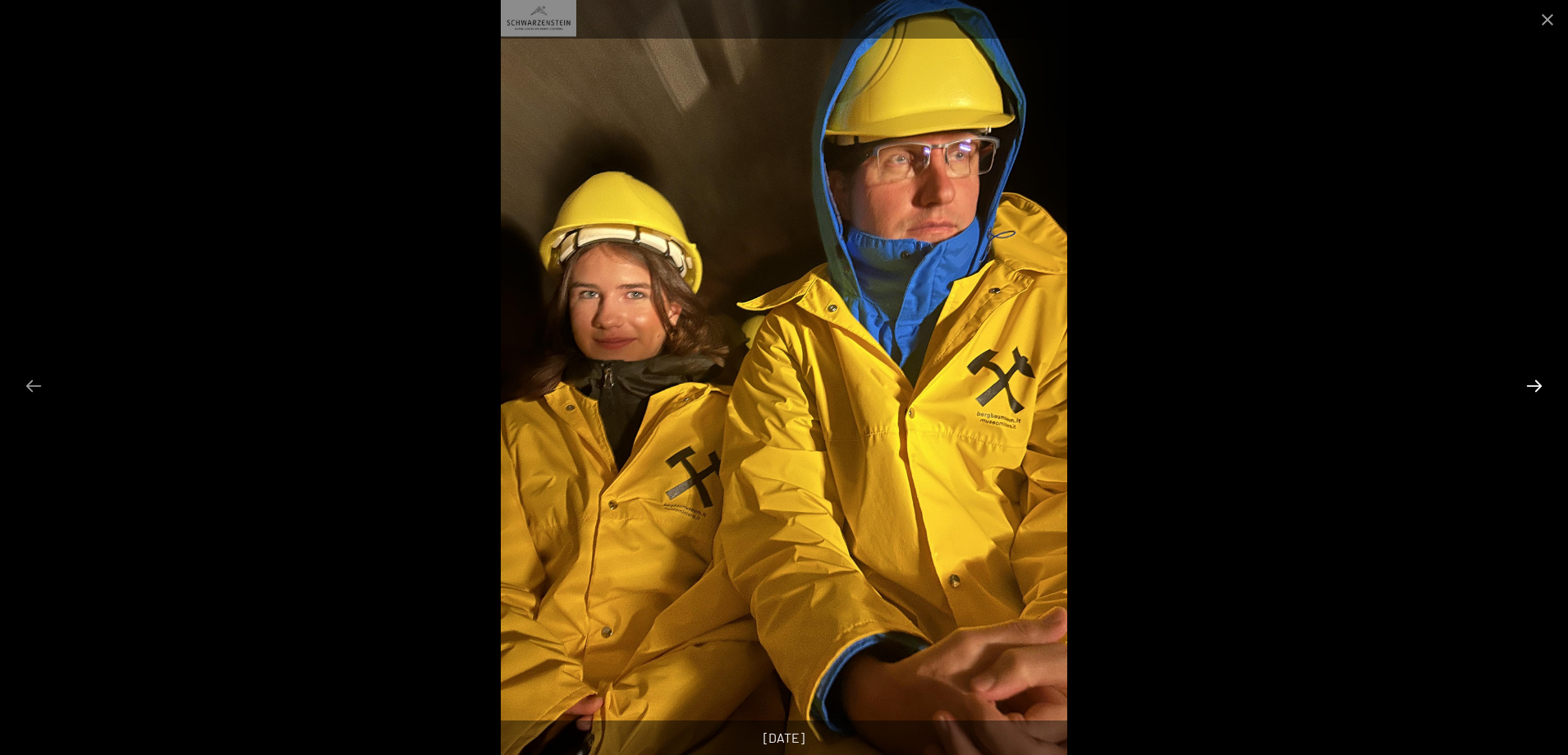
click at [1532, 380] on button "Diapositiva successiva" at bounding box center [1534, 385] width 35 height 32
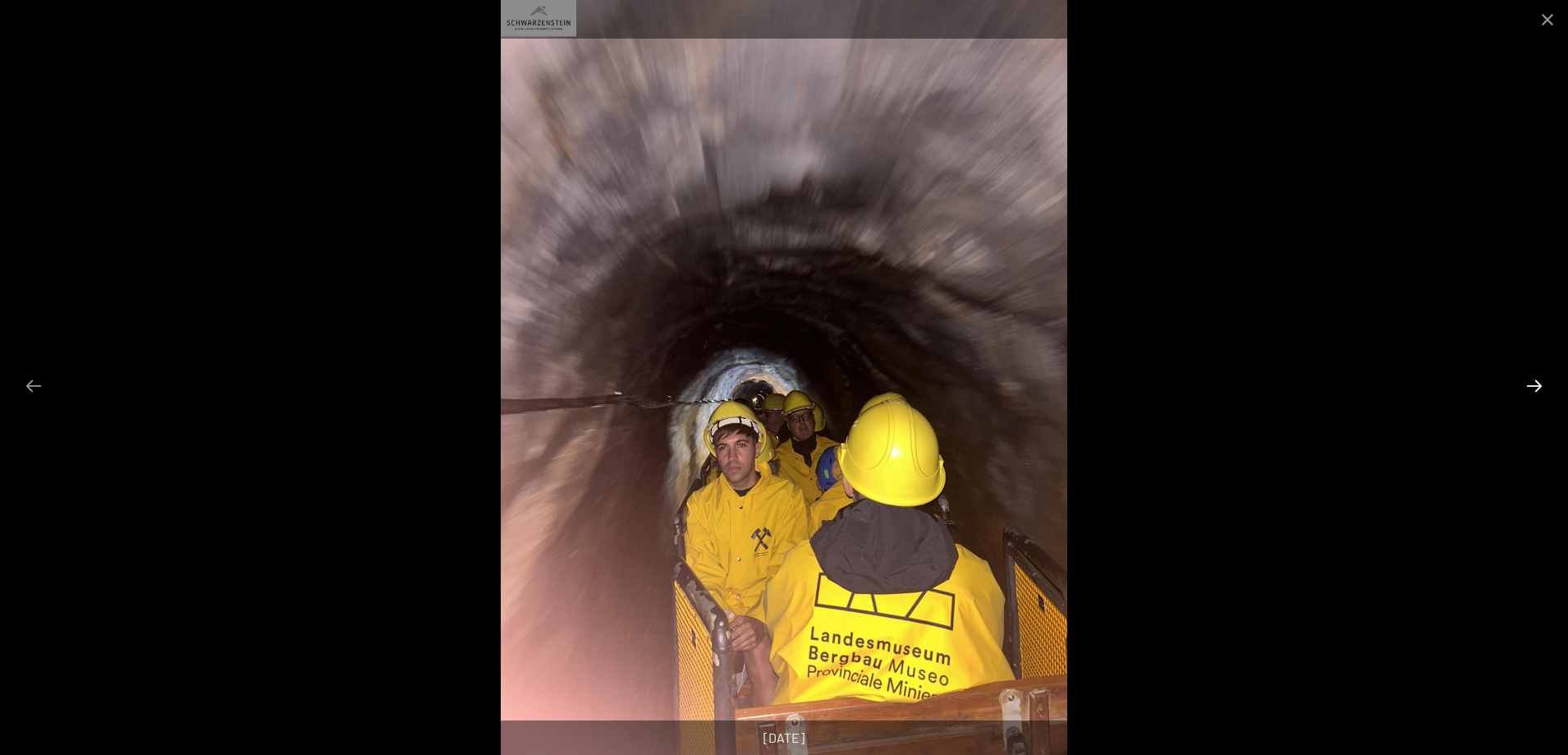
click at [1532, 380] on button "Diapositiva successiva" at bounding box center [1534, 385] width 35 height 32
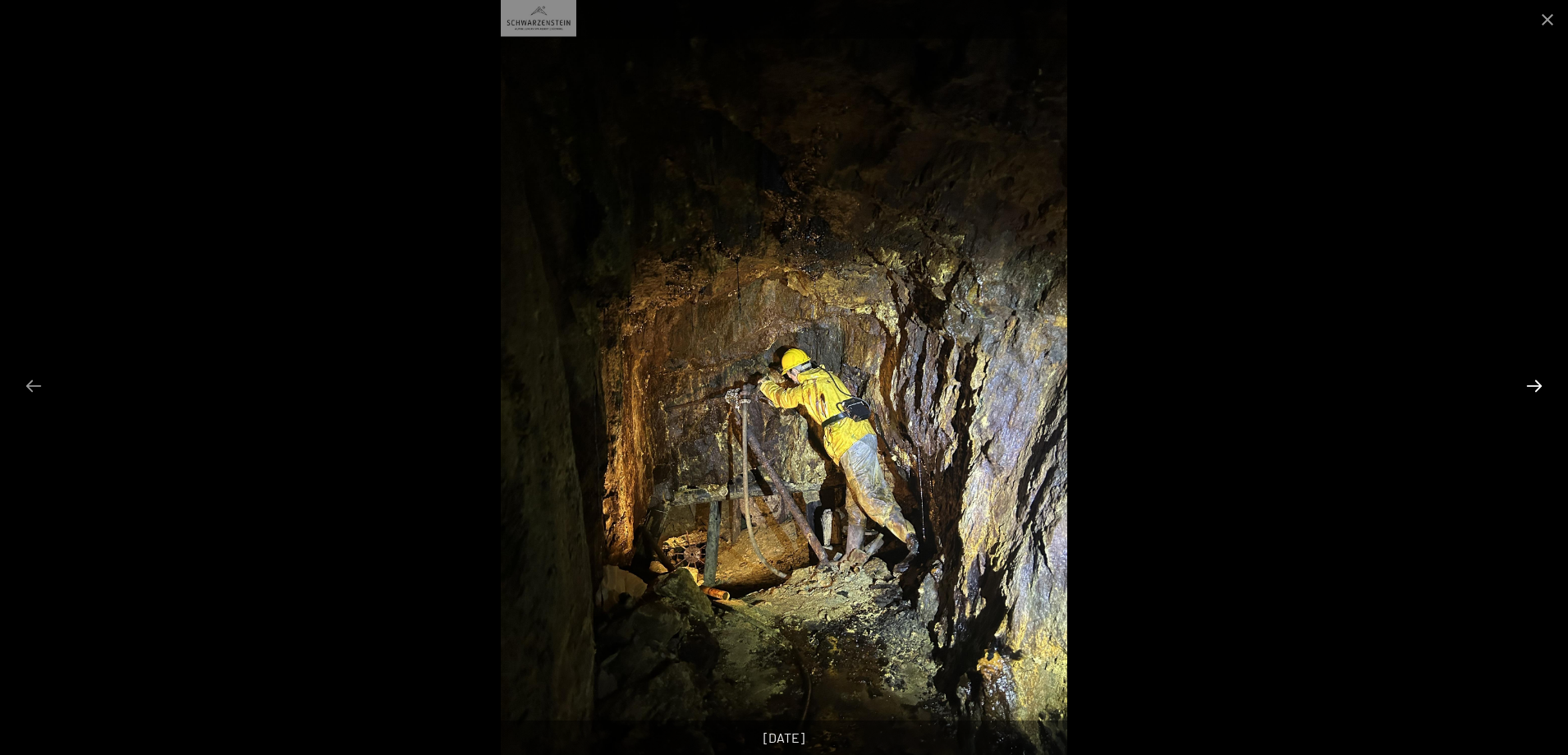
click at [1532, 380] on button "Diapositiva successiva" at bounding box center [1534, 385] width 35 height 32
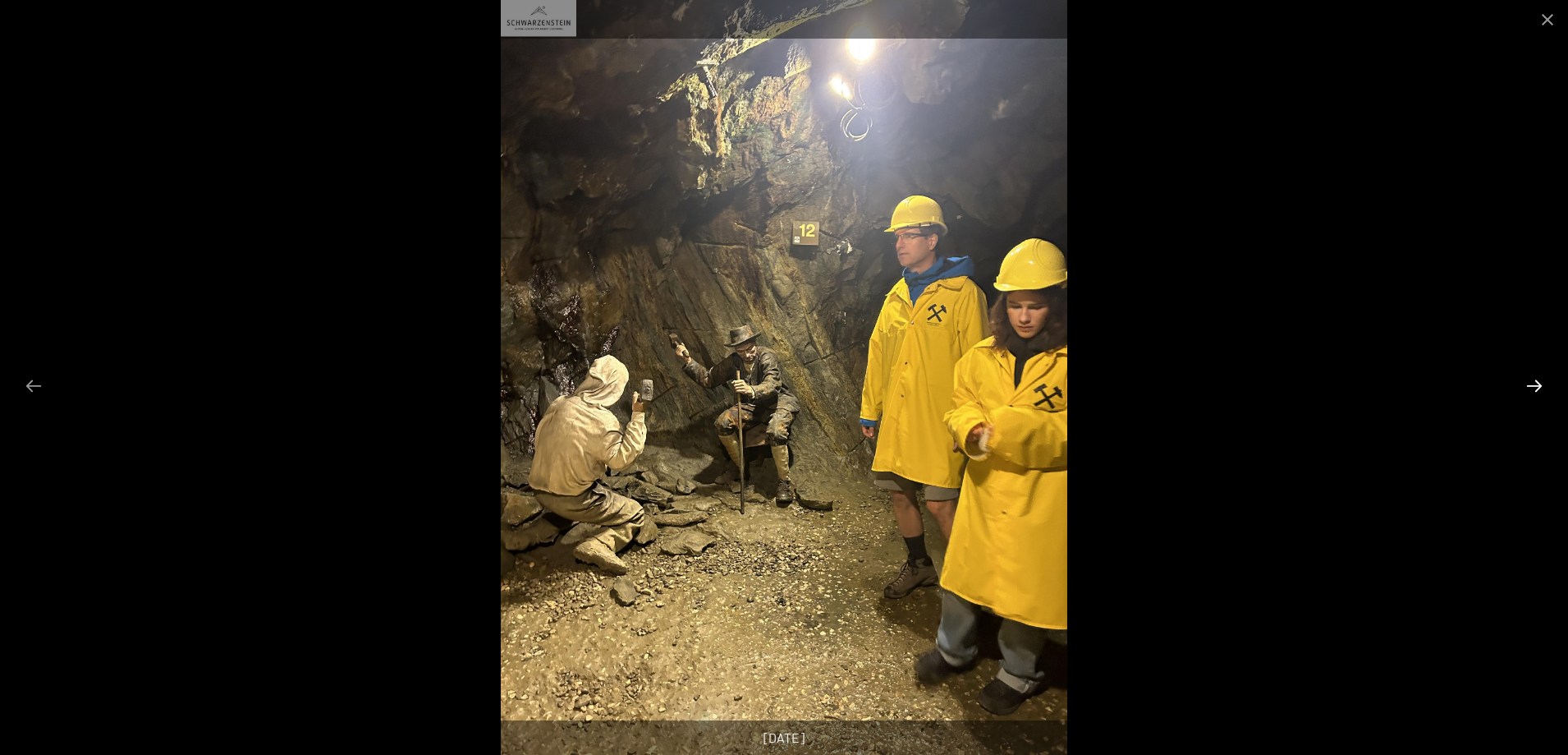
click at [1532, 380] on button "Diapositiva successiva" at bounding box center [1534, 385] width 35 height 32
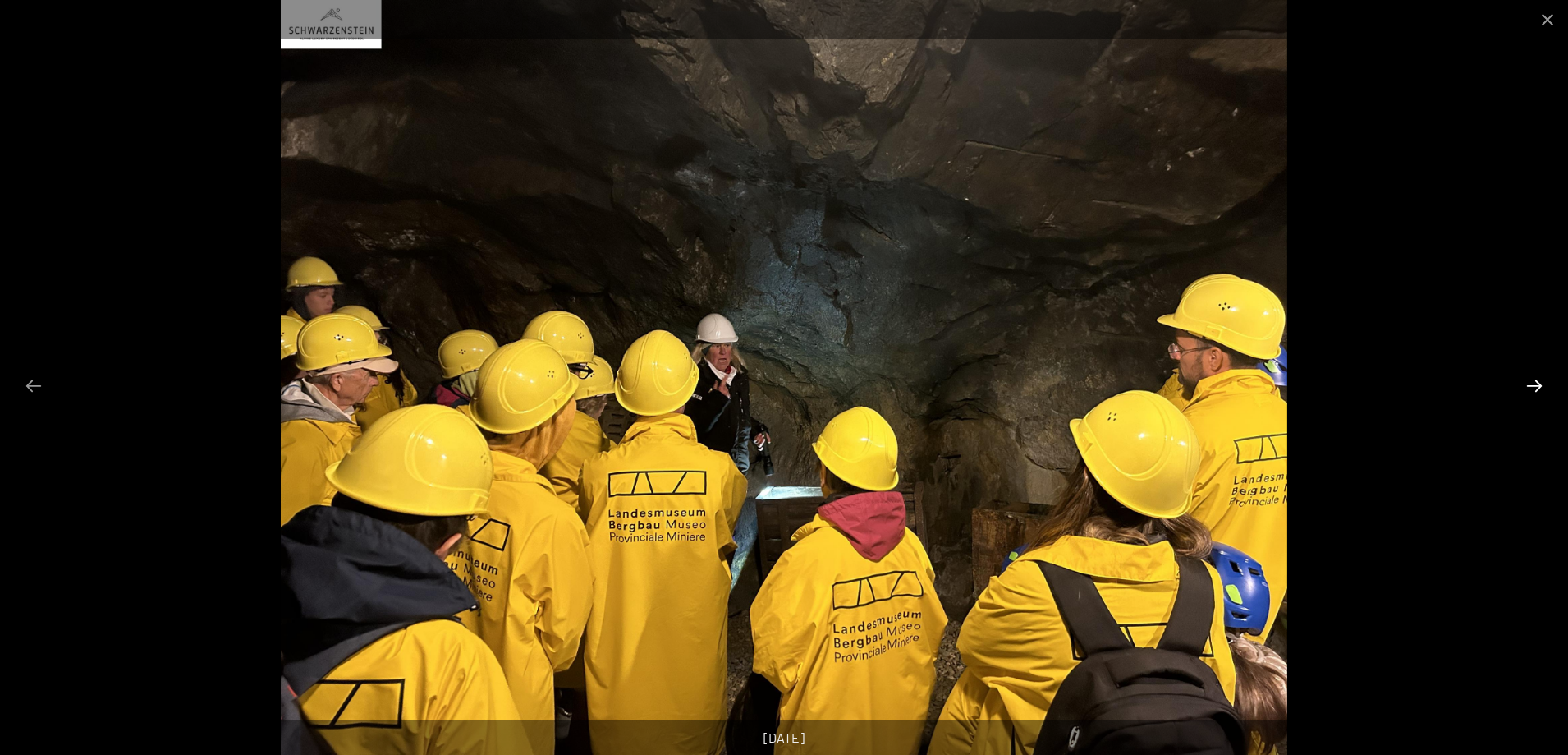
click at [1539, 389] on button "Diapositiva successiva" at bounding box center [1534, 385] width 35 height 32
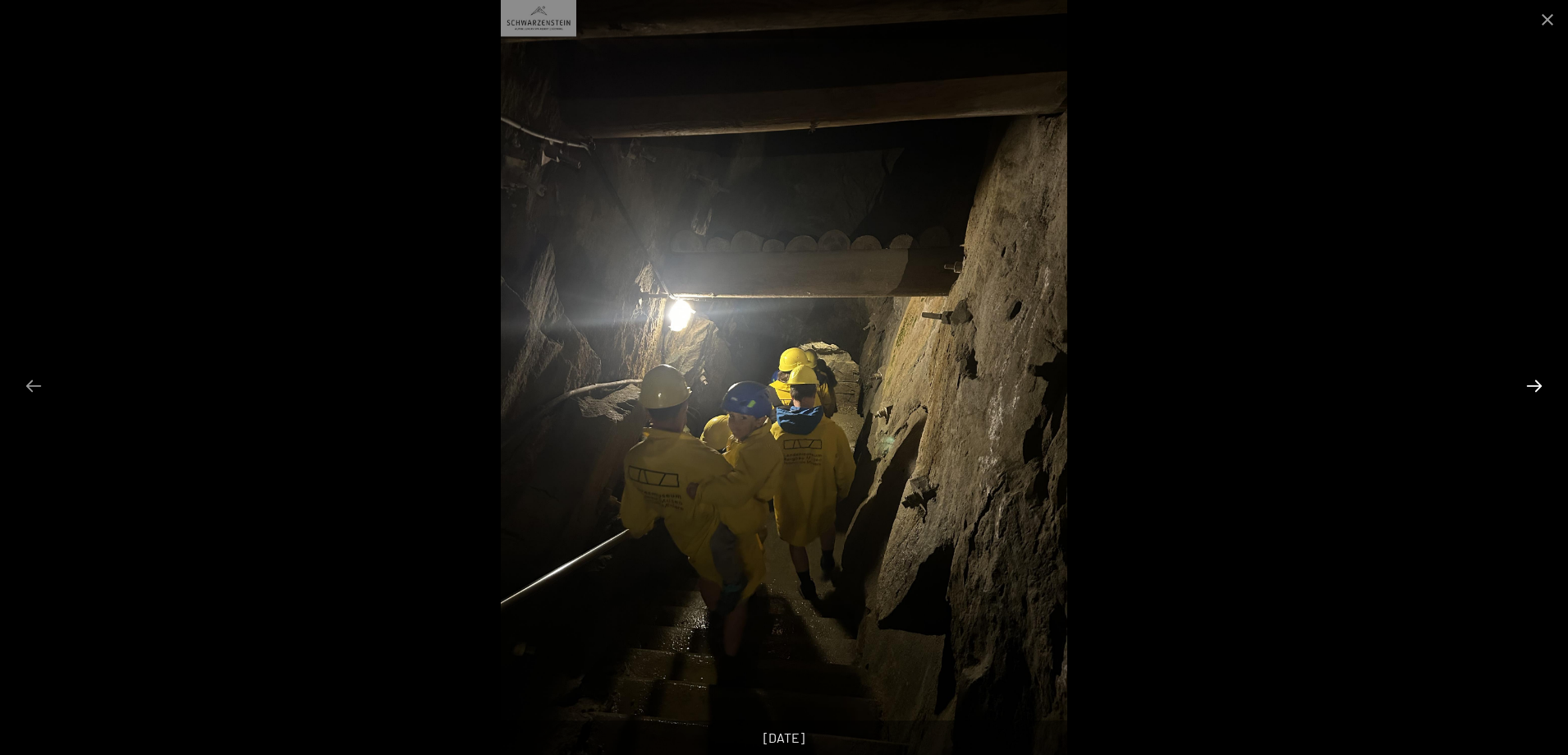
click at [1539, 389] on button "Diapositiva successiva" at bounding box center [1534, 385] width 35 height 32
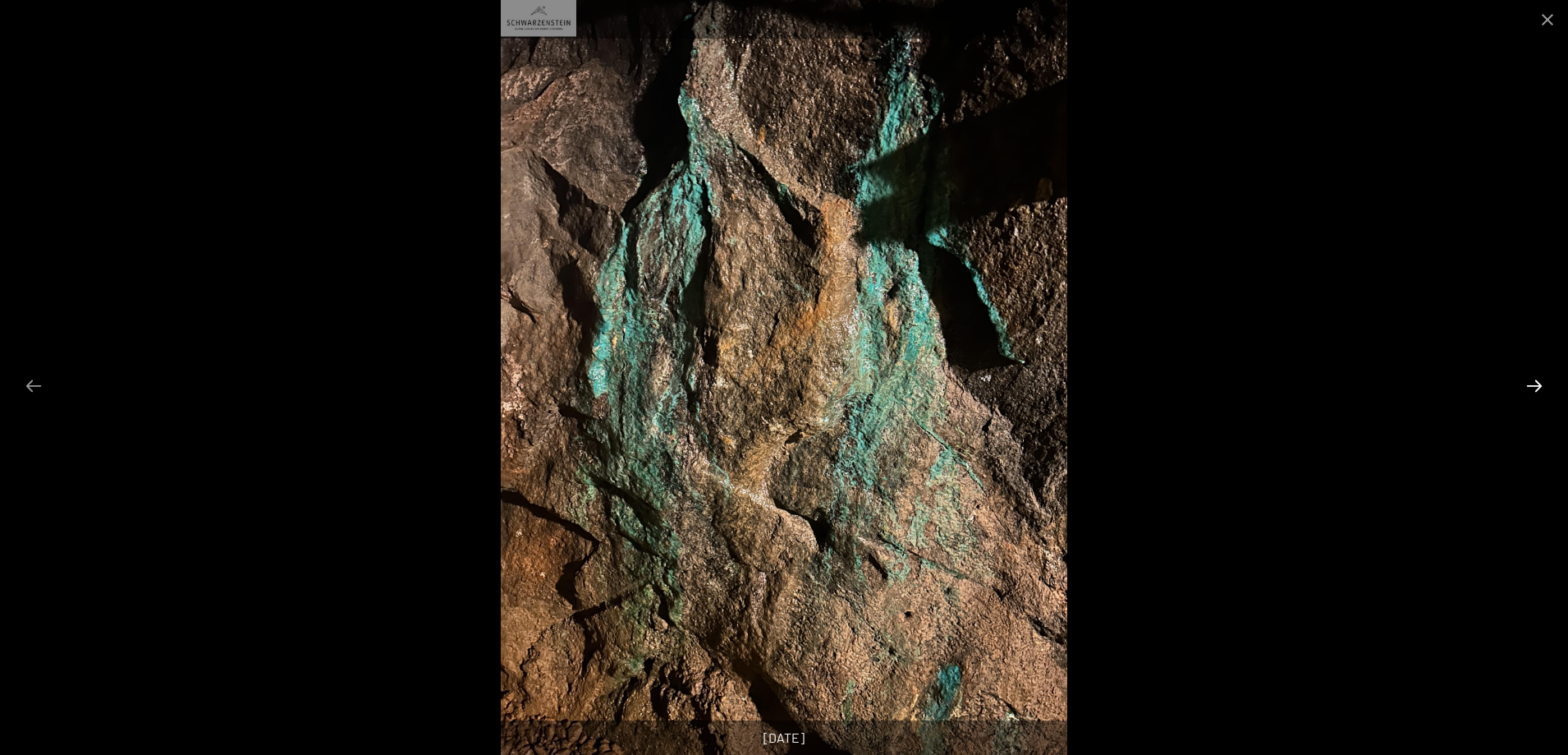
click at [1539, 389] on button "Diapositiva successiva" at bounding box center [1534, 385] width 35 height 32
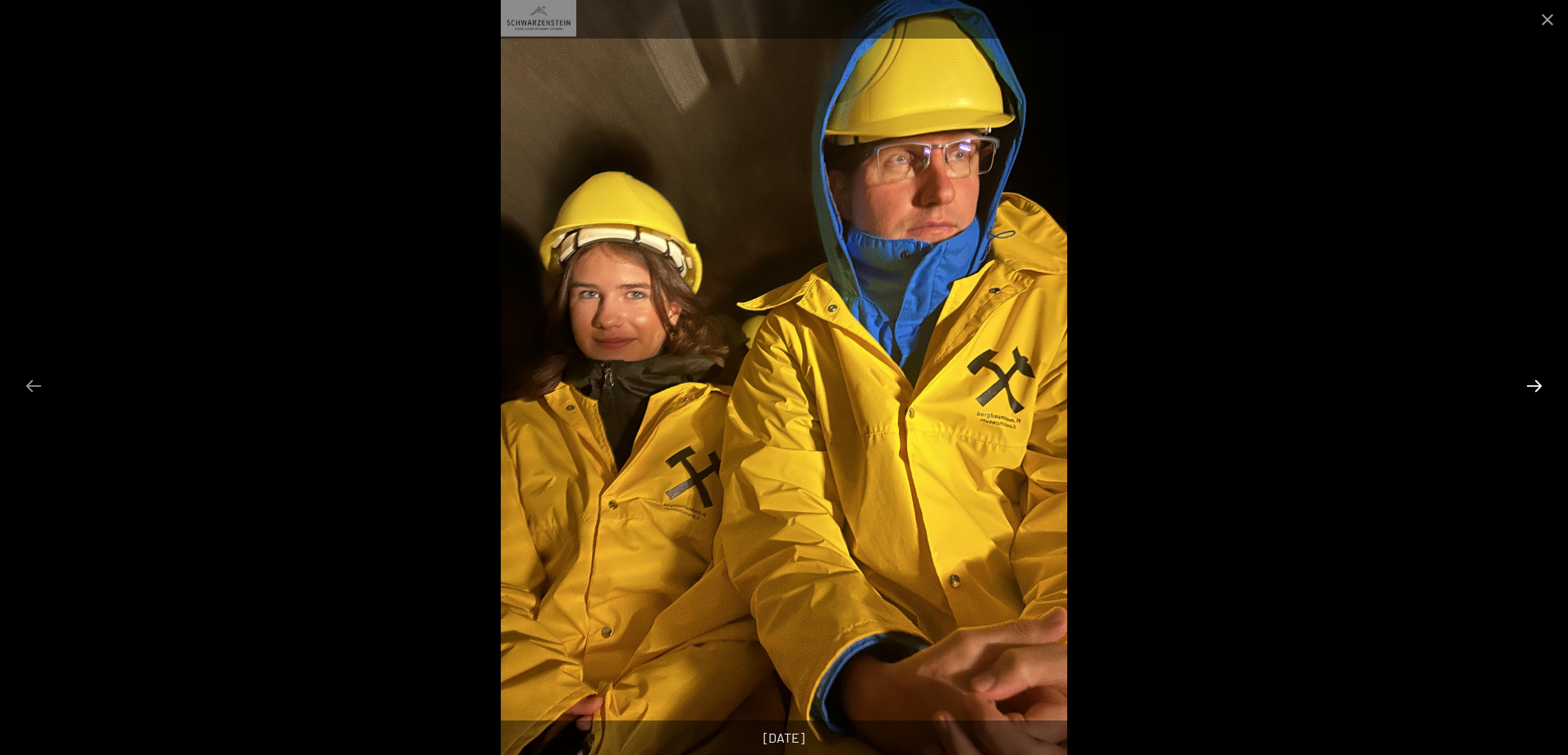
click at [1539, 389] on button "Diapositiva successiva" at bounding box center [1534, 385] width 35 height 32
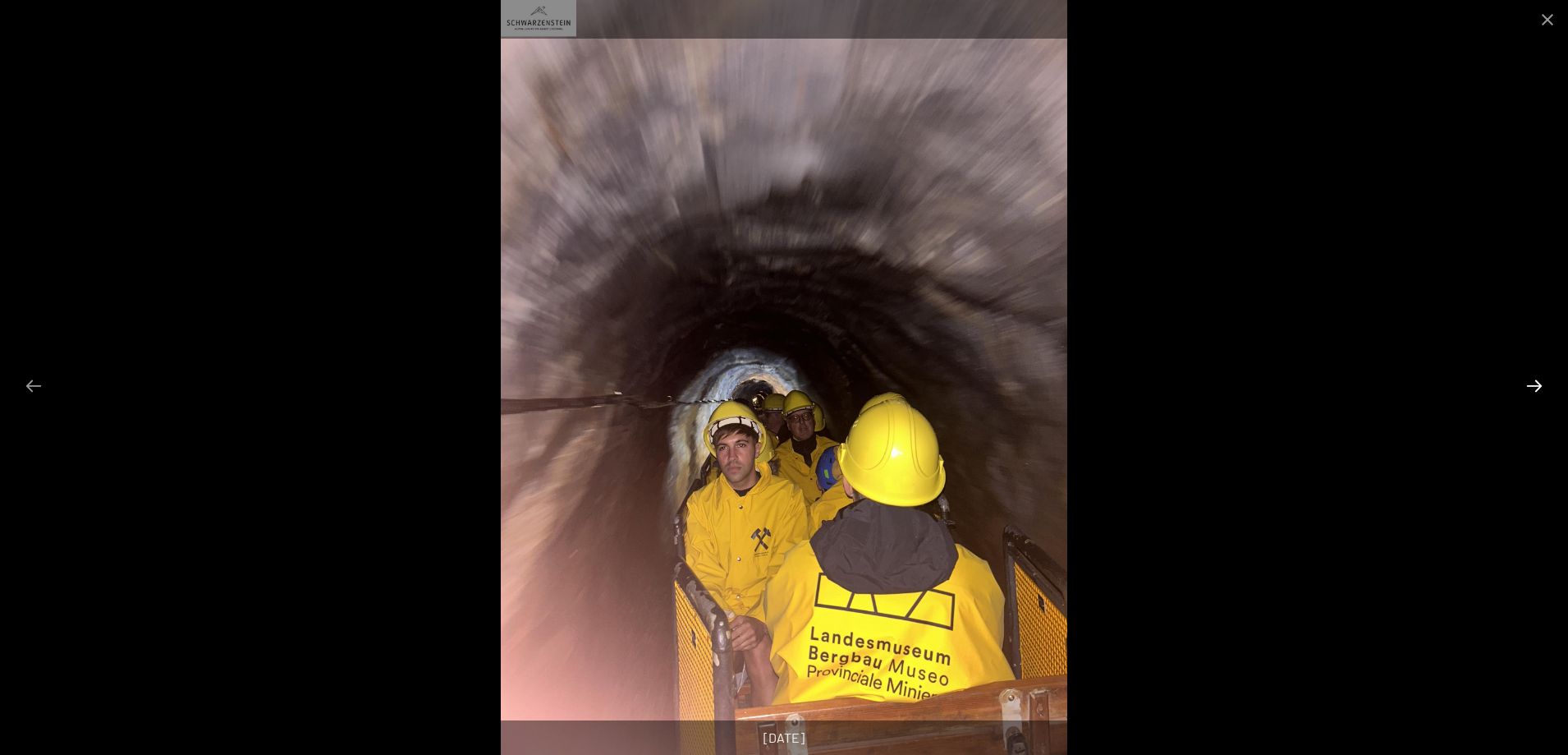
click at [1539, 389] on button "Diapositiva successiva" at bounding box center [1534, 385] width 35 height 32
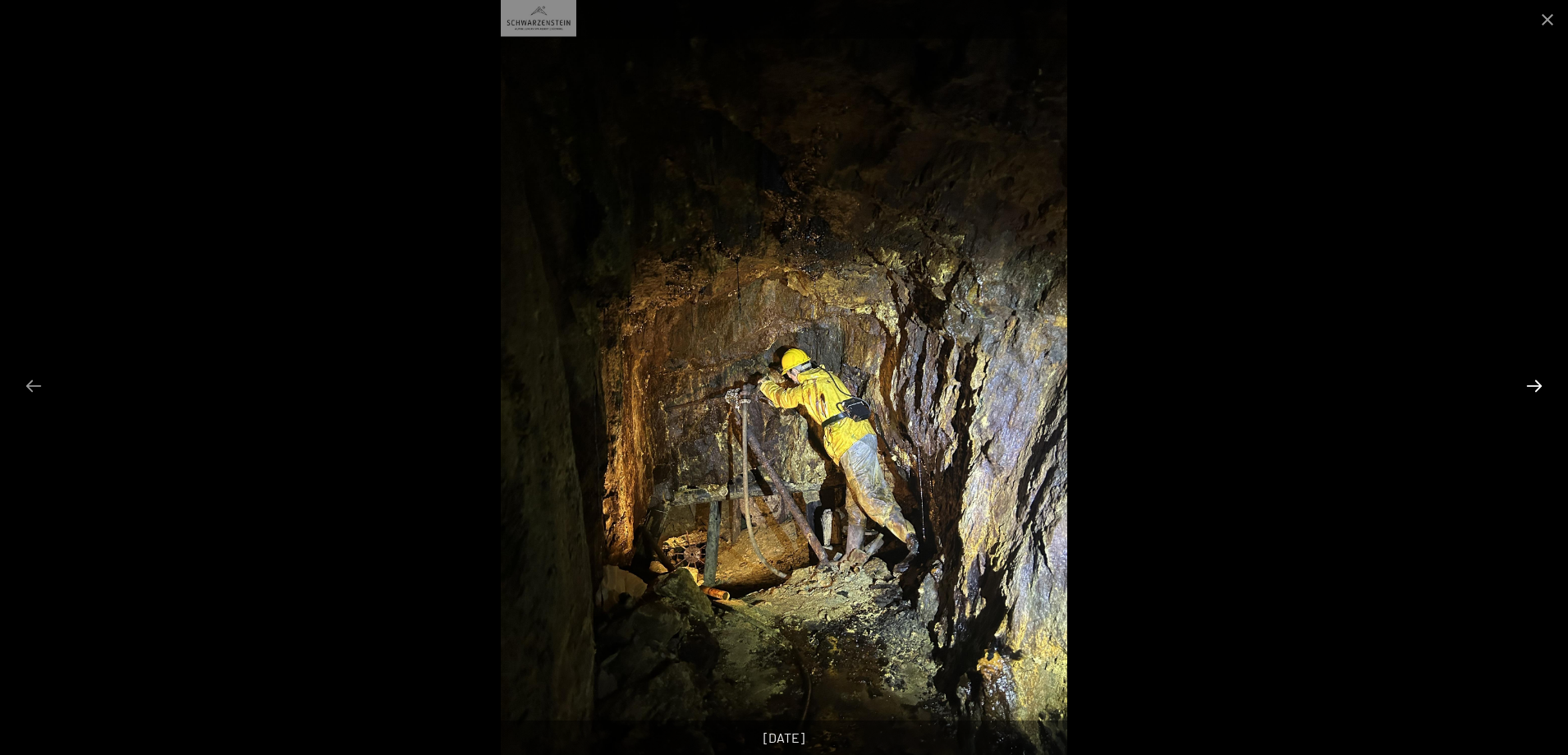
click at [1539, 389] on button "Diapositiva successiva" at bounding box center [1534, 385] width 35 height 32
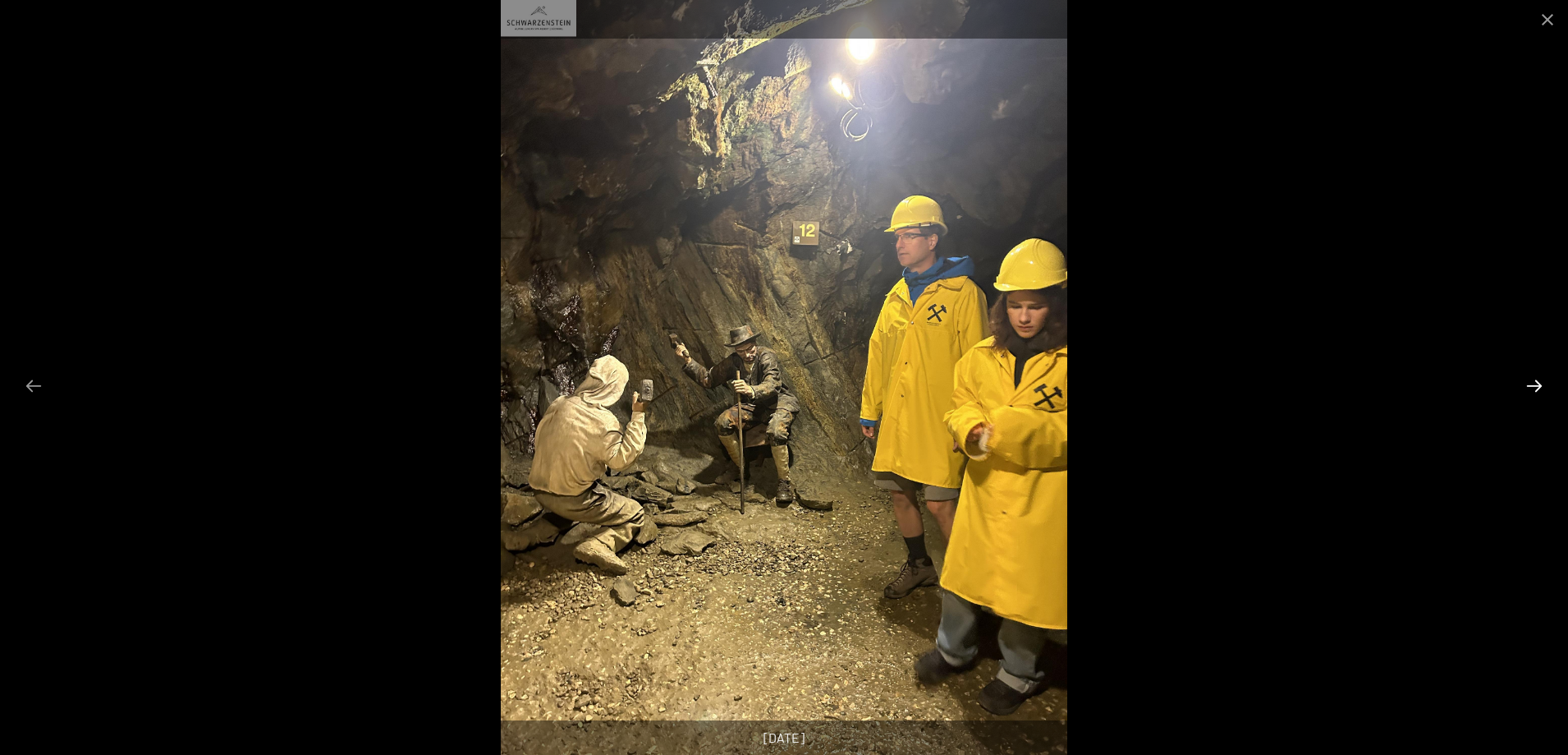
click at [1539, 389] on button "Diapositiva successiva" at bounding box center [1534, 385] width 35 height 32
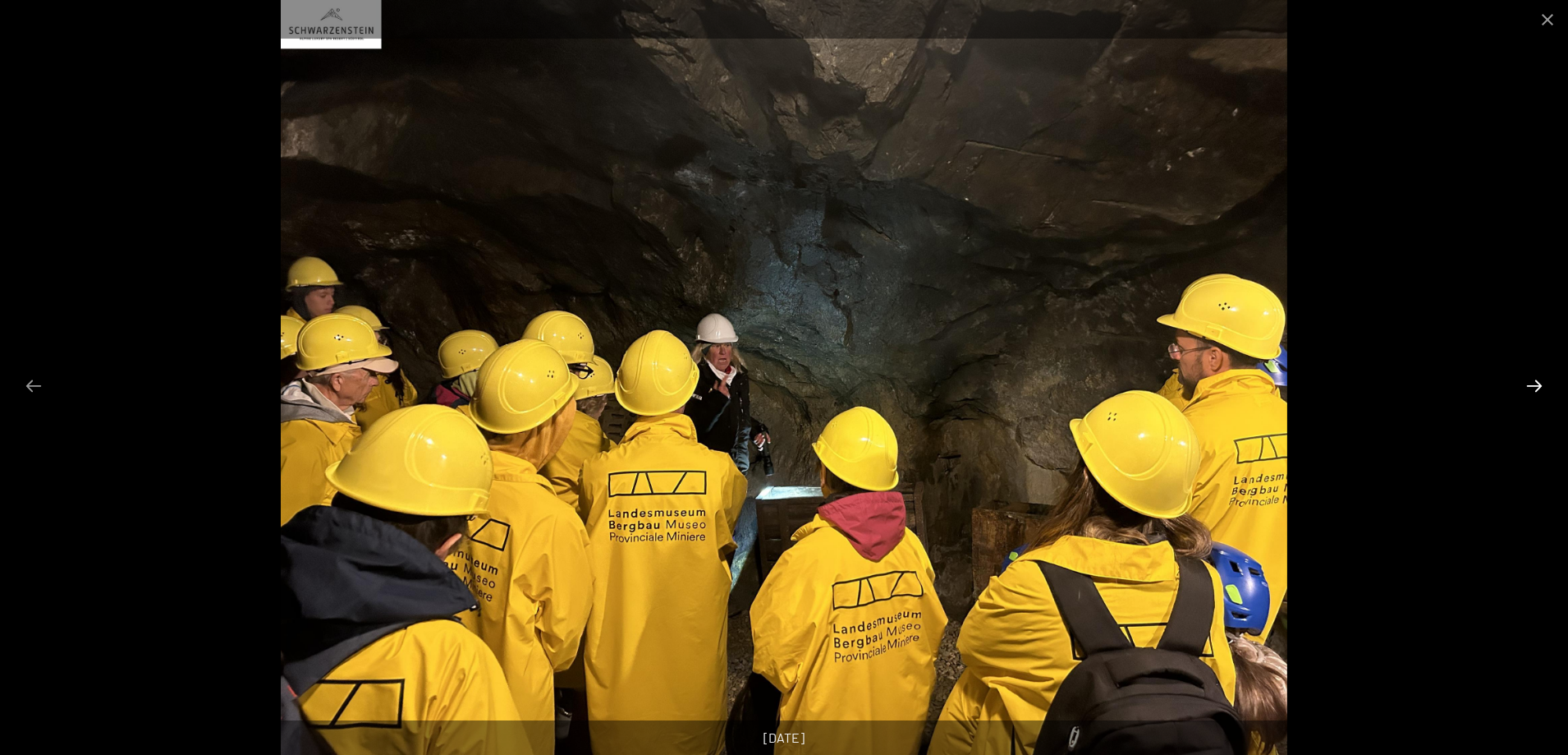
click at [1539, 389] on button "Diapositiva successiva" at bounding box center [1534, 385] width 35 height 32
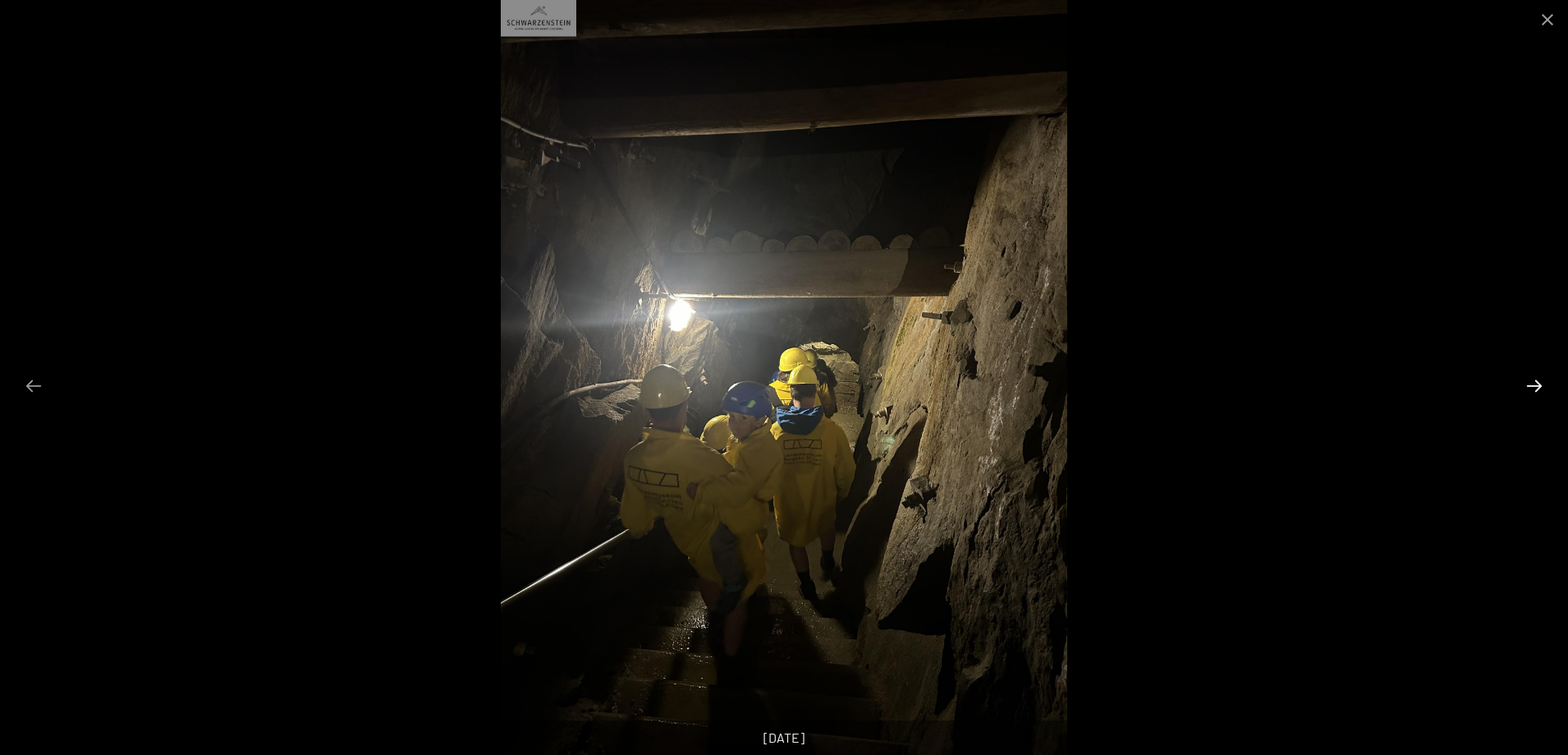
click at [1539, 389] on button "Diapositiva successiva" at bounding box center [1534, 385] width 35 height 32
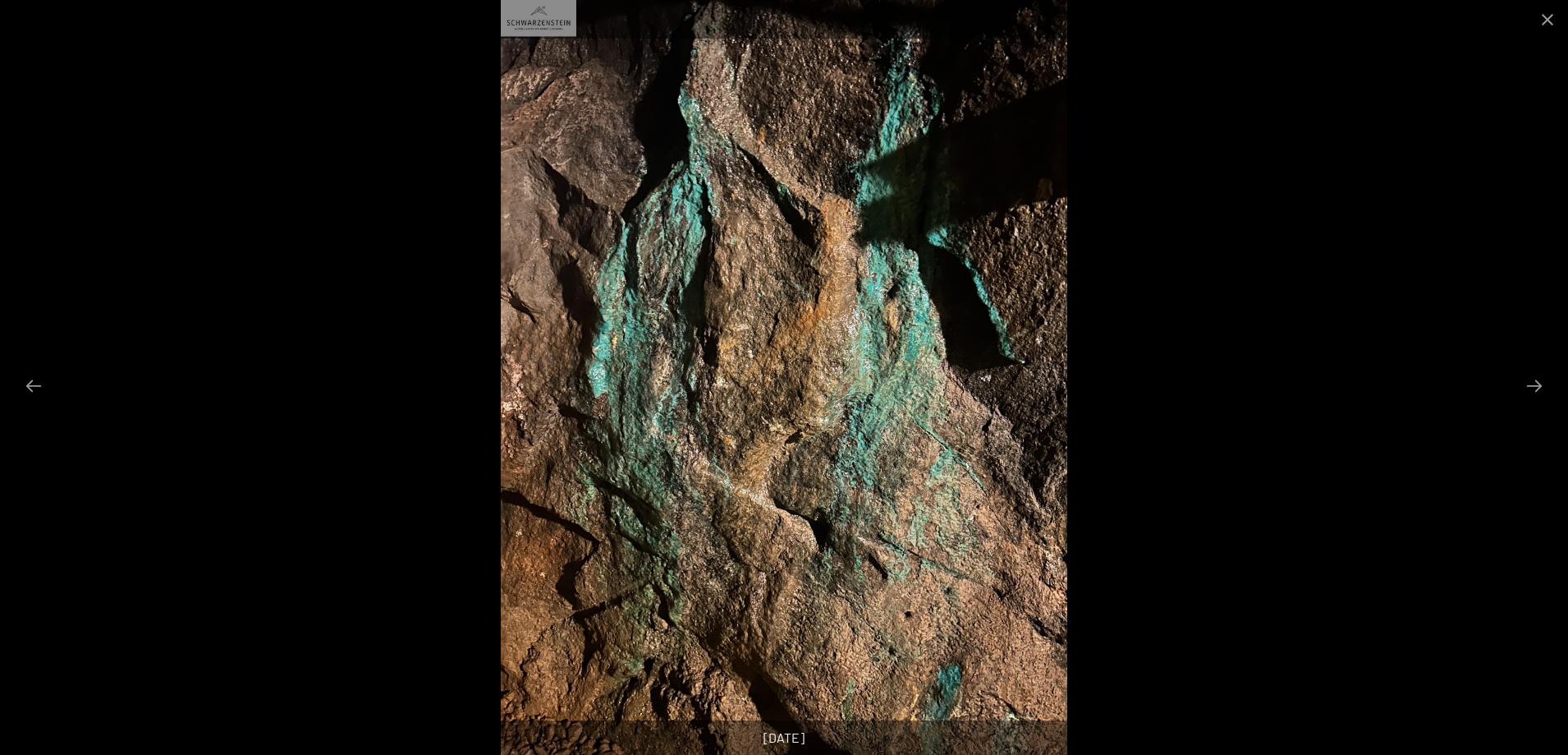
click at [977, 185] on img at bounding box center [783, 377] width 565 height 755
